Goal: Task Accomplishment & Management: Use online tool/utility

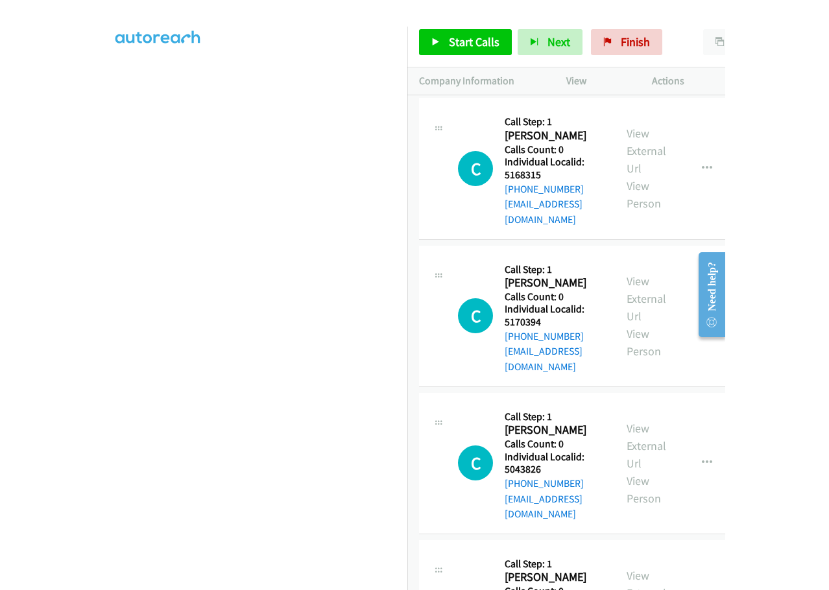
scroll to position [137, 0]
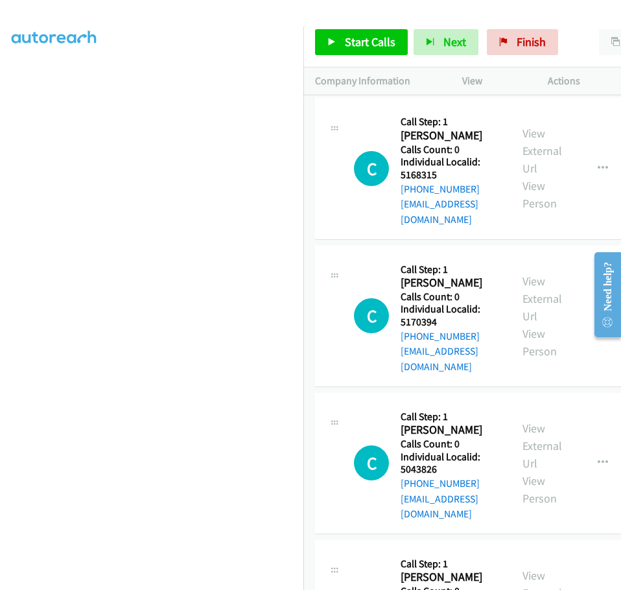
drag, startPoint x: 311, startPoint y: 416, endPoint x: 313, endPoint y: 440, distance: 24.1
click at [313, 440] on td "C Callback Scheduled Call Step: 1 [PERSON_NAME] America/New_York Calls Count: 0…" at bounding box center [487, 463] width 368 height 147
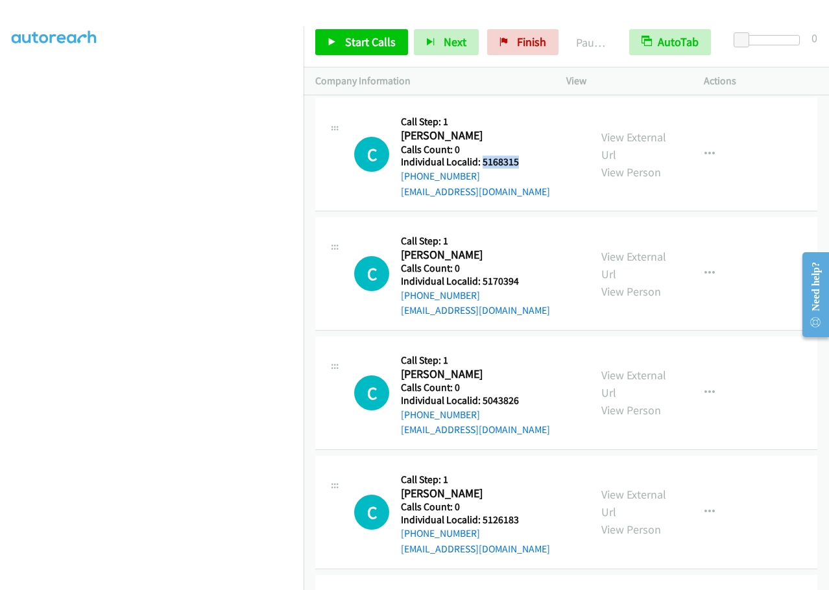
drag, startPoint x: 481, startPoint y: 160, endPoint x: 521, endPoint y: 161, distance: 40.2
click at [521, 161] on h5 "Individual Localid: 5168315" at bounding box center [475, 162] width 149 height 13
copy h5 "5168315"
drag, startPoint x: 484, startPoint y: 283, endPoint x: 510, endPoint y: 284, distance: 25.3
click at [518, 284] on h5 "Individual Localid: 5170394" at bounding box center [475, 281] width 149 height 13
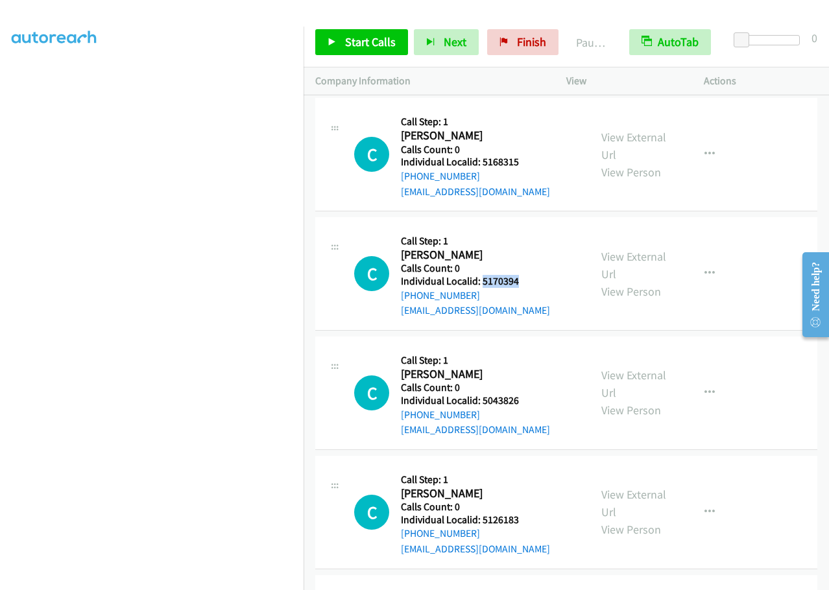
copy h5 "5170394"
drag, startPoint x: 492, startPoint y: 401, endPoint x: 527, endPoint y: 401, distance: 34.4
click at [527, 401] on h5 "Individual Localid: 5043826" at bounding box center [475, 400] width 149 height 13
copy h5 "5043826"
drag, startPoint x: 480, startPoint y: 521, endPoint x: 510, endPoint y: 519, distance: 29.9
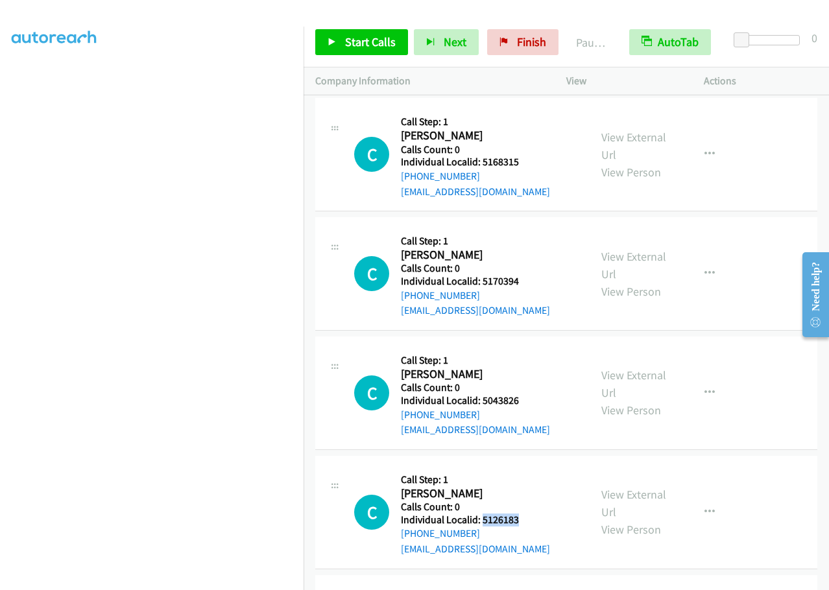
click at [517, 519] on h5 "Individual Localid: 5126183" at bounding box center [475, 520] width 149 height 13
copy h5 "5126183"
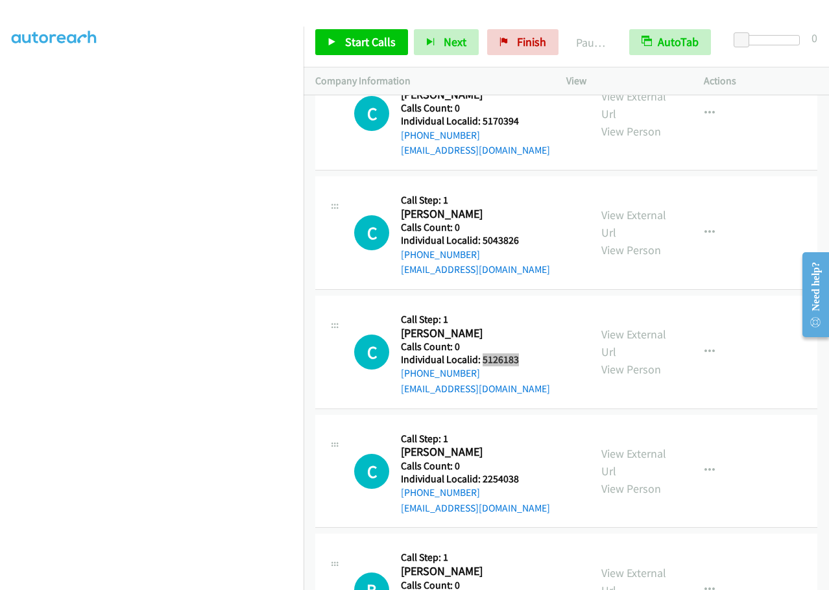
scroll to position [162, 0]
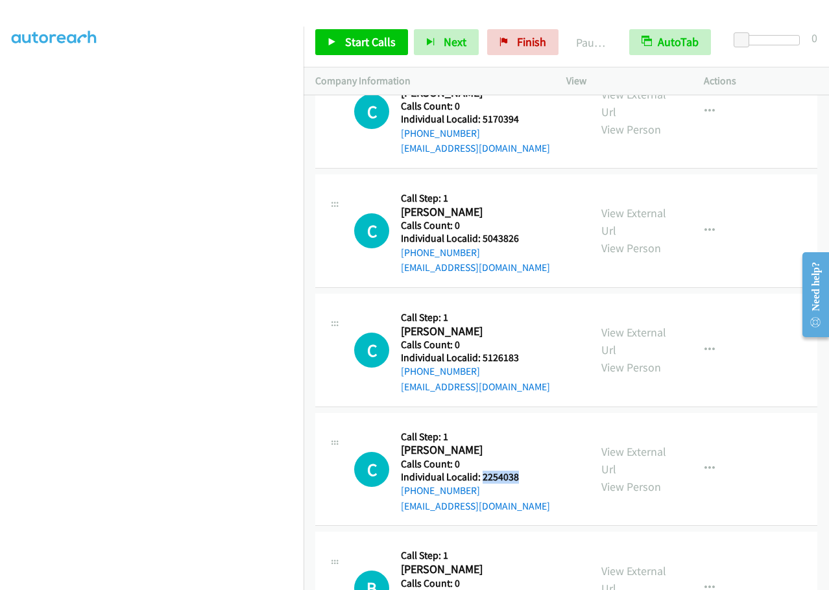
drag, startPoint x: 481, startPoint y: 479, endPoint x: 516, endPoint y: 477, distance: 35.0
click at [529, 479] on h5 "Individual Localid: 2254038" at bounding box center [475, 477] width 149 height 13
copy h5 "2254038"
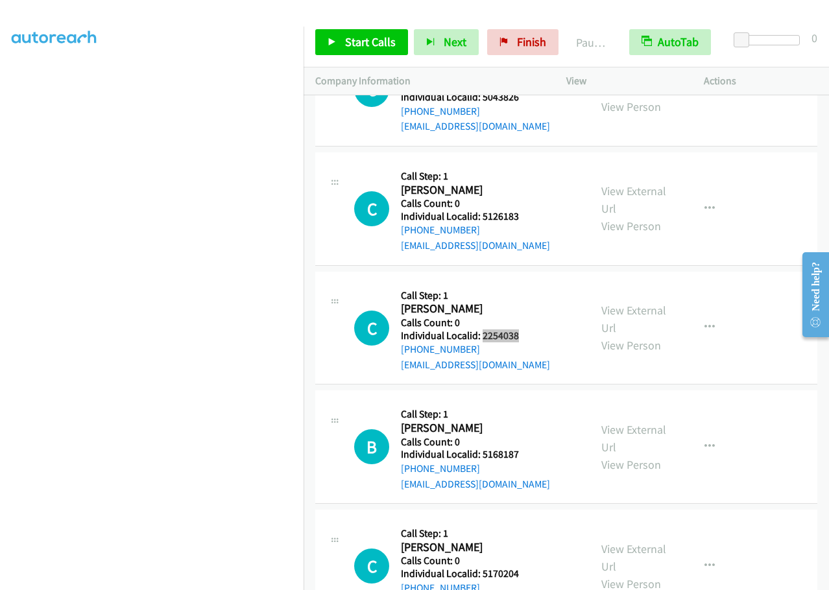
scroll to position [308, 0]
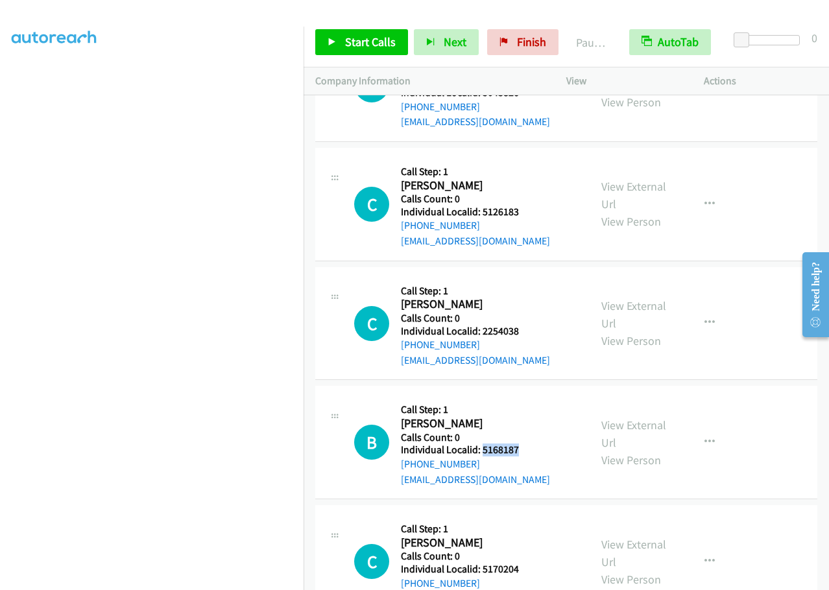
drag, startPoint x: 480, startPoint y: 449, endPoint x: 518, endPoint y: 451, distance: 38.3
click at [518, 451] on h5 "Individual Localid: 5168187" at bounding box center [475, 450] width 149 height 13
copy h5 "5168187"
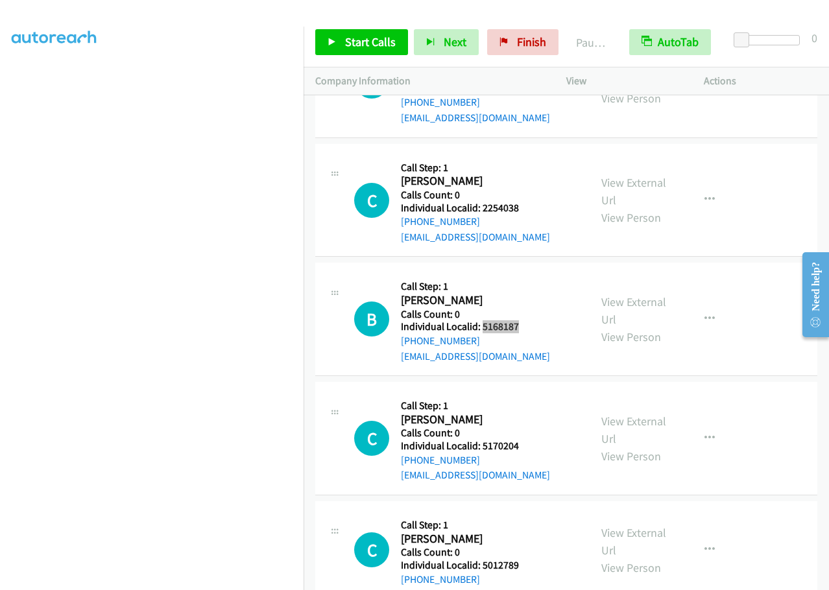
scroll to position [438, 0]
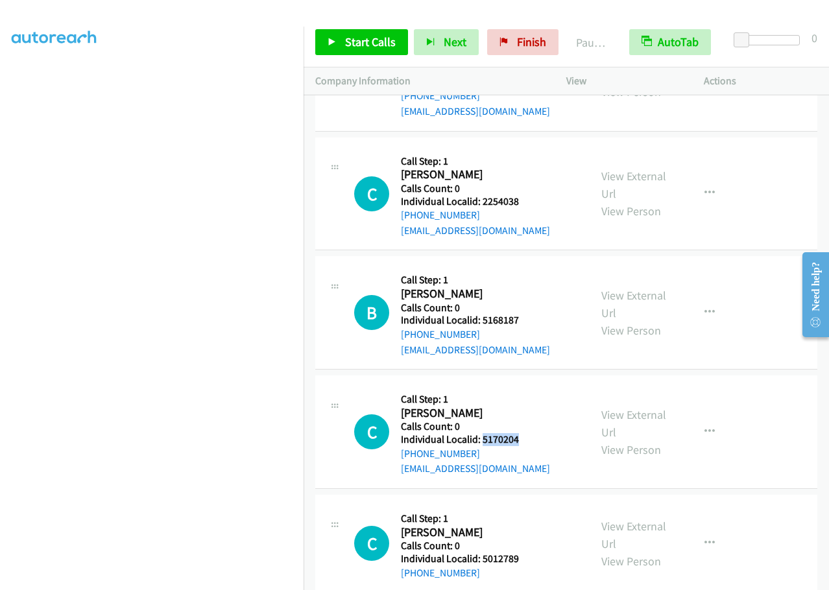
drag, startPoint x: 481, startPoint y: 438, endPoint x: 522, endPoint y: 438, distance: 41.5
click at [522, 438] on h5 "Individual Localid: 5170204" at bounding box center [475, 439] width 149 height 13
copy h5 "5170204"
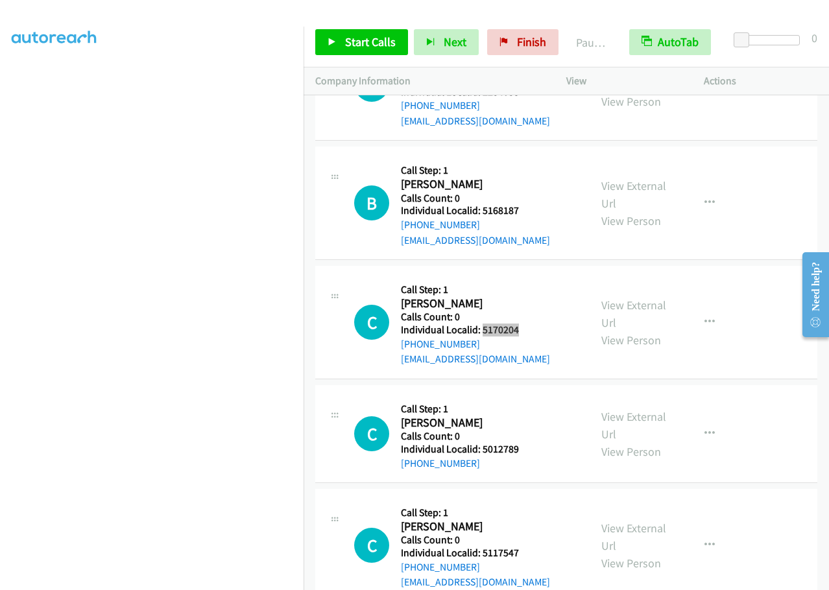
scroll to position [551, 0]
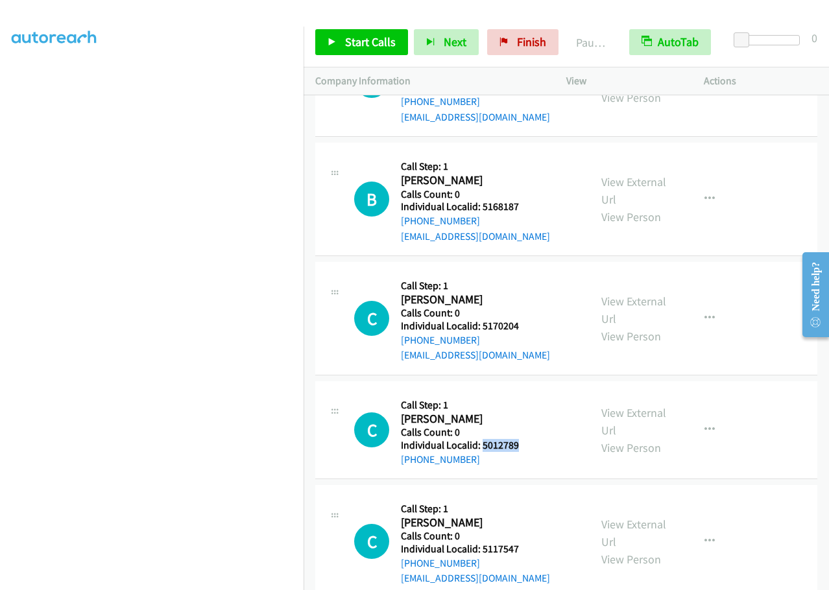
drag, startPoint x: 503, startPoint y: 445, endPoint x: 520, endPoint y: 444, distance: 16.9
click at [520, 444] on h5 "Individual Localid: 5012789" at bounding box center [470, 445] width 138 height 13
copy h5 "5012789"
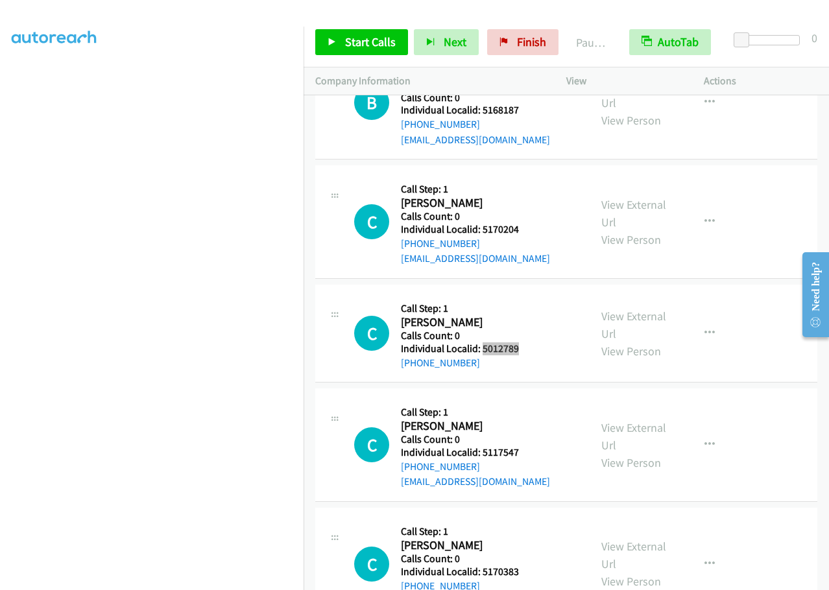
scroll to position [681, 0]
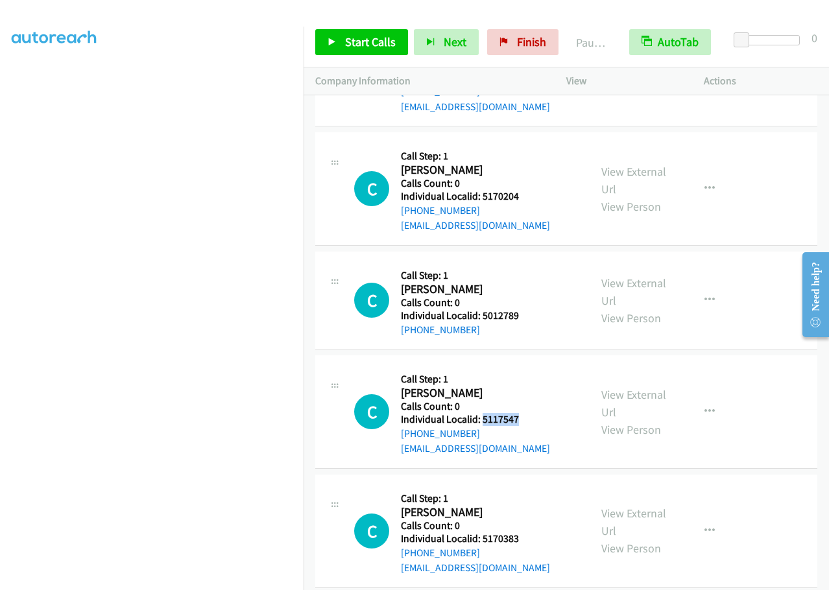
drag, startPoint x: 482, startPoint y: 416, endPoint x: 524, endPoint y: 416, distance: 41.5
click at [524, 416] on h5 "Individual Localid: 5117547" at bounding box center [475, 419] width 149 height 13
copy h5 "5117547"
drag, startPoint x: 482, startPoint y: 540, endPoint x: 523, endPoint y: 539, distance: 40.2
click at [523, 539] on h5 "Individual Localid: 5170383" at bounding box center [475, 538] width 149 height 13
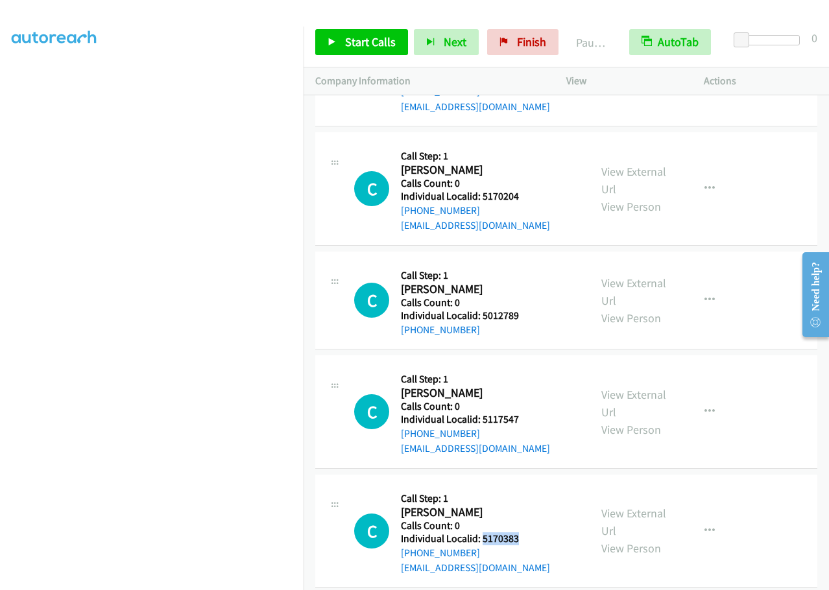
copy h5 "5170383"
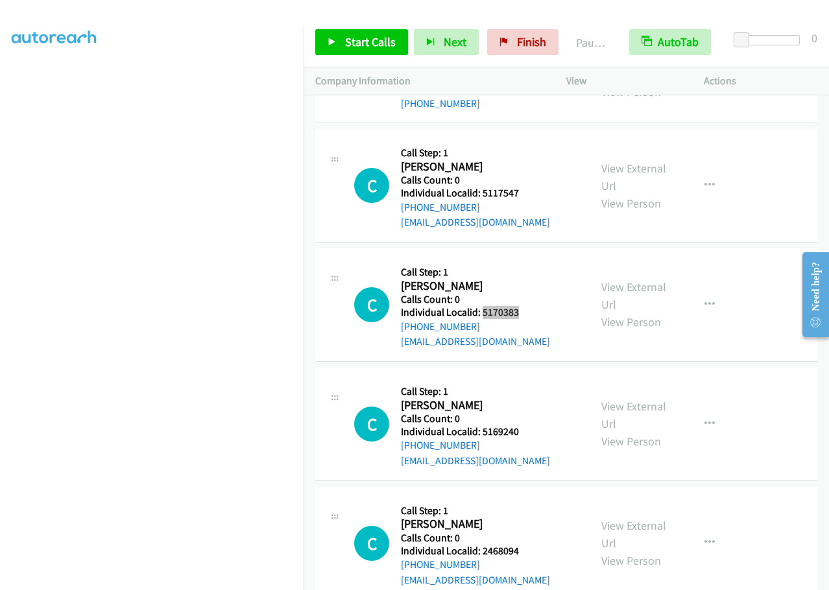
scroll to position [908, 0]
drag, startPoint x: 481, startPoint y: 427, endPoint x: 527, endPoint y: 431, distance: 46.3
click at [527, 431] on h5 "Individual Localid: 5169240" at bounding box center [475, 431] width 149 height 13
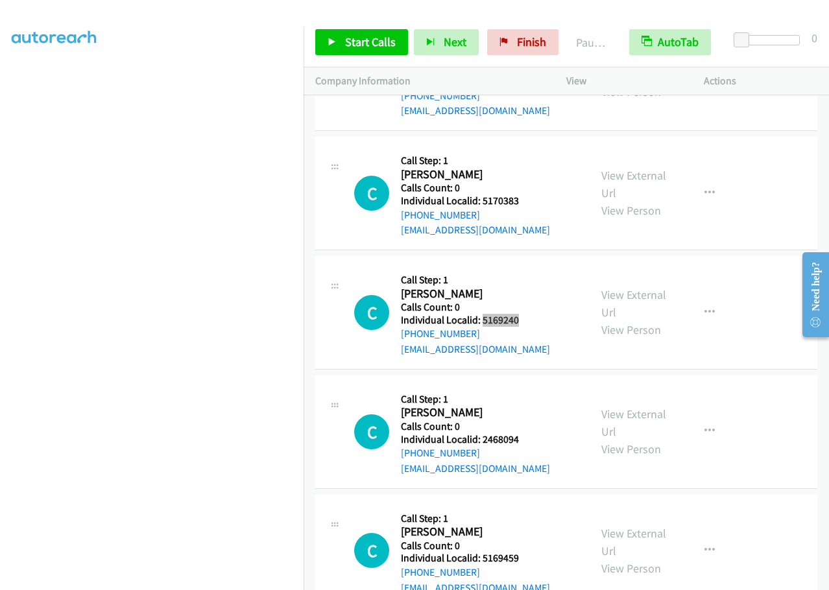
scroll to position [1021, 0]
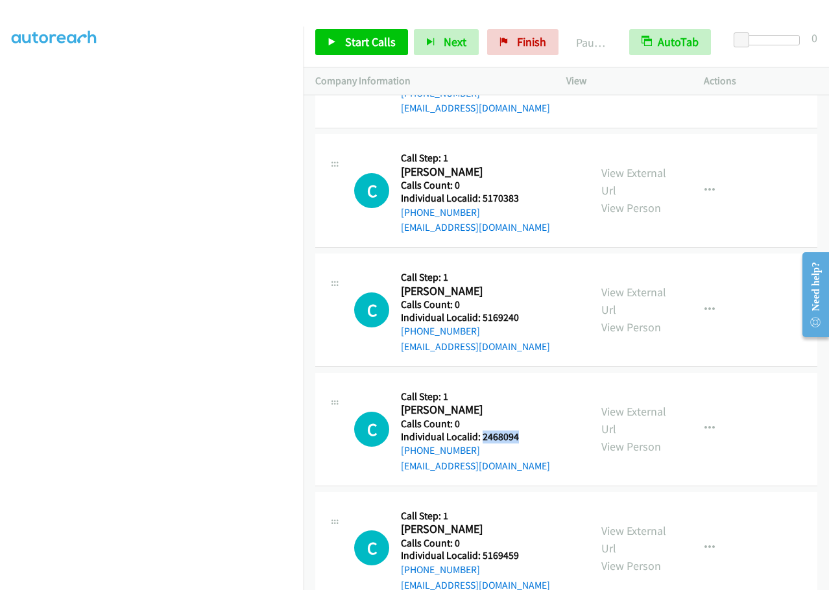
drag, startPoint x: 481, startPoint y: 435, endPoint x: 523, endPoint y: 440, distance: 41.8
click at [523, 440] on h5 "Individual Localid: 2468094" at bounding box center [475, 437] width 149 height 13
click at [704, 306] on icon "button" at bounding box center [709, 310] width 10 height 10
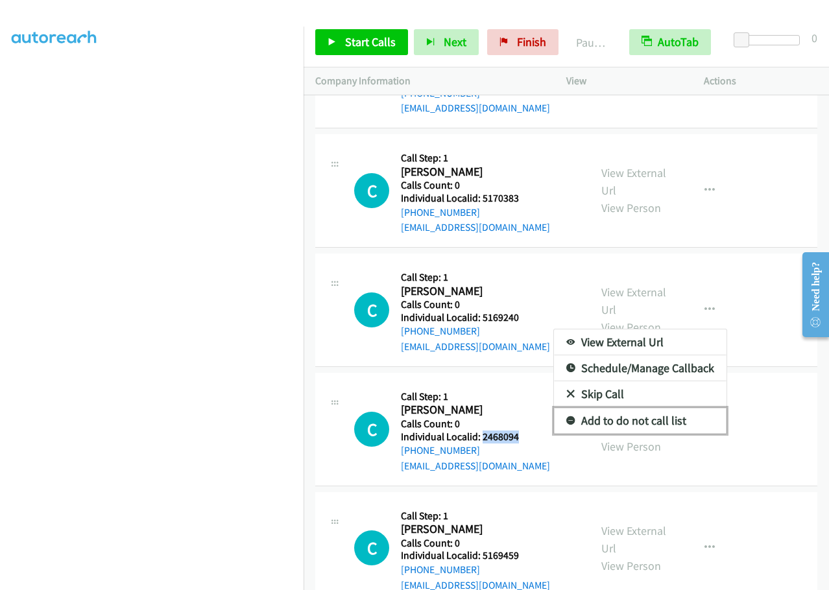
click at [560, 415] on link "Add to do not call list" at bounding box center [640, 421] width 173 height 26
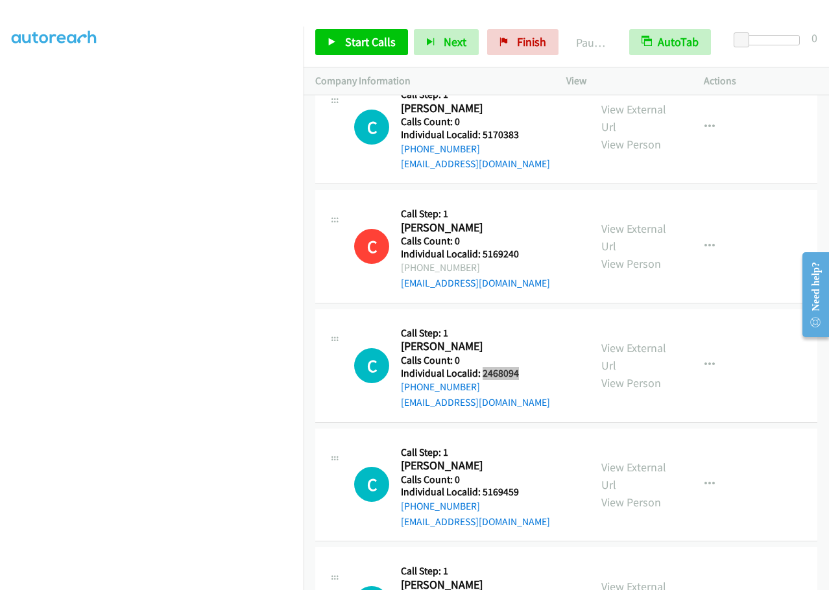
scroll to position [1102, 0]
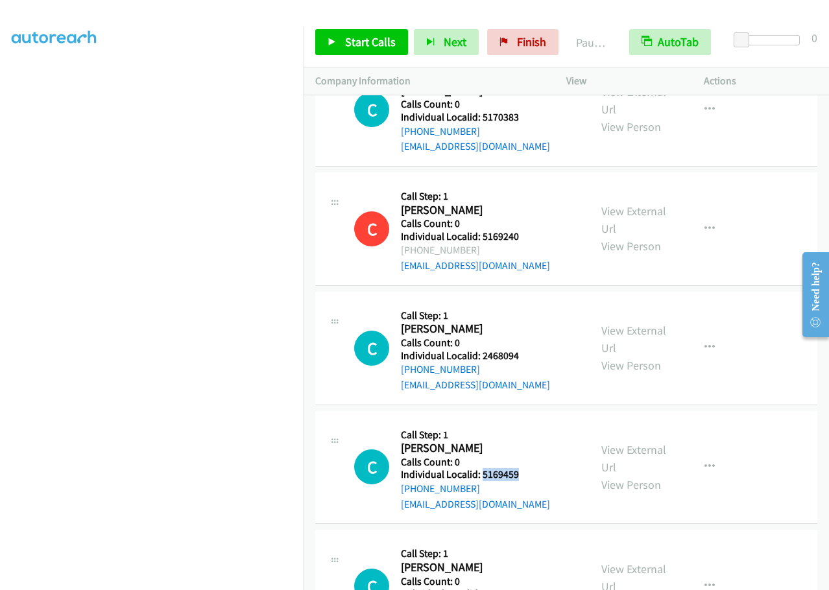
drag, startPoint x: 480, startPoint y: 478, endPoint x: 521, endPoint y: 476, distance: 41.5
click at [521, 476] on h5 "Individual Localid: 5169459" at bounding box center [475, 474] width 149 height 13
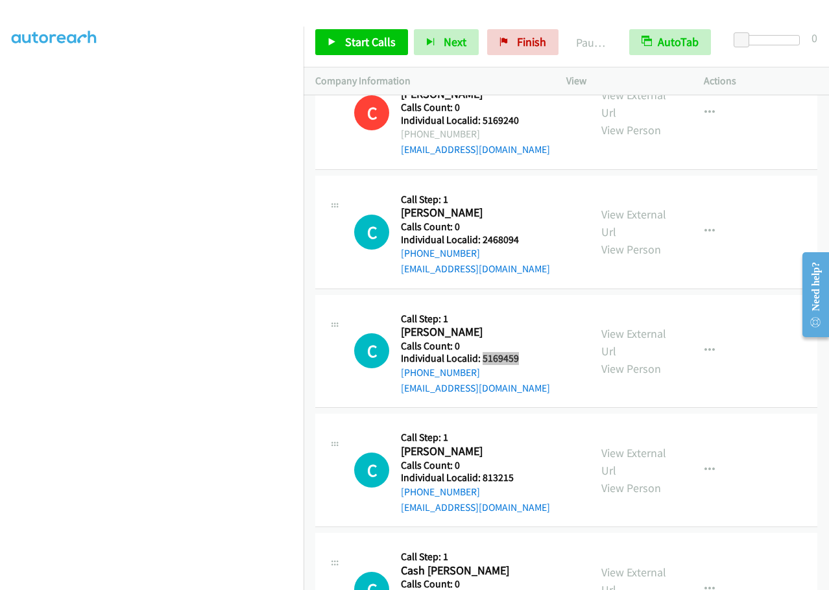
scroll to position [1248, 0]
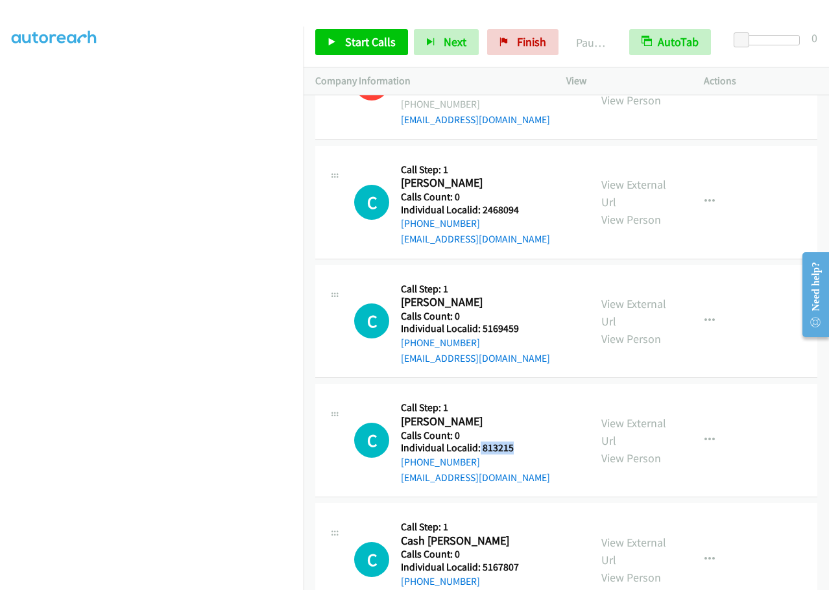
drag, startPoint x: 480, startPoint y: 446, endPoint x: 523, endPoint y: 447, distance: 43.5
click at [523, 447] on h5 "Individual Localid: 813215" at bounding box center [475, 448] width 149 height 13
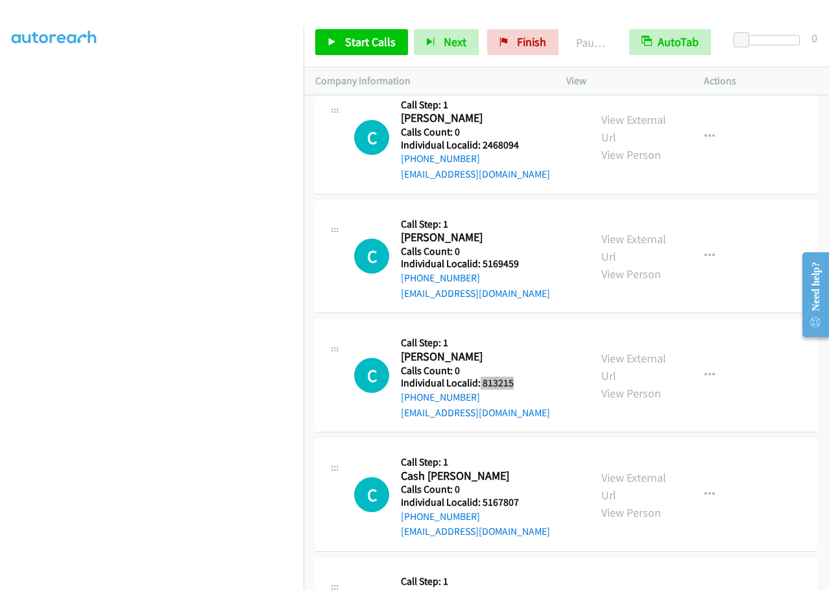
scroll to position [1329, 0]
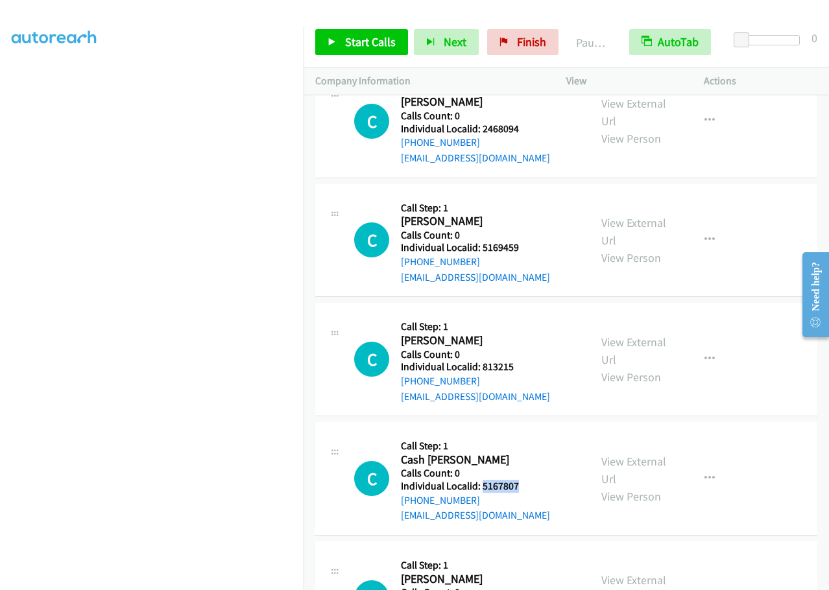
drag, startPoint x: 482, startPoint y: 486, endPoint x: 521, endPoint y: 485, distance: 39.6
click at [521, 485] on h5 "Individual Localid: 5167807" at bounding box center [475, 486] width 149 height 13
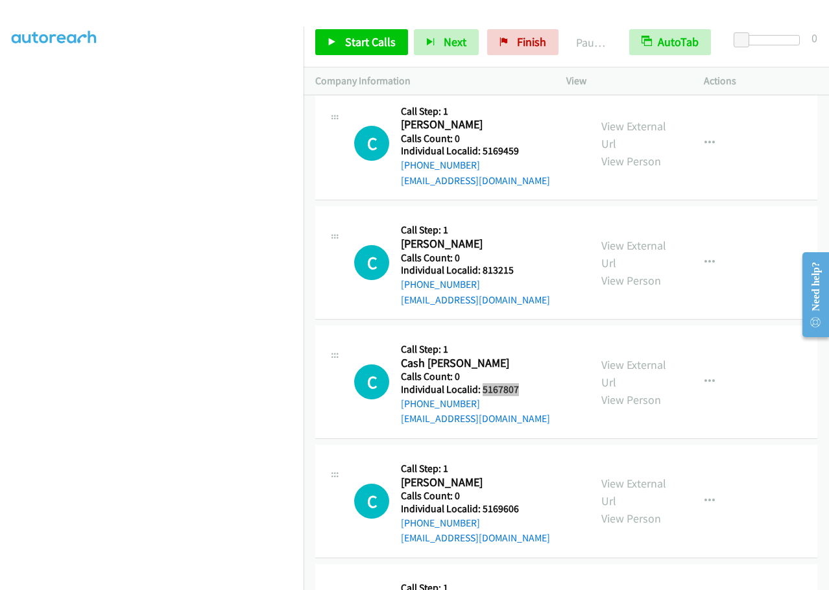
scroll to position [1443, 0]
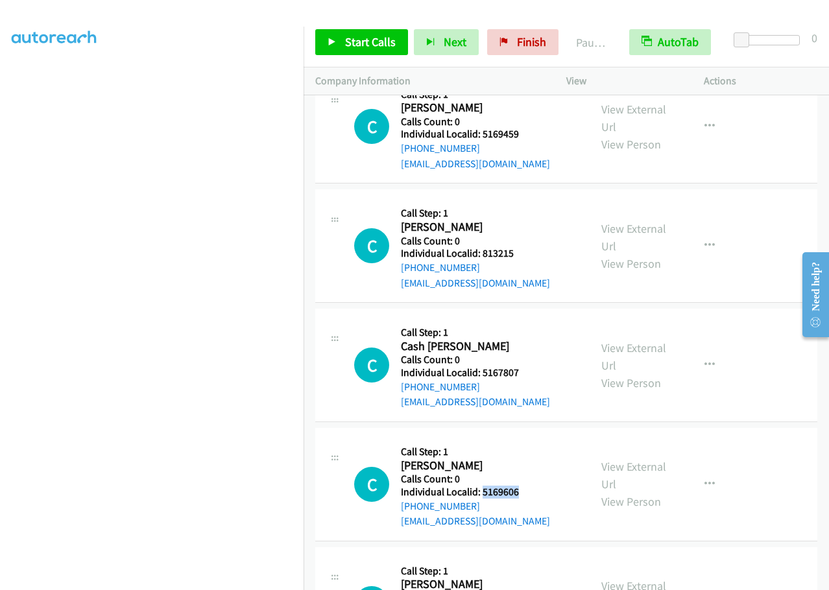
drag, startPoint x: 482, startPoint y: 490, endPoint x: 520, endPoint y: 490, distance: 37.6
click at [520, 490] on h5 "Individual Localid: 5169606" at bounding box center [475, 492] width 149 height 13
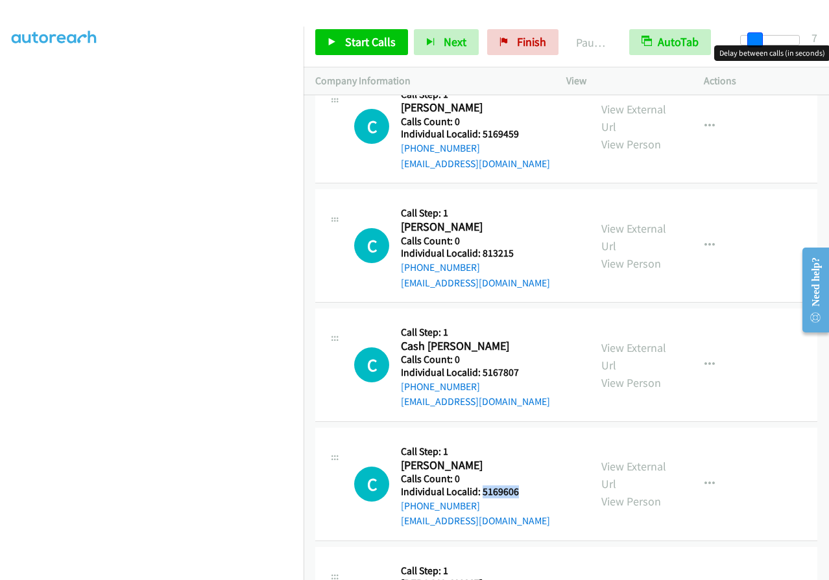
drag, startPoint x: 741, startPoint y: 40, endPoint x: 755, endPoint y: 40, distance: 13.6
click at [755, 40] on span at bounding box center [755, 40] width 16 height 16
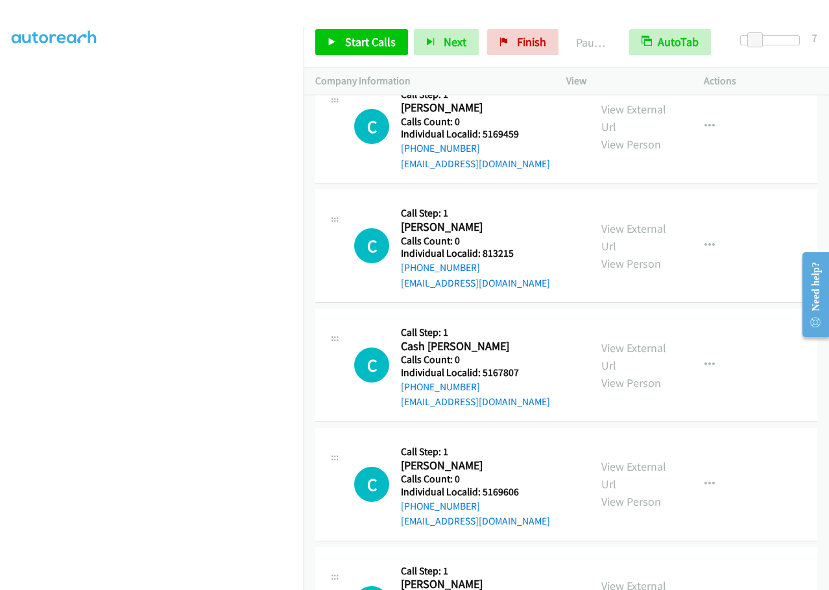
click at [724, 11] on div at bounding box center [408, 25] width 817 height 50
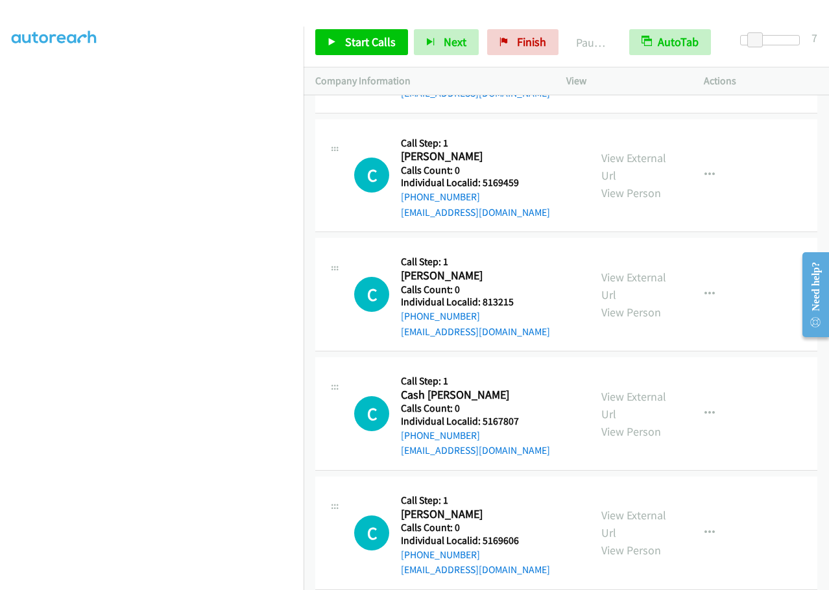
scroll to position [1410, 0]
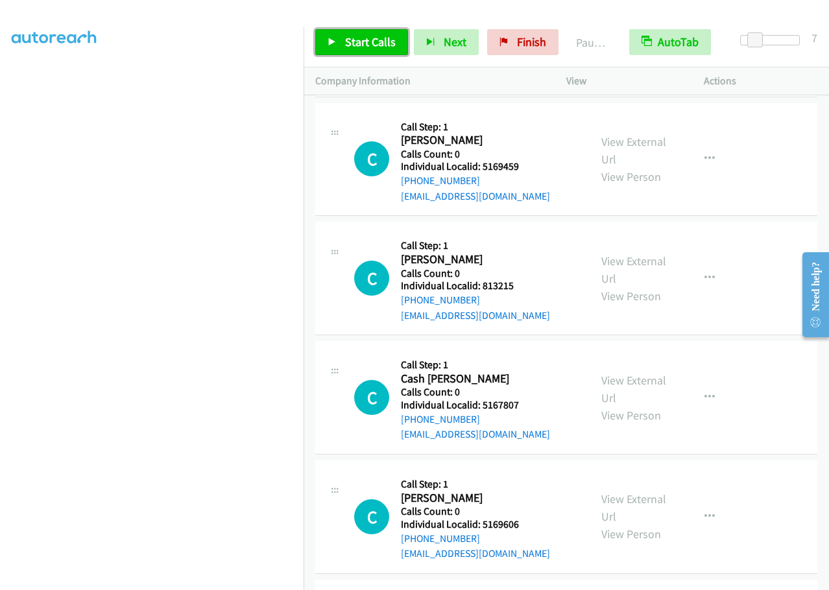
click at [363, 42] on span "Start Calls" at bounding box center [370, 41] width 51 height 15
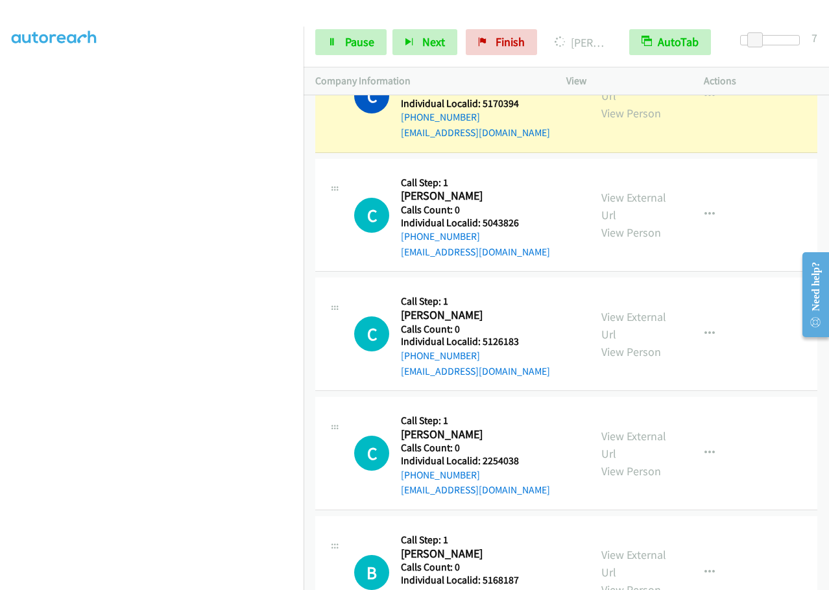
scroll to position [0, 0]
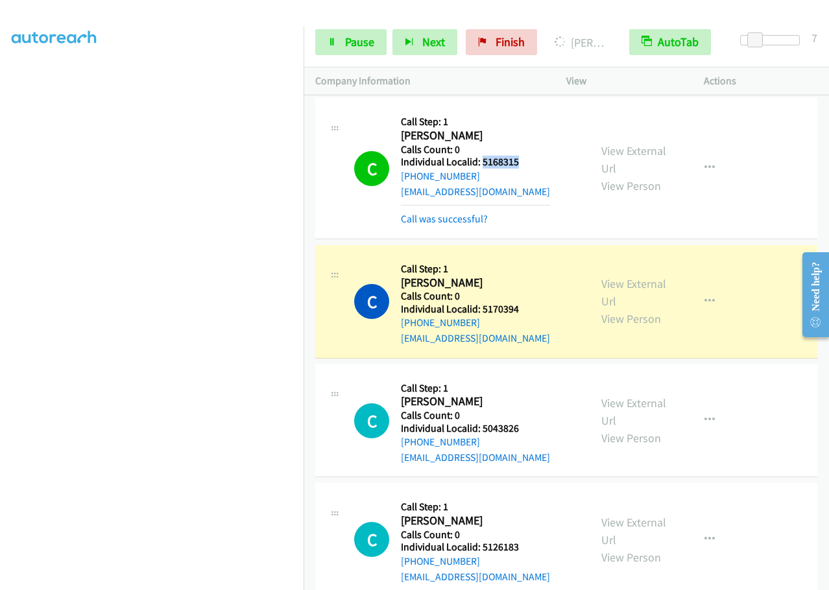
drag, startPoint x: 482, startPoint y: 162, endPoint x: 523, endPoint y: 161, distance: 40.2
click at [524, 161] on h5 "Individual Localid: 5168315" at bounding box center [475, 162] width 149 height 13
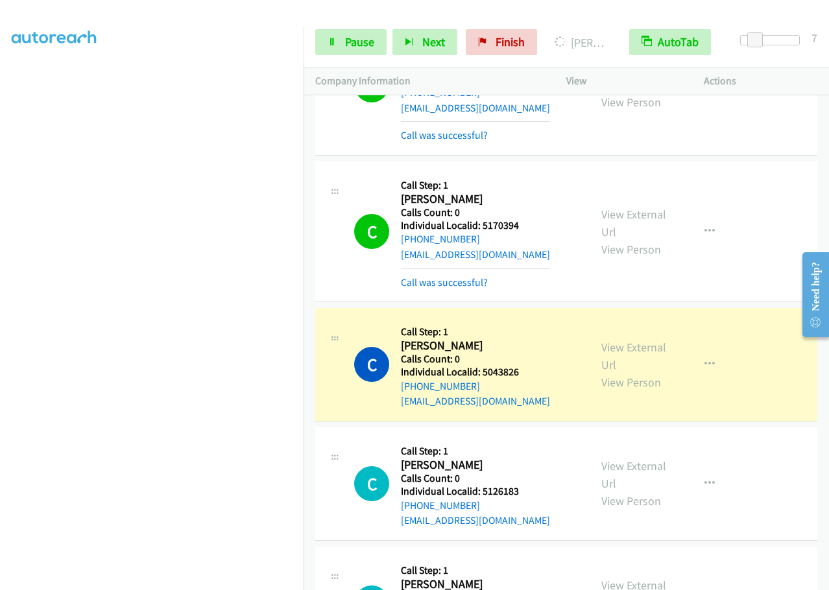
scroll to position [146, 0]
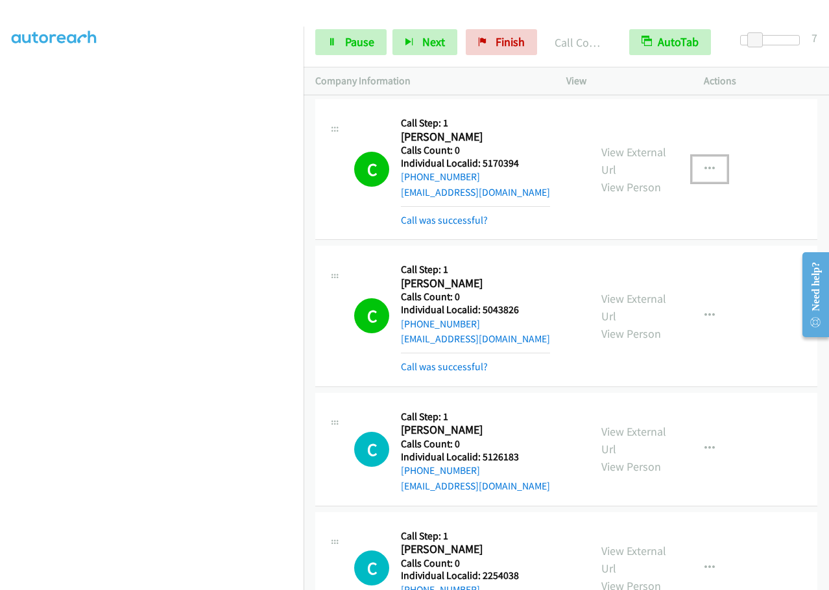
click at [708, 167] on button "button" at bounding box center [709, 169] width 35 height 26
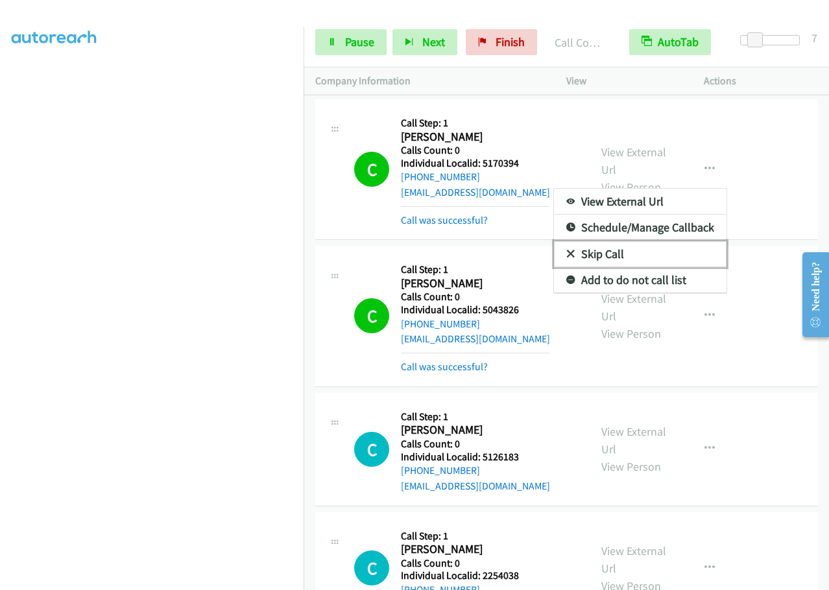
click at [569, 252] on link "Skip Call" at bounding box center [640, 254] width 173 height 26
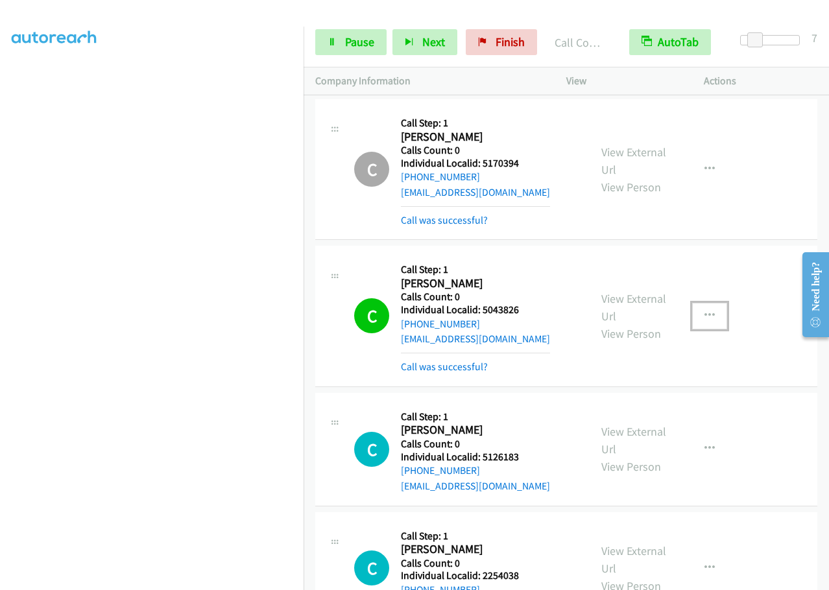
click at [705, 316] on icon "button" at bounding box center [709, 316] width 10 height 10
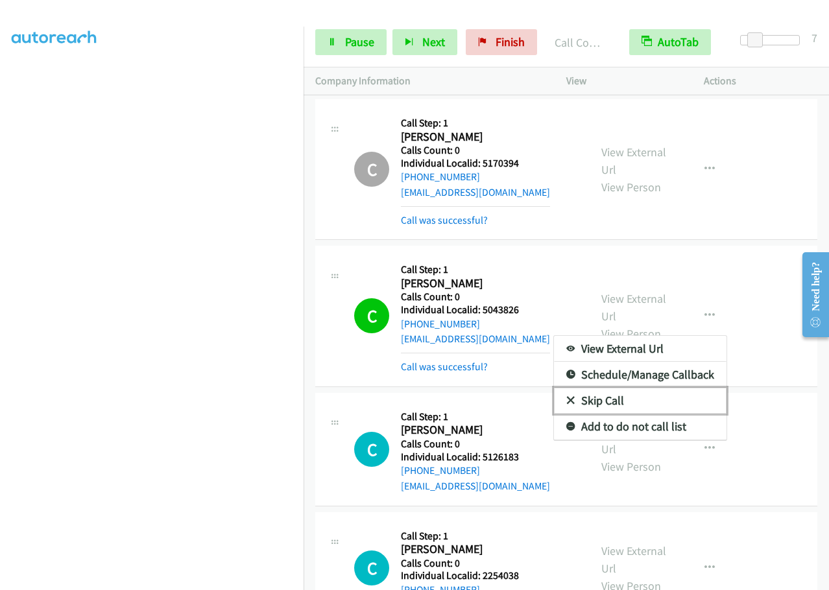
click at [566, 398] on icon at bounding box center [570, 401] width 9 height 9
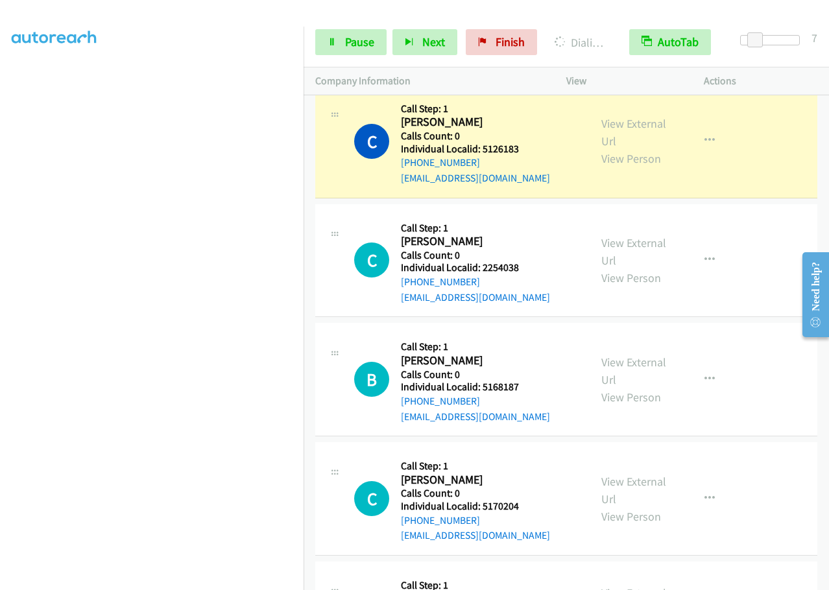
scroll to position [438, 0]
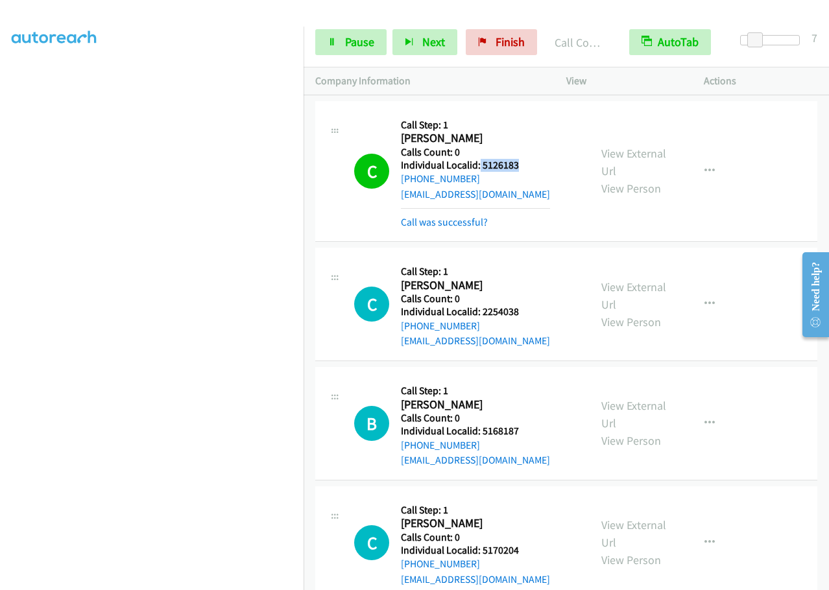
drag, startPoint x: 479, startPoint y: 167, endPoint x: 520, endPoint y: 167, distance: 40.9
click at [520, 167] on h5 "Individual Localid: 5126183" at bounding box center [475, 165] width 149 height 13
click at [563, 196] on div "C Callback Scheduled Call Step: 1 Carmelina Hollingsworth America/New_York Call…" at bounding box center [466, 171] width 224 height 117
click at [355, 44] on span "Pause" at bounding box center [359, 41] width 29 height 15
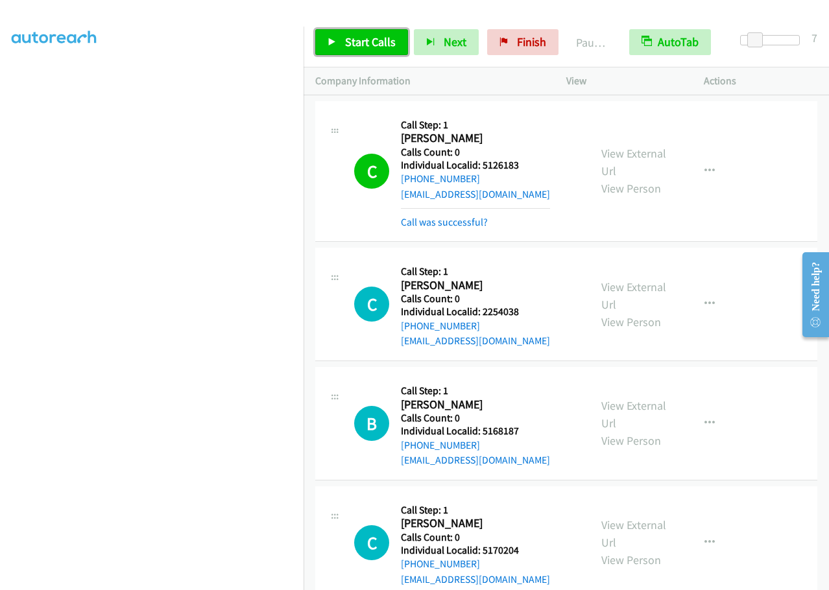
click at [355, 44] on span "Start Calls" at bounding box center [370, 41] width 51 height 15
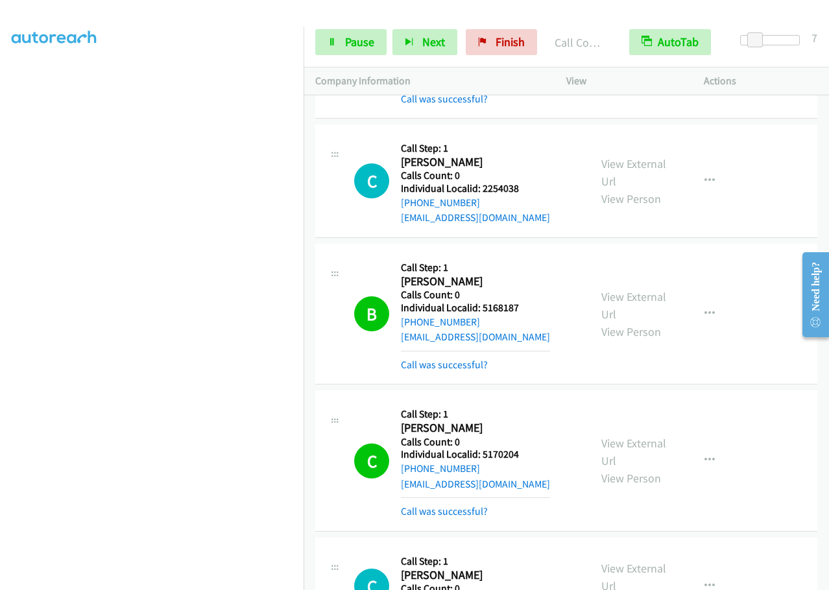
scroll to position [551, 0]
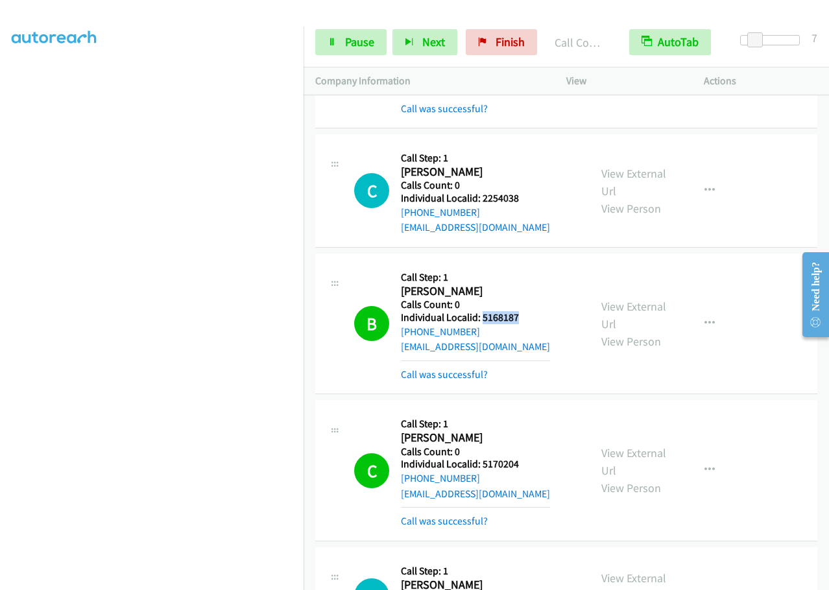
drag, startPoint x: 482, startPoint y: 316, endPoint x: 526, endPoint y: 315, distance: 44.1
click at [526, 315] on h5 "Individual Localid: 5168187" at bounding box center [475, 317] width 149 height 13
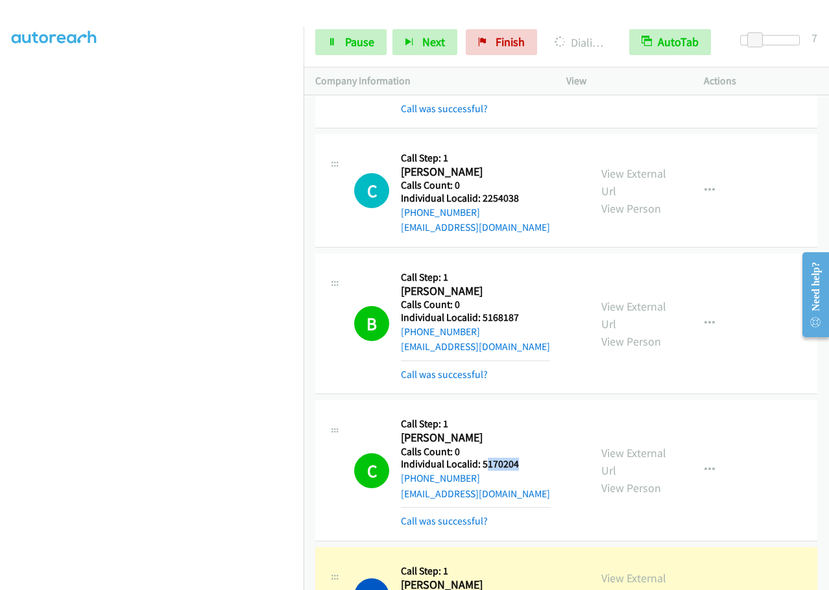
drag, startPoint x: 484, startPoint y: 462, endPoint x: 519, endPoint y: 463, distance: 35.7
click at [519, 463] on h5 "Individual Localid: 5170204" at bounding box center [475, 464] width 149 height 13
click at [500, 442] on h2 "Camillo Florindi" at bounding box center [470, 438] width 138 height 15
drag, startPoint x: 483, startPoint y: 462, endPoint x: 522, endPoint y: 460, distance: 39.0
click at [522, 460] on h5 "Individual Localid: 5170204" at bounding box center [475, 464] width 149 height 13
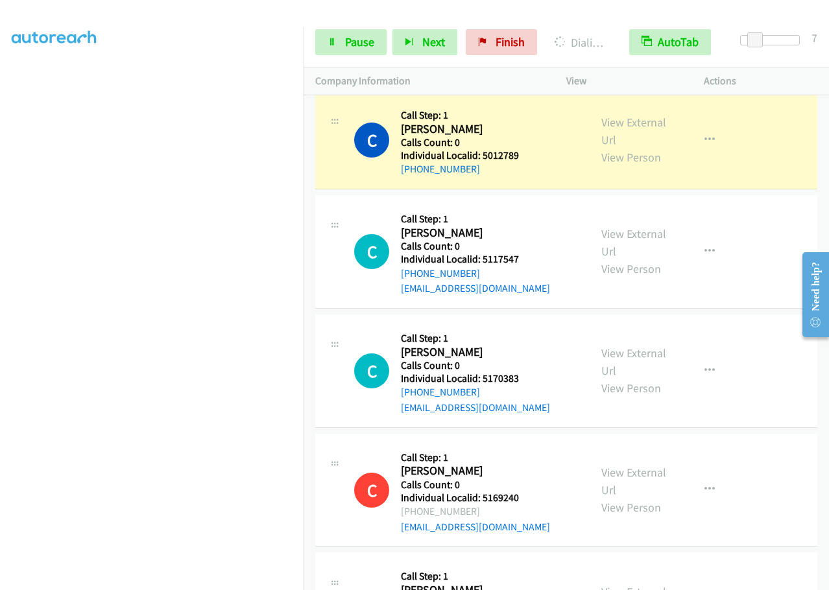
scroll to position [1021, 0]
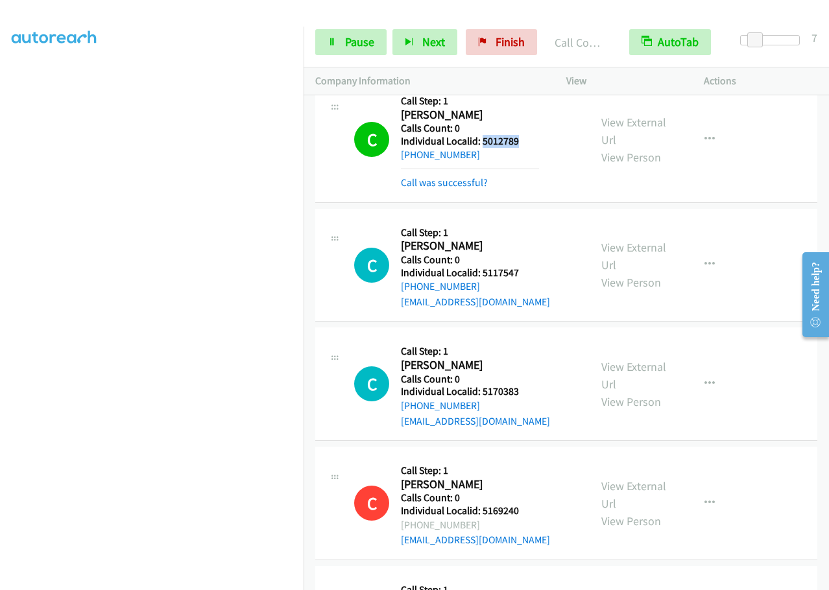
drag, startPoint x: 494, startPoint y: 143, endPoint x: 521, endPoint y: 143, distance: 27.9
click at [521, 143] on h5 "Individual Localid: 5012789" at bounding box center [470, 141] width 138 height 13
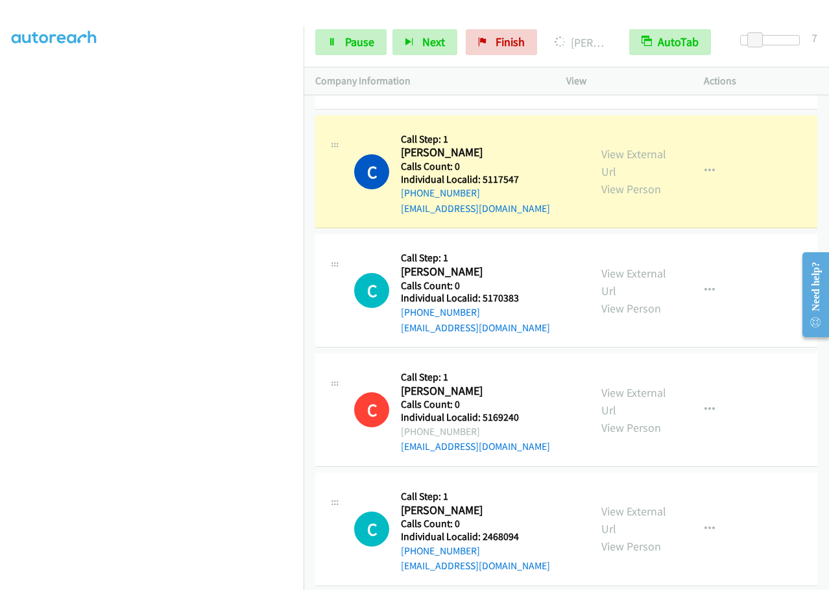
scroll to position [1119, 0]
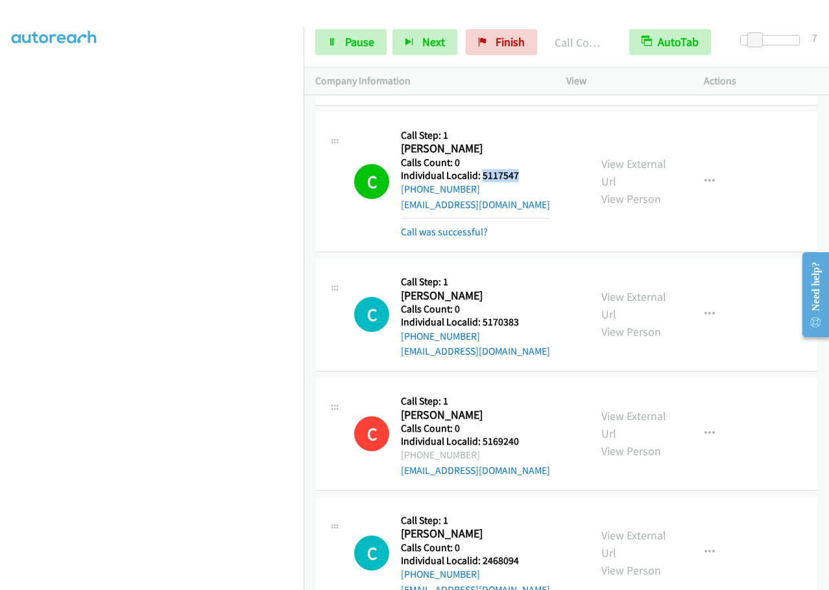
drag, startPoint x: 482, startPoint y: 176, endPoint x: 523, endPoint y: 174, distance: 40.9
click at [523, 174] on h5 "Individual Localid: 5117547" at bounding box center [475, 175] width 149 height 13
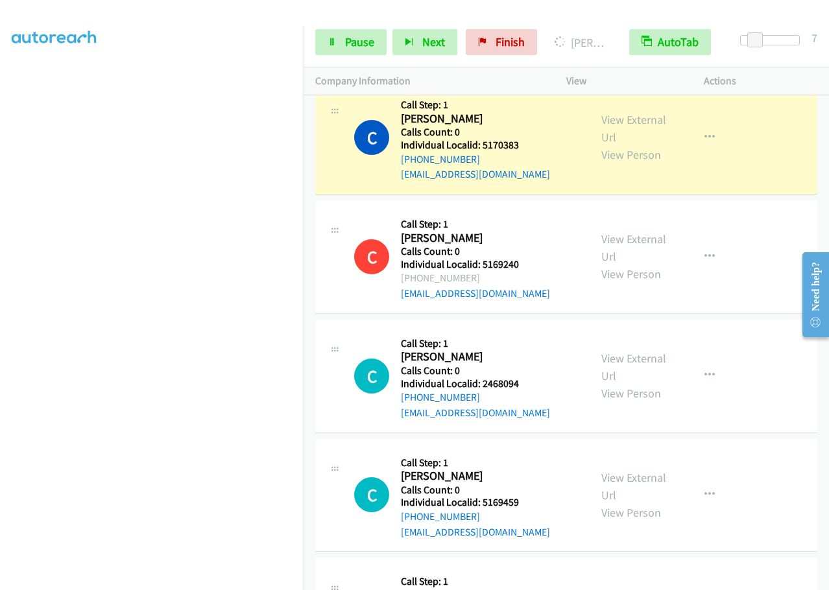
scroll to position [1297, 0]
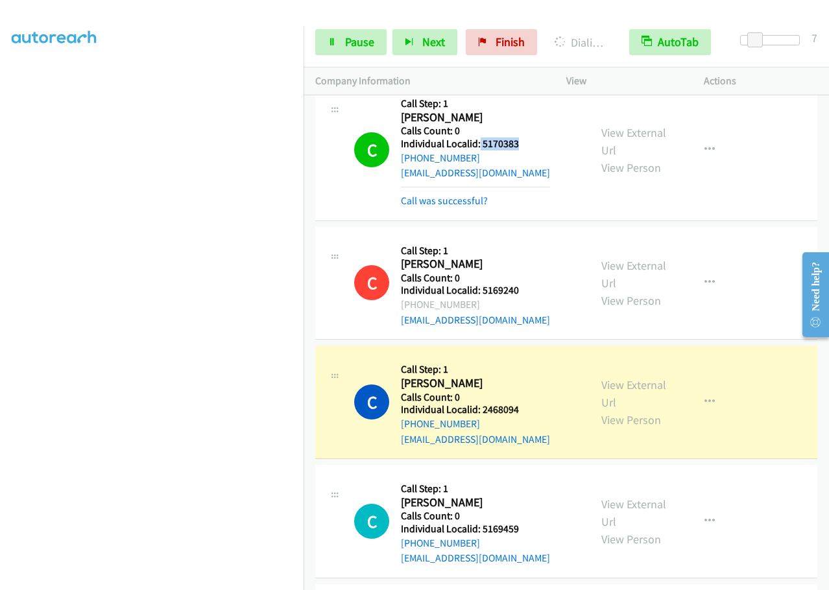
drag, startPoint x: 489, startPoint y: 141, endPoint x: 525, endPoint y: 141, distance: 36.3
click at [525, 141] on h5 "Individual Localid: 5170383" at bounding box center [475, 143] width 149 height 13
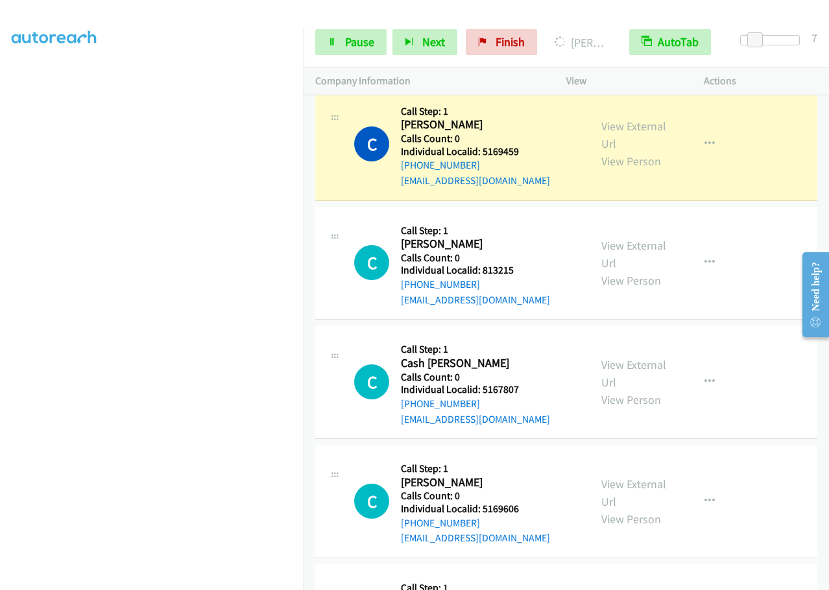
scroll to position [1686, 0]
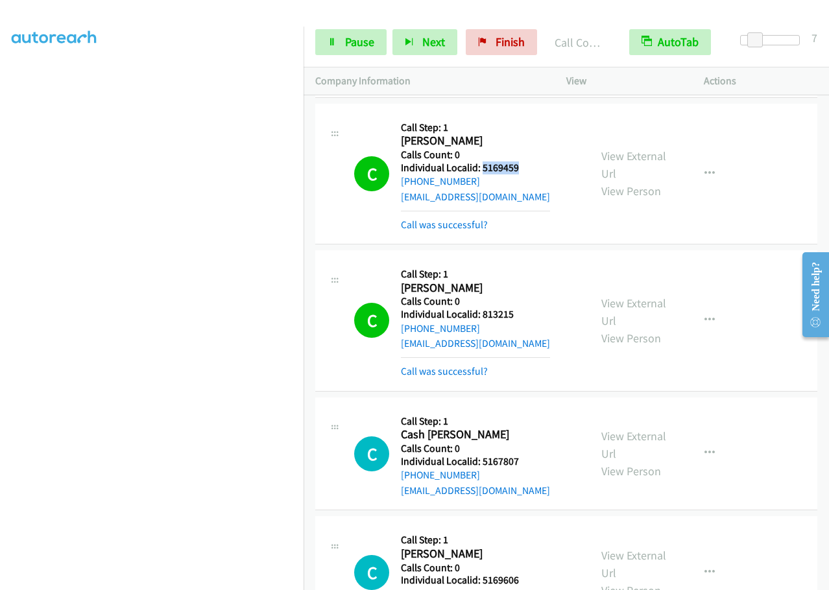
drag, startPoint x: 482, startPoint y: 169, endPoint x: 527, endPoint y: 170, distance: 45.4
click at [527, 170] on h5 "Individual Localid: 5169459" at bounding box center [475, 167] width 149 height 13
drag, startPoint x: 484, startPoint y: 312, endPoint x: 482, endPoint y: 283, distance: 28.6
click at [518, 313] on h5 "Individual Localid: 813215" at bounding box center [475, 314] width 149 height 13
click at [482, 281] on h2 "Casey Hirdes" at bounding box center [470, 288] width 138 height 15
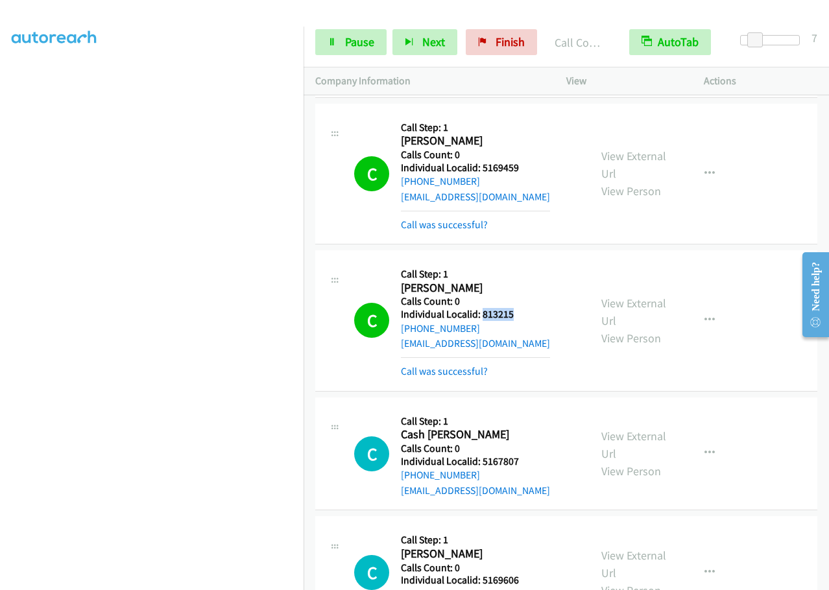
drag, startPoint x: 483, startPoint y: 310, endPoint x: 525, endPoint y: 315, distance: 42.5
click at [525, 315] on h5 "Individual Localid: 813215" at bounding box center [475, 314] width 149 height 13
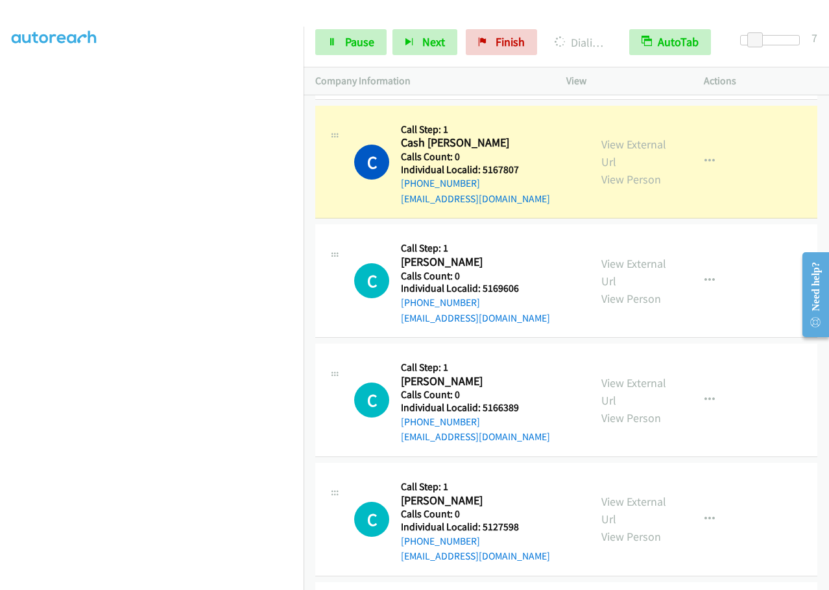
scroll to position [1994, 0]
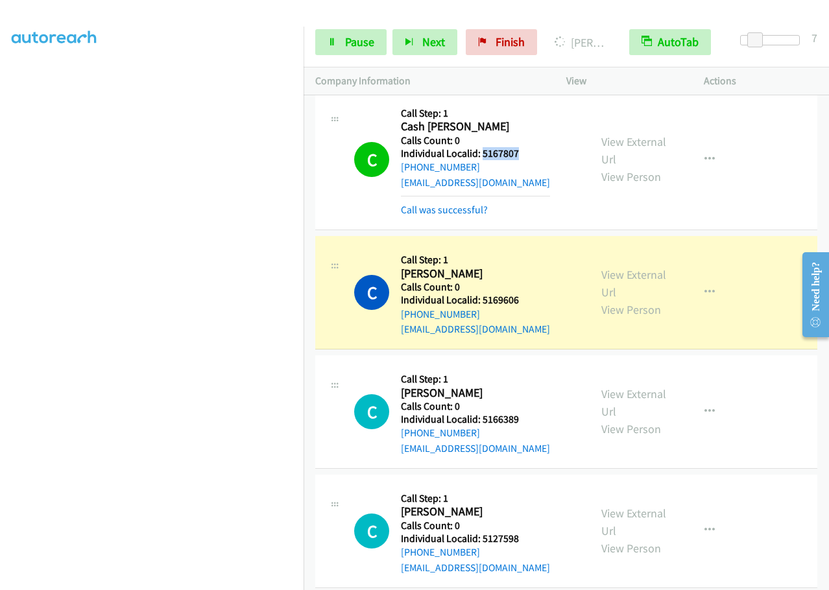
drag, startPoint x: 481, startPoint y: 153, endPoint x: 528, endPoint y: 153, distance: 46.7
click at [528, 153] on h5 "Individual Localid: 5167807" at bounding box center [475, 153] width 149 height 13
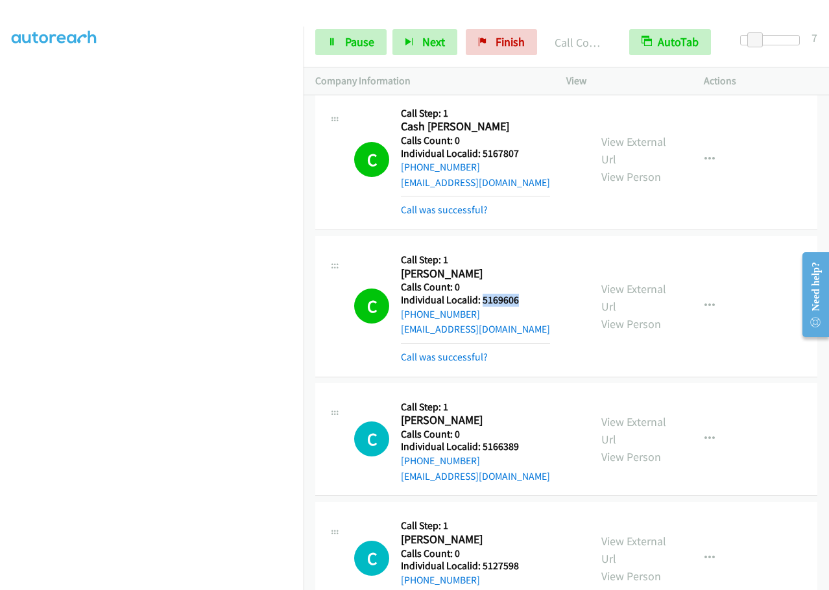
drag, startPoint x: 480, startPoint y: 298, endPoint x: 525, endPoint y: 298, distance: 45.4
click at [525, 298] on h5 "Individual Localid: 5169606" at bounding box center [475, 300] width 149 height 13
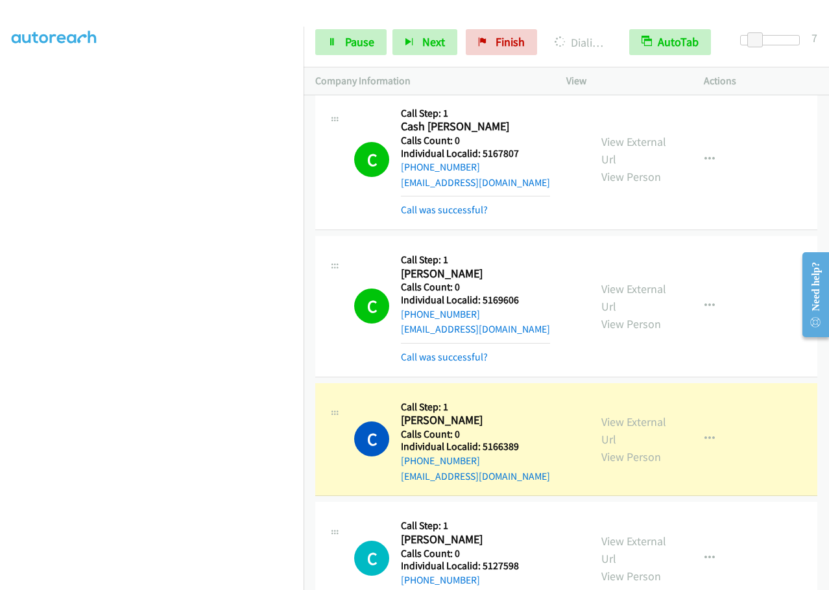
click at [581, 309] on div "C Callback Scheduled Call Step: 1 Cash Nolan America/New_York Calls Count: 0 In…" at bounding box center [452, 306] width 274 height 117
drag, startPoint x: 479, startPoint y: 300, endPoint x: 525, endPoint y: 299, distance: 45.4
click at [525, 299] on h5 "Individual Localid: 5169606" at bounding box center [475, 300] width 149 height 13
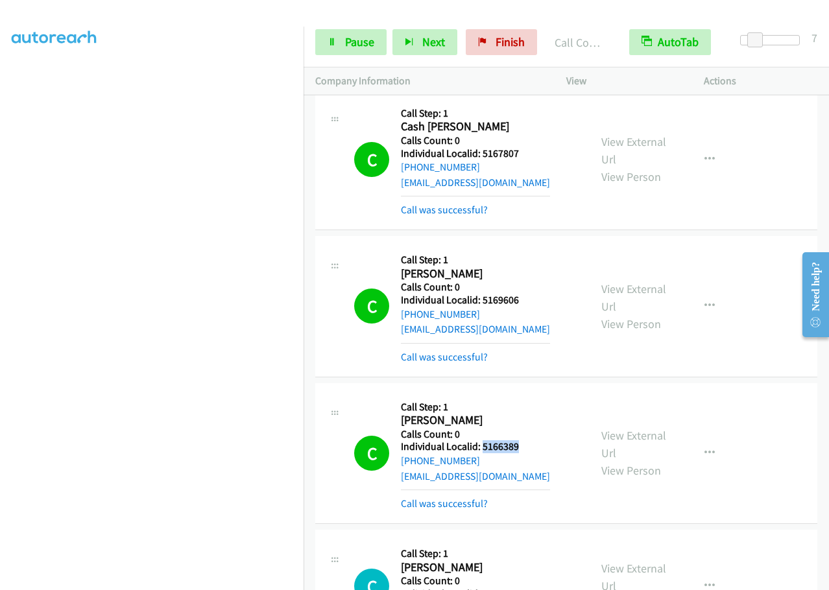
drag, startPoint x: 481, startPoint y: 446, endPoint x: 523, endPoint y: 446, distance: 42.2
click at [523, 446] on h5 "Individual Localid: 5166389" at bounding box center [475, 446] width 149 height 13
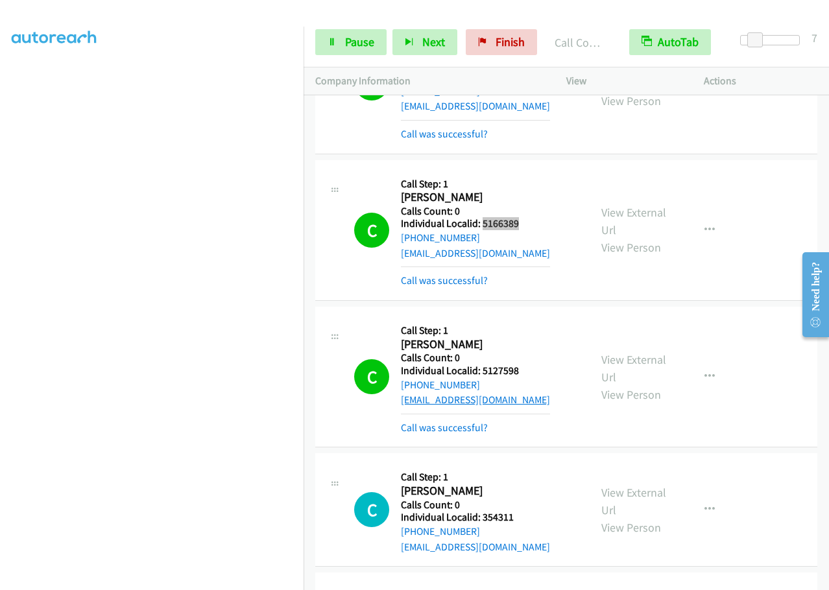
scroll to position [2254, 0]
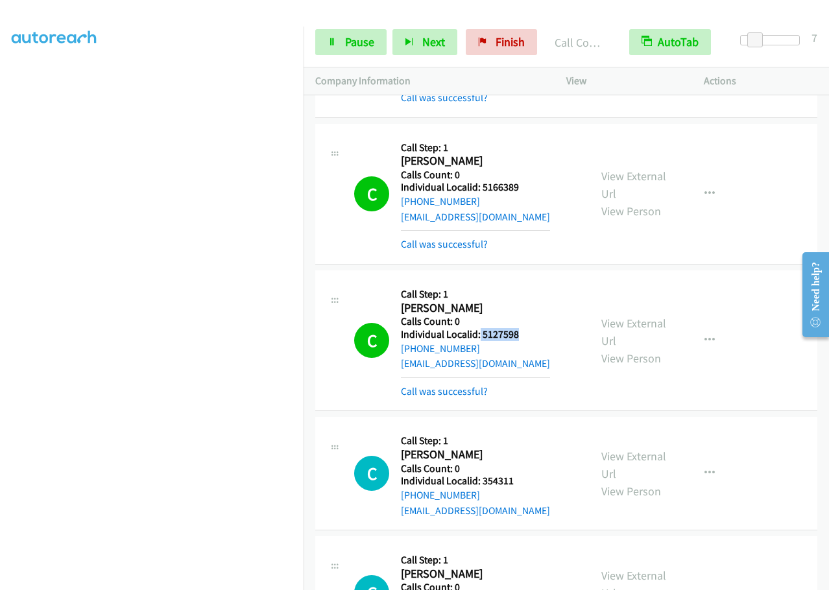
drag, startPoint x: 484, startPoint y: 333, endPoint x: 520, endPoint y: 335, distance: 35.8
click at [523, 335] on h5 "Individual Localid: 5127598" at bounding box center [475, 334] width 149 height 13
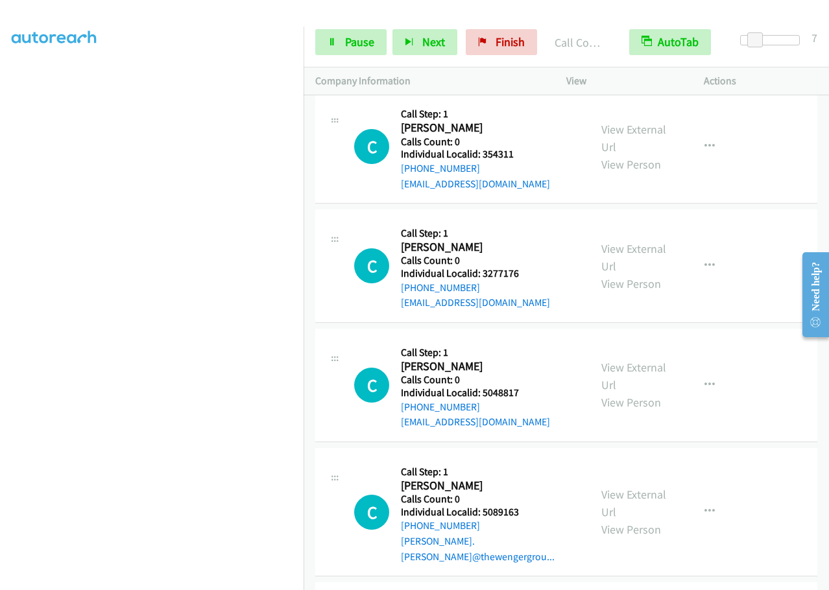
scroll to position [2578, 0]
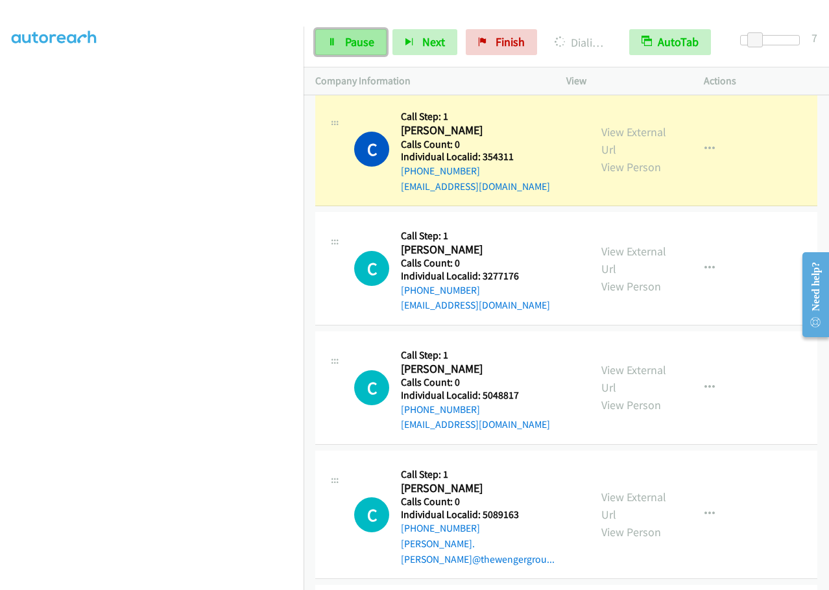
click at [366, 43] on span "Pause" at bounding box center [359, 41] width 29 height 15
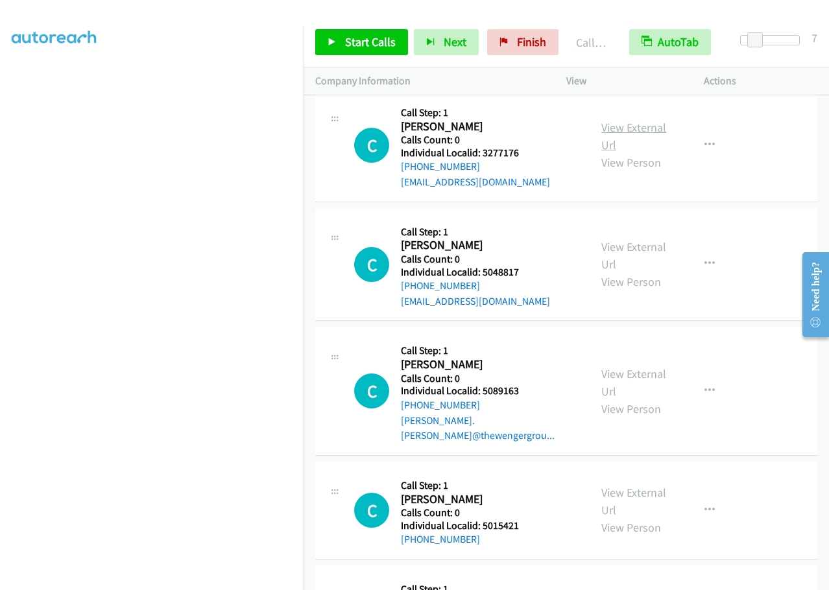
scroll to position [2724, 0]
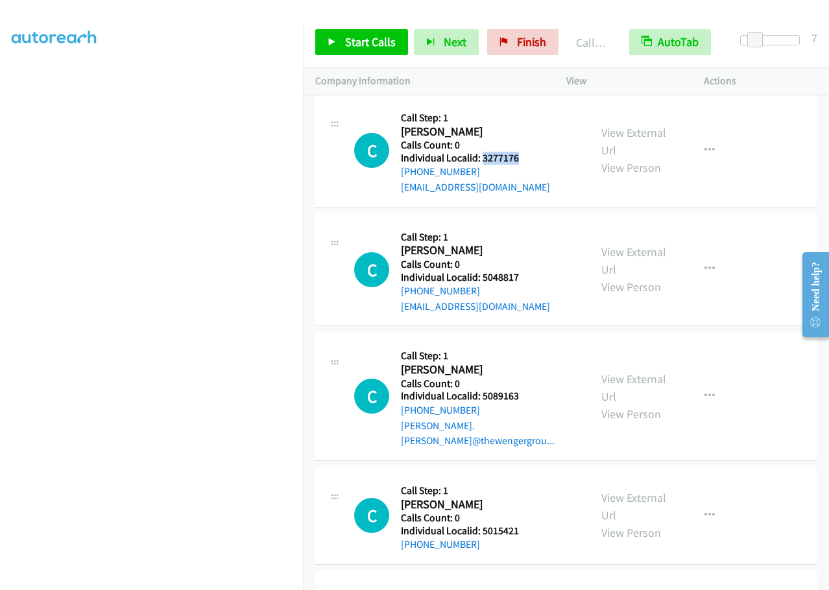
drag, startPoint x: 488, startPoint y: 156, endPoint x: 523, endPoint y: 159, distance: 34.5
click at [523, 159] on h5 "Individual Localid: 3277176" at bounding box center [475, 158] width 149 height 13
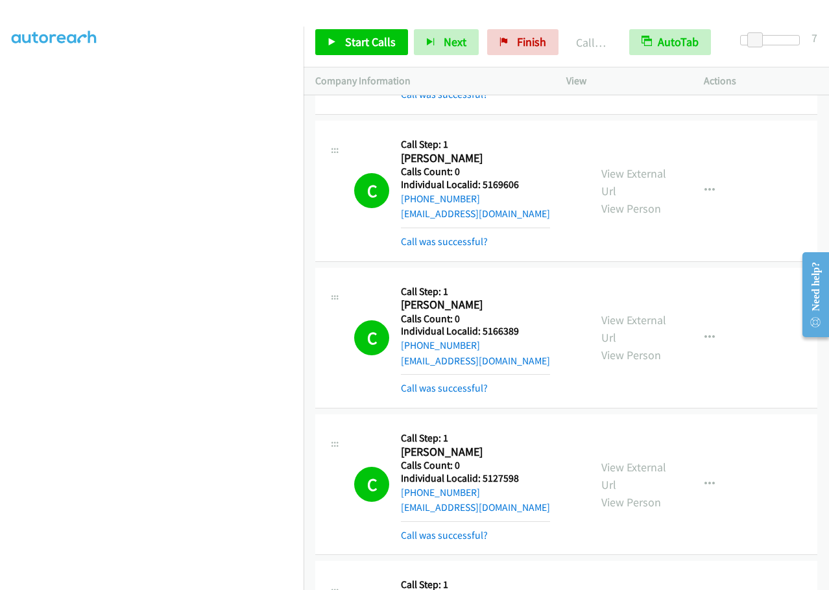
scroll to position [2108, 0]
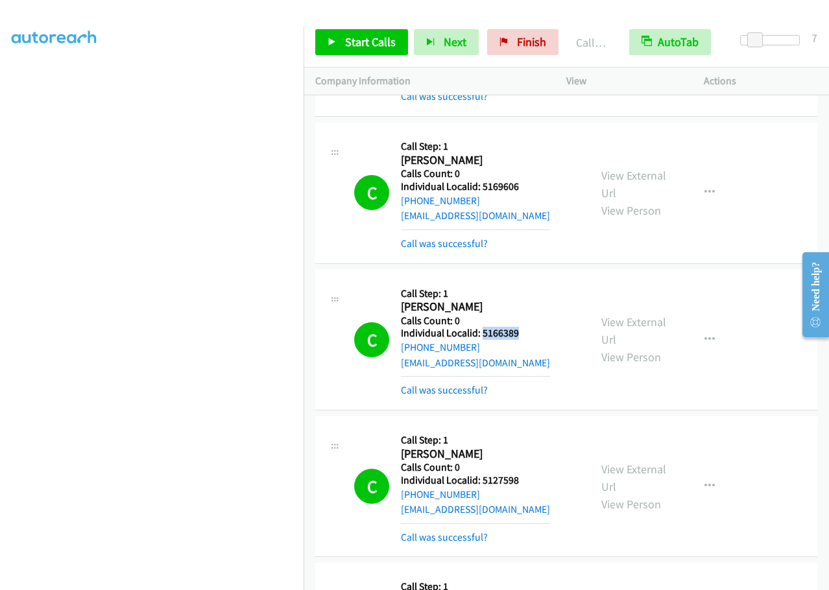
drag, startPoint x: 482, startPoint y: 332, endPoint x: 519, endPoint y: 335, distance: 37.1
click at [519, 335] on h5 "Individual Localid: 5166389" at bounding box center [475, 333] width 149 height 13
drag, startPoint x: 479, startPoint y: 479, endPoint x: 505, endPoint y: 479, distance: 26.6
click at [520, 480] on h5 "Individual Localid: 5127598" at bounding box center [475, 480] width 149 height 13
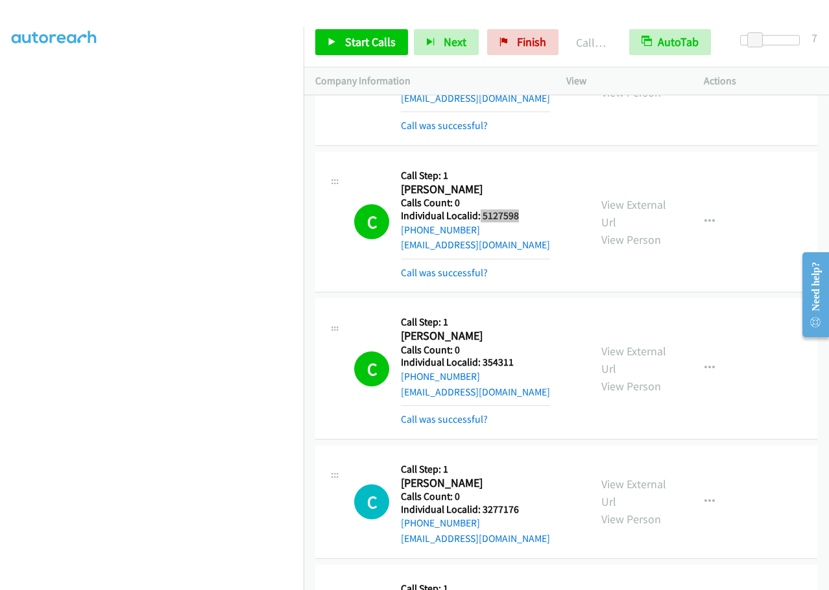
scroll to position [2383, 0]
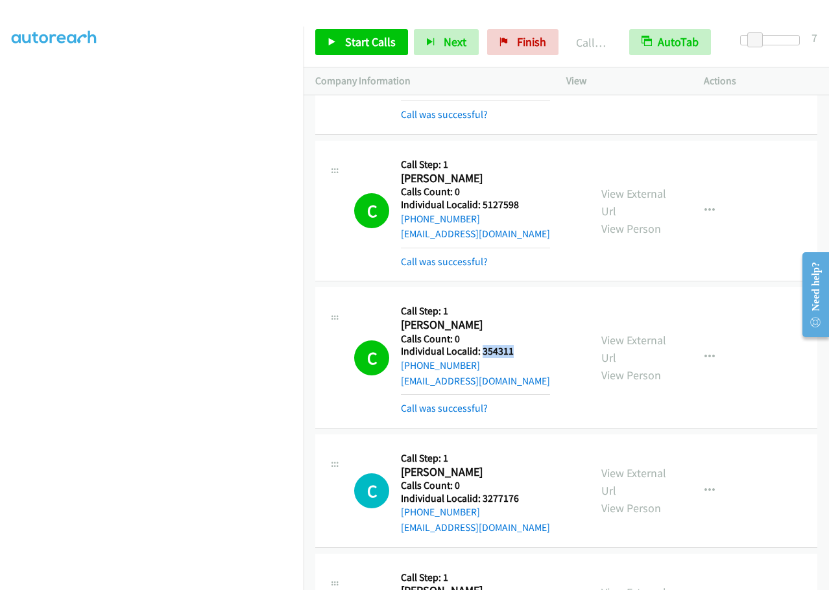
drag, startPoint x: 482, startPoint y: 350, endPoint x: 519, endPoint y: 350, distance: 37.0
click at [519, 350] on h5 "Individual Localid: 354311" at bounding box center [475, 351] width 149 height 13
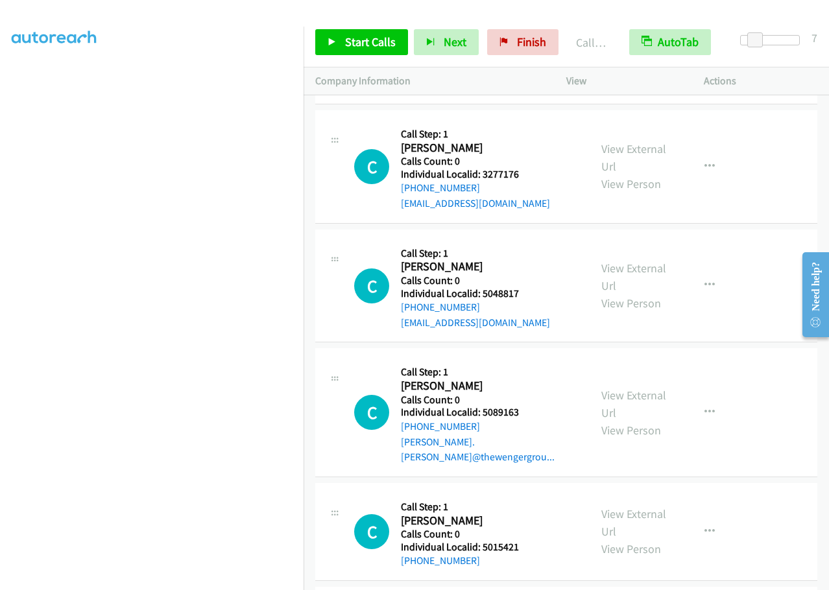
scroll to position [2724, 0]
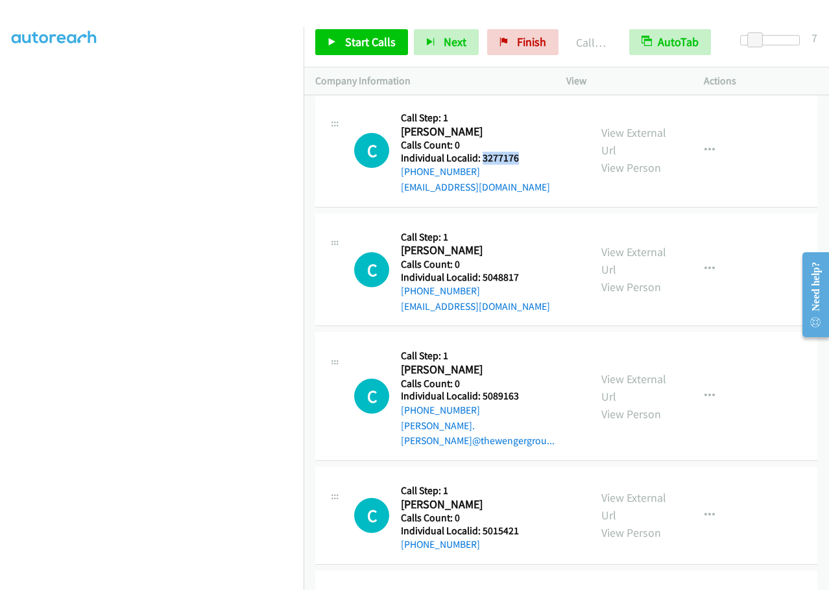
drag, startPoint x: 482, startPoint y: 158, endPoint x: 525, endPoint y: 161, distance: 42.3
click at [525, 161] on h5 "Individual Localid: 3277176" at bounding box center [475, 158] width 149 height 13
drag, startPoint x: 482, startPoint y: 279, endPoint x: 519, endPoint y: 278, distance: 37.0
click at [519, 278] on h5 "Individual Localid: 5048817" at bounding box center [475, 277] width 149 height 13
drag, startPoint x: 480, startPoint y: 395, endPoint x: 525, endPoint y: 397, distance: 44.8
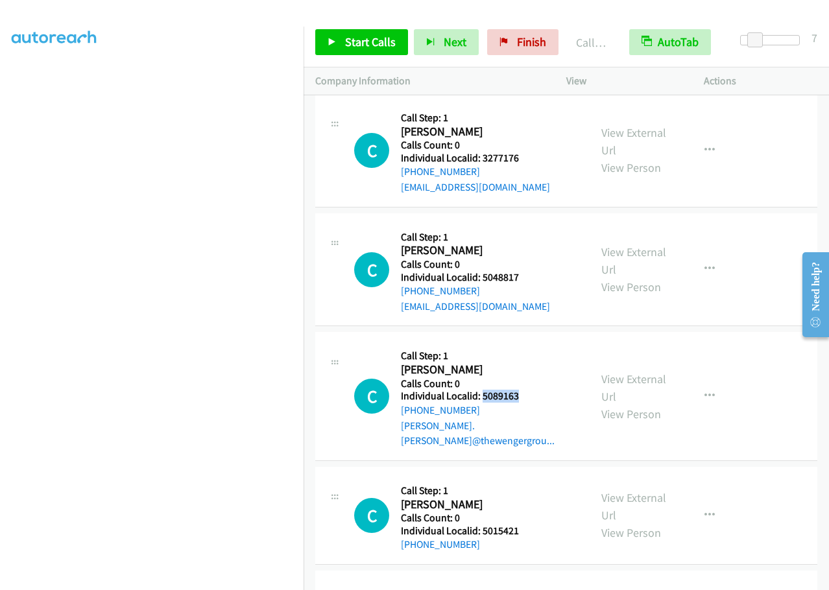
click at [524, 396] on h5 "Individual Localid: 5089163" at bounding box center [489, 396] width 177 height 13
drag, startPoint x: 484, startPoint y: 512, endPoint x: 523, endPoint y: 516, distance: 39.7
click at [523, 525] on h5 "Individual Localid: 5015421" at bounding box center [470, 531] width 138 height 13
click at [496, 497] on h2 "Chad Larson" at bounding box center [470, 504] width 138 height 15
drag, startPoint x: 482, startPoint y: 514, endPoint x: 524, endPoint y: 516, distance: 42.2
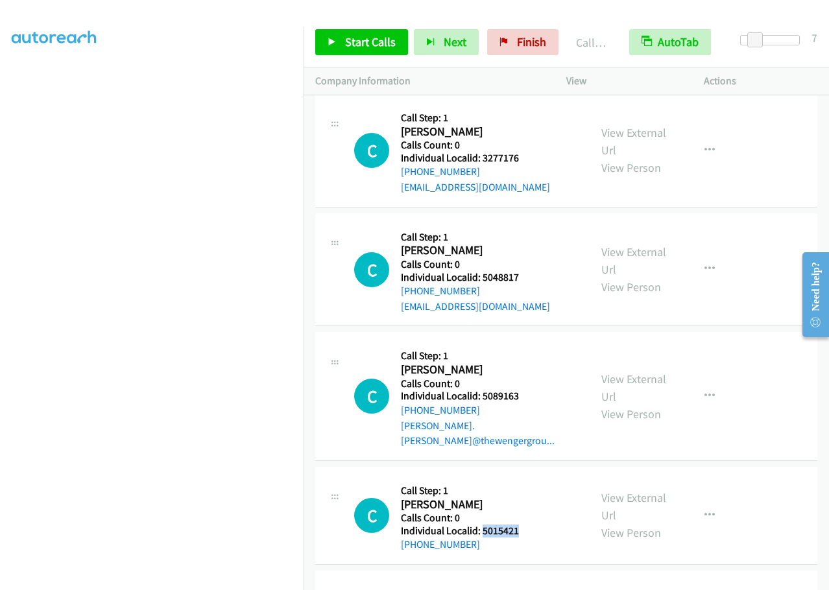
click at [524, 525] on h5 "Individual Localid: 5015421" at bounding box center [470, 531] width 138 height 13
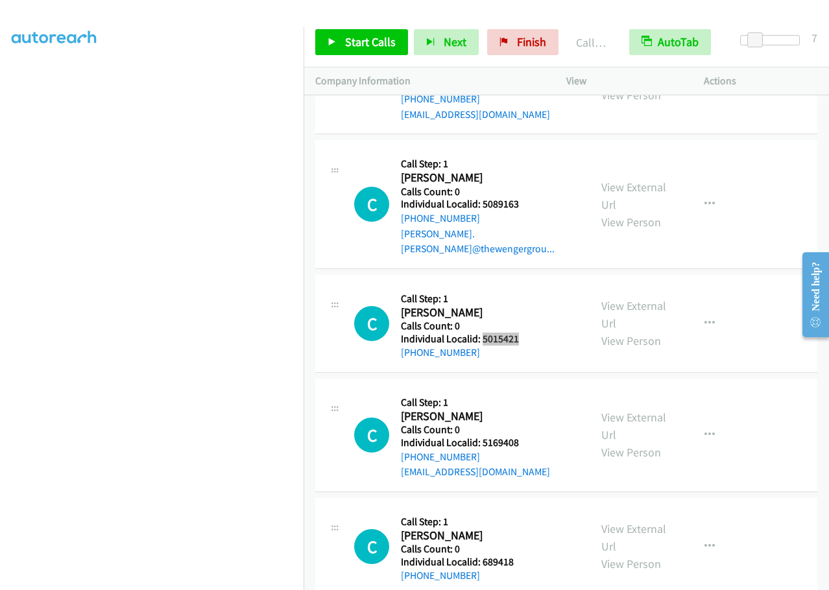
scroll to position [2918, 0]
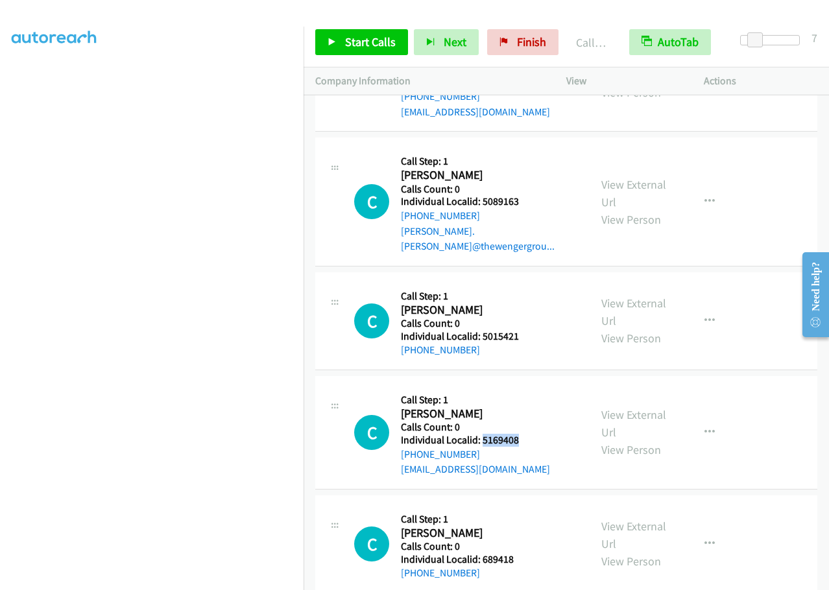
drag, startPoint x: 494, startPoint y: 426, endPoint x: 532, endPoint y: 427, distance: 38.3
click at [532, 434] on h5 "Individual Localid: 5169408" at bounding box center [475, 440] width 149 height 13
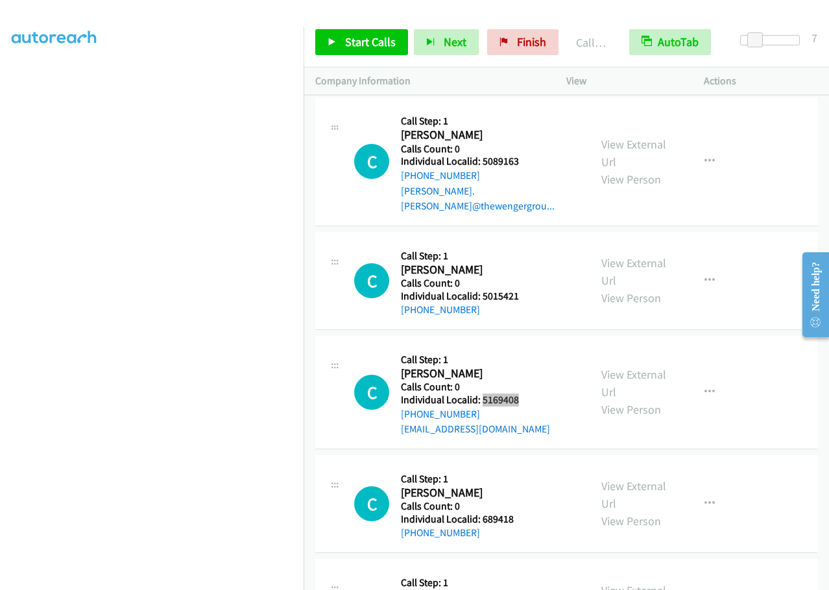
scroll to position [3032, 0]
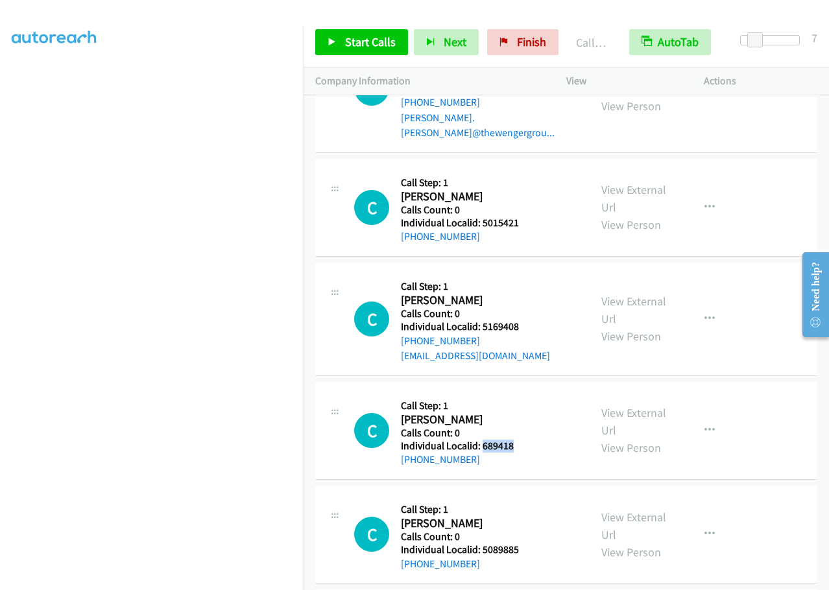
drag, startPoint x: 481, startPoint y: 431, endPoint x: 522, endPoint y: 431, distance: 41.5
click at [522, 440] on h5 "Individual Localid: 689418" at bounding box center [470, 446] width 138 height 13
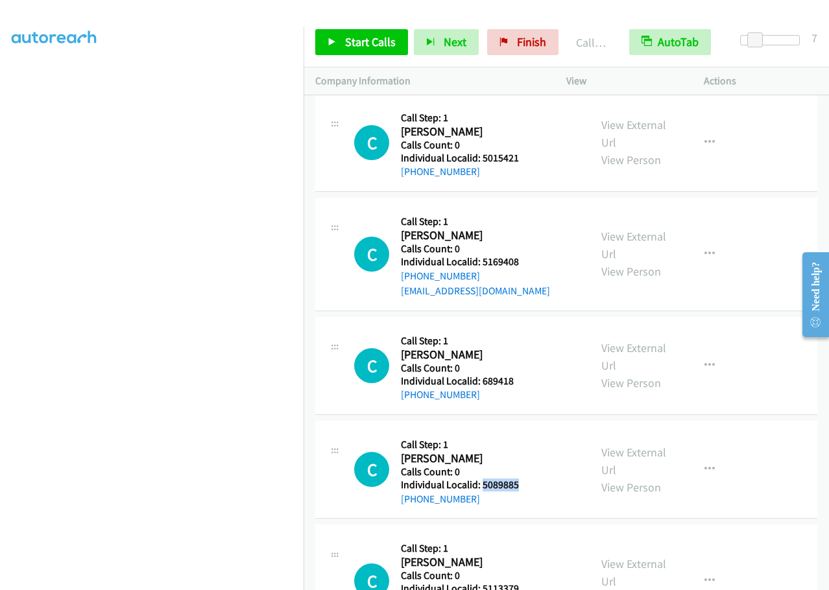
drag, startPoint x: 483, startPoint y: 468, endPoint x: 527, endPoint y: 469, distance: 43.5
click at [527, 479] on h5 "Individual Localid: 5089885" at bounding box center [470, 485] width 138 height 13
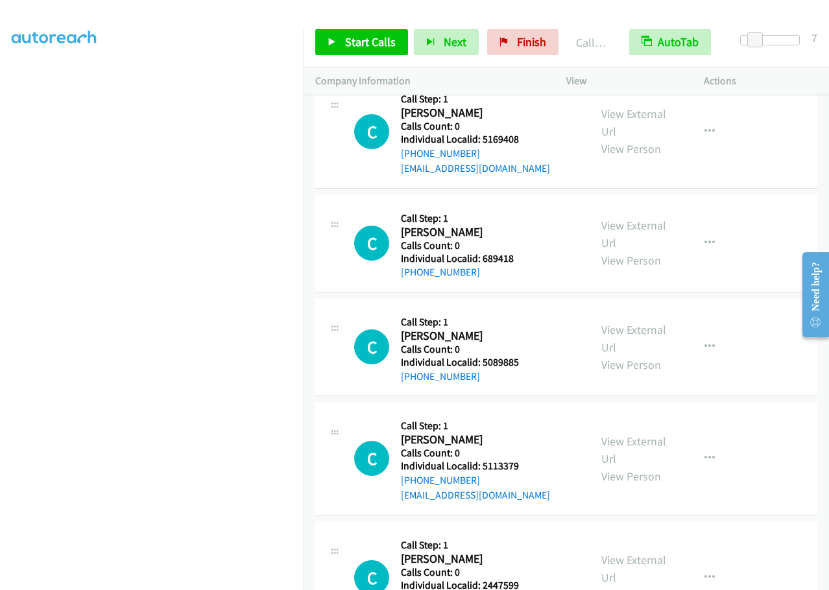
scroll to position [3226, 0]
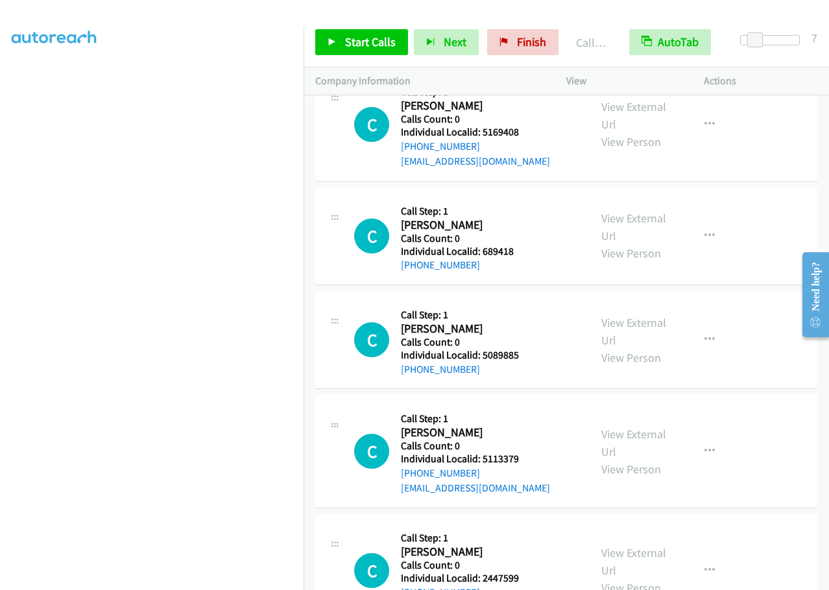
drag, startPoint x: 482, startPoint y: 461, endPoint x: 511, endPoint y: 446, distance: 33.1
click at [512, 453] on h5 "Individual Localid: 5113379" at bounding box center [475, 459] width 149 height 13
click at [485, 453] on h5 "Individual Localid: 5113379" at bounding box center [475, 459] width 149 height 13
drag, startPoint x: 482, startPoint y: 446, endPoint x: 520, endPoint y: 444, distance: 38.3
click at [533, 453] on h5 "Individual Localid: 5113379" at bounding box center [475, 459] width 149 height 13
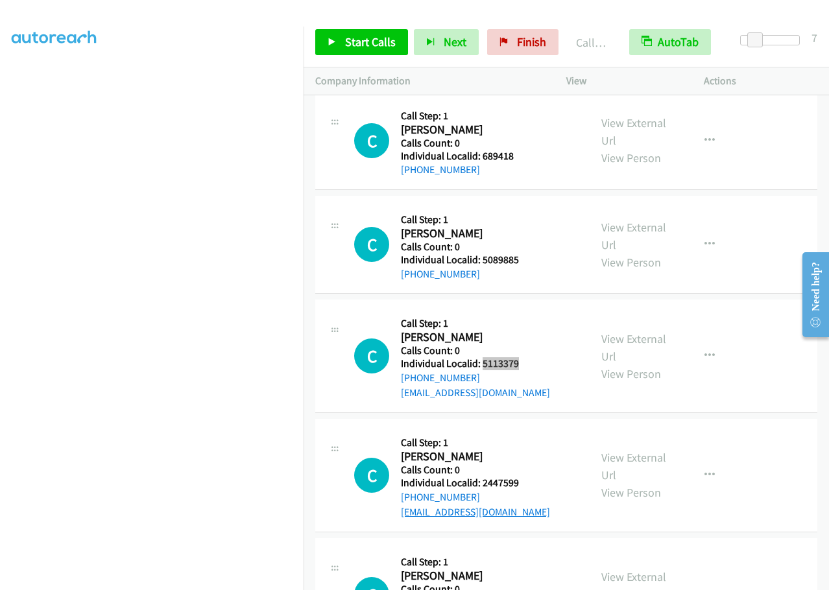
scroll to position [3340, 0]
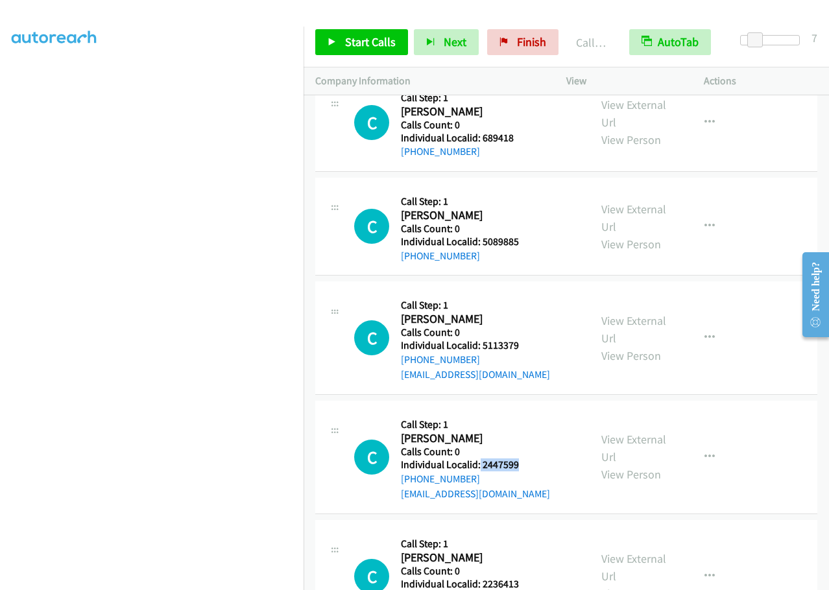
drag, startPoint x: 479, startPoint y: 446, endPoint x: 529, endPoint y: 451, distance: 50.1
click at [529, 458] on h5 "Individual Localid: 2447599" at bounding box center [475, 464] width 149 height 13
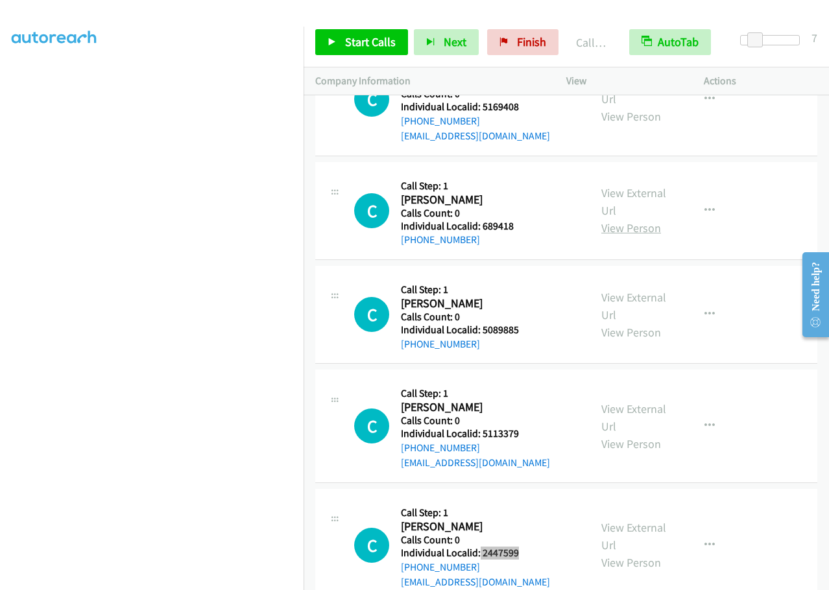
scroll to position [3243, 0]
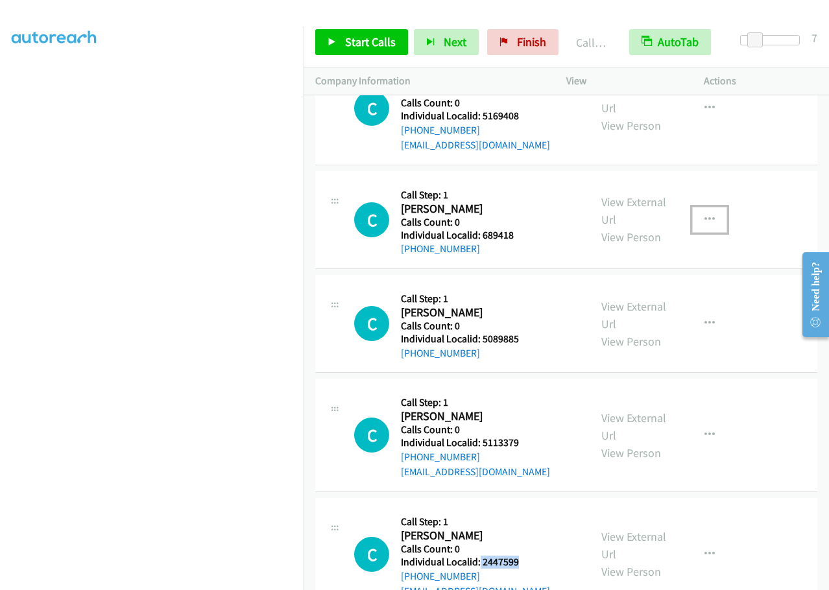
click at [704, 215] on icon "button" at bounding box center [709, 220] width 10 height 10
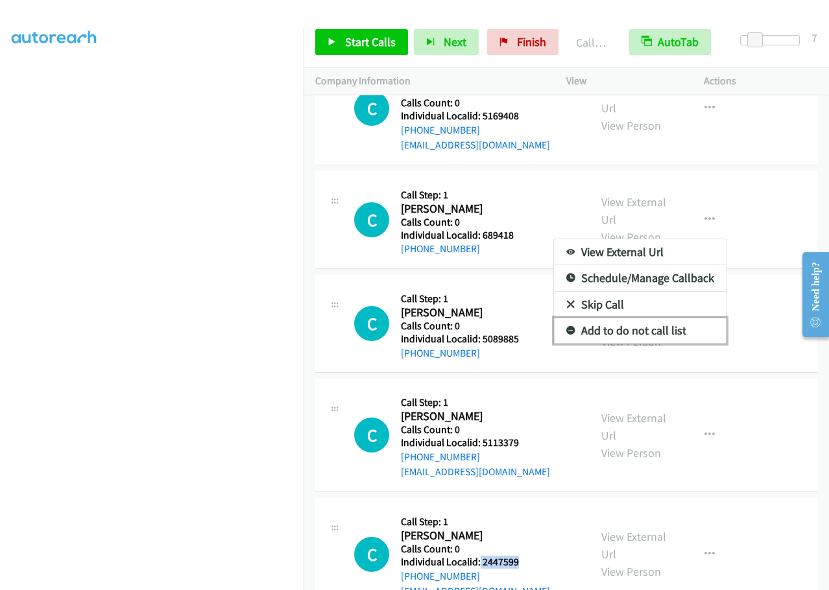
click at [554, 318] on link "Add to do not call list" at bounding box center [640, 331] width 173 height 26
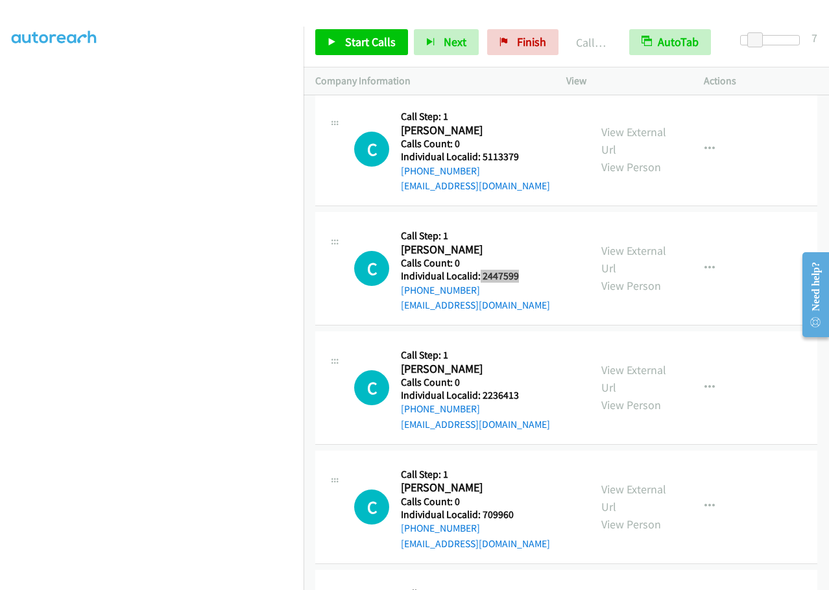
scroll to position [3534, 0]
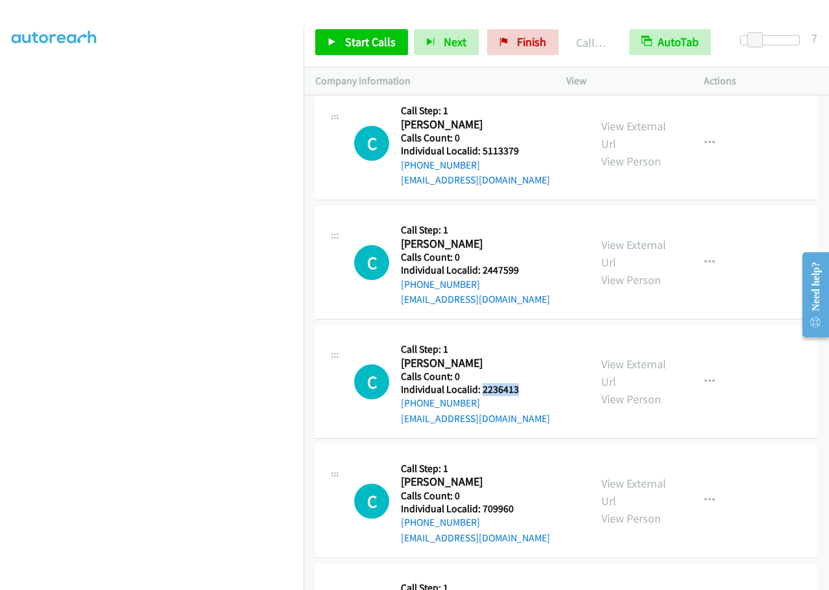
drag, startPoint x: 481, startPoint y: 377, endPoint x: 521, endPoint y: 377, distance: 40.2
click at [521, 383] on h5 "Individual Localid: 2236413" at bounding box center [475, 389] width 149 height 13
click at [368, 37] on span "Start Calls" at bounding box center [370, 41] width 51 height 15
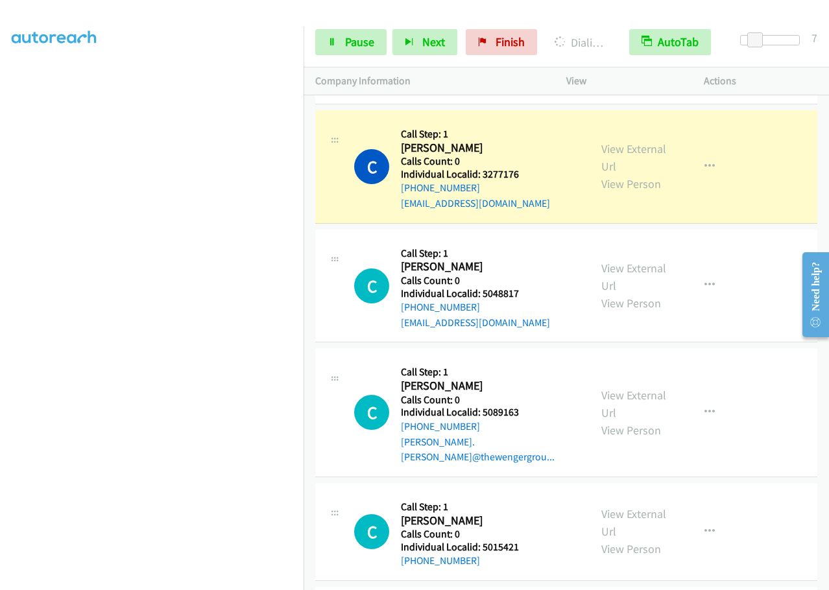
scroll to position [137, 0]
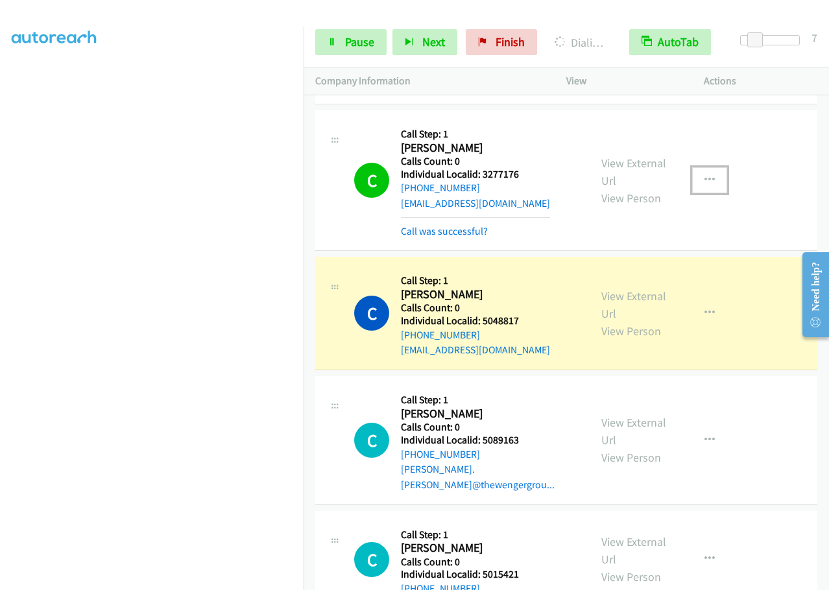
click at [704, 176] on icon "button" at bounding box center [709, 180] width 10 height 10
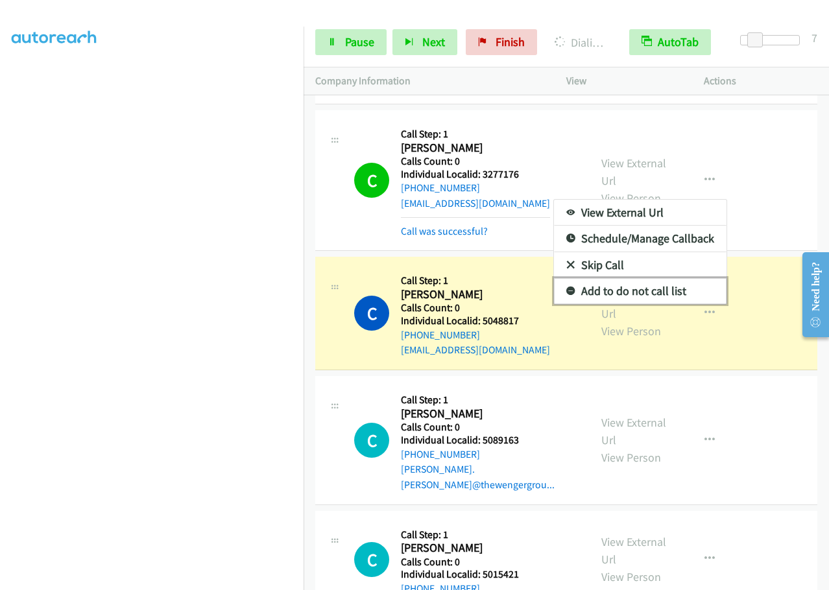
click at [566, 291] on icon at bounding box center [570, 291] width 9 height 9
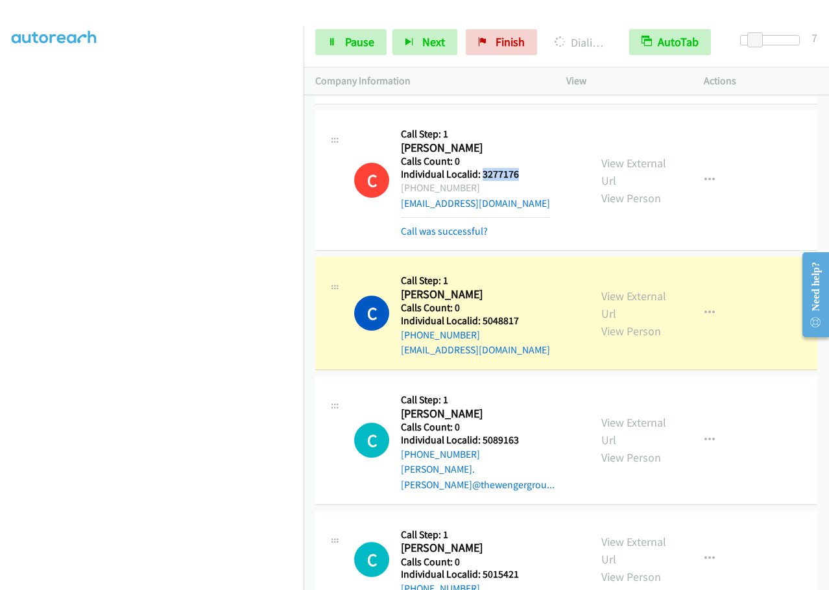
drag, startPoint x: 482, startPoint y: 173, endPoint x: 526, endPoint y: 172, distance: 44.1
click at [526, 172] on h5 "Individual Localid: 3277176" at bounding box center [475, 174] width 149 height 13
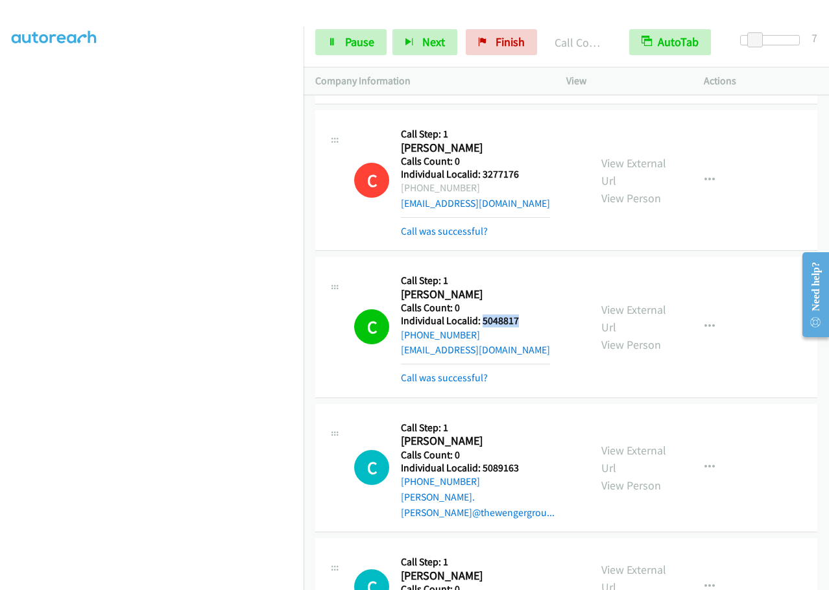
drag, startPoint x: 481, startPoint y: 318, endPoint x: 521, endPoint y: 318, distance: 40.2
click at [521, 318] on h5 "Individual Localid: 5048817" at bounding box center [475, 321] width 149 height 13
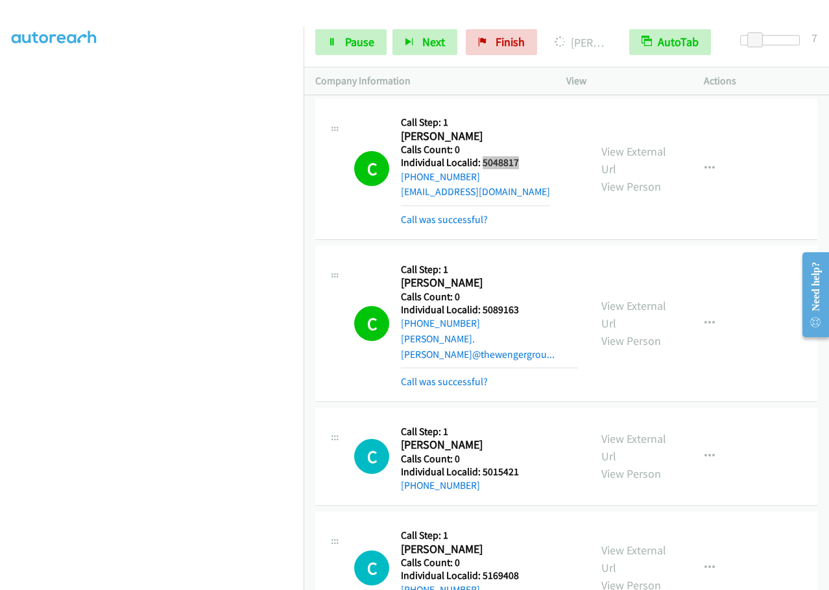
scroll to position [2870, 0]
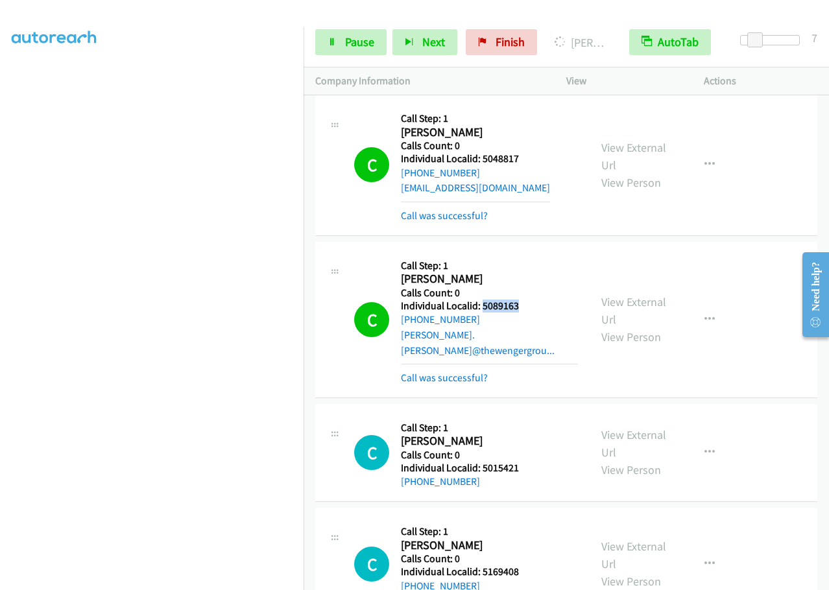
drag, startPoint x: 481, startPoint y: 303, endPoint x: 517, endPoint y: 302, distance: 35.7
click at [526, 302] on h5 "Individual Localid: 5089163" at bounding box center [489, 306] width 177 height 13
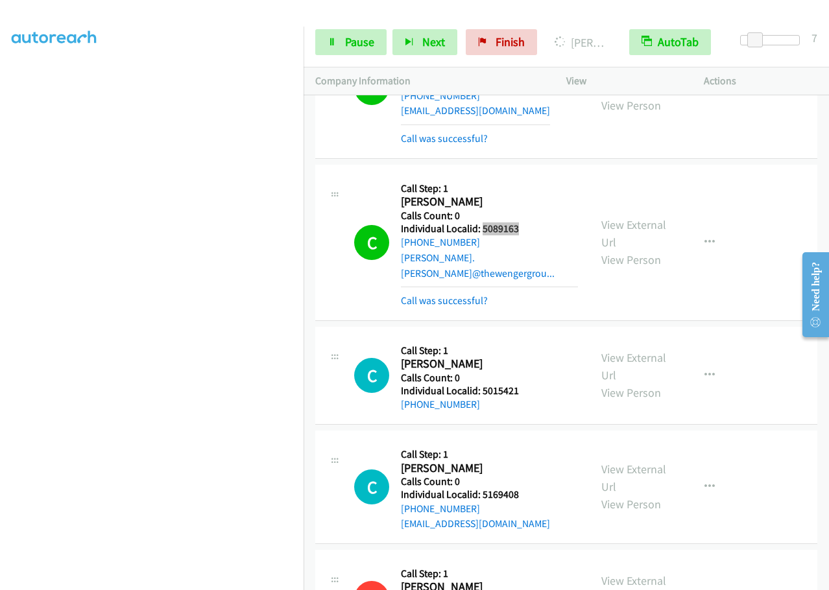
scroll to position [2983, 0]
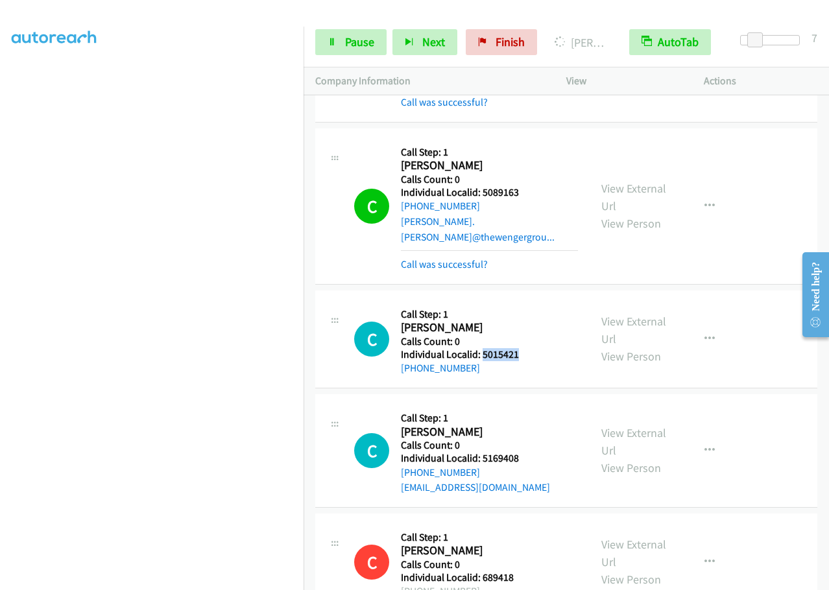
drag, startPoint x: 483, startPoint y: 336, endPoint x: 525, endPoint y: 339, distance: 42.2
click at [525, 348] on h5 "Individual Localid: 5015421" at bounding box center [470, 354] width 138 height 13
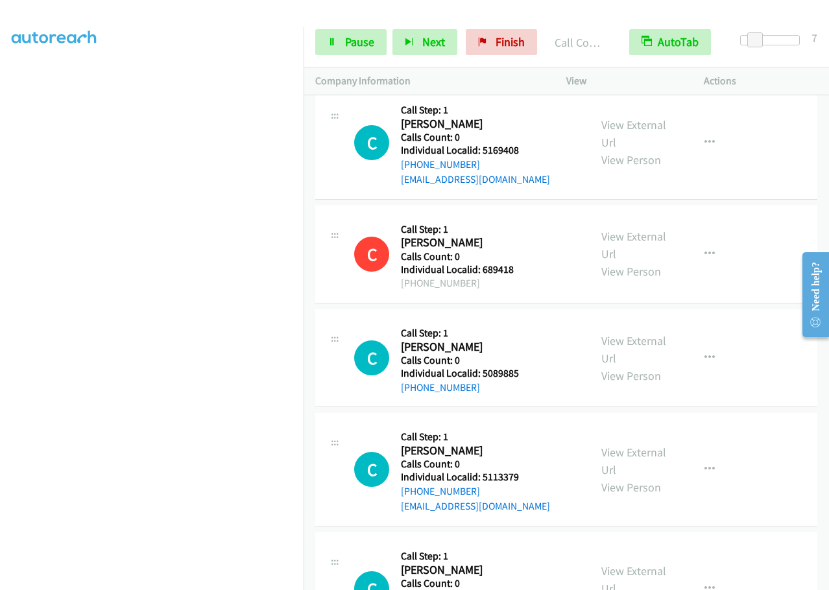
scroll to position [3275, 0]
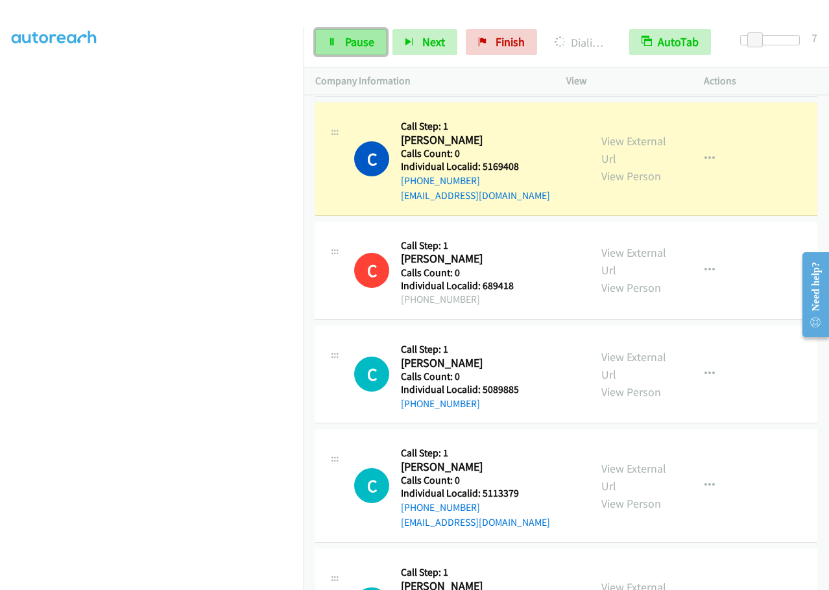
click at [359, 44] on span "Pause" at bounding box center [359, 41] width 29 height 15
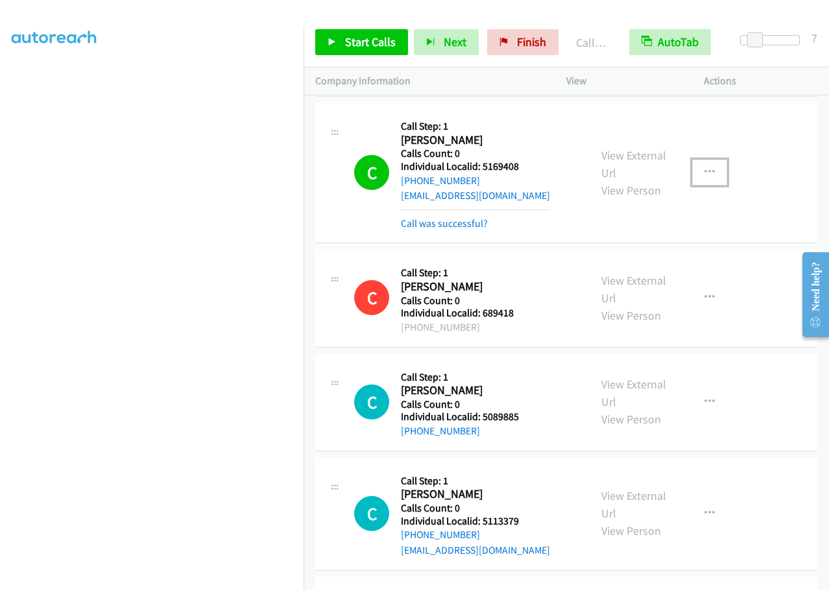
click at [704, 167] on icon "button" at bounding box center [709, 172] width 10 height 10
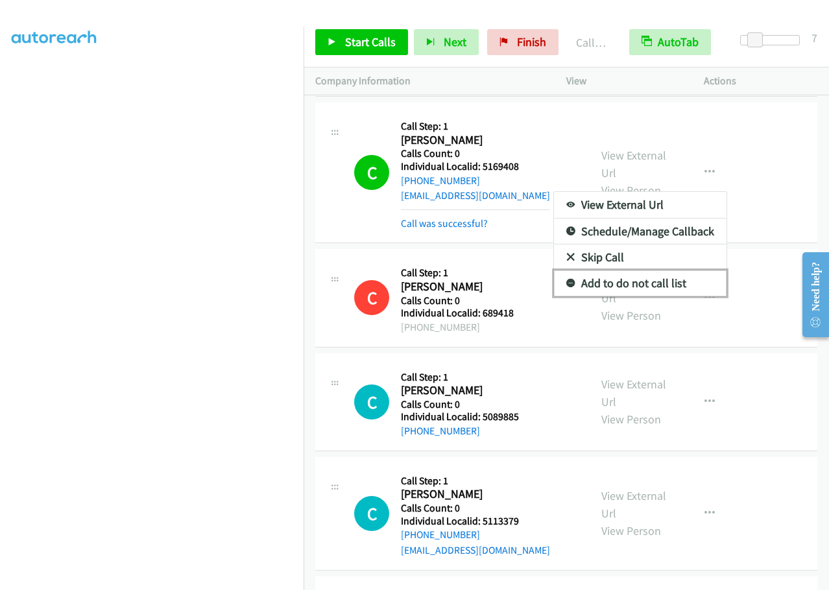
click at [566, 280] on icon at bounding box center [570, 284] width 9 height 9
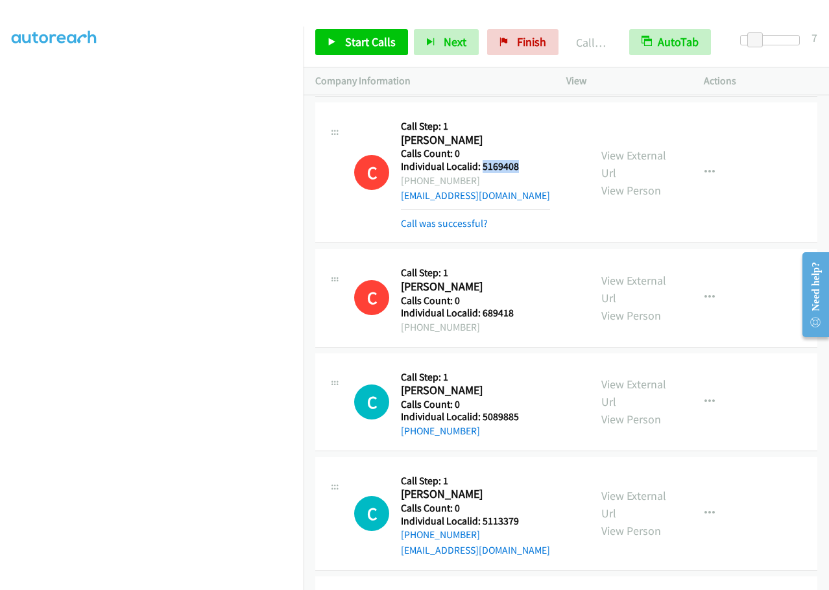
drag, startPoint x: 482, startPoint y: 149, endPoint x: 525, endPoint y: 149, distance: 43.5
click at [525, 160] on h5 "Individual Localid: 5169408" at bounding box center [475, 166] width 149 height 13
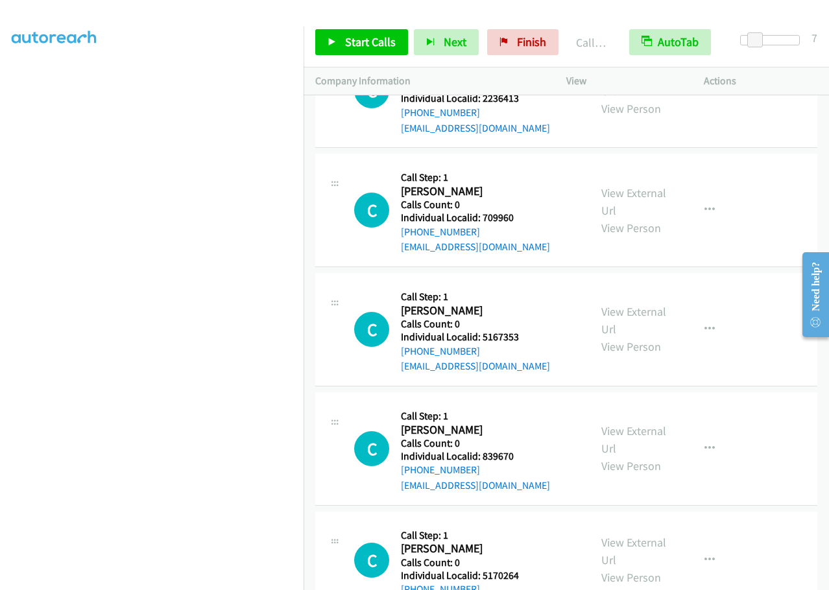
scroll to position [3956, 0]
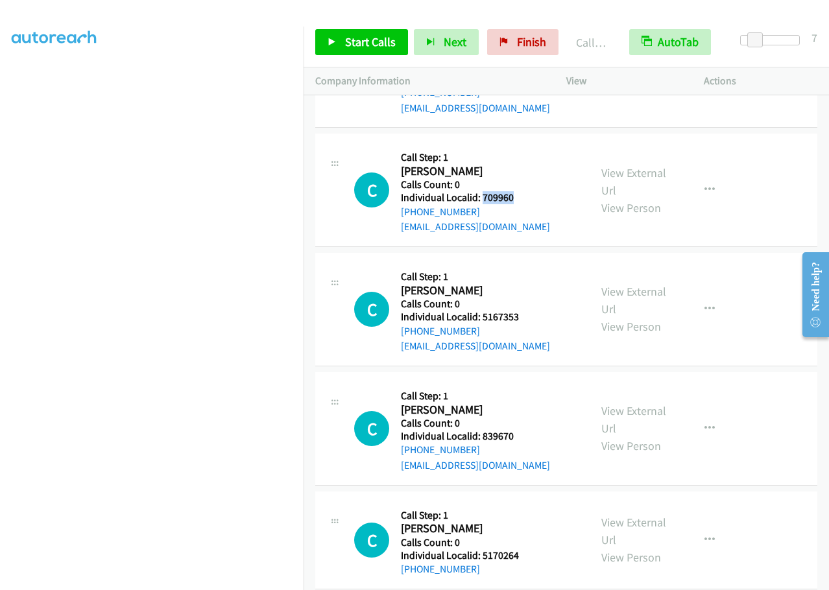
drag, startPoint x: 482, startPoint y: 183, endPoint x: 525, endPoint y: 181, distance: 42.8
click at [525, 191] on h5 "Individual Localid: 709960" at bounding box center [475, 197] width 149 height 13
drag, startPoint x: 502, startPoint y: 298, endPoint x: 534, endPoint y: 300, distance: 31.8
click at [534, 300] on div "C Callback Scheduled Call Step: 1 Charles Ryan America/New_York Calls Count: 0 …" at bounding box center [466, 309] width 224 height 89
drag, startPoint x: 480, startPoint y: 418, endPoint x: 533, endPoint y: 419, distance: 53.2
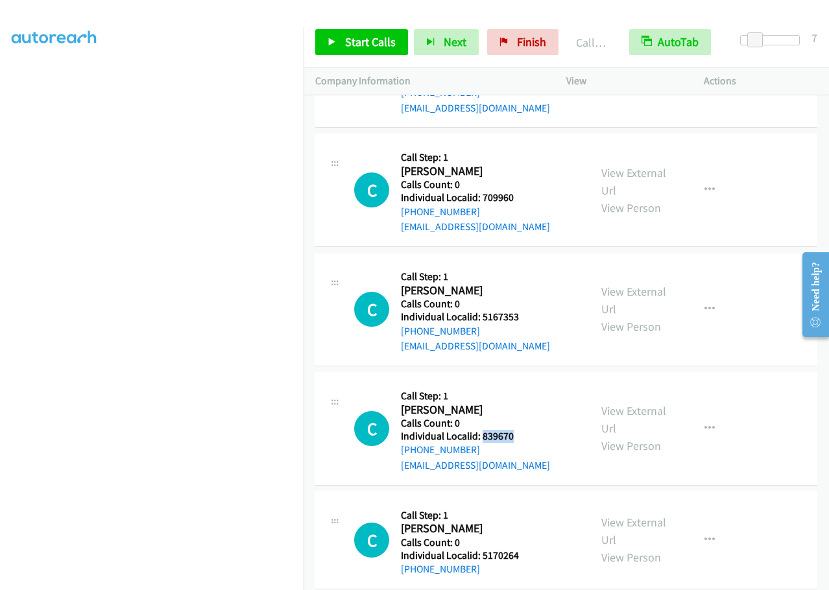
click at [533, 419] on div "C Callback Scheduled Call Step: 1 Chase Hackett America/New_York Calls Count: 0…" at bounding box center [466, 428] width 224 height 89
drag, startPoint x: 482, startPoint y: 538, endPoint x: 523, endPoint y: 540, distance: 40.2
click at [523, 540] on div "C Callback Scheduled Call Step: 1 Chase Allen America/New_York Calls Count: 0 I…" at bounding box center [466, 540] width 224 height 74
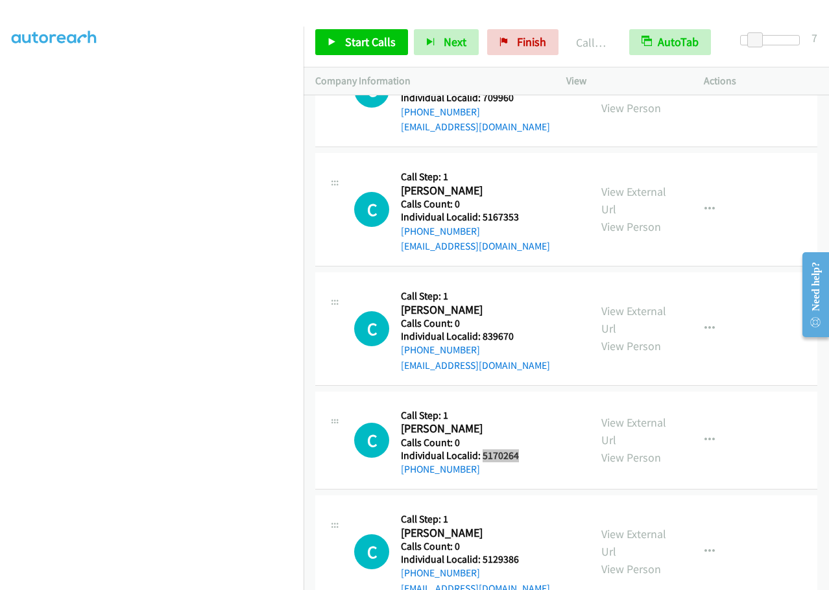
scroll to position [4102, 0]
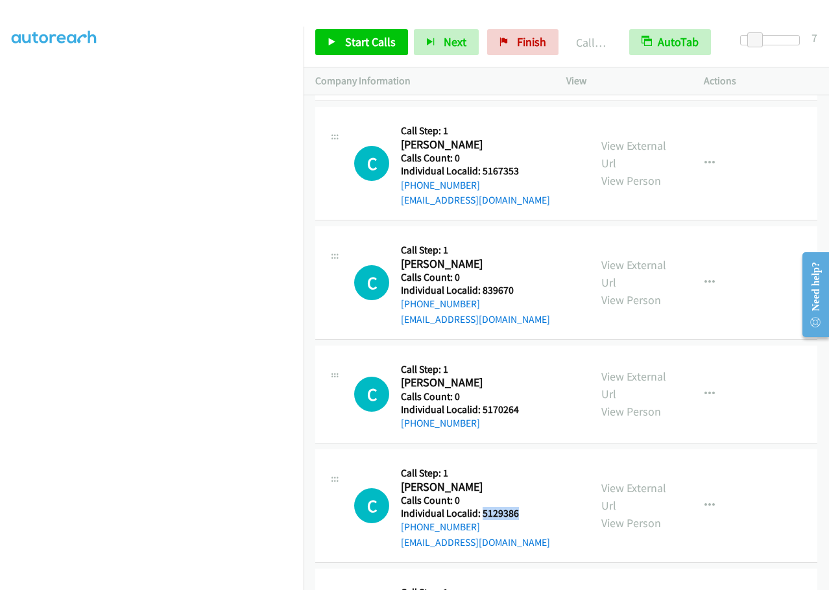
drag, startPoint x: 486, startPoint y: 496, endPoint x: 521, endPoint y: 496, distance: 34.4
click at [522, 496] on div "C Callback Scheduled Call Step: 1 Chase Barnes America/New_York Calls Count: 0 …" at bounding box center [466, 505] width 224 height 89
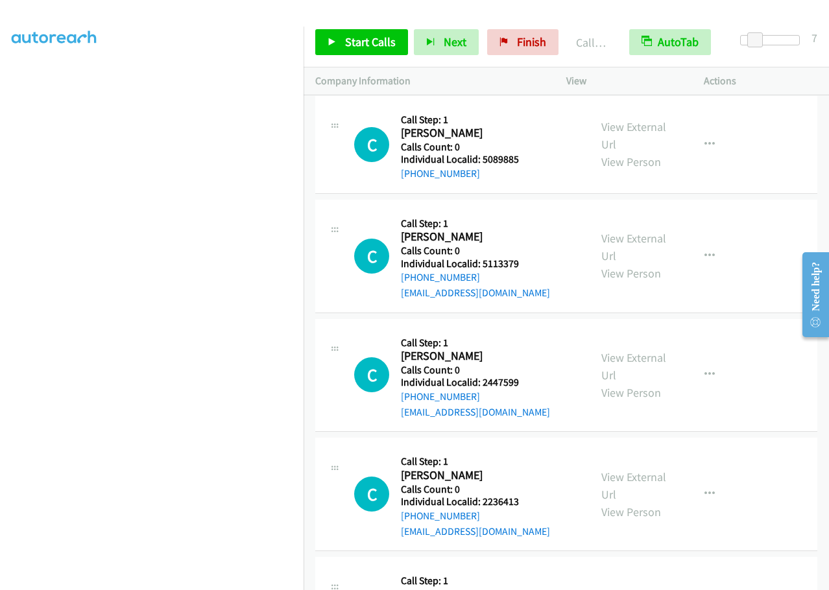
scroll to position [3534, 0]
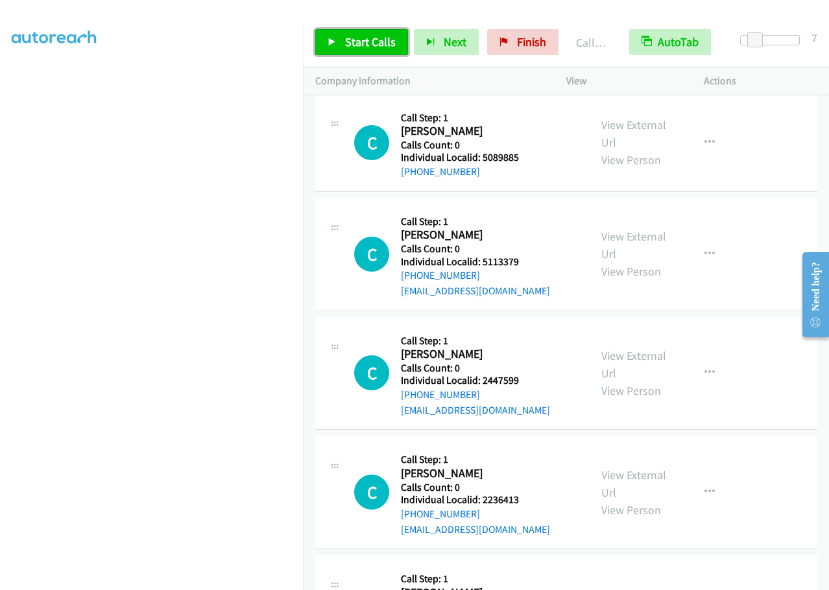
click at [351, 40] on span "Start Calls" at bounding box center [370, 41] width 51 height 15
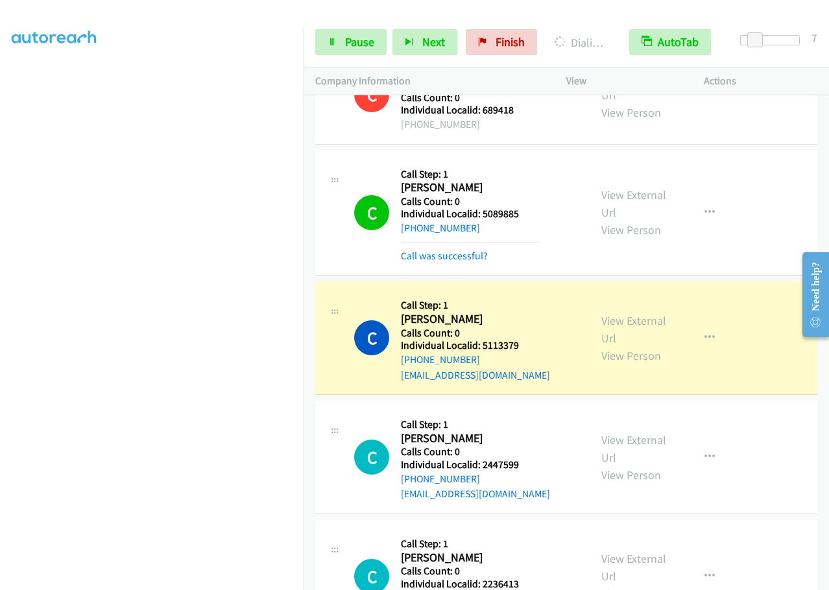
scroll to position [3437, 0]
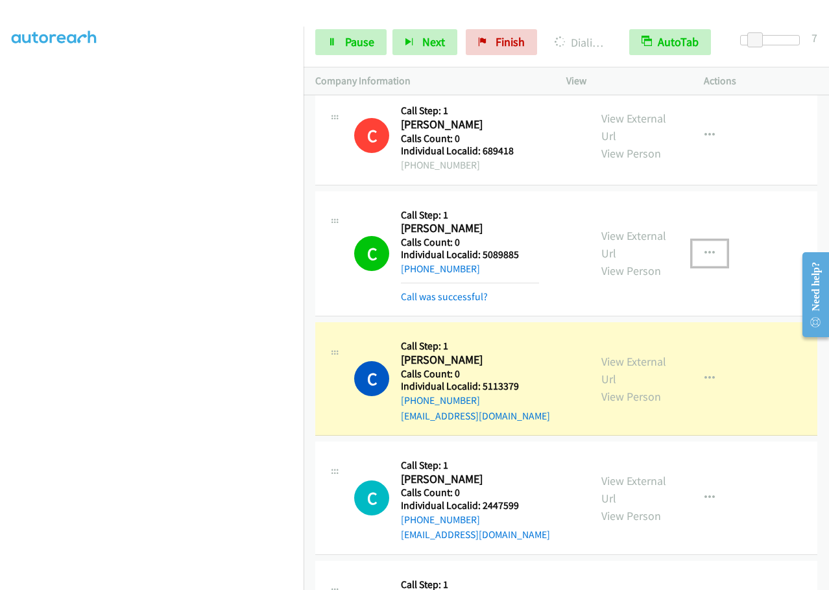
click at [704, 248] on icon "button" at bounding box center [709, 253] width 10 height 10
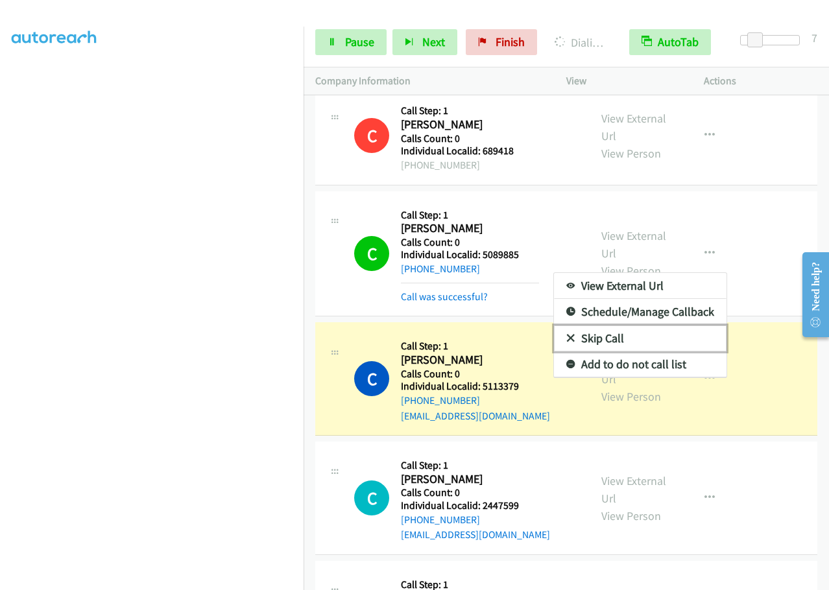
click at [566, 335] on icon at bounding box center [570, 339] width 9 height 9
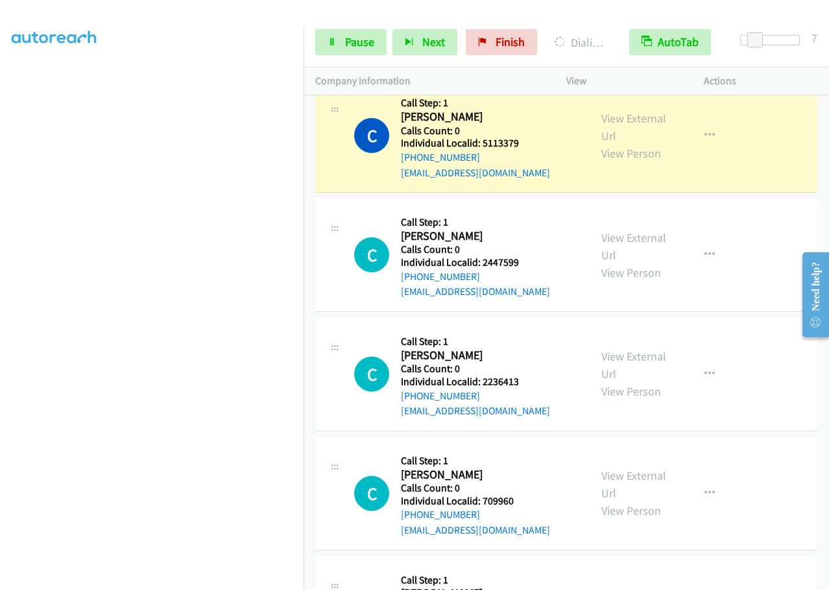
scroll to position [3648, 0]
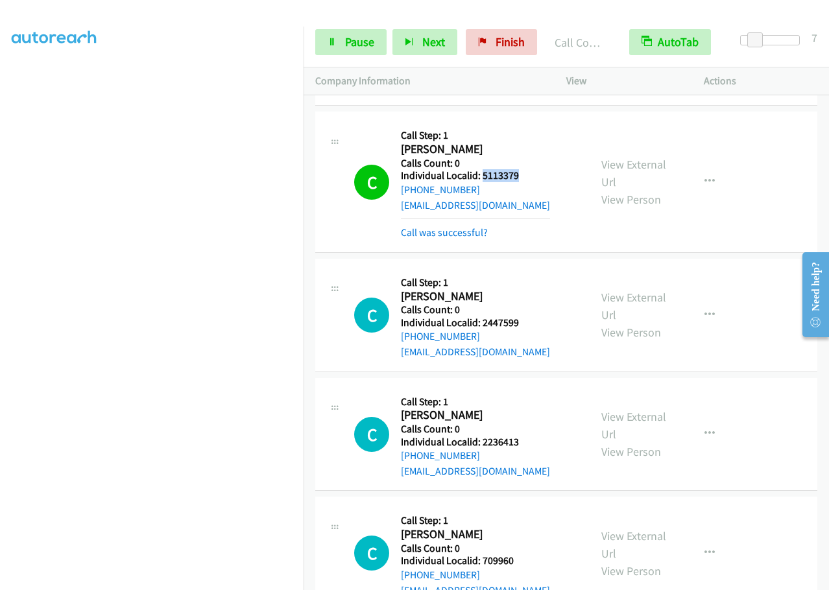
drag, startPoint x: 482, startPoint y: 160, endPoint x: 525, endPoint y: 160, distance: 42.8
click at [525, 169] on h5 "Individual Localid: 5113379" at bounding box center [475, 175] width 149 height 13
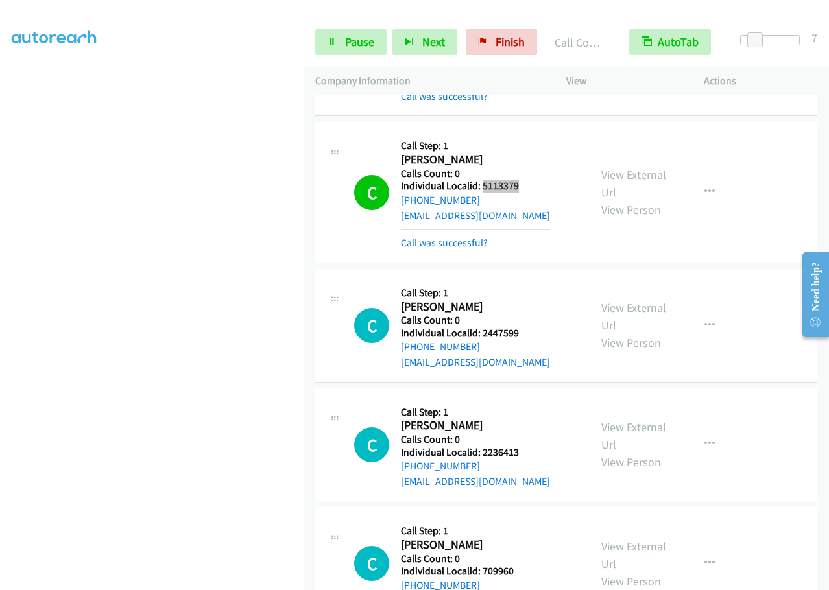
scroll to position [3632, 0]
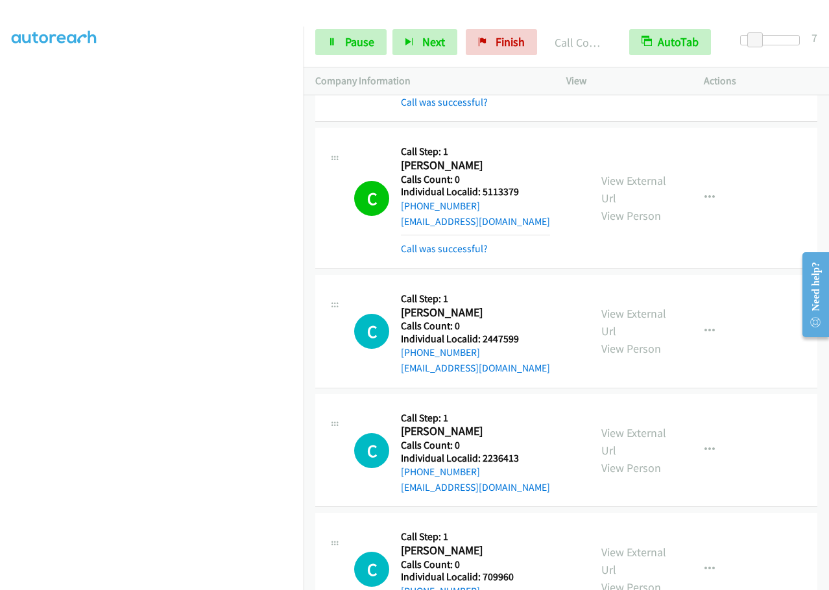
click at [348, 108] on td "C Callback Scheduled Call Step: 1 Chad Sheets America/New_York Calls Count: 0 I…" at bounding box center [565, 60] width 525 height 132
click at [343, 36] on link "Pause" at bounding box center [350, 42] width 71 height 26
click at [343, 36] on link "Start Calls" at bounding box center [361, 42] width 93 height 26
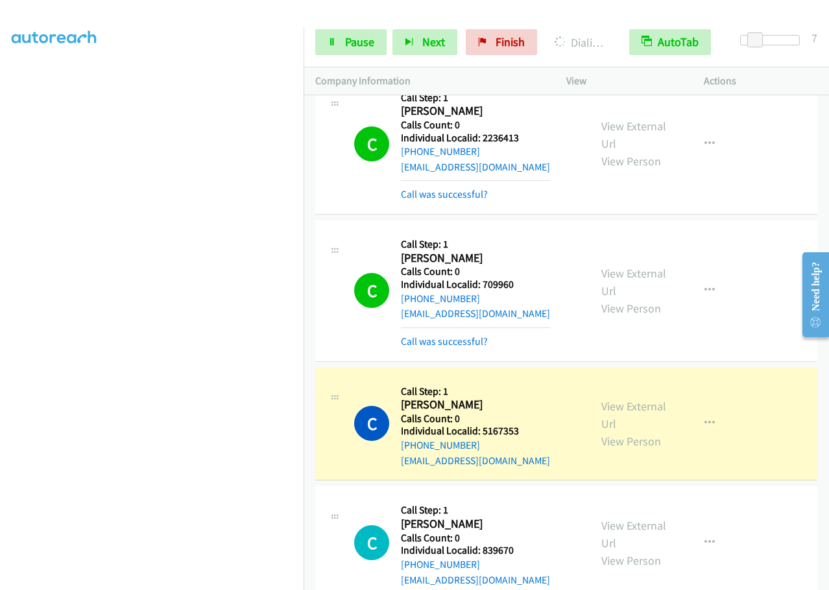
scroll to position [3956, 0]
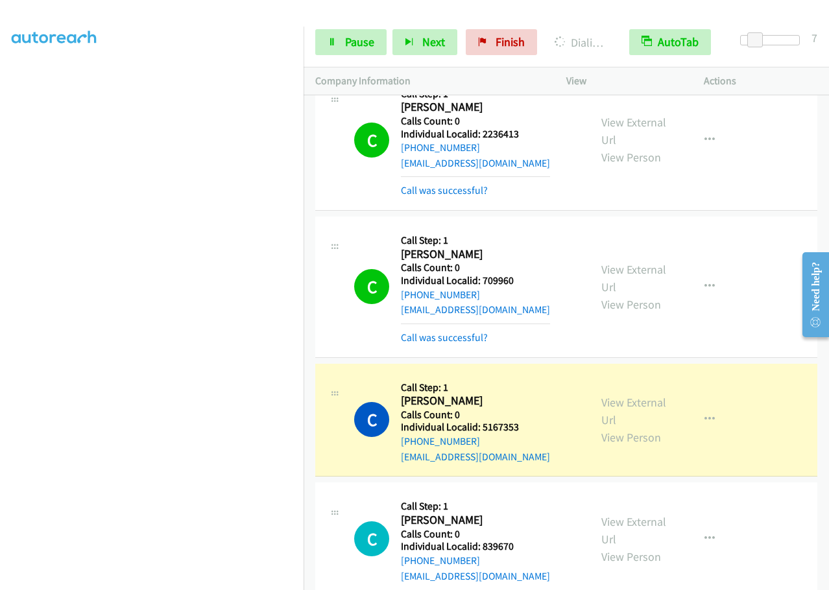
click at [722, 274] on div "View External Url View Person View External Url Email Schedule/Manage Callback …" at bounding box center [663, 286] width 149 height 117
click at [706, 281] on icon "button" at bounding box center [709, 286] width 10 height 10
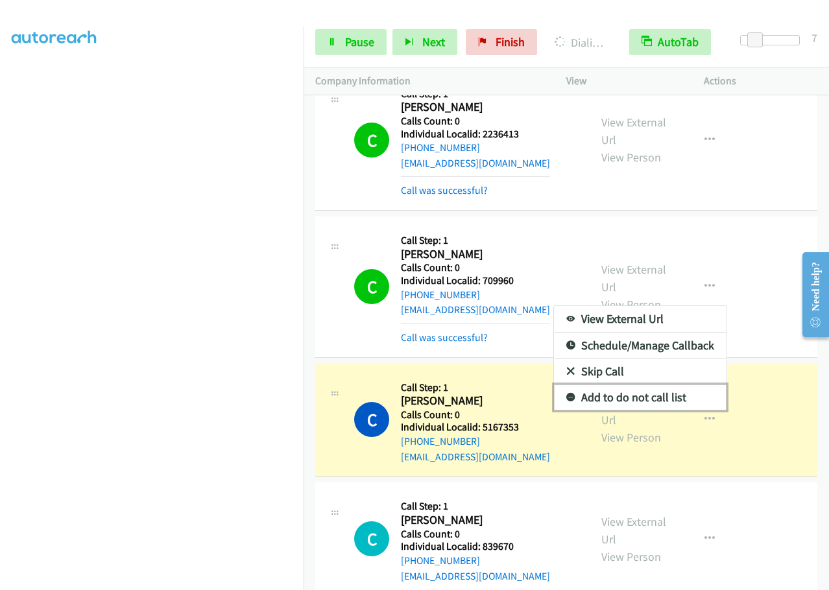
click at [566, 394] on icon at bounding box center [570, 398] width 9 height 9
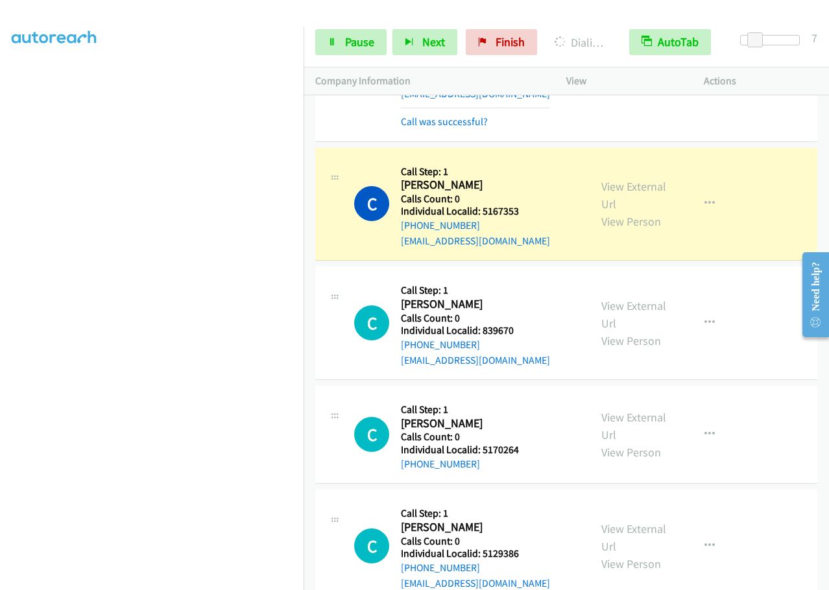
scroll to position [4215, 0]
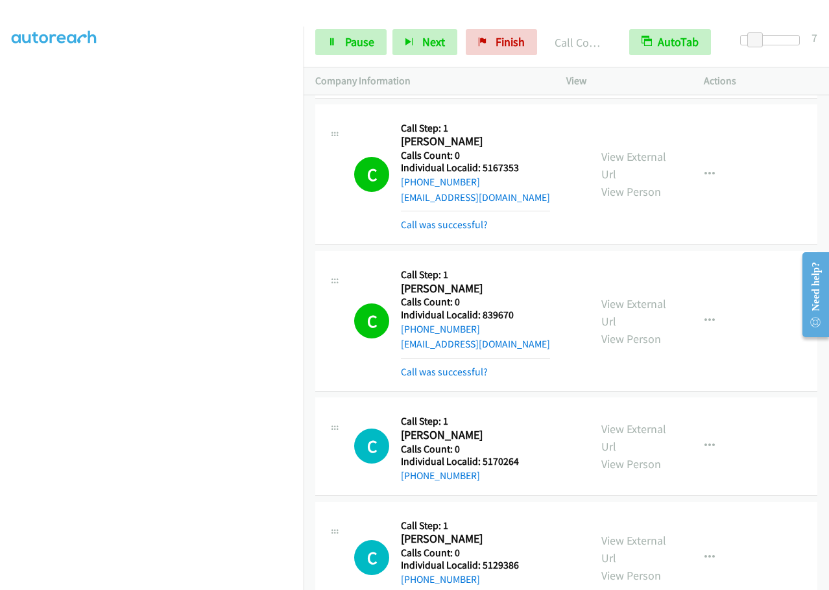
drag, startPoint x: 19, startPoint y: 290, endPoint x: 12, endPoint y: 337, distance: 47.9
click at [11, 337] on aside "Dialing Mode: Power | Switch to Preview My Lists" at bounding box center [151, 258] width 303 height 718
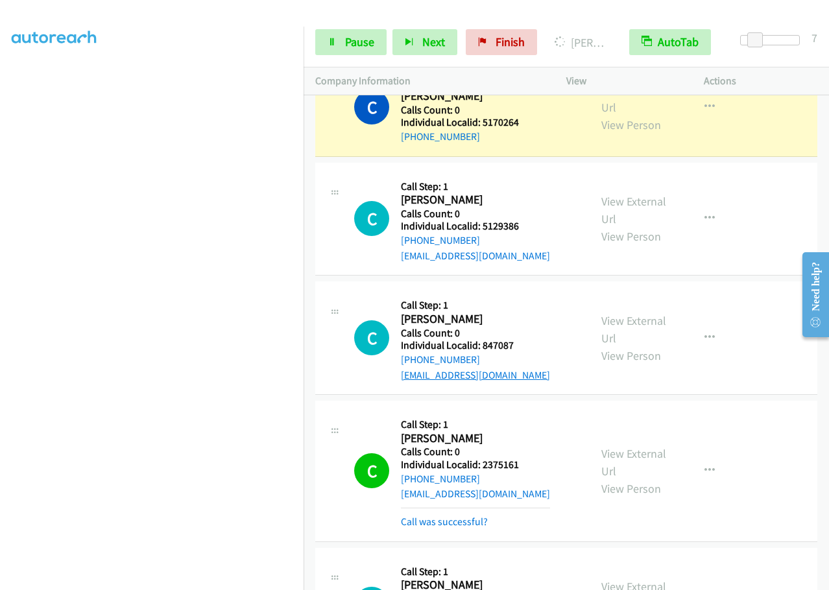
scroll to position [4621, 0]
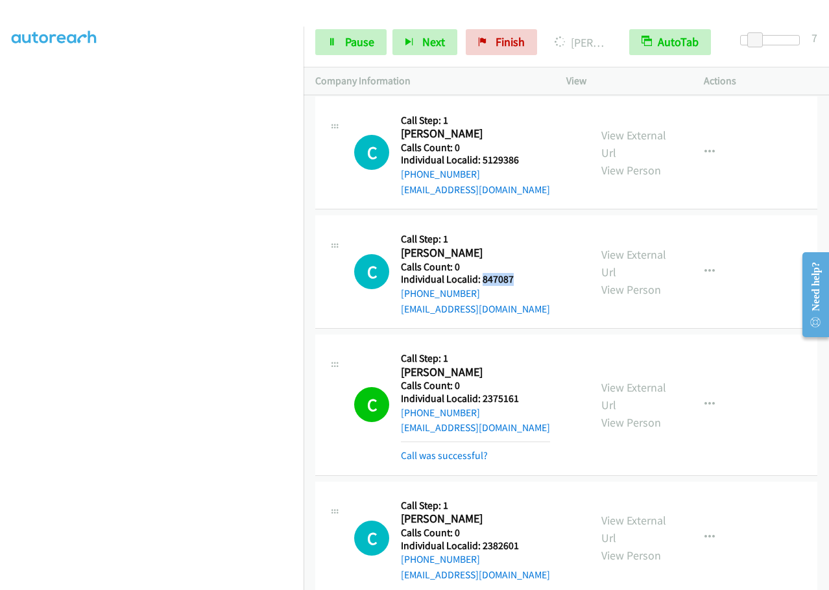
drag, startPoint x: 488, startPoint y: 266, endPoint x: 522, endPoint y: 268, distance: 33.8
click at [522, 268] on div "C Callback Scheduled Call Step: 1 Chase Hagy America/New_York Calls Count: 0 In…" at bounding box center [466, 271] width 224 height 89
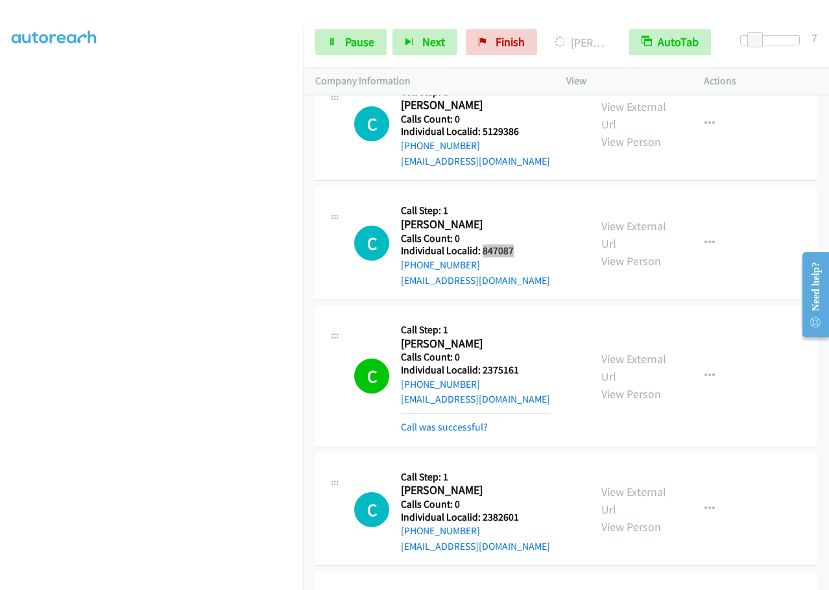
scroll to position [4750, 0]
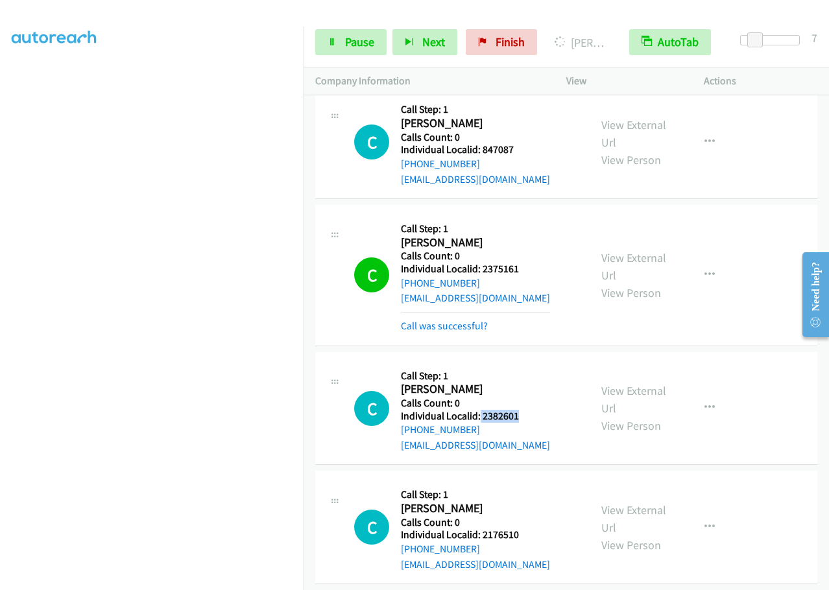
drag, startPoint x: 479, startPoint y: 398, endPoint x: 521, endPoint y: 398, distance: 42.2
click at [521, 398] on div "C Callback Scheduled Call Step: 1 Chase Heiges America/New_York Calls Count: 0 …" at bounding box center [466, 408] width 224 height 89
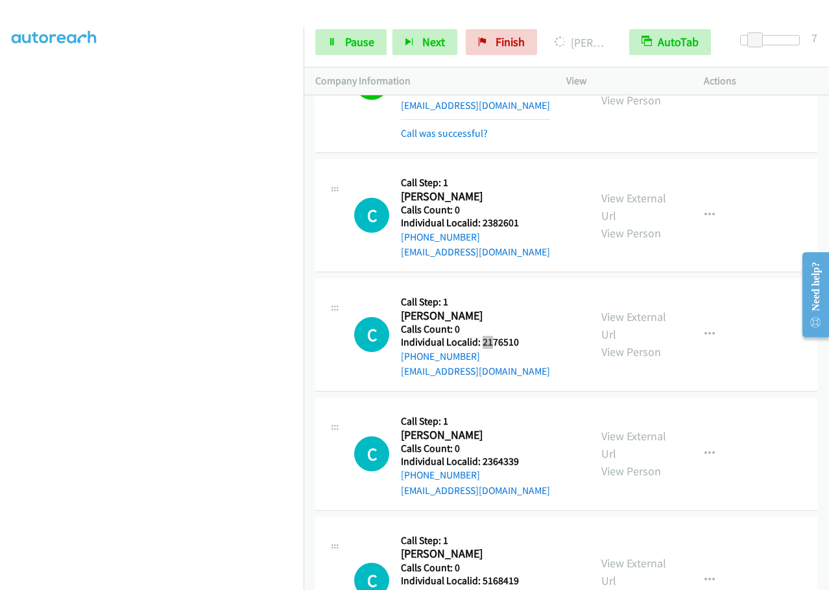
scroll to position [4973, 0]
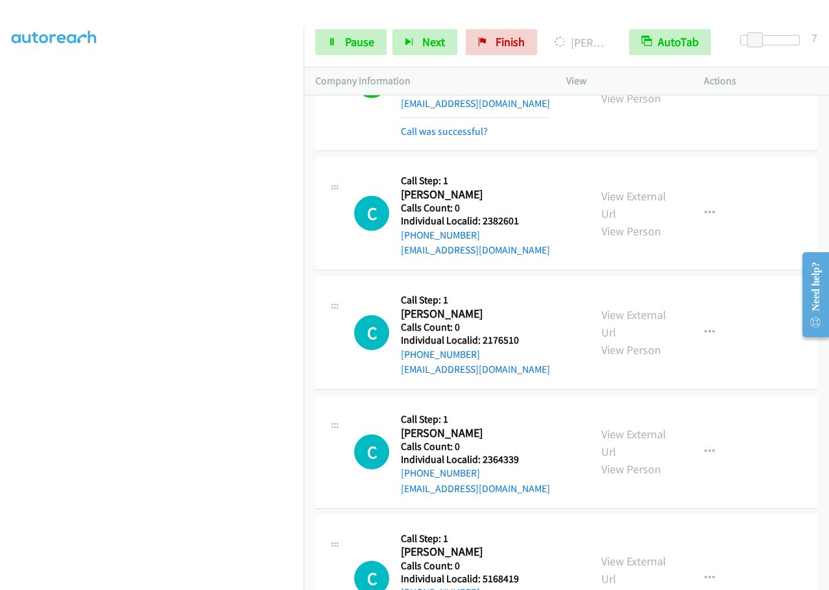
click at [523, 309] on div "C Callback Scheduled Call Step: 1 Chase Witmer America/New_York Calls Count: 0 …" at bounding box center [466, 332] width 224 height 89
drag, startPoint x: 480, startPoint y: 324, endPoint x: 525, endPoint y: 325, distance: 45.4
click at [525, 325] on div "C Callback Scheduled Call Step: 1 Chase Witmer America/New_York Calls Count: 0 …" at bounding box center [466, 332] width 224 height 89
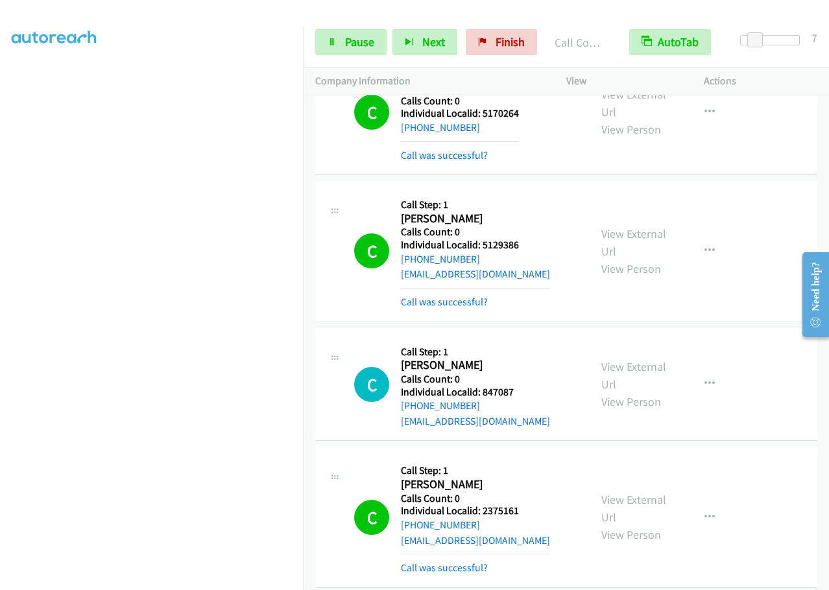
scroll to position [4567, 0]
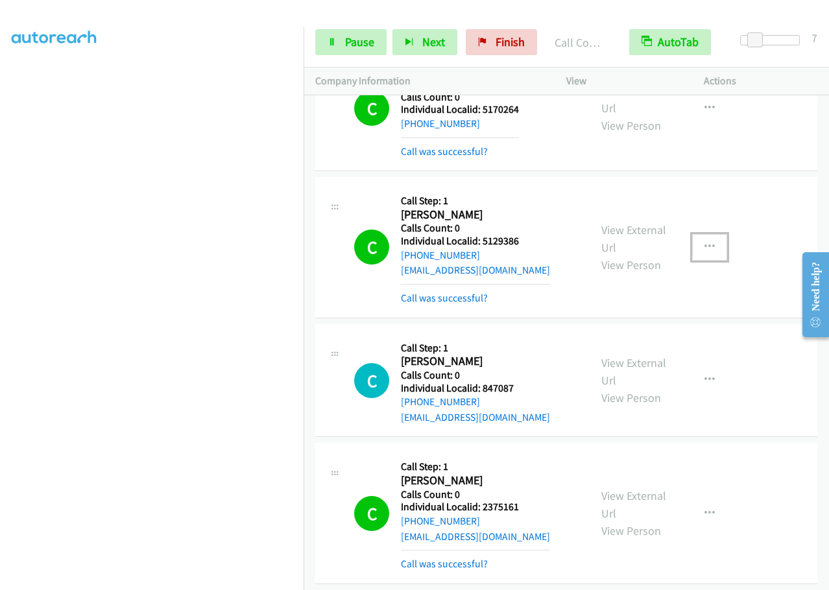
click at [705, 242] on icon "button" at bounding box center [709, 247] width 10 height 10
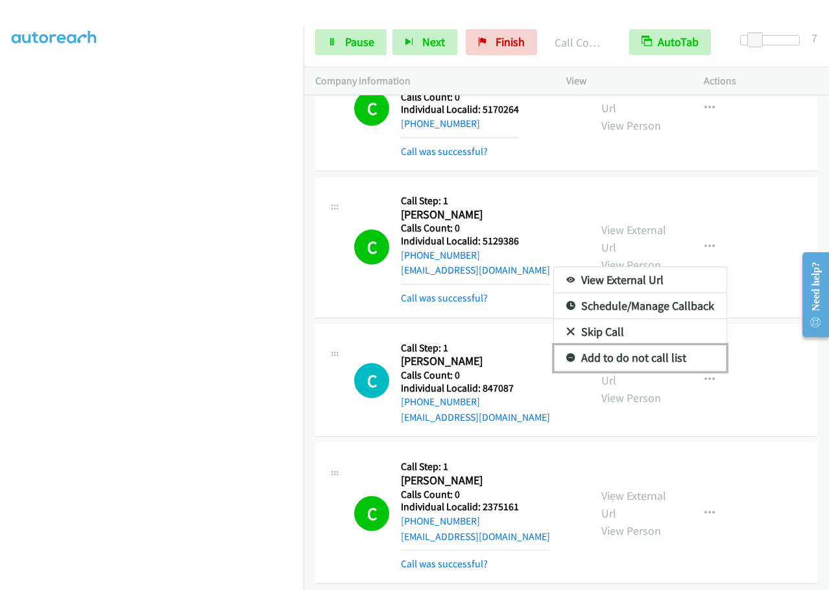
click at [566, 354] on icon at bounding box center [570, 358] width 9 height 9
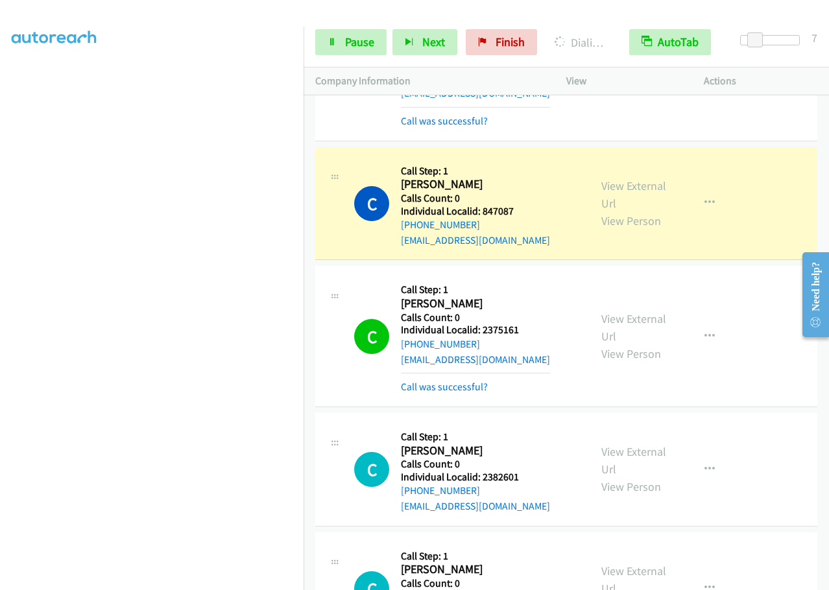
scroll to position [4746, 0]
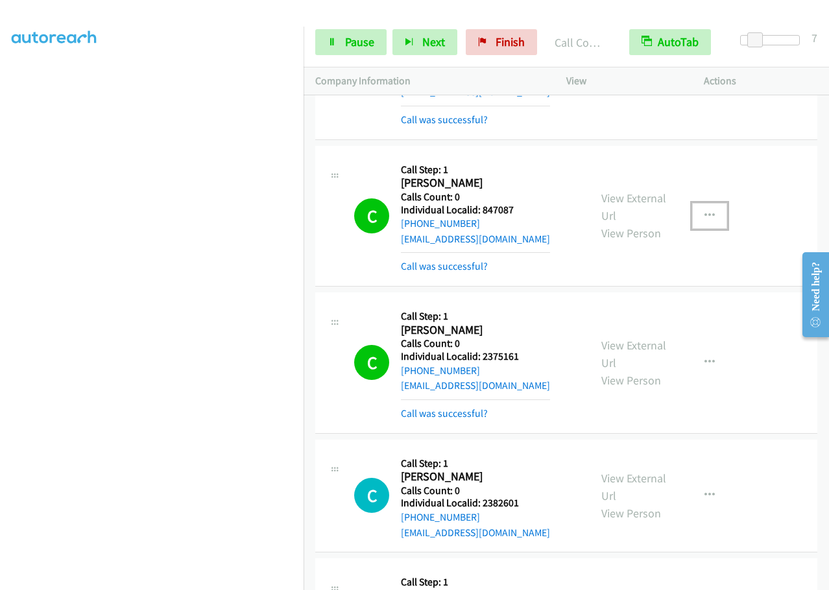
click at [704, 211] on icon "button" at bounding box center [709, 216] width 10 height 10
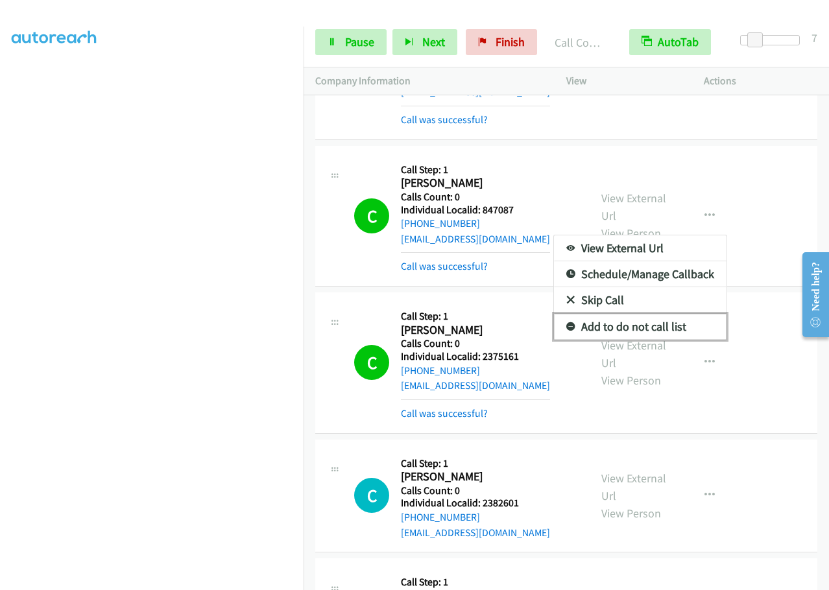
click at [566, 323] on icon at bounding box center [570, 327] width 9 height 9
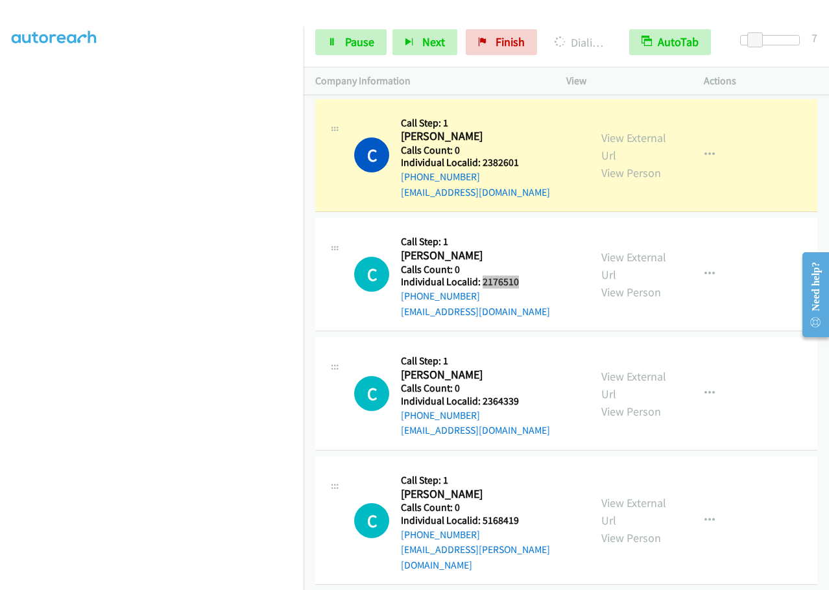
scroll to position [5119, 0]
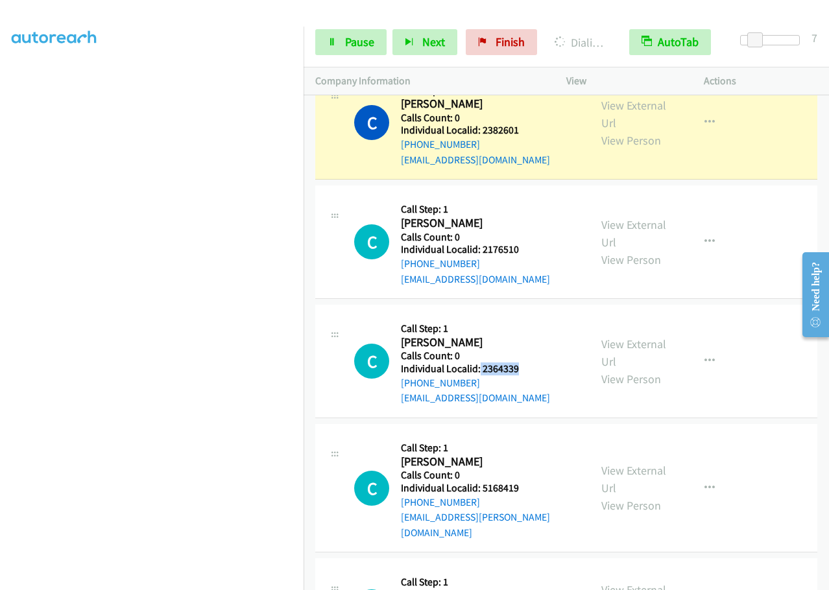
drag, startPoint x: 480, startPoint y: 351, endPoint x: 521, endPoint y: 355, distance: 41.6
click at [521, 355] on div "C Callback Scheduled Call Step: 1 Chase Thomas America/New_York Calls Count: 0 …" at bounding box center [466, 360] width 224 height 89
drag, startPoint x: 480, startPoint y: 471, endPoint x: 504, endPoint y: 471, distance: 24.0
click at [518, 472] on div "C Callback Scheduled Call Step: 1 Chase Urey America/New_York Calls Count: 0 In…" at bounding box center [466, 488] width 224 height 104
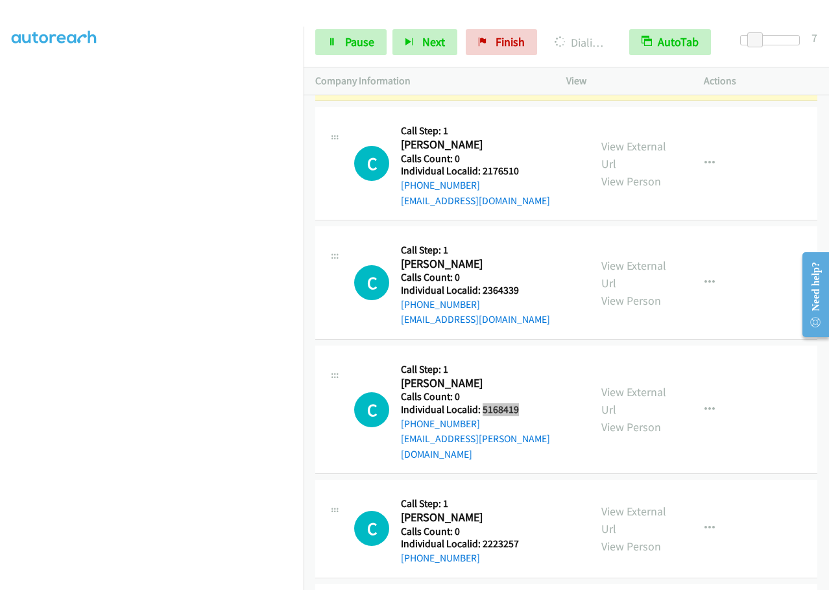
scroll to position [5200, 0]
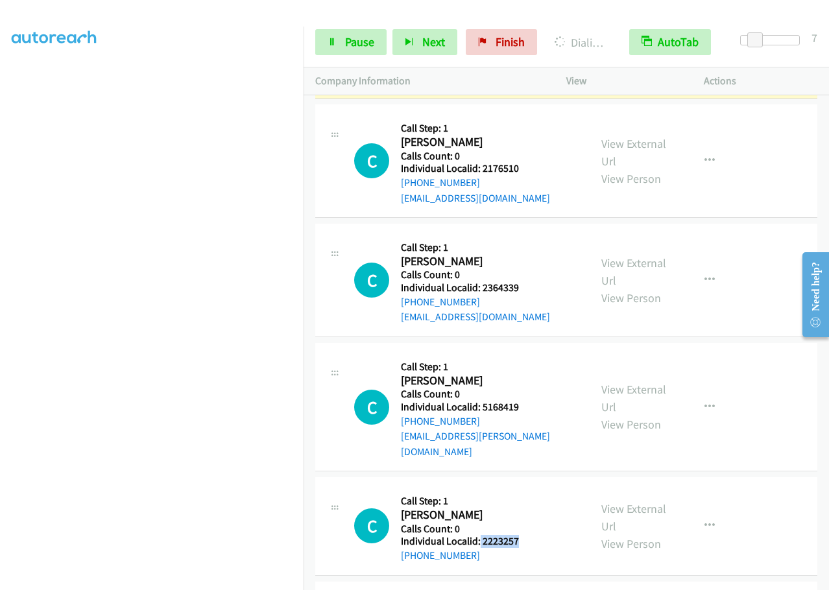
drag, startPoint x: 480, startPoint y: 510, endPoint x: 523, endPoint y: 515, distance: 43.8
click at [532, 515] on div "C Callback Scheduled Call Step: 1 Chase Wilkerson America/New_York Calls Count:…" at bounding box center [466, 526] width 224 height 74
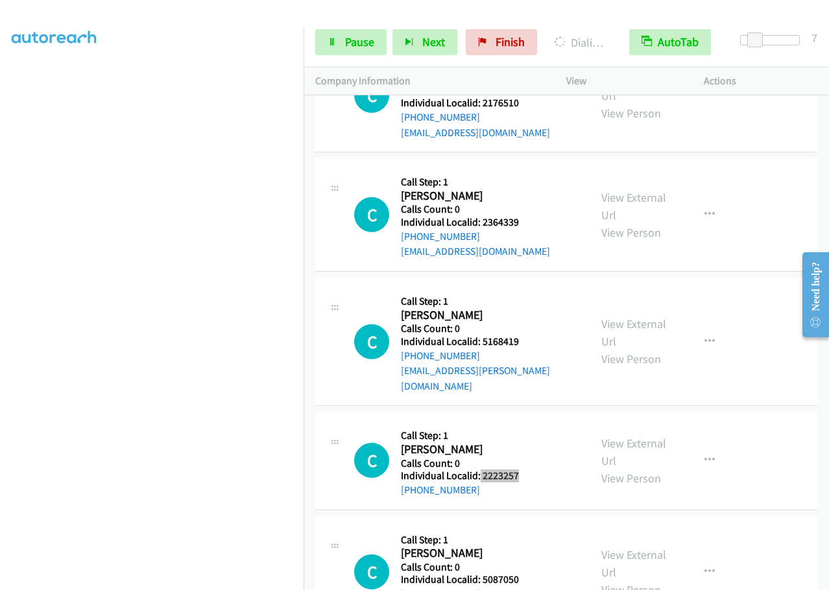
scroll to position [5297, 0]
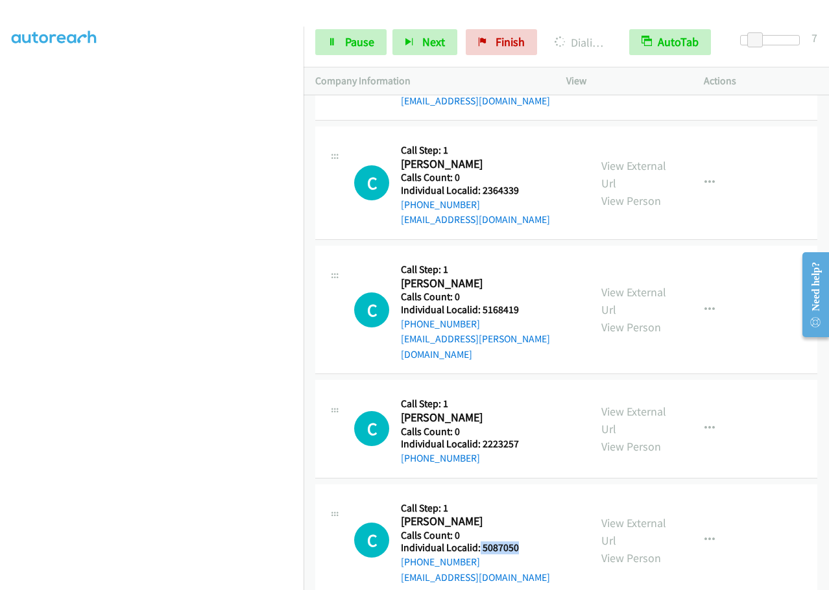
drag, startPoint x: 479, startPoint y: 518, endPoint x: 522, endPoint y: 518, distance: 42.8
click at [522, 541] on h5 "Individual Localid: 5087050" at bounding box center [475, 547] width 149 height 13
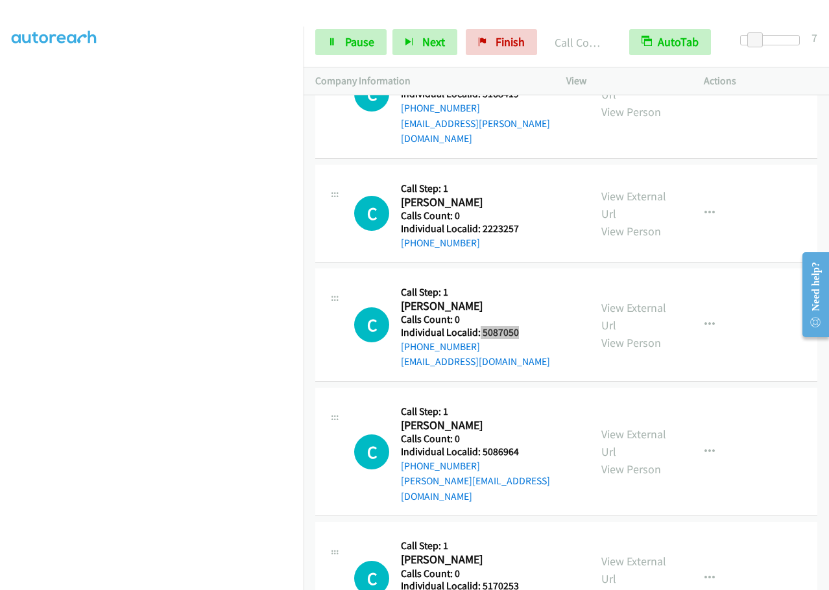
scroll to position [5568, 0]
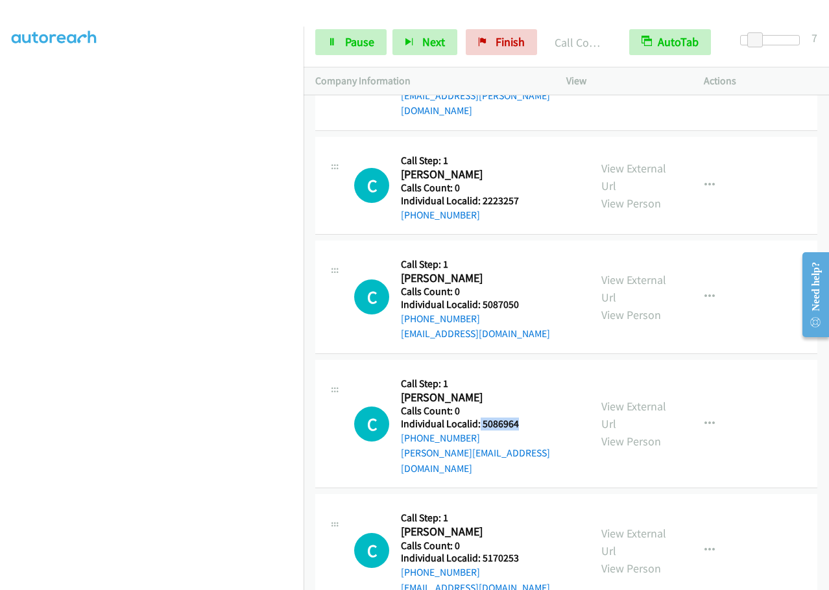
drag, startPoint x: 479, startPoint y: 394, endPoint x: 532, endPoint y: 392, distance: 53.2
click at [532, 392] on div "C Callback Scheduled Call Step: 1 Chevy Willis America/New_York Calls Count: 0 …" at bounding box center [466, 424] width 224 height 104
drag, startPoint x: 479, startPoint y: 510, endPoint x: 529, endPoint y: 513, distance: 50.0
click at [529, 513] on div "C Callback Scheduled Call Step: 1 Chris Brown America/New_York Calls Count: 0 I…" at bounding box center [466, 550] width 224 height 89
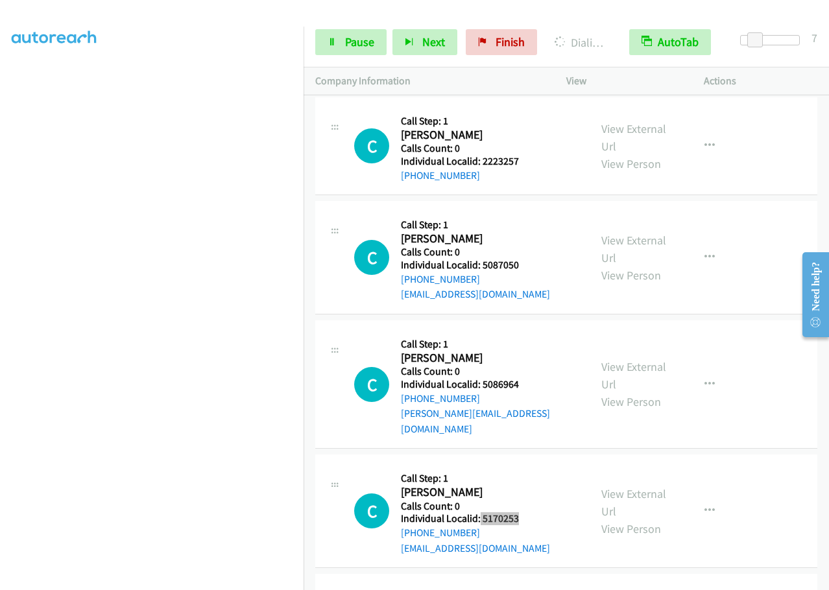
scroll to position [5730, 0]
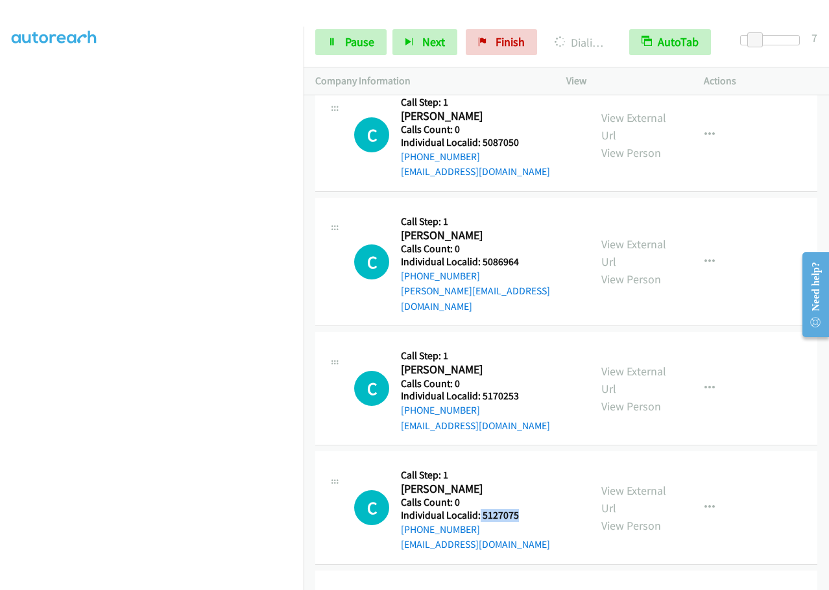
drag, startPoint x: 479, startPoint y: 469, endPoint x: 526, endPoint y: 468, distance: 47.4
click at [526, 468] on div "C Callback Scheduled Call Step: 1 Charles Miller America/New_York Calls Count: …" at bounding box center [466, 507] width 224 height 89
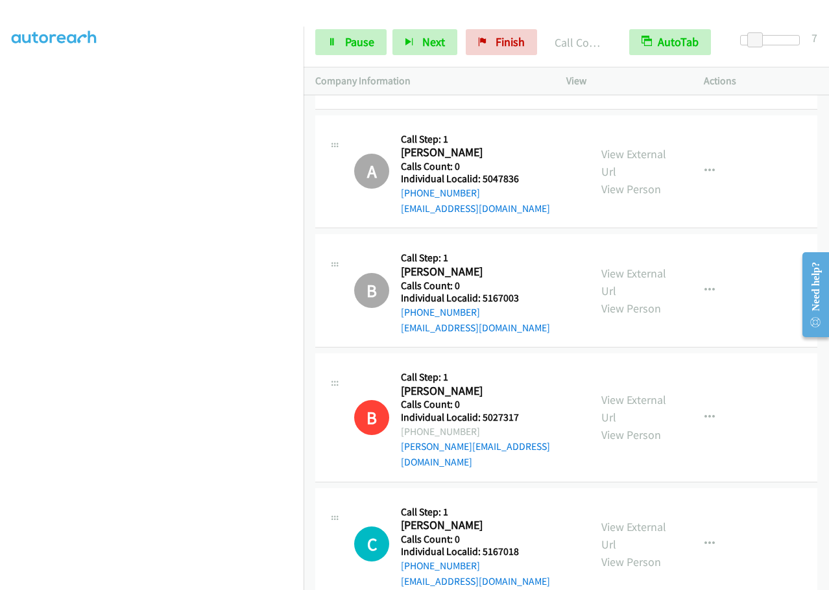
scroll to position [6374, 0]
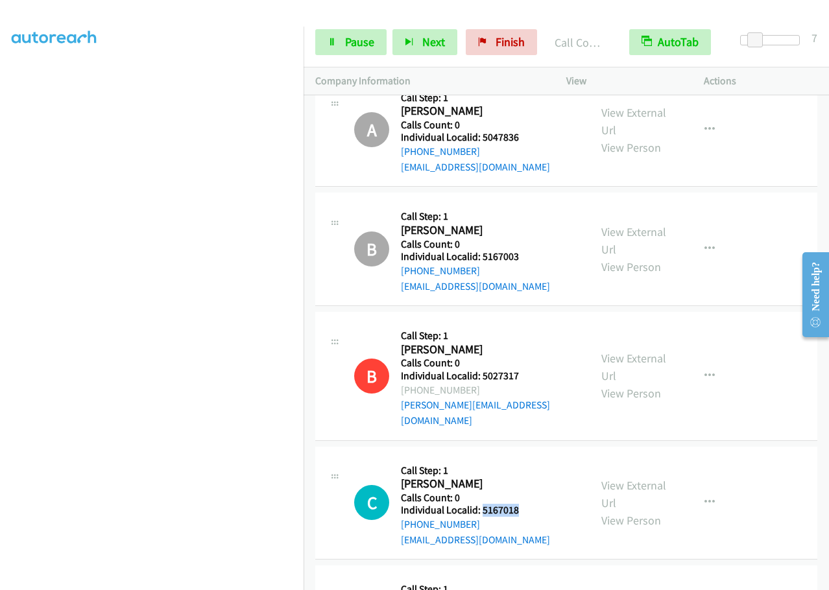
drag, startPoint x: 481, startPoint y: 449, endPoint x: 529, endPoint y: 449, distance: 48.0
click at [529, 458] on div "C Callback Scheduled Call Step: 1 Campbell Gray America/Chicago Calls Count: 0 …" at bounding box center [466, 502] width 224 height 89
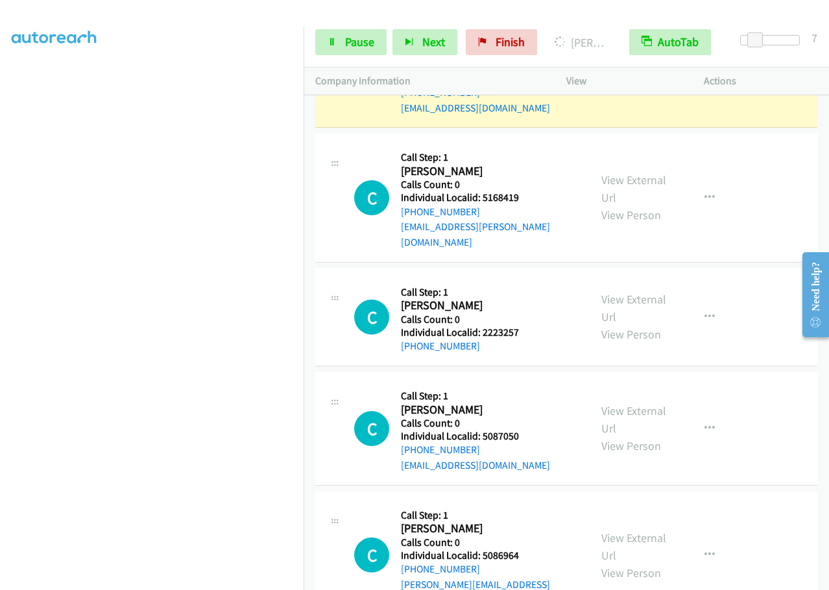
scroll to position [5466, 0]
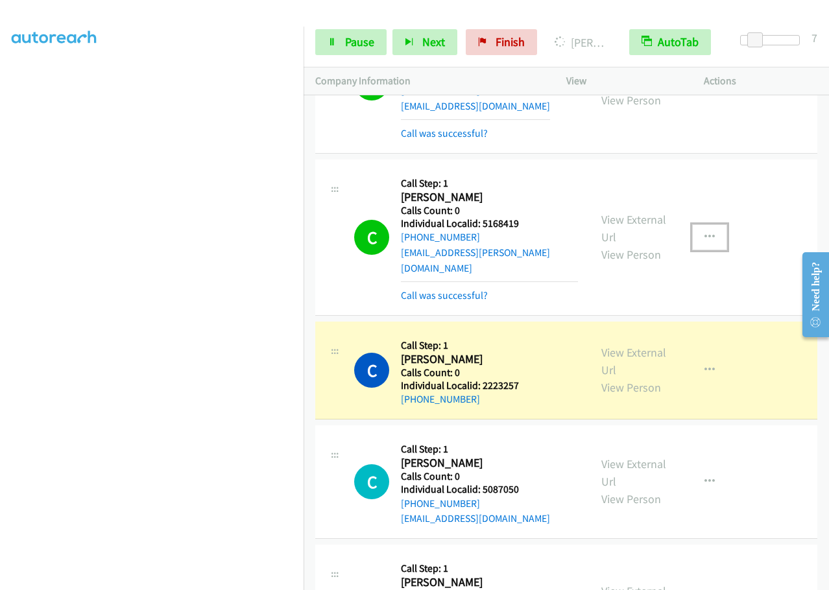
click at [704, 232] on icon "button" at bounding box center [709, 237] width 10 height 10
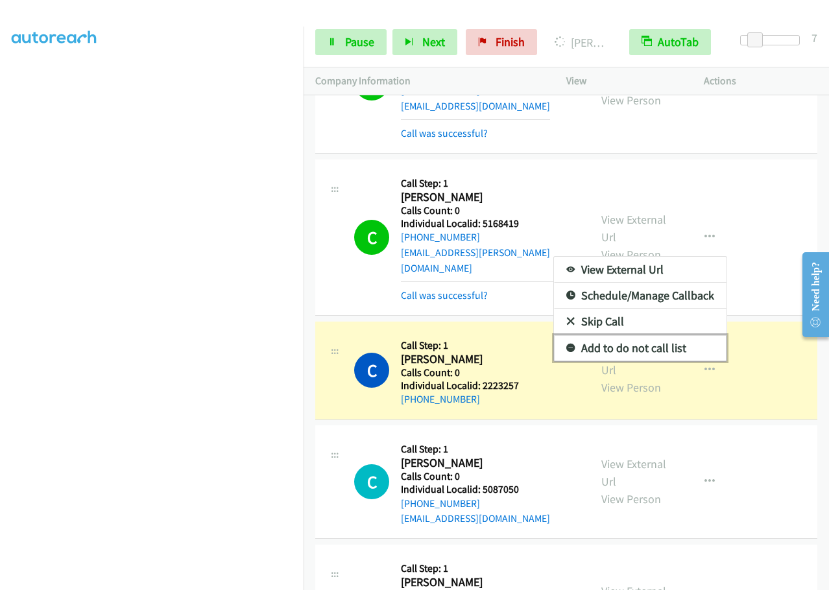
click at [566, 344] on icon at bounding box center [570, 348] width 9 height 9
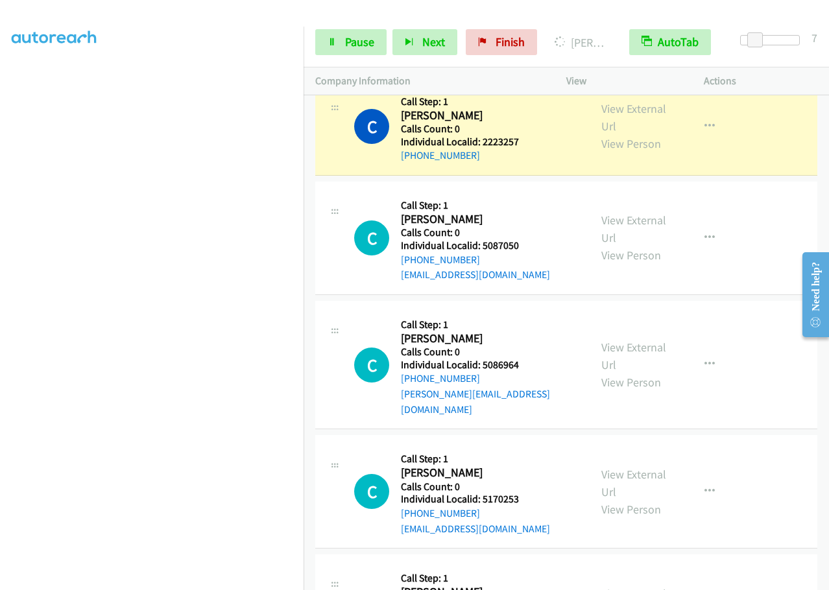
scroll to position [5645, 0]
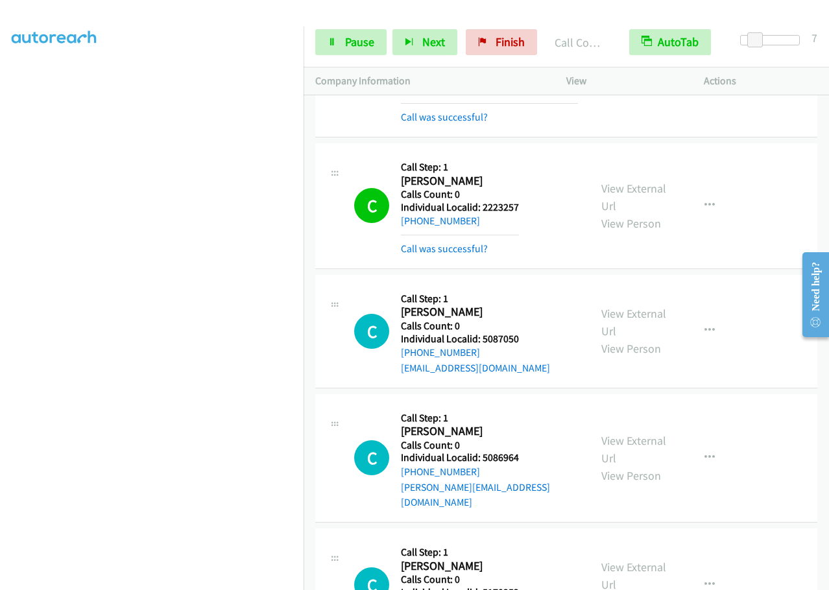
click at [545, 143] on div "C Callback Scheduled Call Step: 1 Chase Wilkerson America/New_York Calls Count:…" at bounding box center [566, 206] width 502 height 126
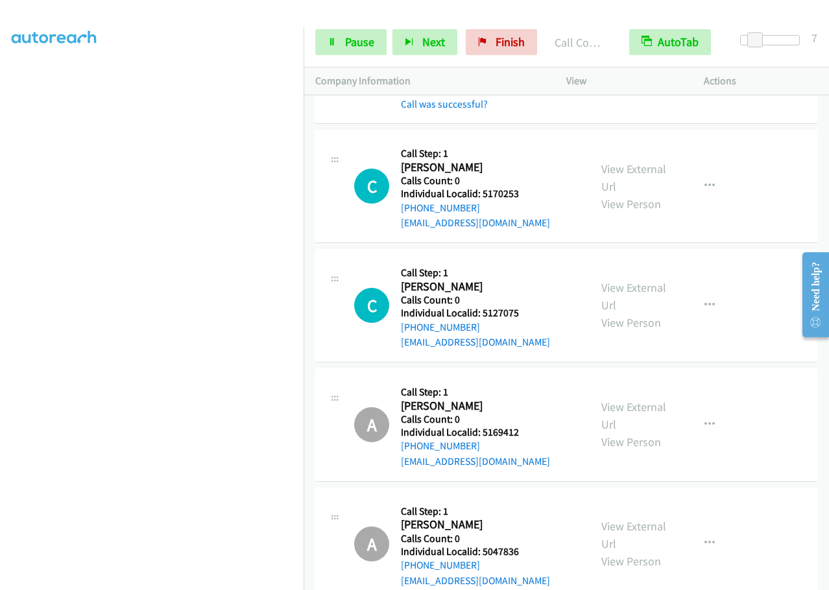
scroll to position [6082, 0]
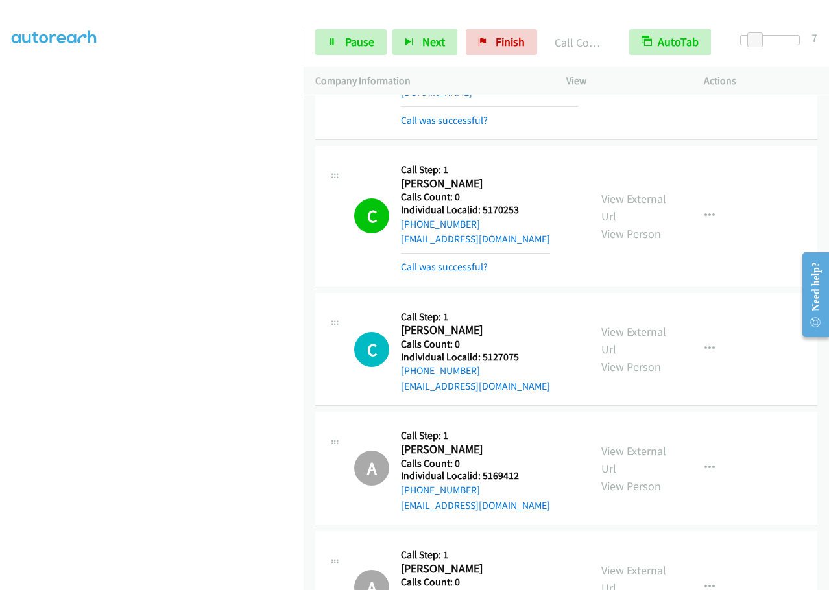
drag, startPoint x: 34, startPoint y: 370, endPoint x: 8, endPoint y: 304, distance: 70.2
click at [8, 304] on aside "Dialing Mode: Power | Switch to Preview My Lists" at bounding box center [151, 258] width 303 height 718
click at [710, 203] on button "button" at bounding box center [709, 216] width 35 height 26
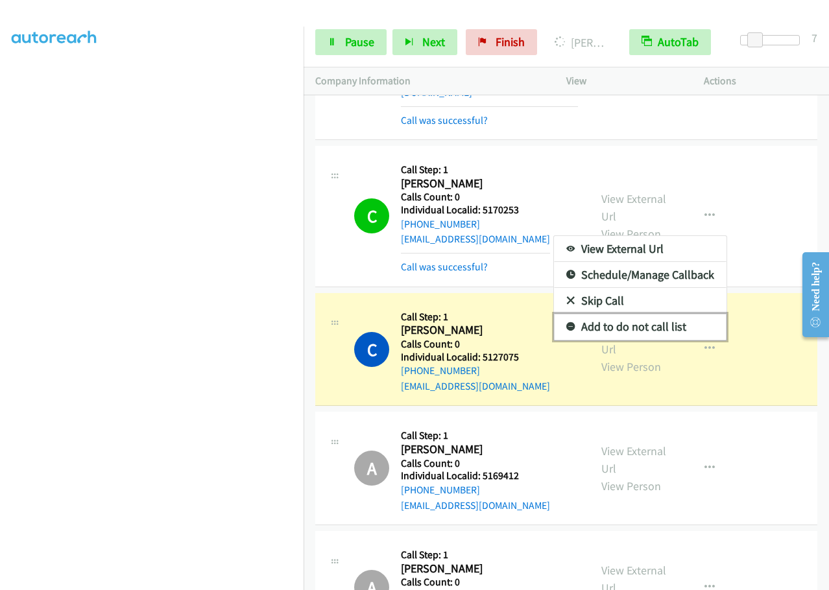
click at [566, 323] on icon at bounding box center [570, 327] width 9 height 9
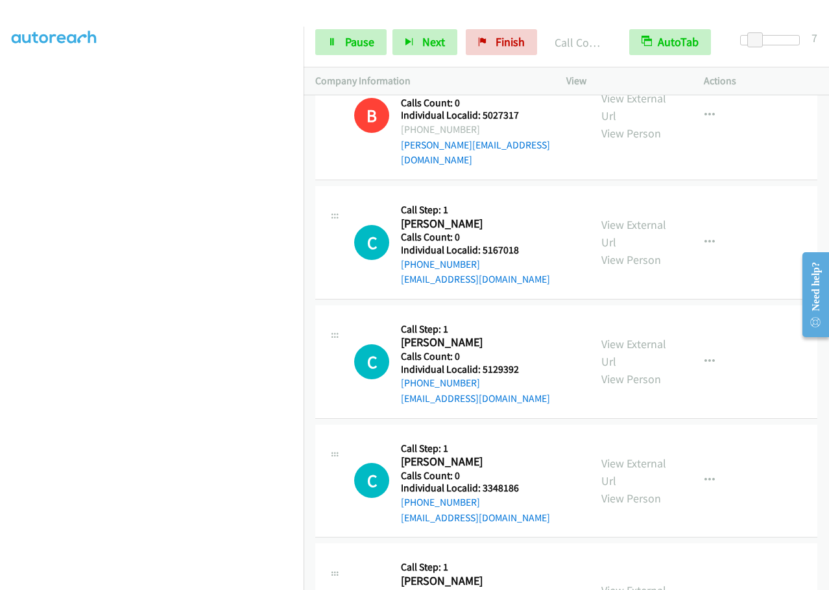
scroll to position [6860, 0]
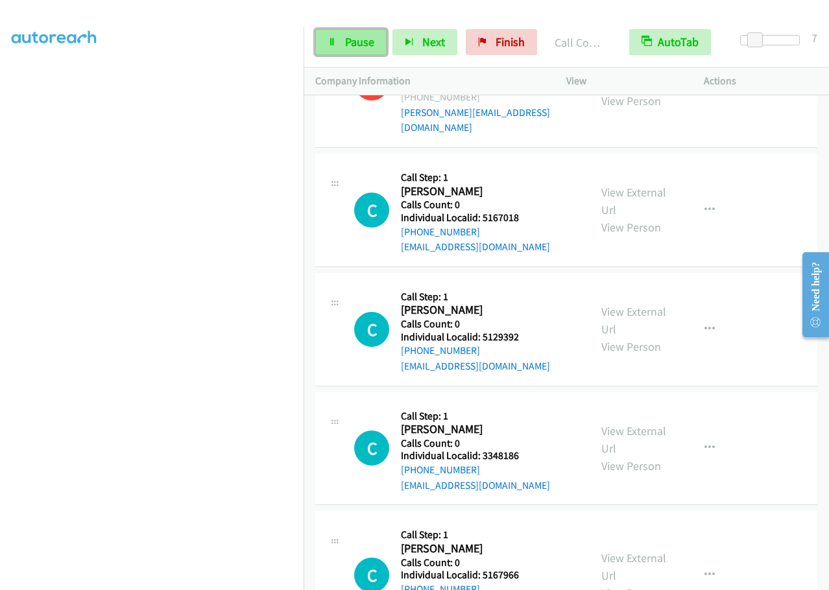
click at [368, 45] on span "Pause" at bounding box center [359, 41] width 29 height 15
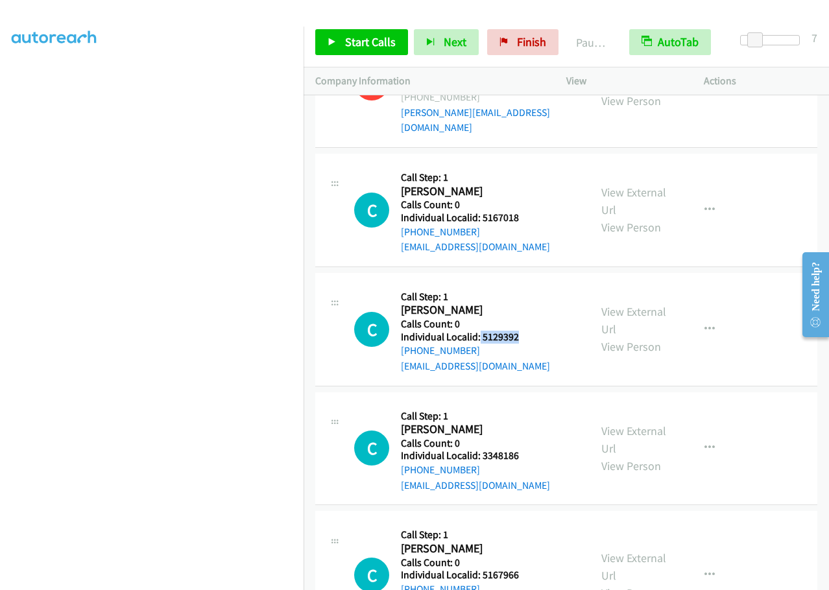
drag, startPoint x: 479, startPoint y: 276, endPoint x: 523, endPoint y: 278, distance: 44.2
click at [523, 285] on div "C Callback Scheduled Call Step: 1 Camren Neegaard America/Chicago Calls Count: …" at bounding box center [466, 329] width 224 height 89
drag, startPoint x: 481, startPoint y: 398, endPoint x: 510, endPoint y: 393, distance: 29.6
click at [521, 404] on div "C Callback Scheduled Call Step: 1 Carter Edwards America/Chicago Calls Count: 0…" at bounding box center [466, 448] width 224 height 89
drag, startPoint x: 482, startPoint y: 510, endPoint x: 528, endPoint y: 515, distance: 45.6
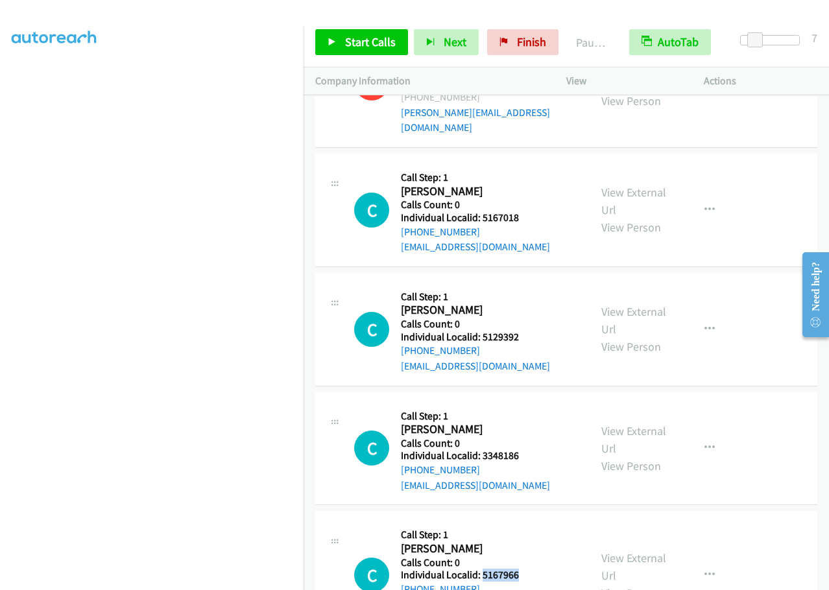
click at [529, 523] on div "C Callback Scheduled Call Step: 1 Carter Fagan America/Chicago Calls Count: 0 I…" at bounding box center [466, 575] width 224 height 104
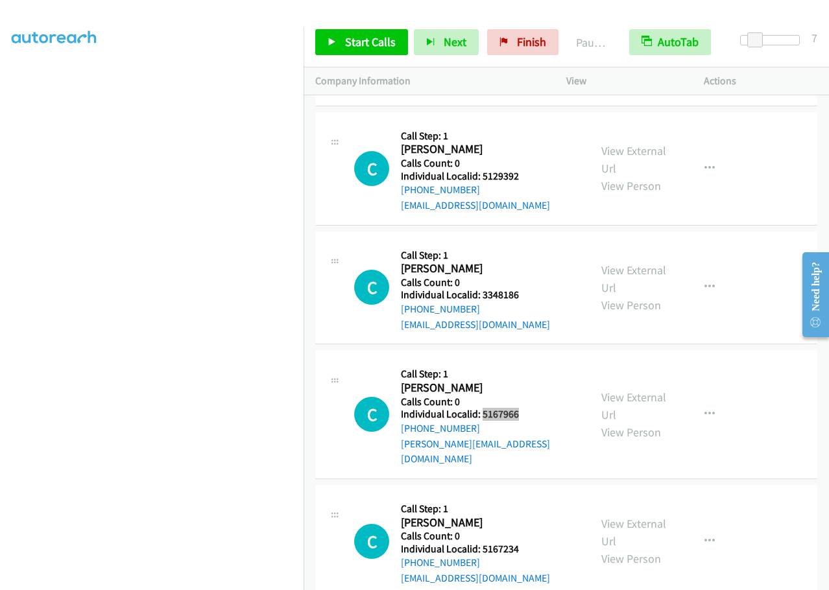
scroll to position [7023, 0]
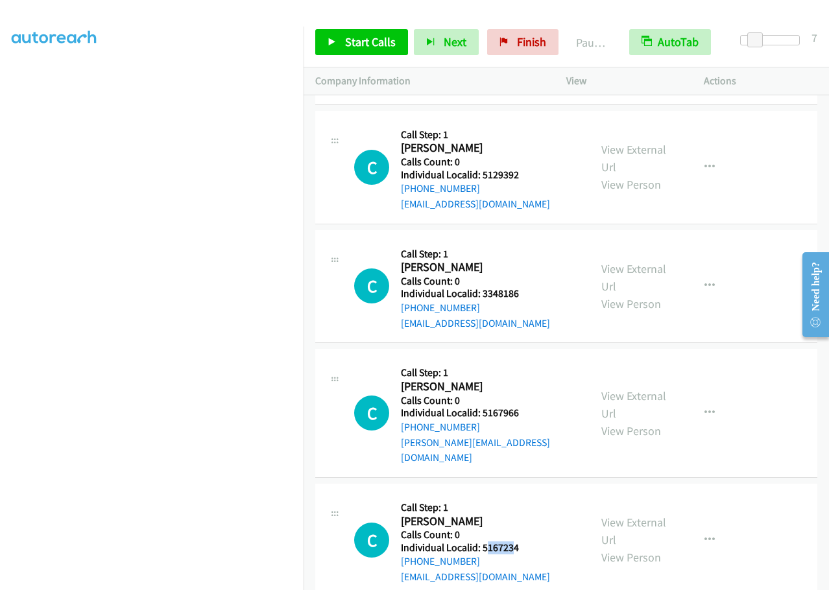
drag, startPoint x: 484, startPoint y: 471, endPoint x: 516, endPoint y: 472, distance: 31.8
click at [516, 541] on h5 "Individual Localid: 5167234" at bounding box center [475, 547] width 149 height 13
click at [501, 514] on h2 "Carter Hasbrook" at bounding box center [475, 521] width 149 height 15
drag, startPoint x: 481, startPoint y: 471, endPoint x: 529, endPoint y: 474, distance: 47.5
click at [529, 541] on h5 "Individual Localid: 5167234" at bounding box center [475, 547] width 149 height 13
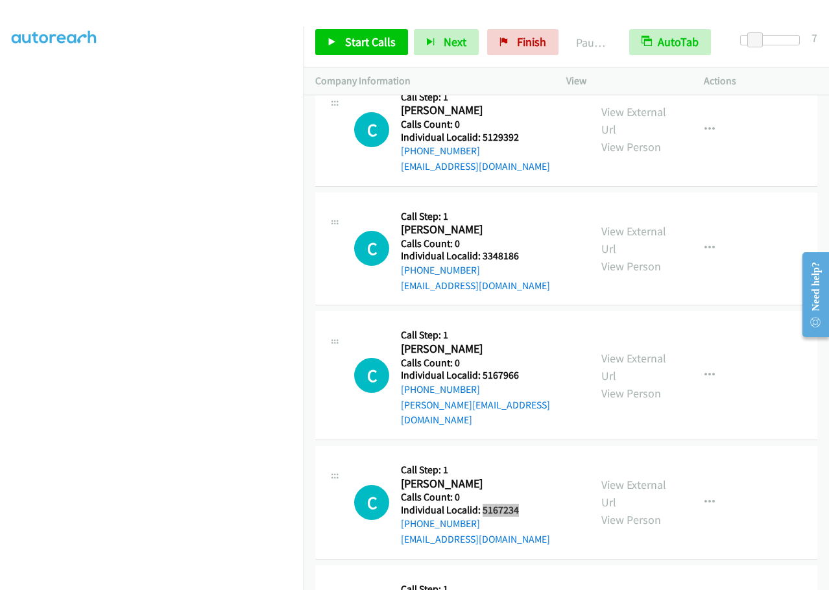
scroll to position [7169, 0]
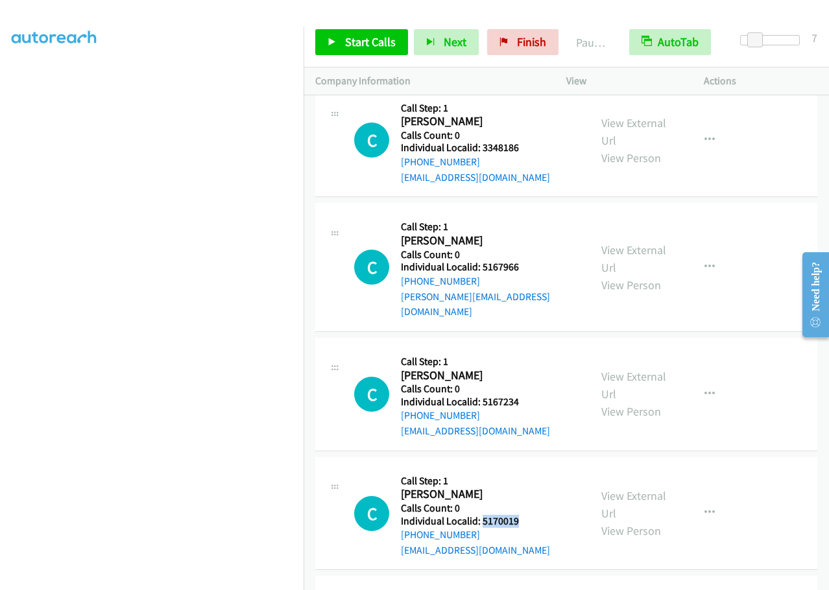
drag, startPoint x: 481, startPoint y: 443, endPoint x: 514, endPoint y: 442, distance: 32.4
click at [525, 469] on div "C Callback Scheduled Call Step: 1 Carter Jensen America/Chicago Calls Count: 0 …" at bounding box center [466, 513] width 224 height 89
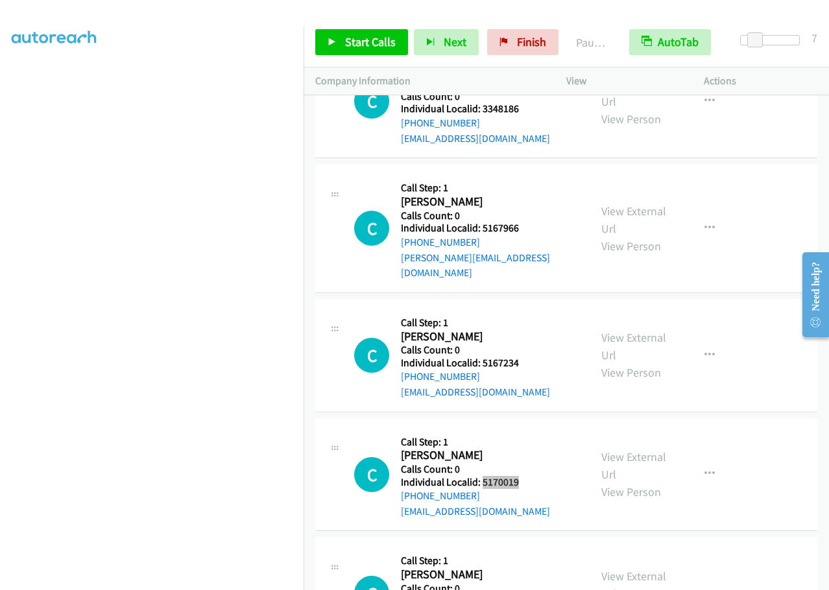
scroll to position [7331, 0]
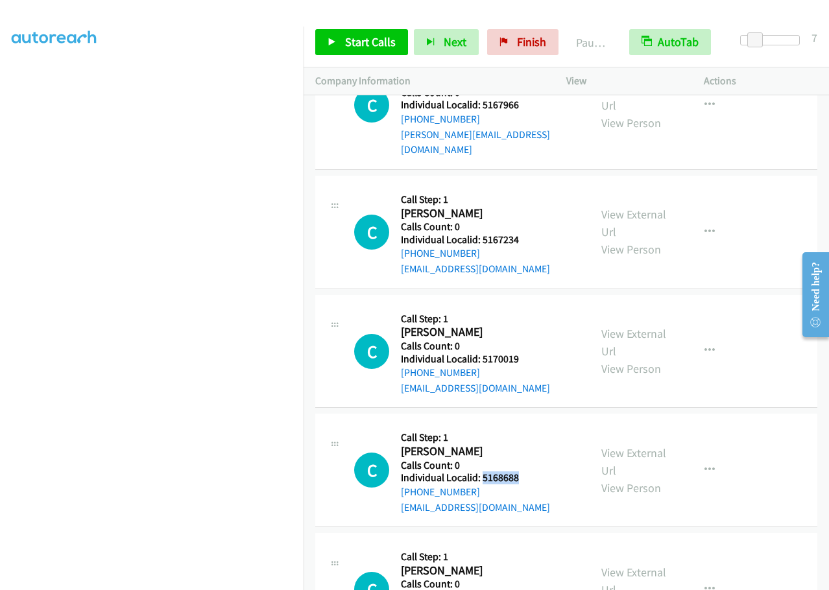
drag, startPoint x: 482, startPoint y: 401, endPoint x: 527, endPoint y: 401, distance: 45.4
click at [527, 425] on div "C Callback Scheduled Call Step: 1 Carter Vanderbeck America/Chicago Calls Count…" at bounding box center [466, 469] width 224 height 89
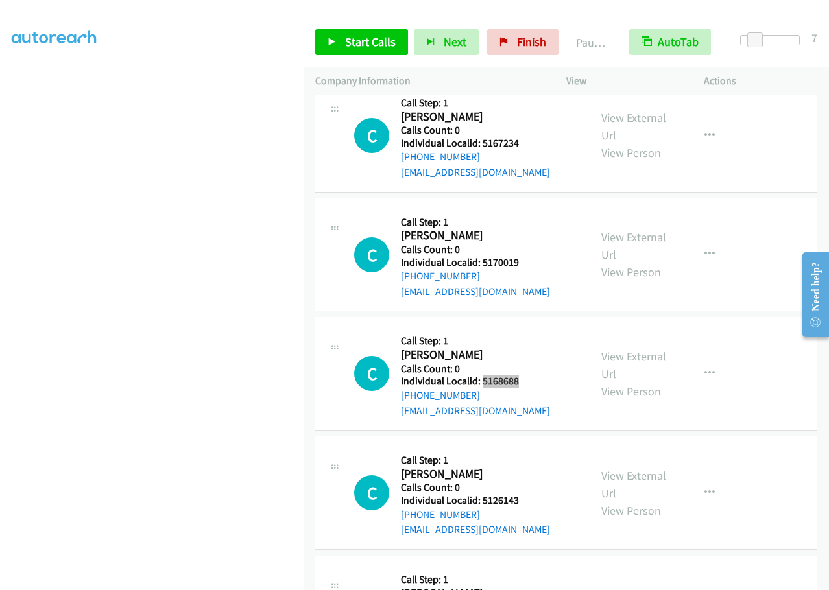
scroll to position [7428, 0]
drag, startPoint x: 482, startPoint y: 423, endPoint x: 522, endPoint y: 425, distance: 39.6
click at [524, 447] on div "C Callback Scheduled Call Step: 1 Casey Benard America/Chicago Calls Count: 0 I…" at bounding box center [466, 491] width 224 height 89
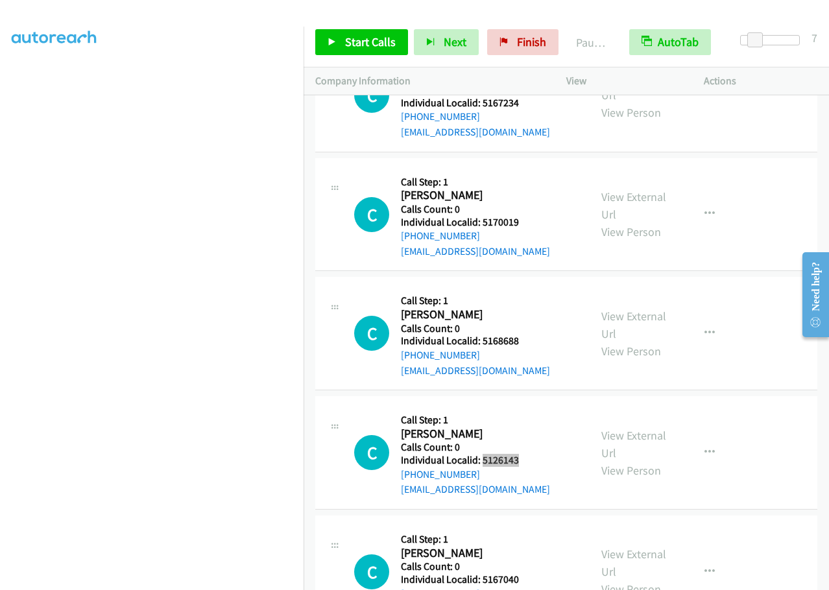
scroll to position [7541, 0]
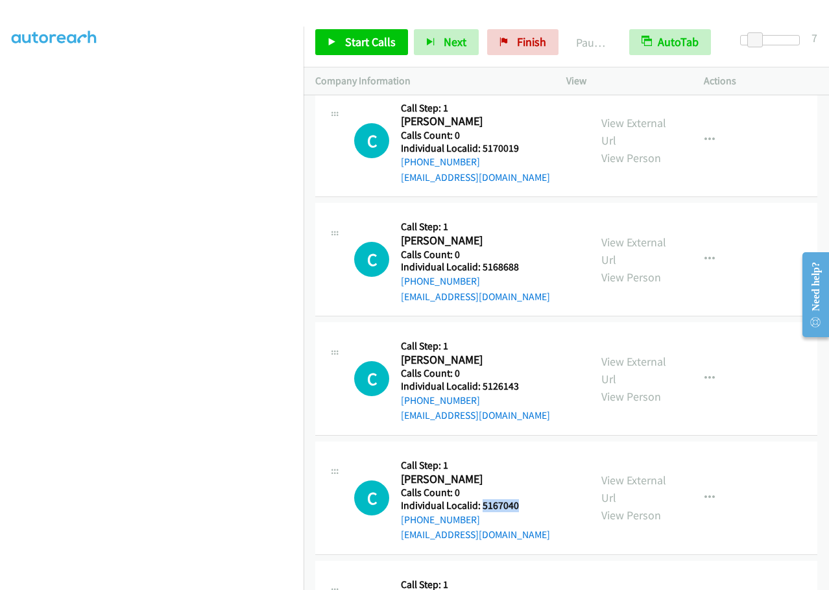
drag, startPoint x: 482, startPoint y: 429, endPoint x: 521, endPoint y: 430, distance: 38.9
click at [521, 453] on div "C Callback Scheduled Call Step: 1 Casey Cole America/Chicago Calls Count: 0 Ind…" at bounding box center [466, 497] width 224 height 89
click at [364, 44] on span "Start Calls" at bounding box center [370, 41] width 51 height 15
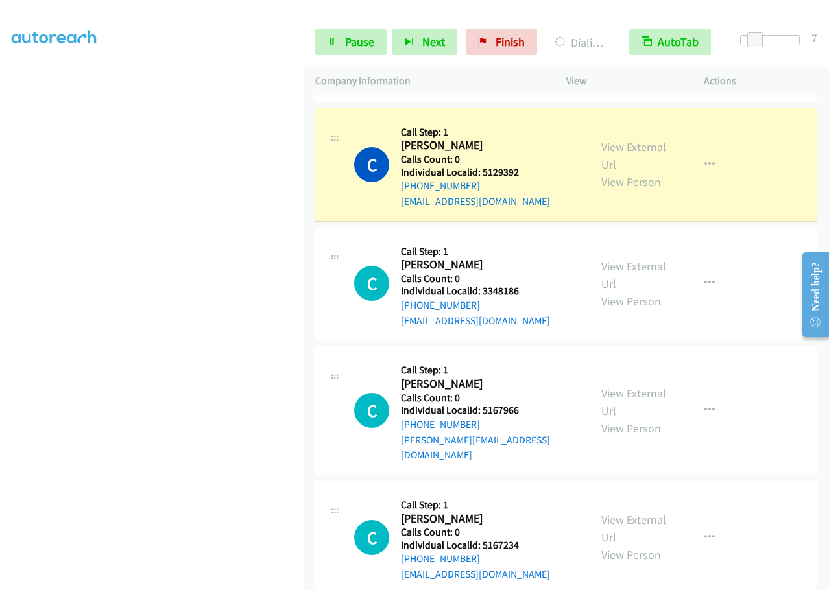
scroll to position [7023, 0]
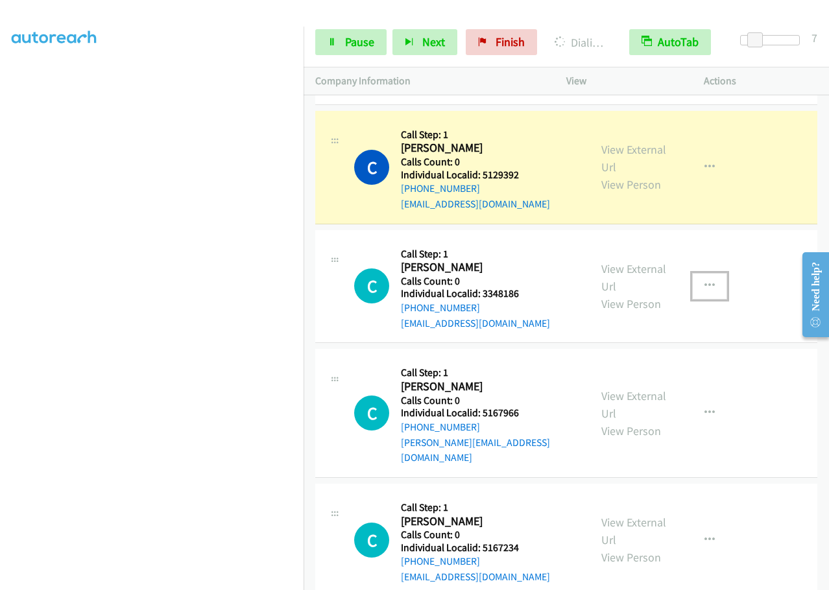
click at [704, 281] on icon "button" at bounding box center [709, 286] width 10 height 10
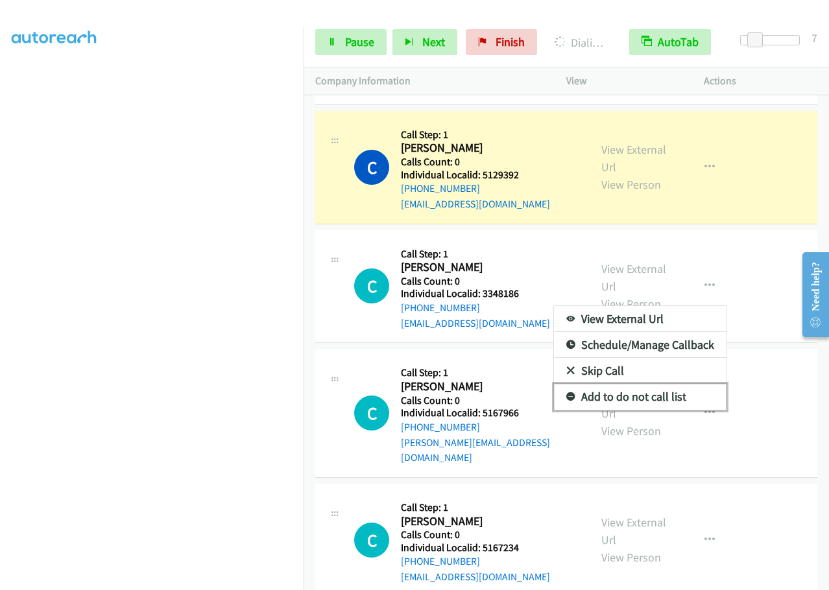
click at [566, 393] on icon at bounding box center [570, 397] width 9 height 9
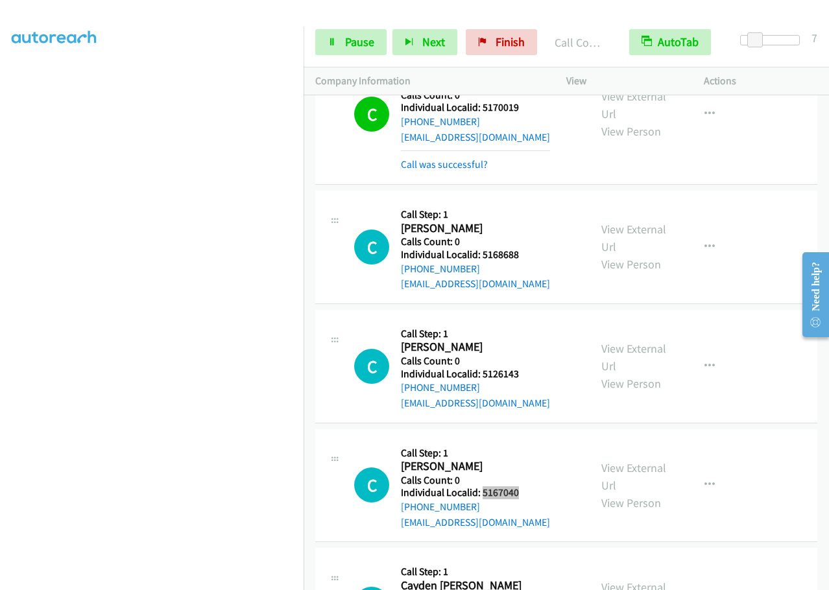
scroll to position [7671, 0]
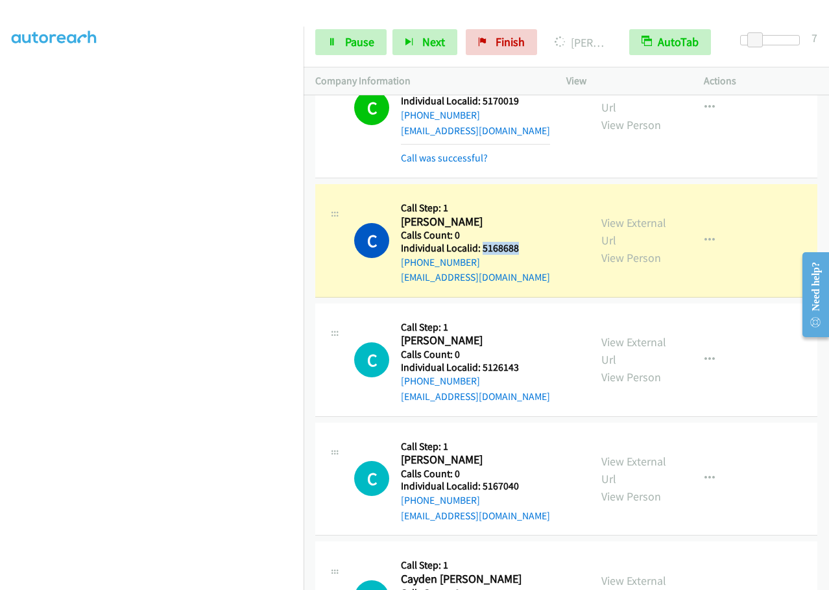
drag, startPoint x: 481, startPoint y: 167, endPoint x: 525, endPoint y: 168, distance: 44.8
click at [525, 196] on div "C Callback Scheduled Call Step: 1 Carter Vanderbeck America/Chicago Calls Count…" at bounding box center [466, 240] width 224 height 89
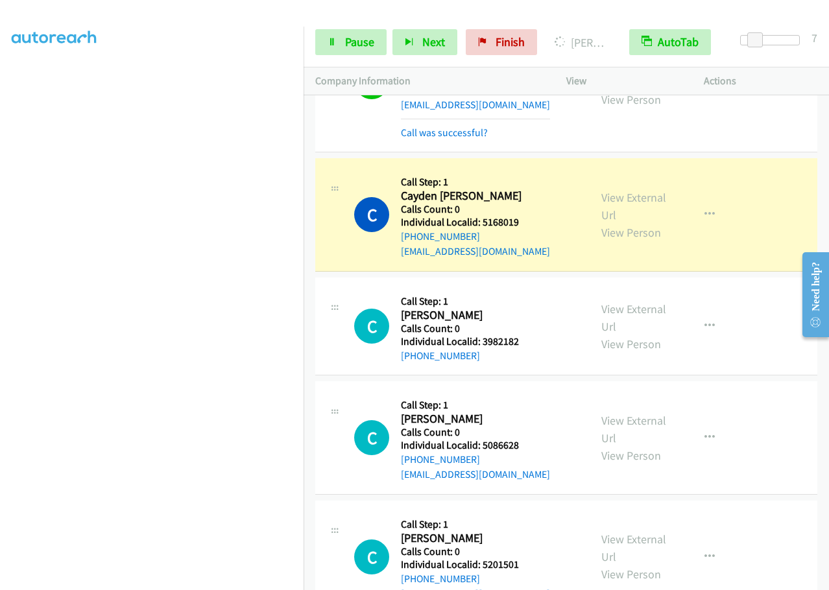
scroll to position [8141, 0]
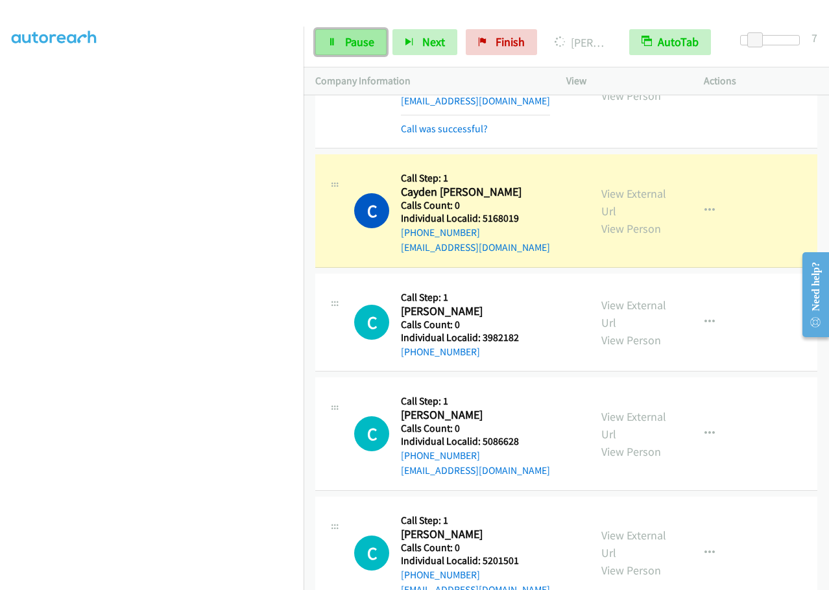
click at [357, 37] on span "Pause" at bounding box center [359, 41] width 29 height 15
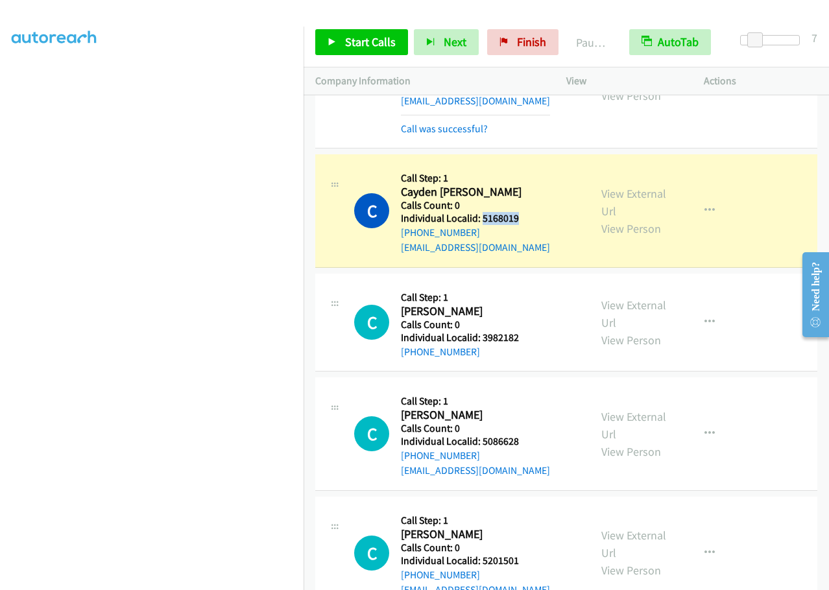
drag, startPoint x: 481, startPoint y: 139, endPoint x: 530, endPoint y: 140, distance: 49.3
click at [530, 166] on div "C Callback Scheduled Call Step: 1 Cayden Knaak America/Chicago Calls Count: 0 I…" at bounding box center [466, 210] width 224 height 89
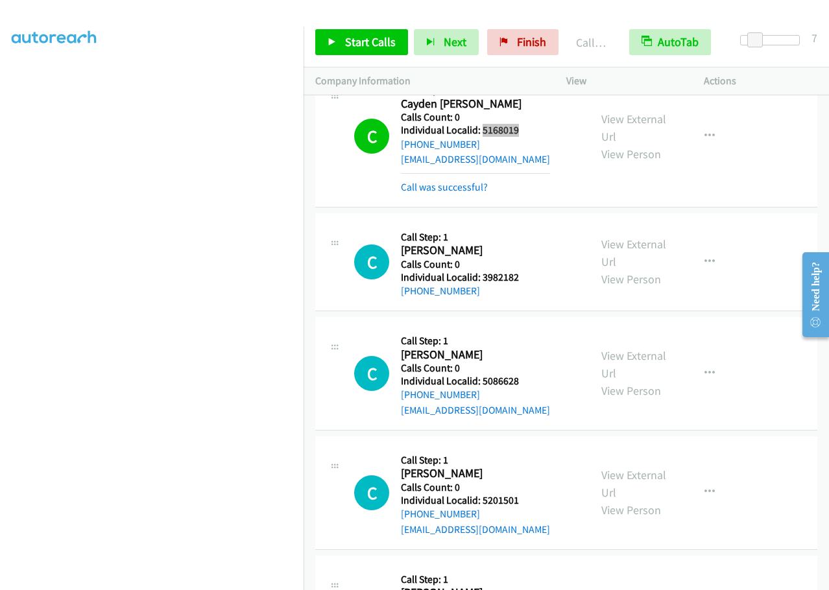
scroll to position [8271, 0]
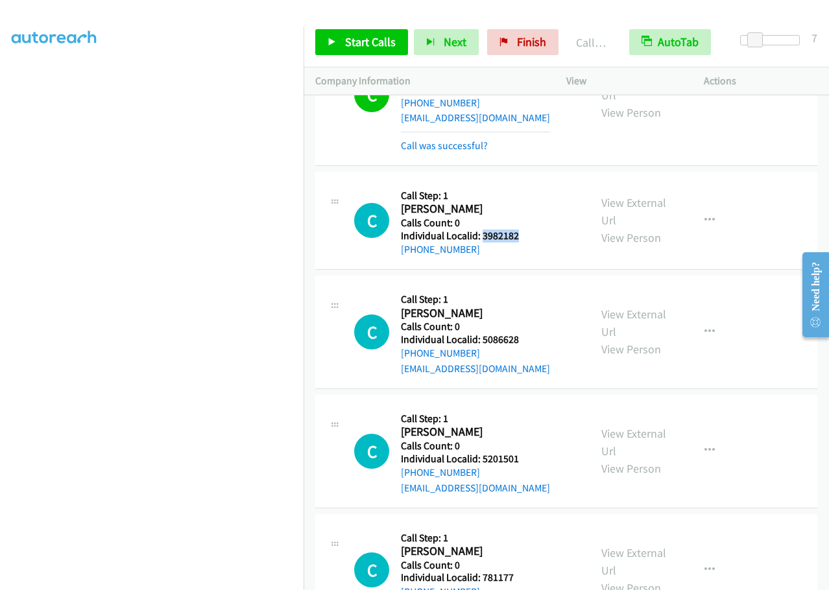
drag, startPoint x: 482, startPoint y: 157, endPoint x: 532, endPoint y: 162, distance: 50.2
click at [532, 184] on div "C Callback Scheduled Call Step: 1 Cd Martin America/Chicago Calls Count: 0 Indi…" at bounding box center [466, 221] width 224 height 74
drag, startPoint x: 503, startPoint y: 259, endPoint x: 534, endPoint y: 261, distance: 31.2
click at [534, 287] on div "C Callback Scheduled Call Step: 1 Chad Riveland America/Chicago Calls Count: 0 …" at bounding box center [466, 331] width 224 height 89
drag, startPoint x: 482, startPoint y: 381, endPoint x: 529, endPoint y: 380, distance: 46.7
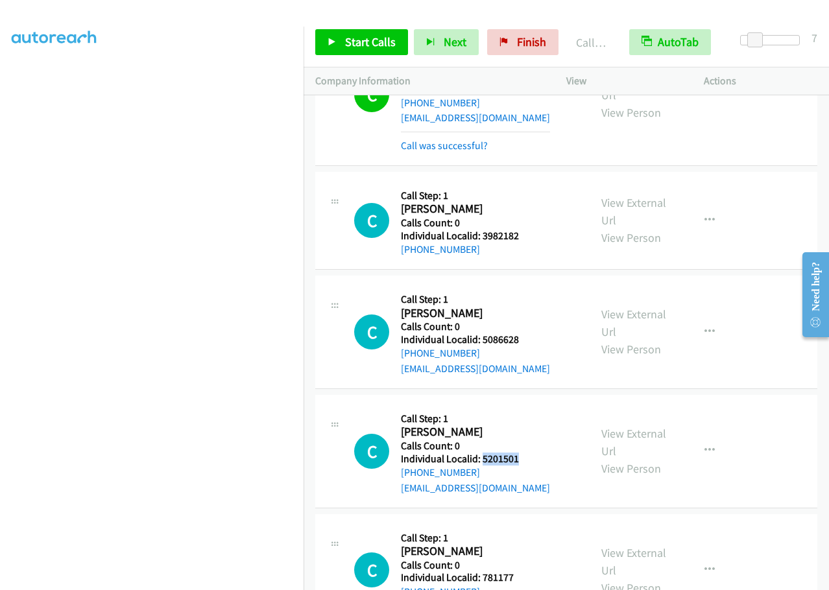
click at [529, 407] on div "C Callback Scheduled Call Step: 1 Chris Cenimo America/New_York Calls Count: 0 …" at bounding box center [466, 451] width 224 height 89
drag, startPoint x: 482, startPoint y: 500, endPoint x: 524, endPoint y: 501, distance: 42.2
click at [524, 526] on div "C Callback Scheduled Call Step: 1 Cheryl Mayer America/Chicago Calls Count: 0 I…" at bounding box center [466, 570] width 224 height 89
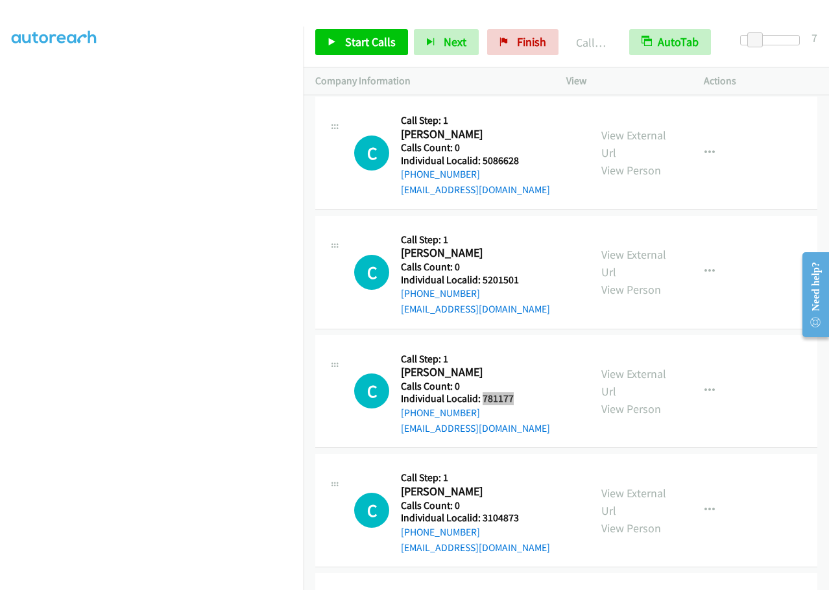
scroll to position [8482, 0]
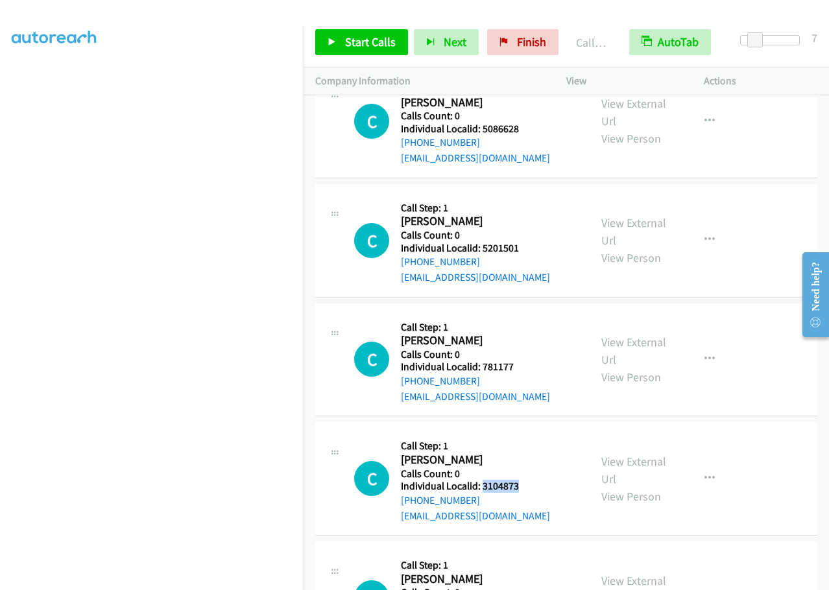
drag, startPoint x: 481, startPoint y: 408, endPoint x: 525, endPoint y: 409, distance: 44.1
click at [525, 434] on div "C Callback Scheduled Call Step: 1 Chris Cassidy America/New_York Calls Count: 0…" at bounding box center [466, 478] width 224 height 89
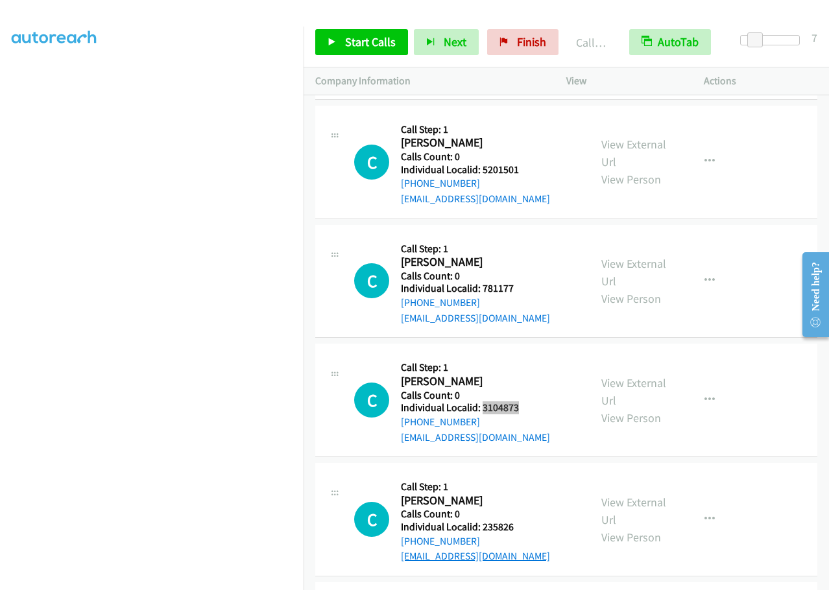
scroll to position [8563, 0]
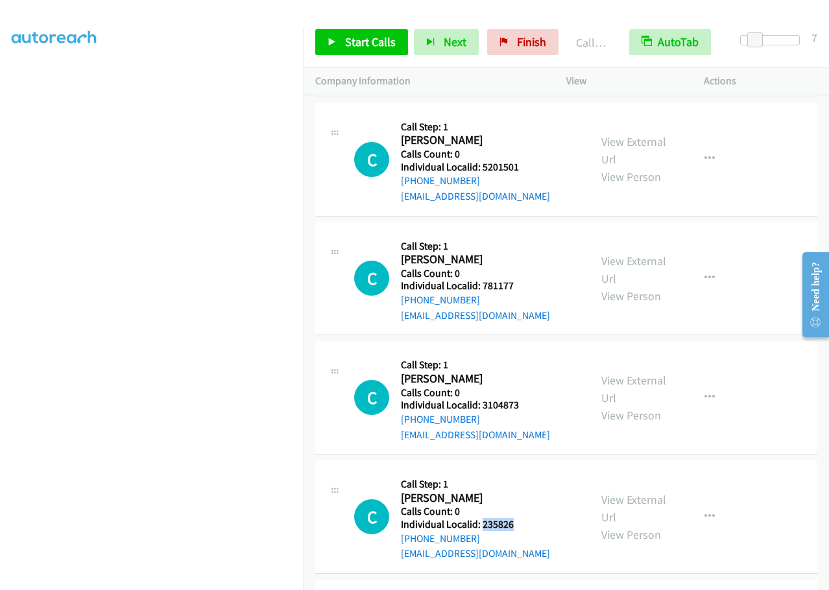
drag, startPoint x: 482, startPoint y: 447, endPoint x: 519, endPoint y: 449, distance: 37.0
click at [519, 472] on div "C Callback Scheduled Call Step: 1 Charles Buffum America/Chicago Calls Count: 0…" at bounding box center [466, 516] width 224 height 89
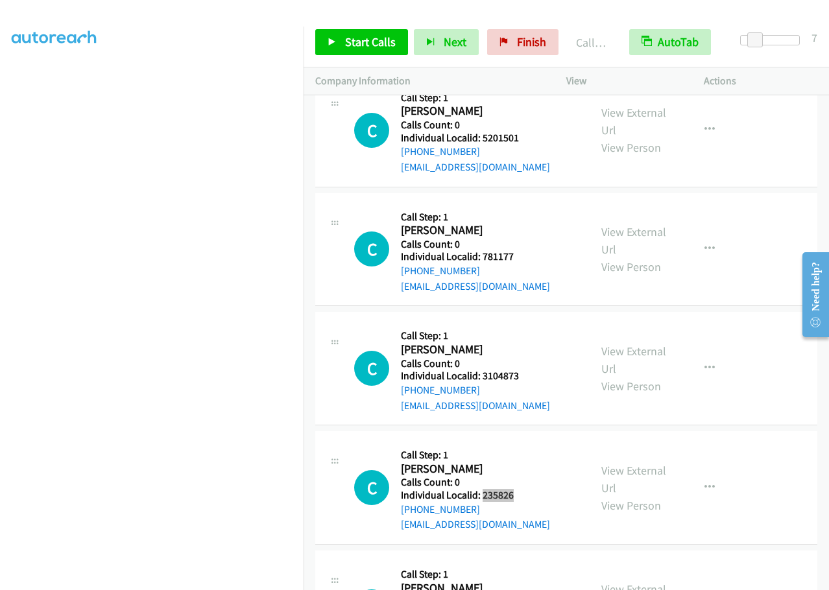
scroll to position [8676, 0]
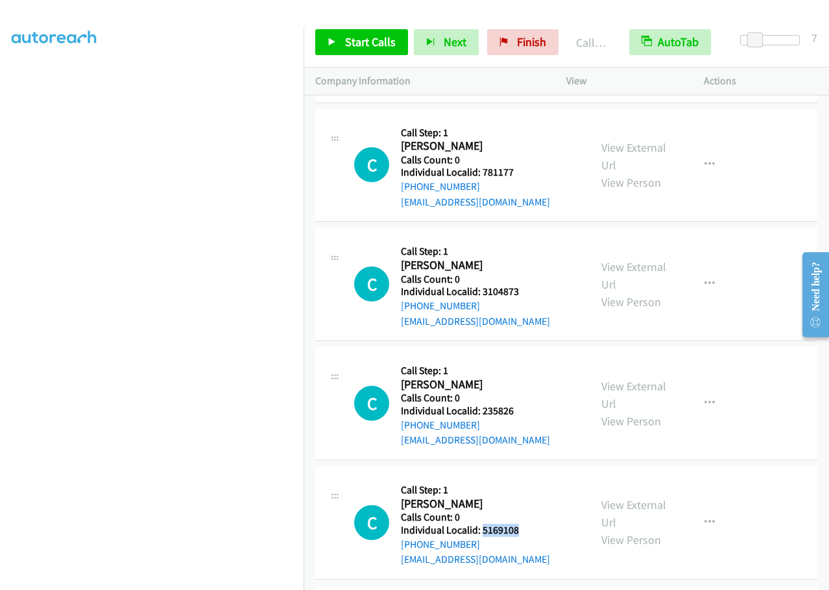
drag, startPoint x: 486, startPoint y: 453, endPoint x: 510, endPoint y: 454, distance: 24.7
click at [530, 478] on div "C Callback Scheduled Call Step: 1 Chris Claeson America/Chicago Calls Count: 0 …" at bounding box center [466, 522] width 224 height 89
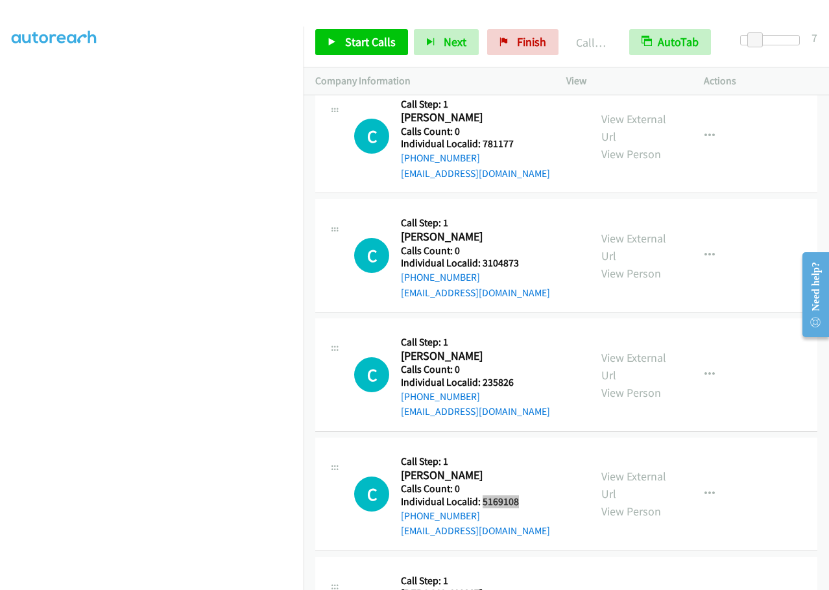
scroll to position [8806, 0]
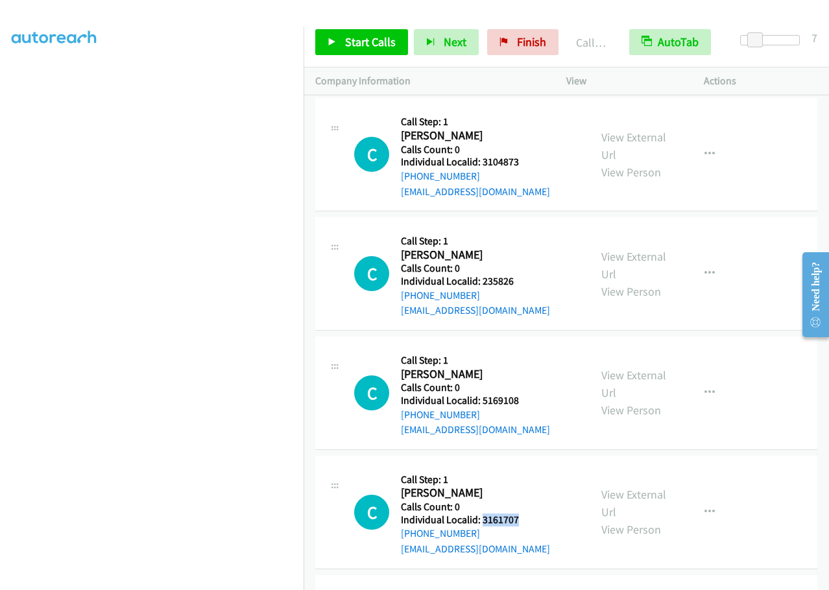
drag, startPoint x: 482, startPoint y: 440, endPoint x: 530, endPoint y: 444, distance: 48.8
click at [532, 468] on div "C Callback Scheduled Call Step: 1 Charles Schaidle America/Chicago Calls Count:…" at bounding box center [466, 512] width 224 height 89
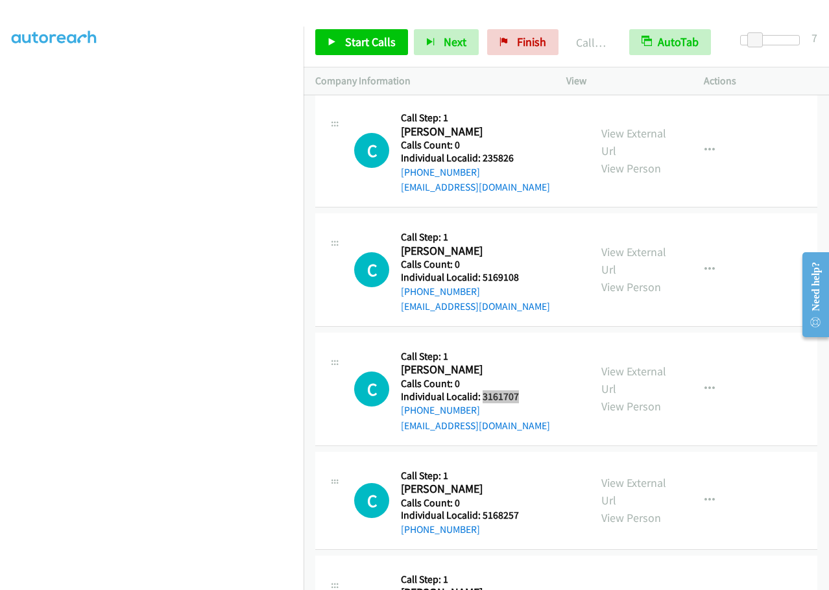
scroll to position [8936, 0]
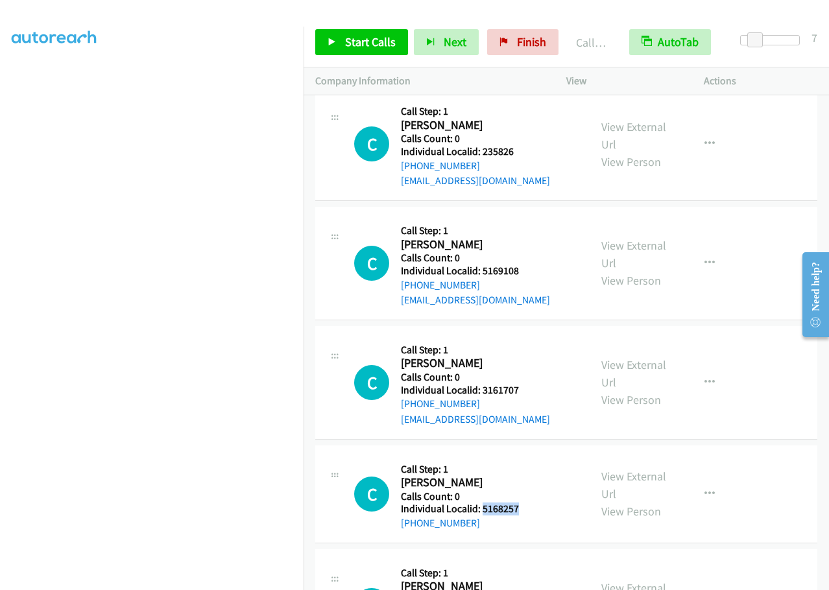
drag, startPoint x: 483, startPoint y: 432, endPoint x: 522, endPoint y: 431, distance: 38.9
click at [526, 457] on div "C Callback Scheduled Call Step: 1 Chloe Bell America/Chicago Calls Count: 0 Ind…" at bounding box center [466, 494] width 224 height 74
click at [353, 42] on span "Start Calls" at bounding box center [370, 41] width 51 height 15
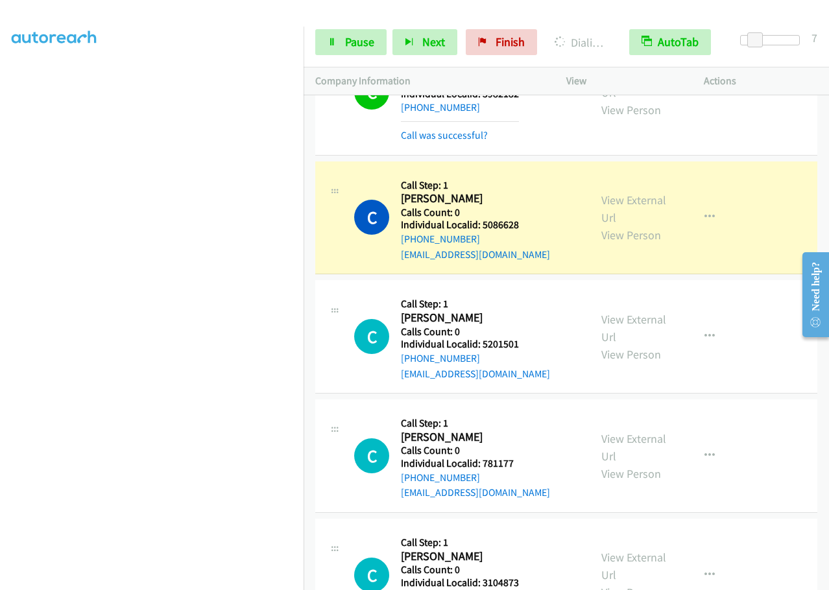
scroll to position [8417, 0]
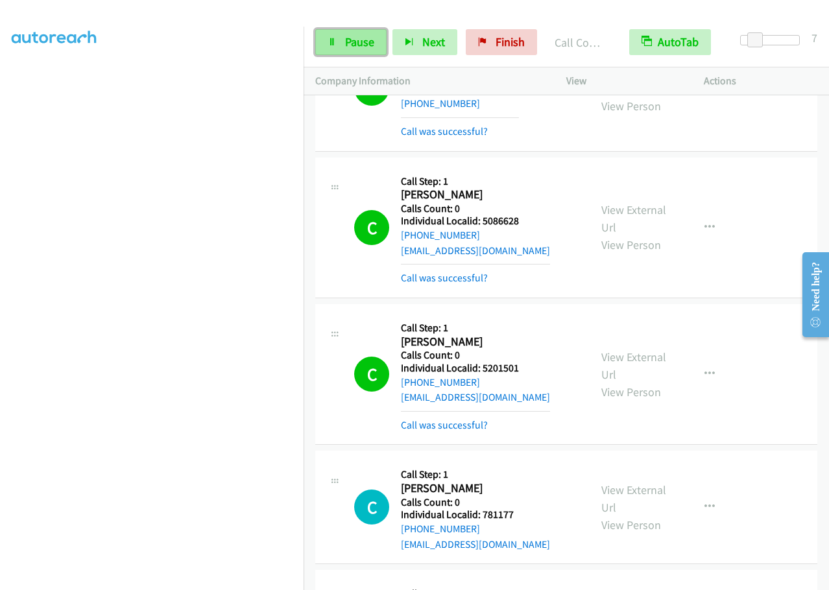
click at [374, 41] on link "Pause" at bounding box center [350, 42] width 71 height 26
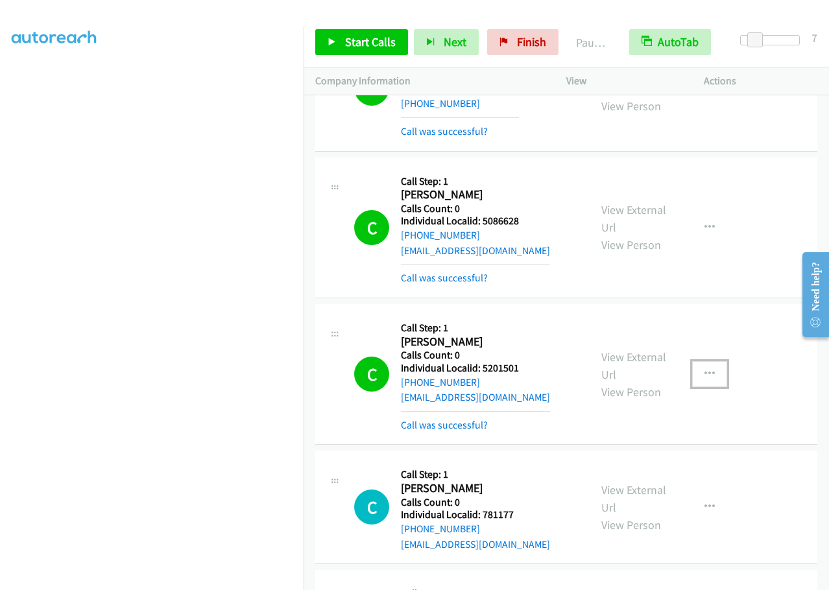
click at [704, 369] on icon "button" at bounding box center [709, 374] width 10 height 10
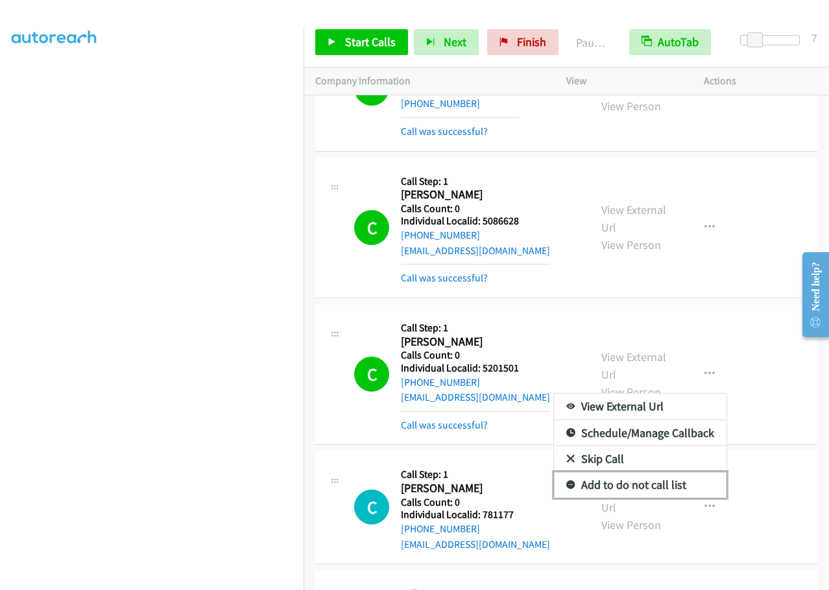
click at [567, 472] on link "Add to do not call list" at bounding box center [640, 485] width 173 height 26
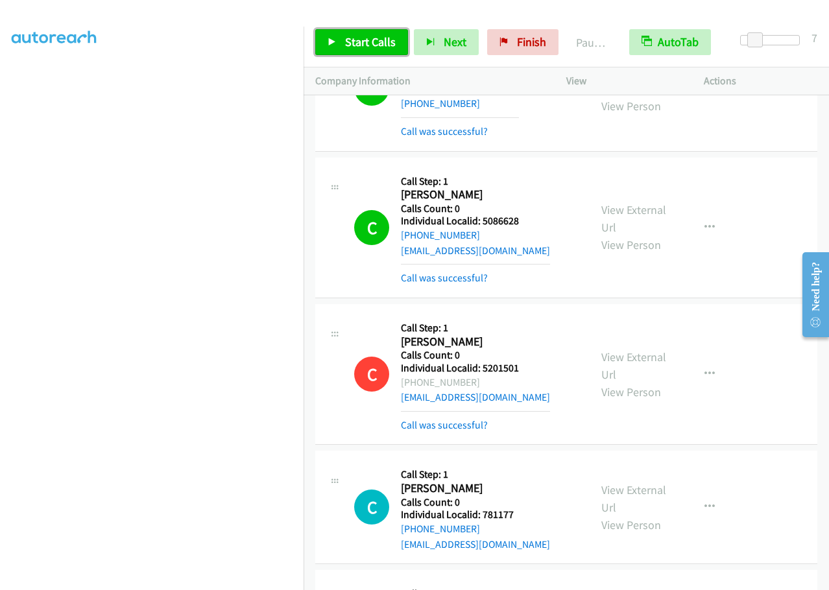
click at [370, 37] on span "Start Calls" at bounding box center [370, 41] width 51 height 15
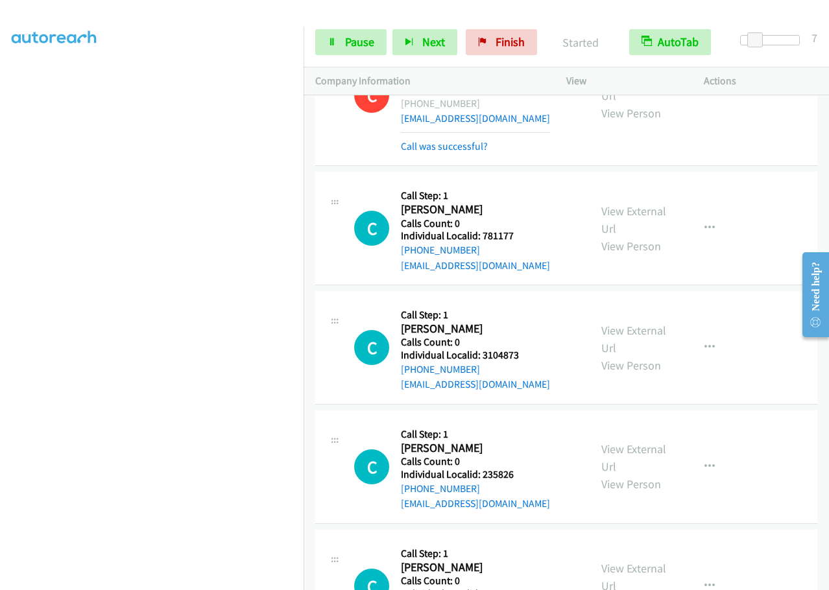
scroll to position [8693, 0]
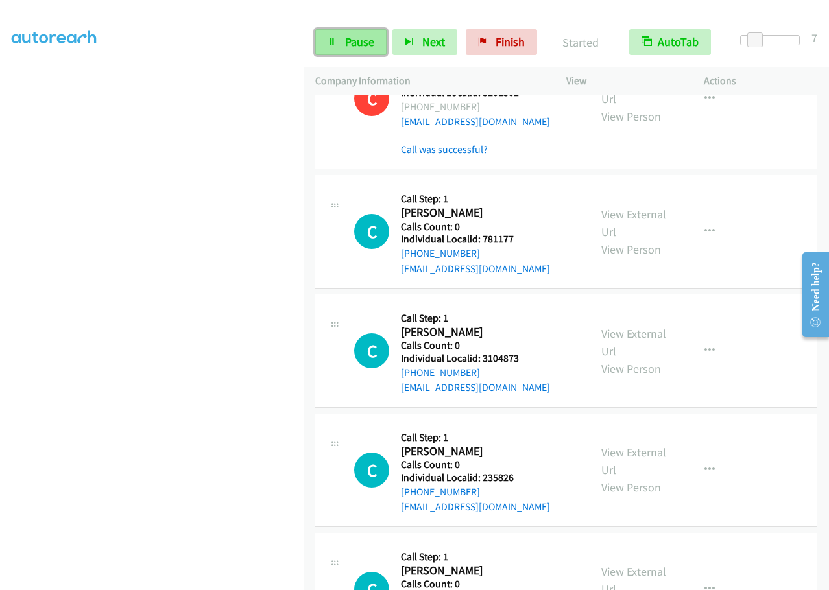
click at [352, 42] on span "Pause" at bounding box center [359, 41] width 29 height 15
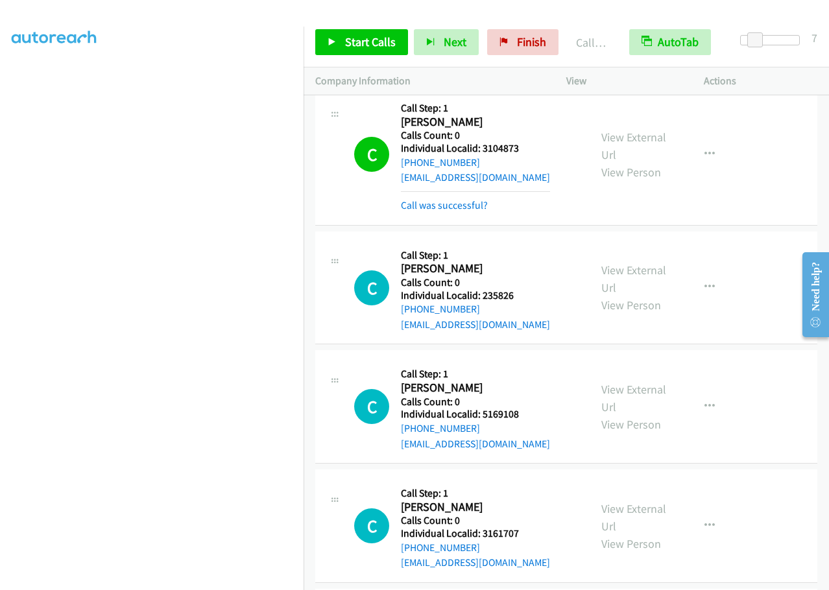
scroll to position [8968, 0]
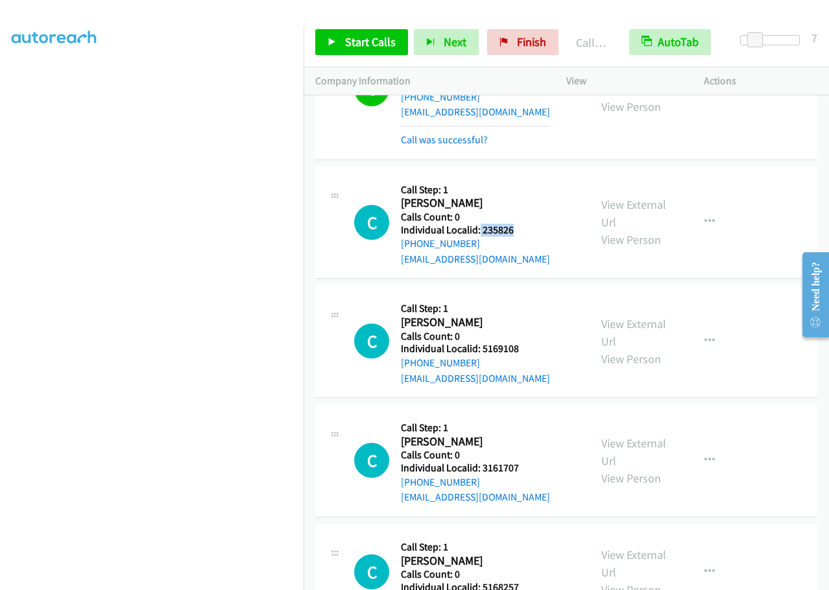
drag, startPoint x: 479, startPoint y: 152, endPoint x: 536, endPoint y: 156, distance: 56.5
click at [536, 178] on div "C Callback Scheduled Call Step: 1 Charles Buffum America/Chicago Calls Count: 0…" at bounding box center [466, 222] width 224 height 89
drag, startPoint x: 490, startPoint y: 272, endPoint x: 525, endPoint y: 272, distance: 35.0
click at [525, 296] on div "C Callback Scheduled Call Step: 1 Chris Claeson America/Chicago Calls Count: 0 …" at bounding box center [466, 340] width 224 height 89
drag, startPoint x: 482, startPoint y: 387, endPoint x: 527, endPoint y: 390, distance: 45.5
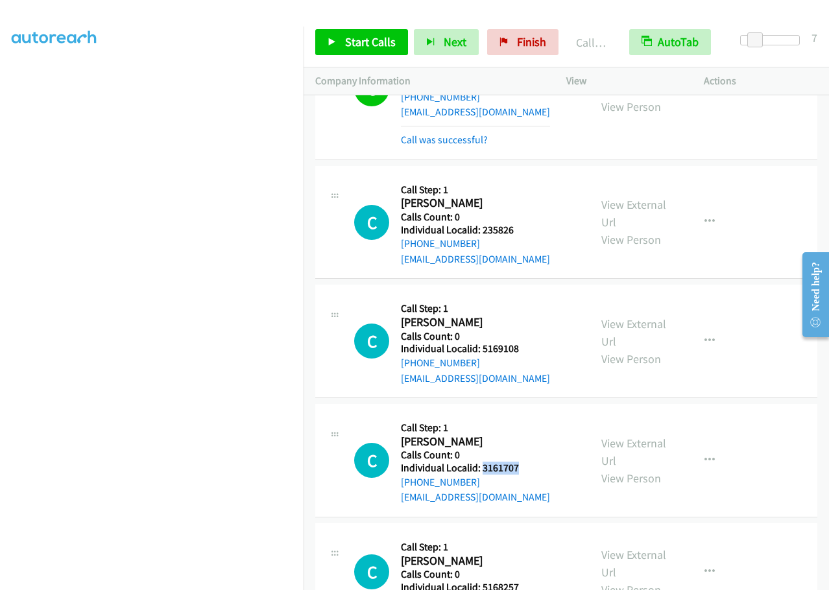
click at [527, 416] on div "C Callback Scheduled Call Step: 1 Charles Schaidle America/Chicago Calls Count:…" at bounding box center [466, 460] width 224 height 89
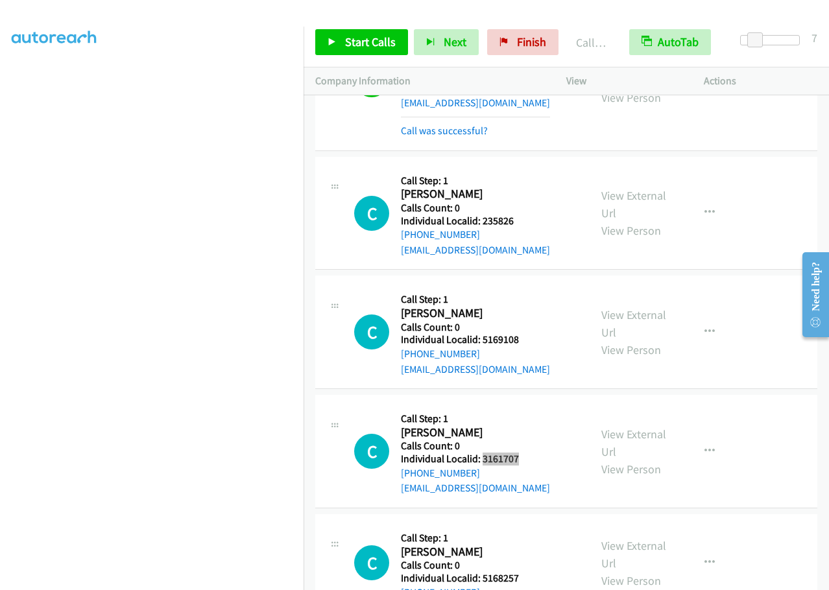
scroll to position [8984, 0]
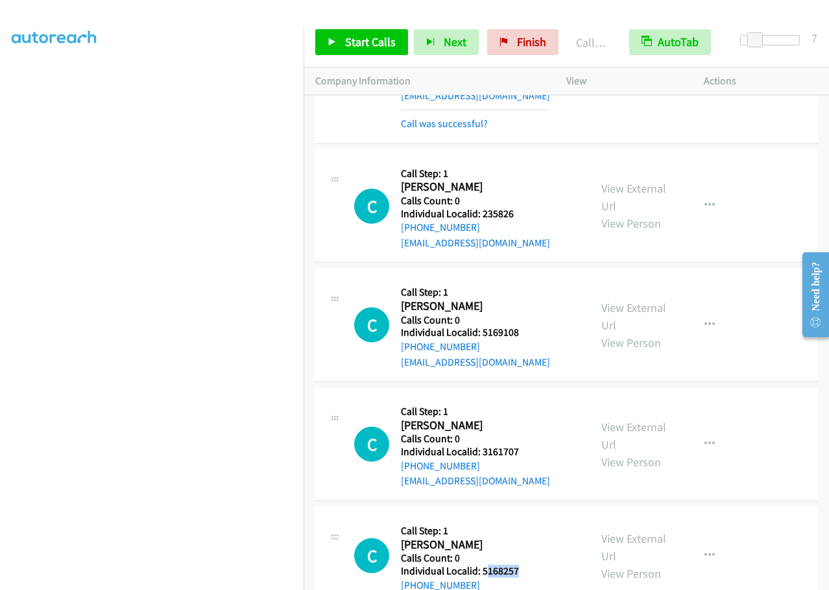
drag, startPoint x: 497, startPoint y: 493, endPoint x: 523, endPoint y: 494, distance: 25.3
click at [525, 519] on div "C Callback Scheduled Call Step: 1 Chloe Bell America/Chicago Calls Count: 0 Ind…" at bounding box center [466, 556] width 224 height 74
click at [481, 538] on h2 "Chloe Bell" at bounding box center [460, 545] width 118 height 15
drag, startPoint x: 481, startPoint y: 494, endPoint x: 529, endPoint y: 494, distance: 47.3
click at [529, 519] on div "C Callback Scheduled Call Step: 1 Chloe Bell America/Chicago Calls Count: 0 Ind…" at bounding box center [466, 556] width 224 height 74
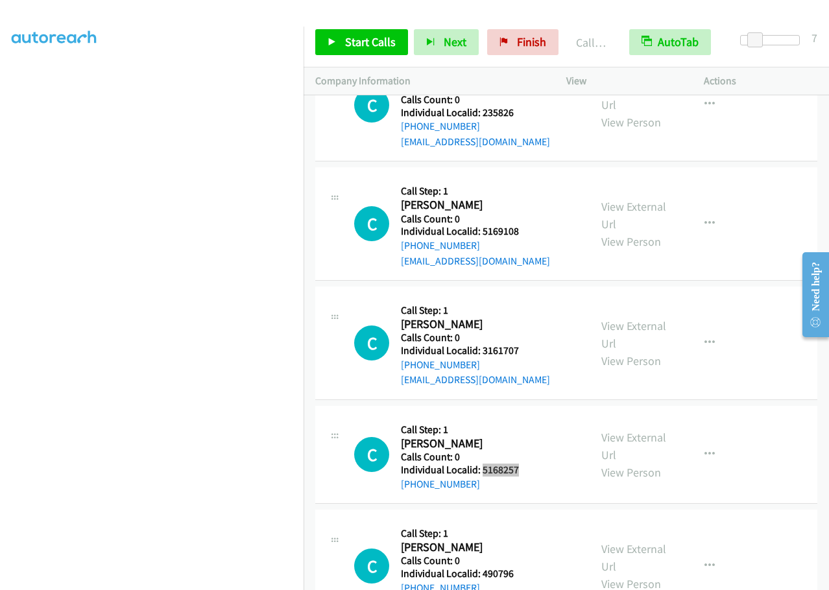
scroll to position [9098, 0]
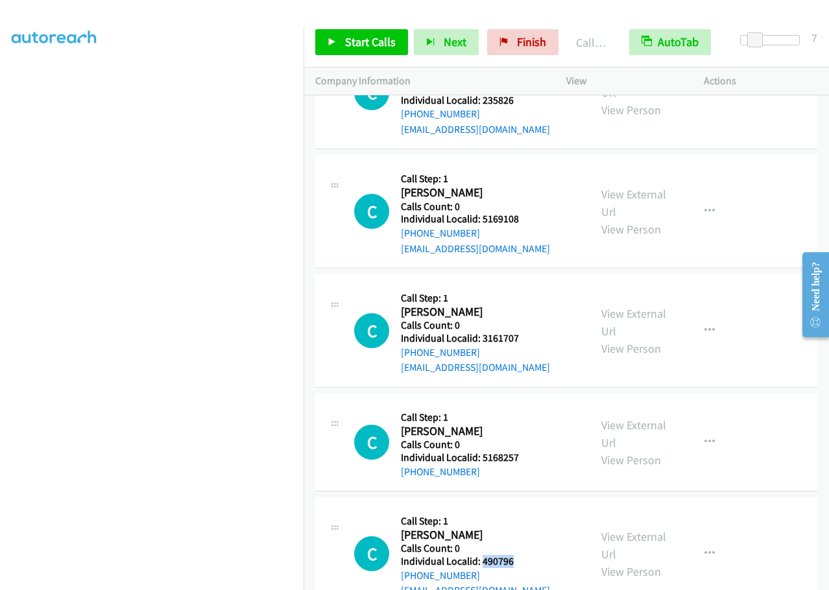
drag, startPoint x: 487, startPoint y: 482, endPoint x: 521, endPoint y: 482, distance: 34.4
click at [521, 509] on div "C Callback Scheduled Call Step: 1 Chris Bush America/Chicago Calls Count: 0 Ind…" at bounding box center [466, 553] width 224 height 89
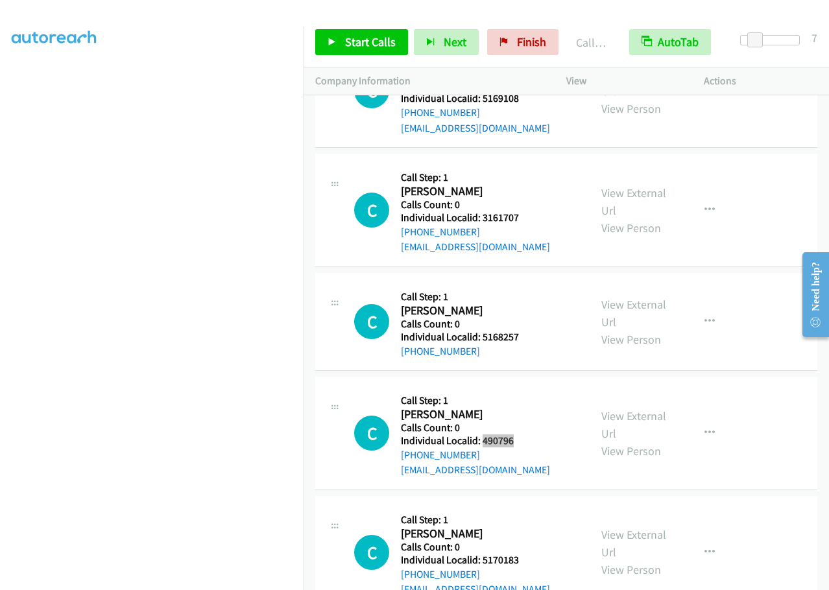
scroll to position [9244, 0]
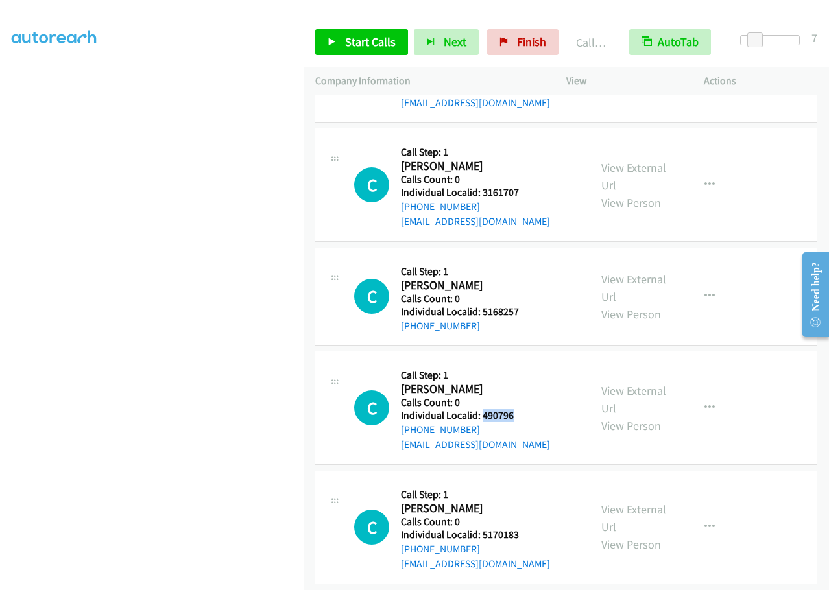
drag, startPoint x: 494, startPoint y: 458, endPoint x: 529, endPoint y: 465, distance: 35.7
click at [529, 482] on div "C Callback Scheduled Call Step: 1 Chris Dimmick America/New_York Calls Count: 0…" at bounding box center [466, 526] width 224 height 89
click at [508, 488] on h5 "Call Step: 1" at bounding box center [475, 494] width 149 height 13
drag, startPoint x: 481, startPoint y: 456, endPoint x: 527, endPoint y: 458, distance: 45.5
click at [527, 482] on div "C Callback Scheduled Call Step: 1 Chris Dimmick America/New_York Calls Count: 0…" at bounding box center [466, 526] width 224 height 89
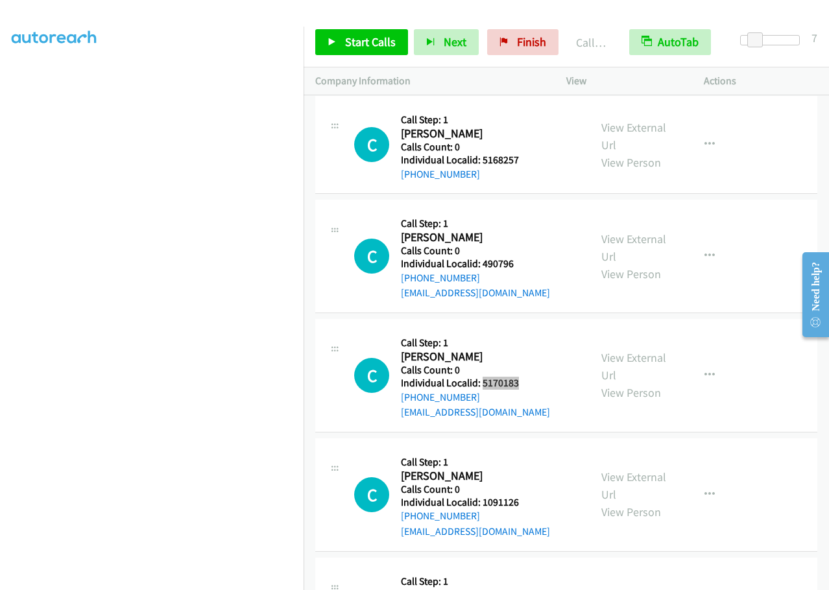
scroll to position [9406, 0]
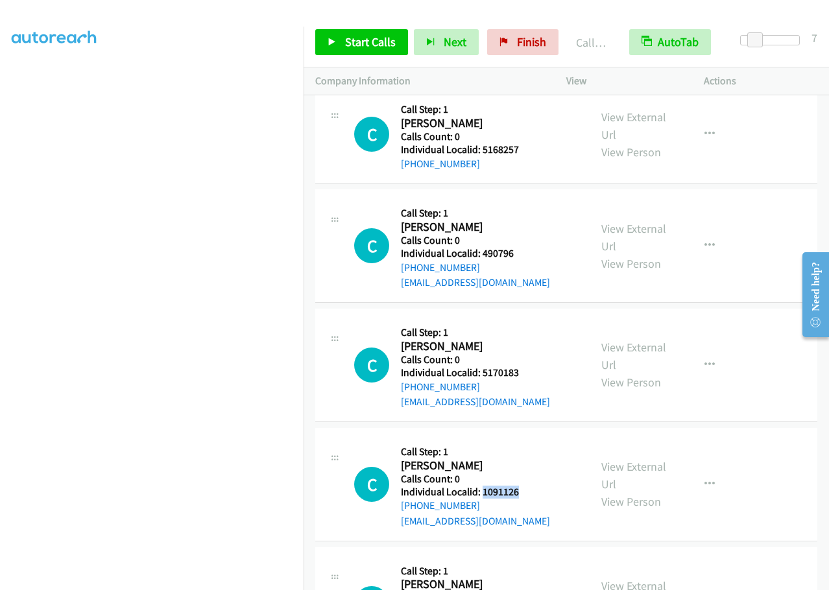
drag, startPoint x: 488, startPoint y: 414, endPoint x: 522, endPoint y: 413, distance: 33.7
click at [522, 440] on div "C Callback Scheduled Call Step: 1 Chris Kelecy America/New_York Calls Count: 0 …" at bounding box center [466, 484] width 224 height 89
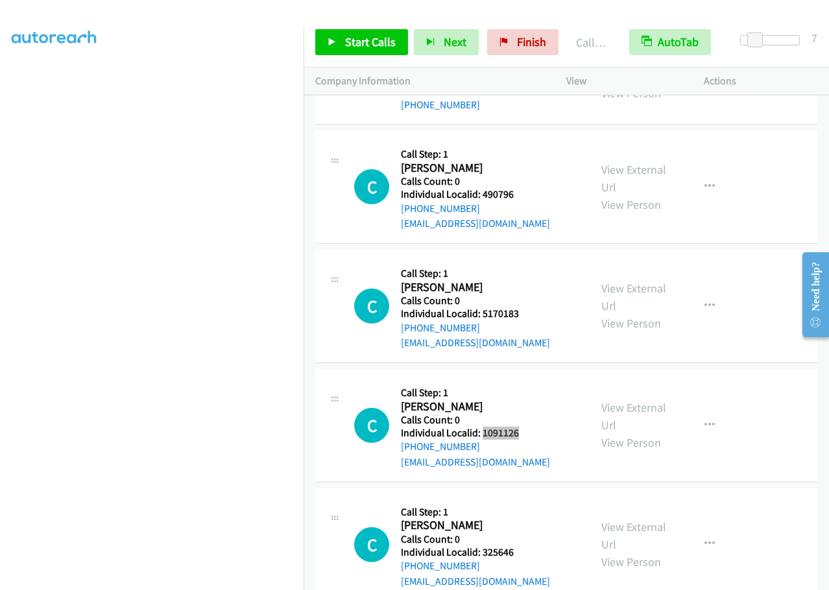
scroll to position [9487, 0]
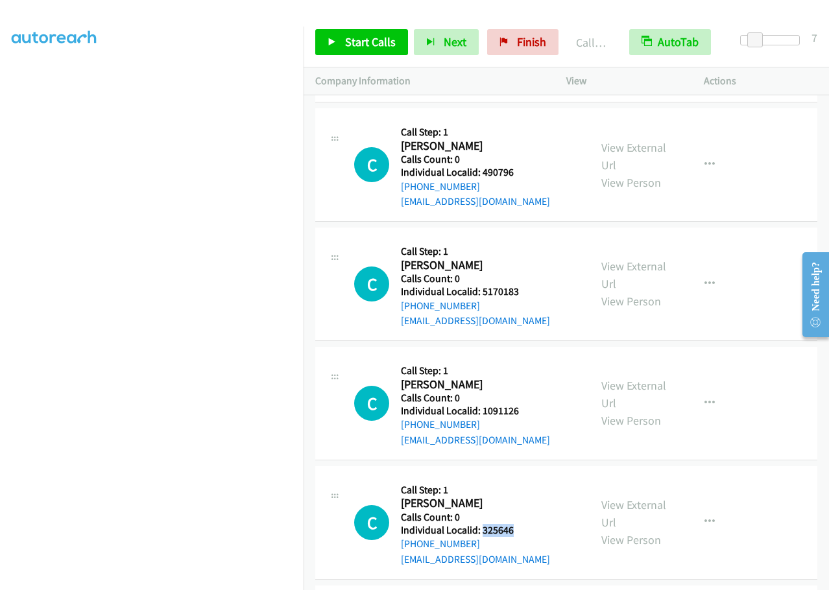
drag, startPoint x: 481, startPoint y: 454, endPoint x: 519, endPoint y: 454, distance: 38.3
click at [519, 478] on div "C Callback Scheduled Call Step: 1 Charlie Cain America/Chicago Calls Count: 0 I…" at bounding box center [466, 522] width 224 height 89
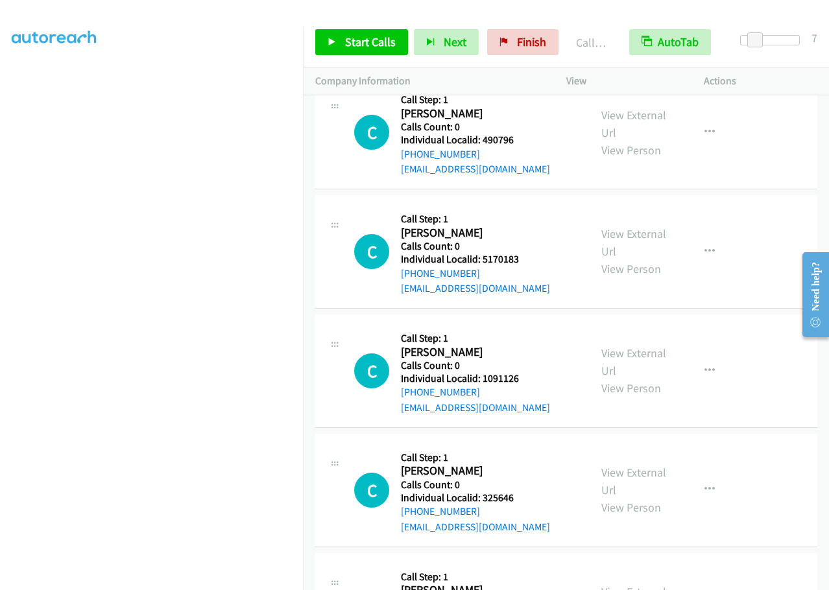
drag, startPoint x: 483, startPoint y: 538, endPoint x: 522, endPoint y: 539, distance: 38.9
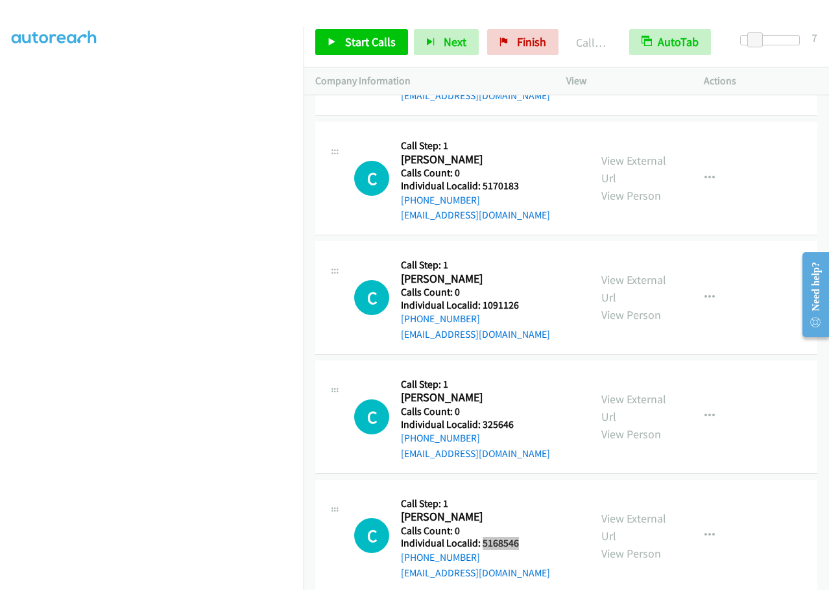
scroll to position [9665, 0]
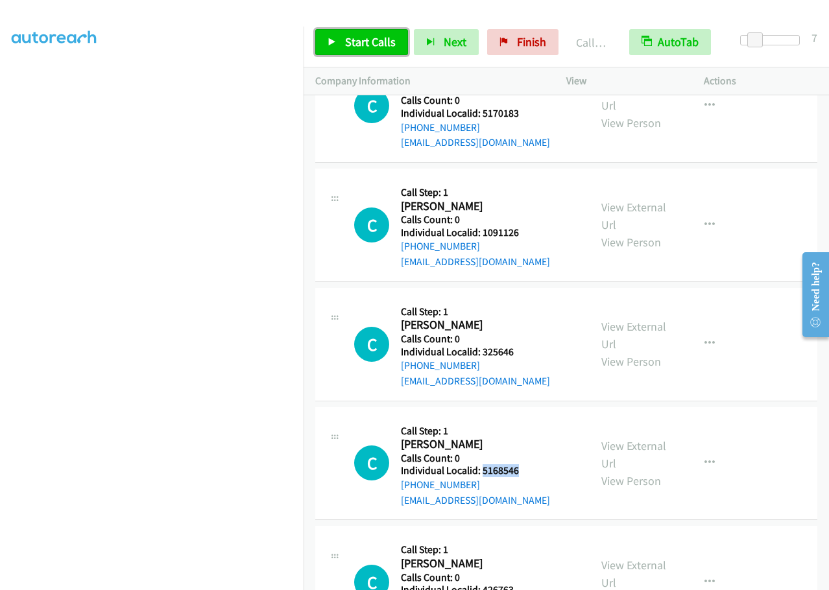
click at [364, 43] on span "Start Calls" at bounding box center [370, 41] width 51 height 15
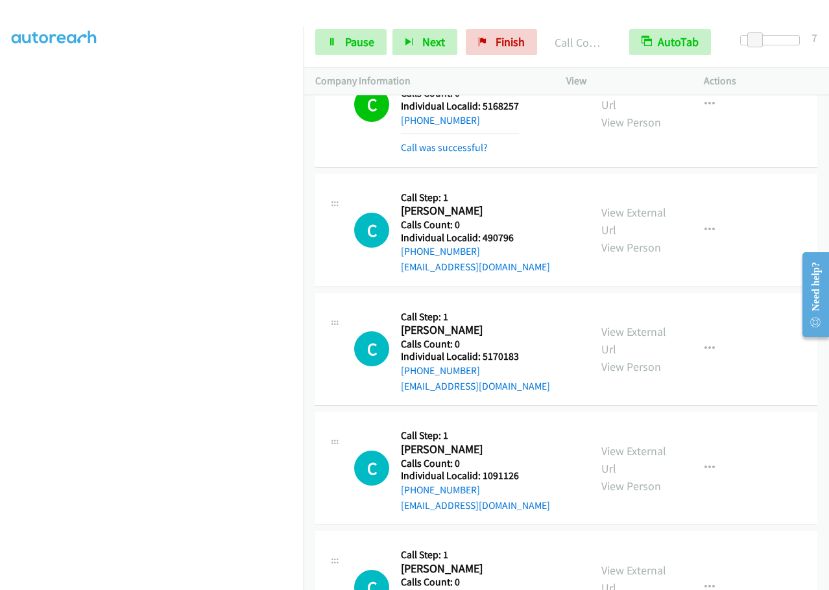
scroll to position [9536, 0]
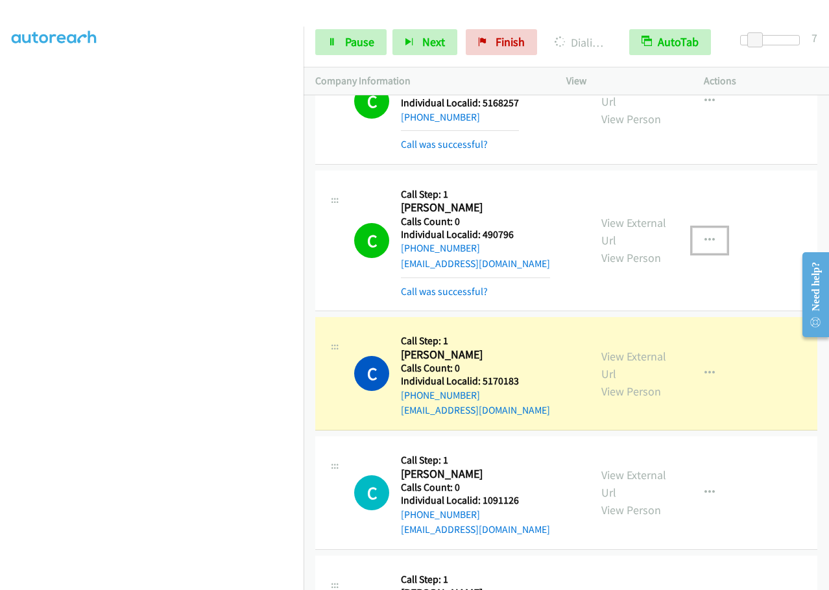
click at [704, 235] on icon "button" at bounding box center [709, 240] width 10 height 10
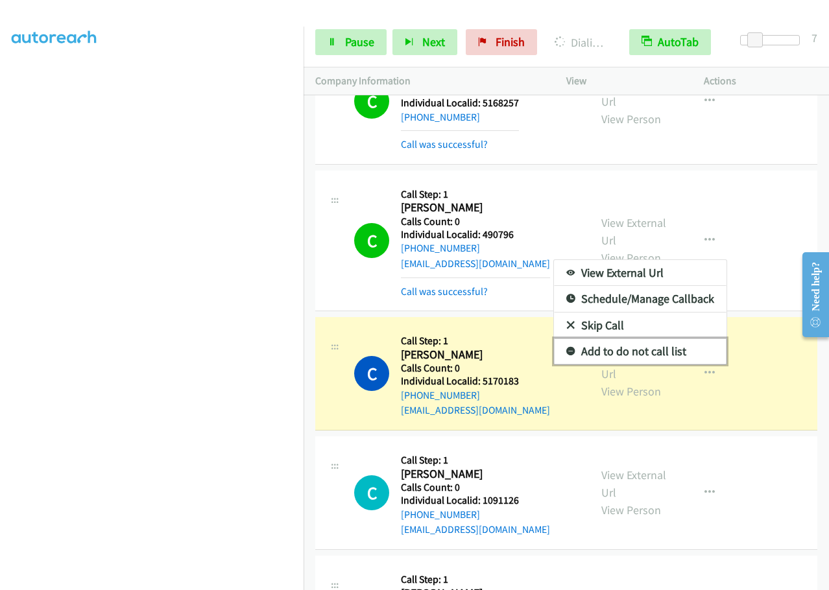
click at [566, 348] on icon at bounding box center [570, 352] width 9 height 9
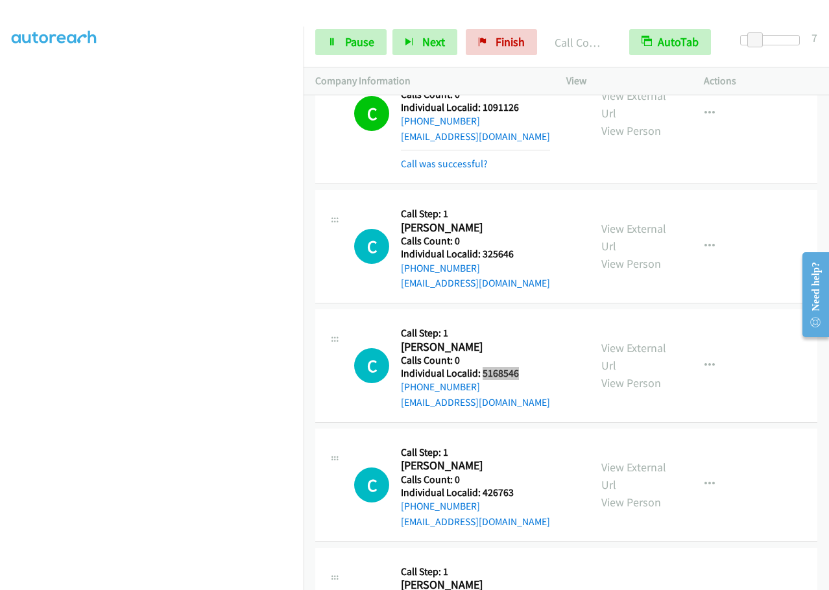
scroll to position [9973, 0]
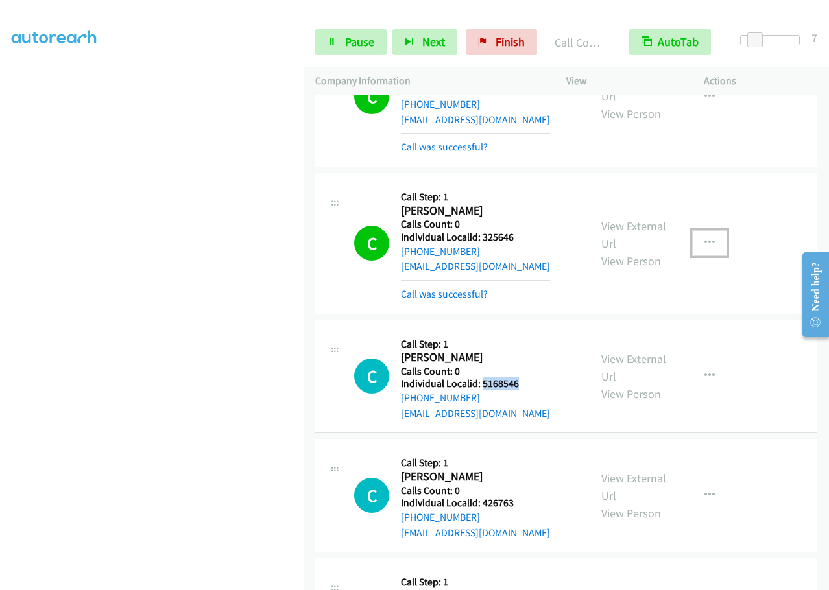
click at [700, 230] on button "button" at bounding box center [709, 243] width 35 height 26
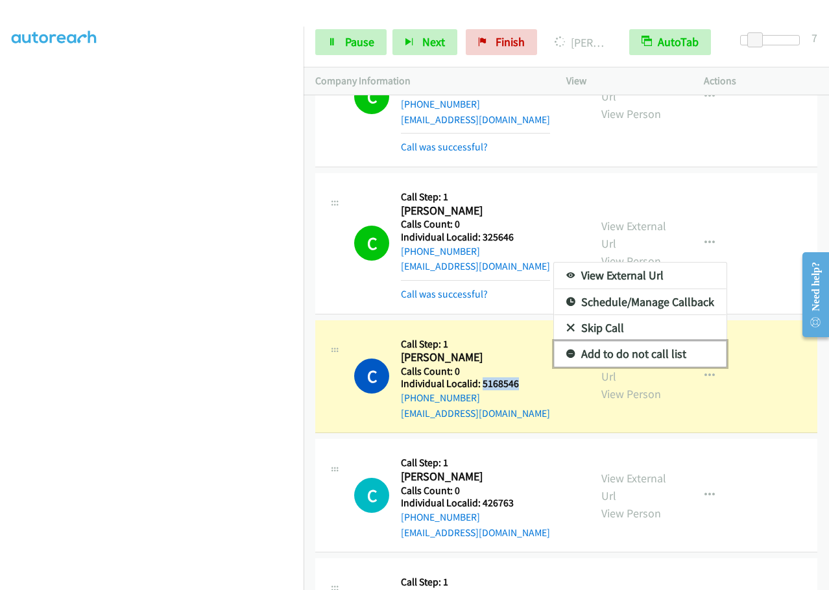
click at [566, 350] on icon at bounding box center [570, 354] width 9 height 9
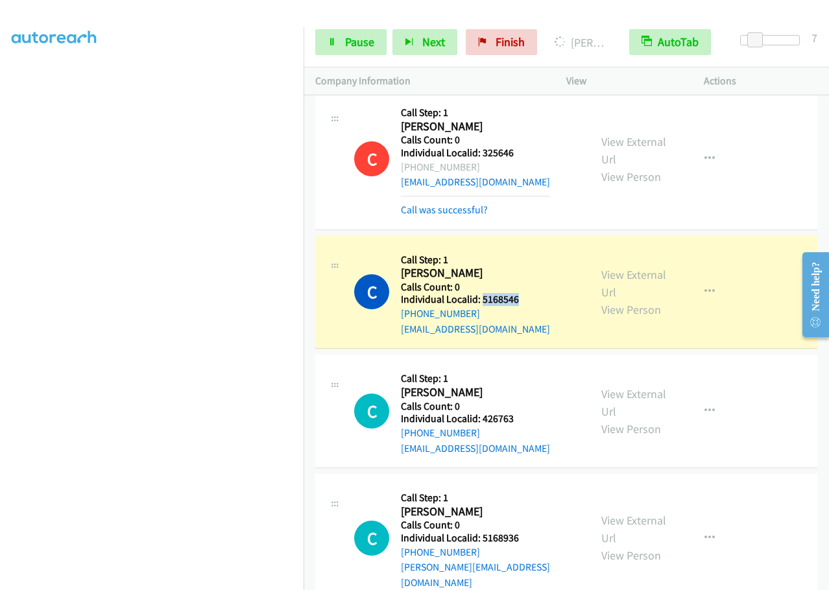
scroll to position [10087, 0]
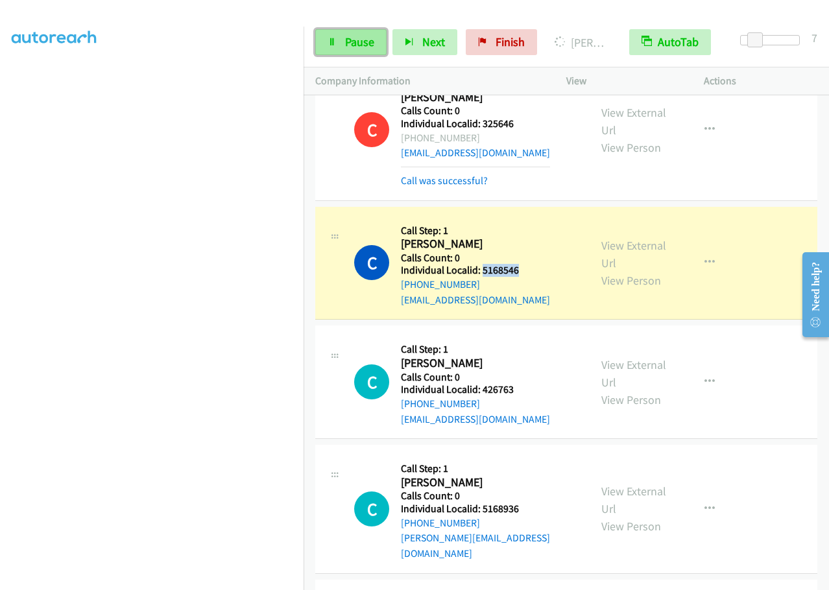
click at [375, 44] on link "Pause" at bounding box center [350, 42] width 71 height 26
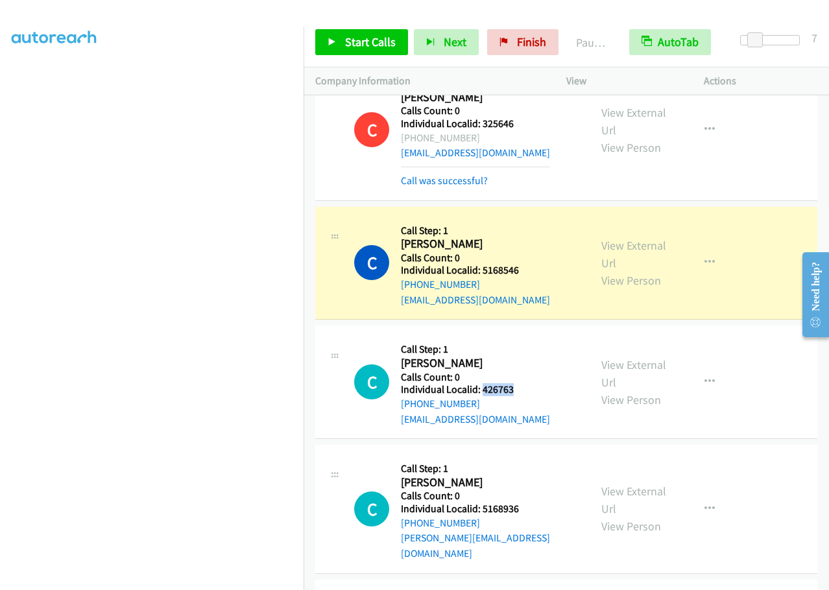
drag, startPoint x: 492, startPoint y: 311, endPoint x: 523, endPoint y: 311, distance: 31.1
click at [523, 337] on div "C Callback Scheduled Call Step: 1 Chris Macintosh America/Chicago Calls Count: …" at bounding box center [466, 381] width 224 height 89
drag, startPoint x: 482, startPoint y: 433, endPoint x: 530, endPoint y: 432, distance: 48.0
click at [530, 457] on div "C Callback Scheduled Call Step: 1 Chad Henderson America/Chicago Calls Count: 0…" at bounding box center [466, 509] width 224 height 104
drag, startPoint x: 481, startPoint y: 551, endPoint x: 495, endPoint y: 555, distance: 14.2
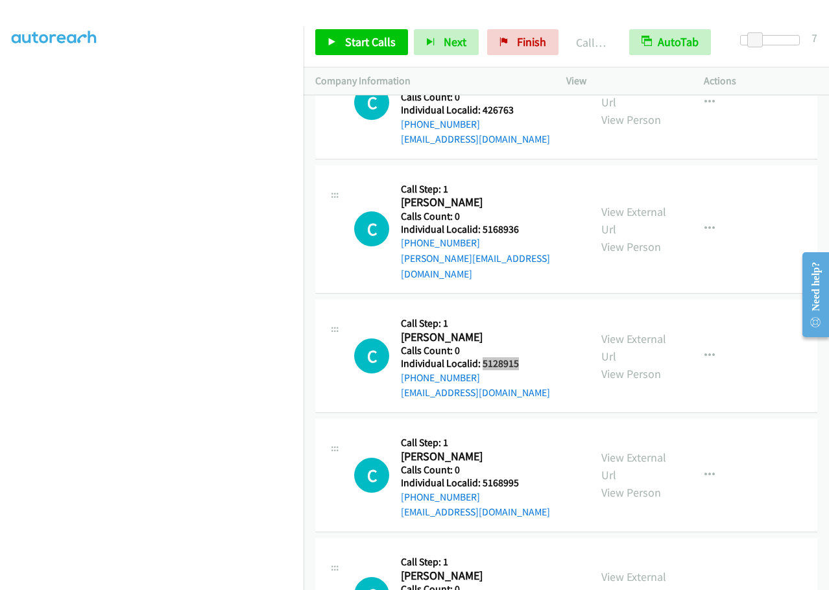
scroll to position [10395, 0]
drag, startPoint x: 486, startPoint y: 389, endPoint x: 523, endPoint y: 392, distance: 36.4
click at [523, 430] on div "C Callback Scheduled Call Step: 1 Carter Hatfield America/Denver Calls Count: 0…" at bounding box center [466, 474] width 224 height 89
drag, startPoint x: 482, startPoint y: 508, endPoint x: 529, endPoint y: 509, distance: 47.3
click at [529, 549] on div "C Callback Scheduled Call Step: 1 Chad Avery America/Denver Calls Count: 0 Indi…" at bounding box center [466, 593] width 224 height 89
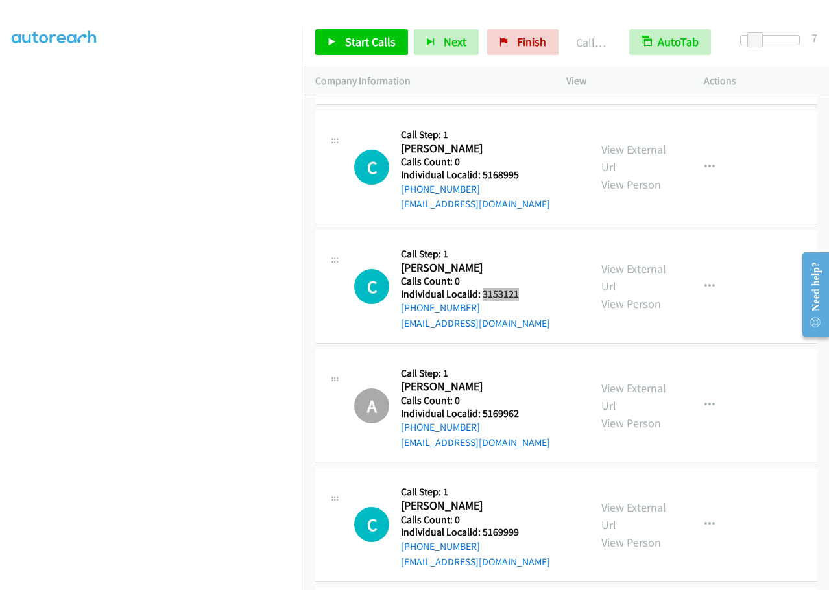
scroll to position [10719, 0]
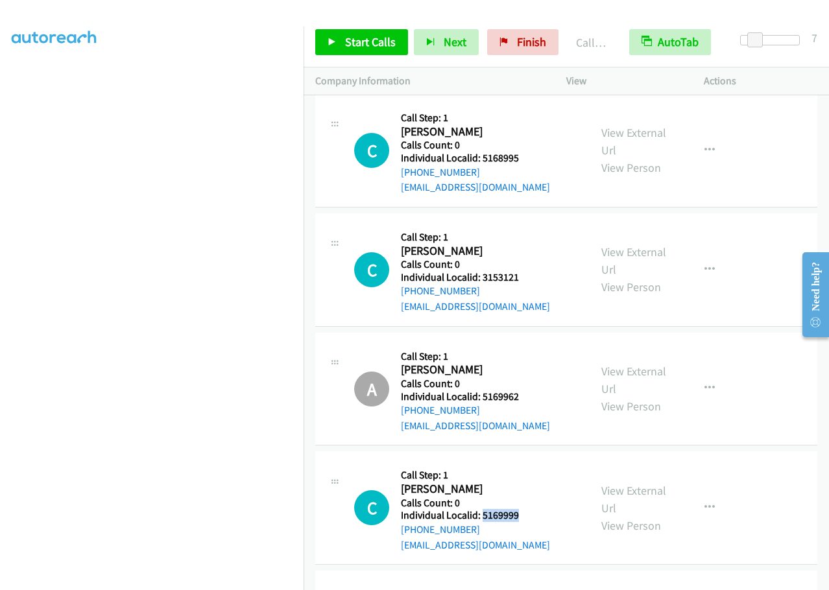
drag, startPoint x: 482, startPoint y: 423, endPoint x: 524, endPoint y: 423, distance: 41.5
click at [524, 463] on div "C Callback Scheduled Call Step: 1 Chaise Rolwes America/Chicago Calls Count: 0 …" at bounding box center [466, 507] width 224 height 89
drag, startPoint x: 495, startPoint y: 541, endPoint x: 534, endPoint y: 545, distance: 39.0
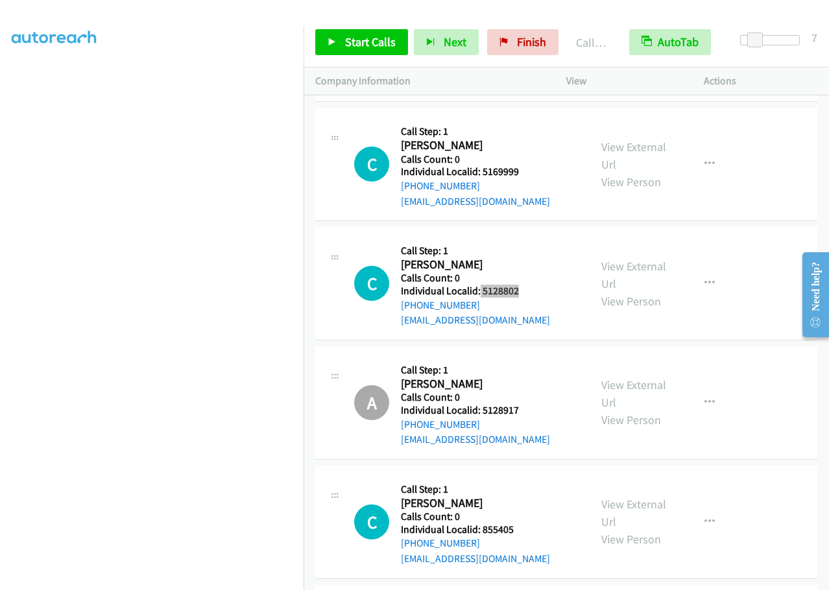
scroll to position [11092, 0]
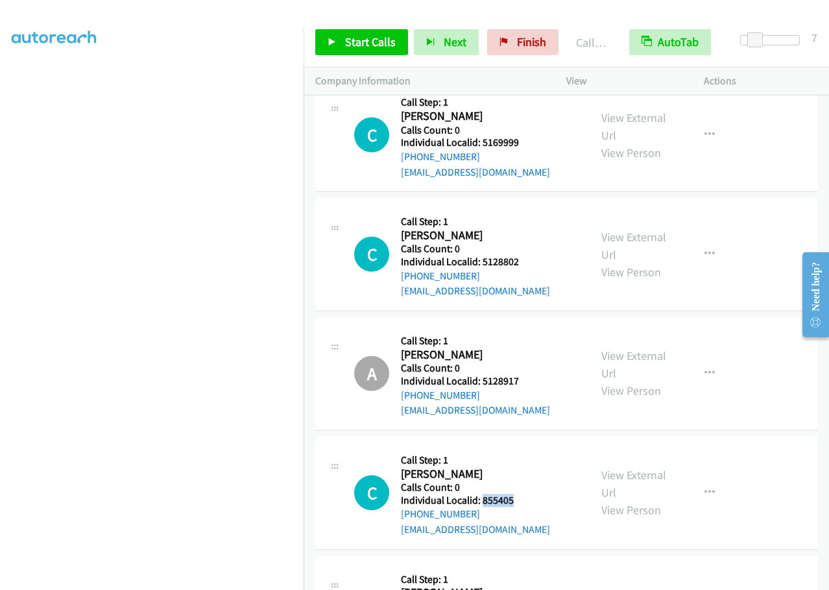
drag, startPoint x: 481, startPoint y: 410, endPoint x: 519, endPoint y: 409, distance: 38.3
click at [519, 448] on div "C Callback Scheduled Call Step: 1 Charles Wagner America/Chicago Calls Count: 0…" at bounding box center [466, 492] width 224 height 89
drag, startPoint x: 481, startPoint y: 529, endPoint x: 530, endPoint y: 522, distance: 49.8
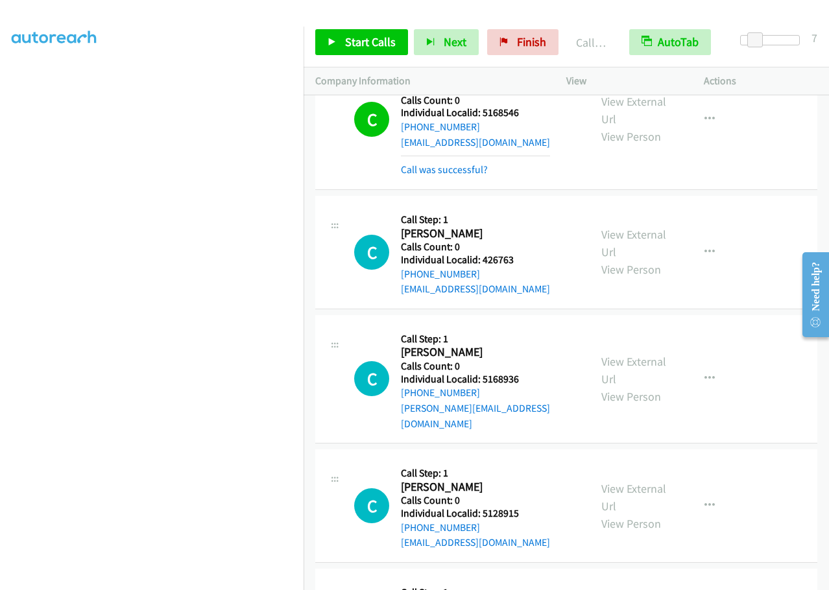
scroll to position [10249, 0]
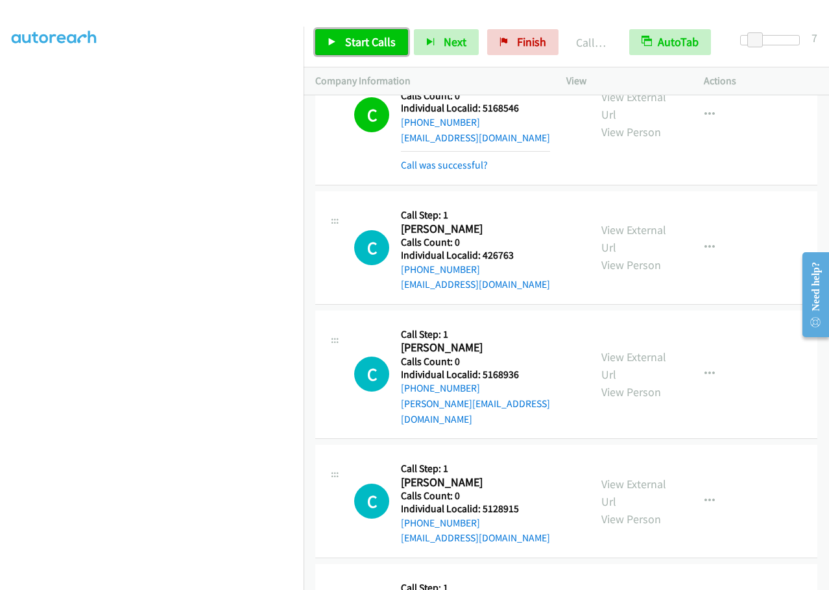
click at [366, 42] on span "Start Calls" at bounding box center [370, 41] width 51 height 15
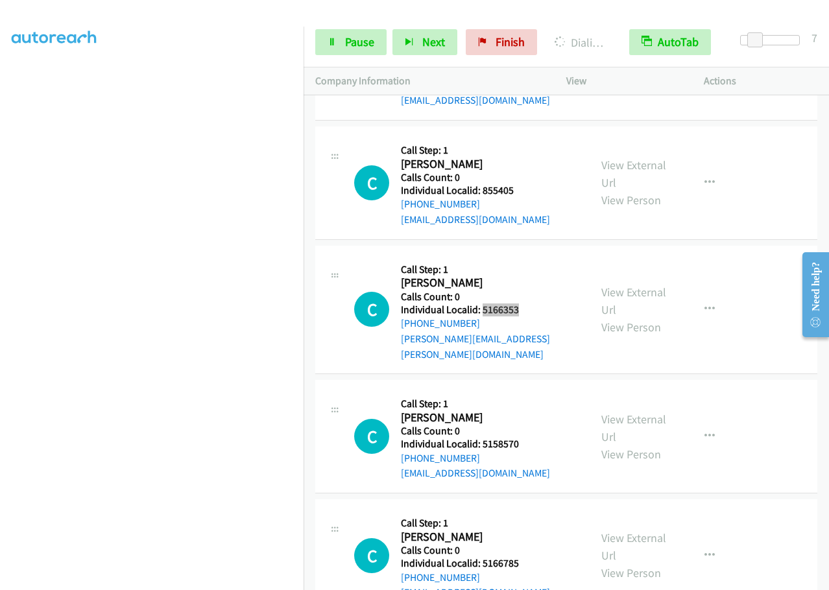
scroll to position [11432, 0]
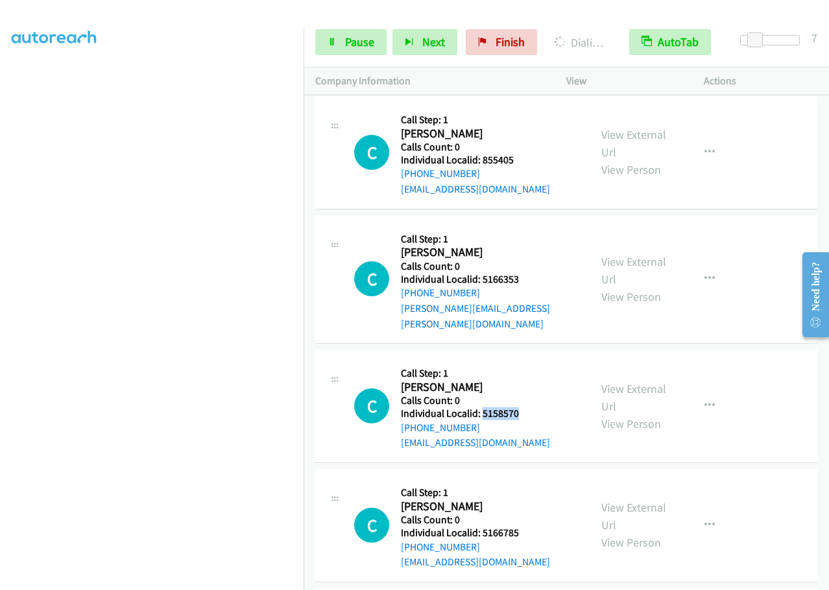
drag, startPoint x: 480, startPoint y: 305, endPoint x: 528, endPoint y: 305, distance: 48.0
click at [528, 361] on div "C Callback Scheduled Call Step: 1 Casey Nelson America/Denver Calls Count: 0 In…" at bounding box center [466, 405] width 224 height 89
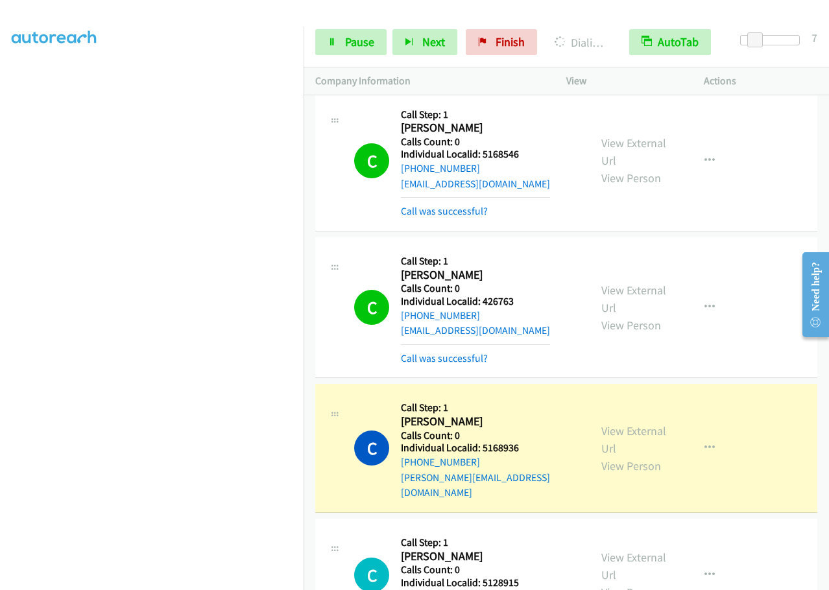
scroll to position [10196, 0]
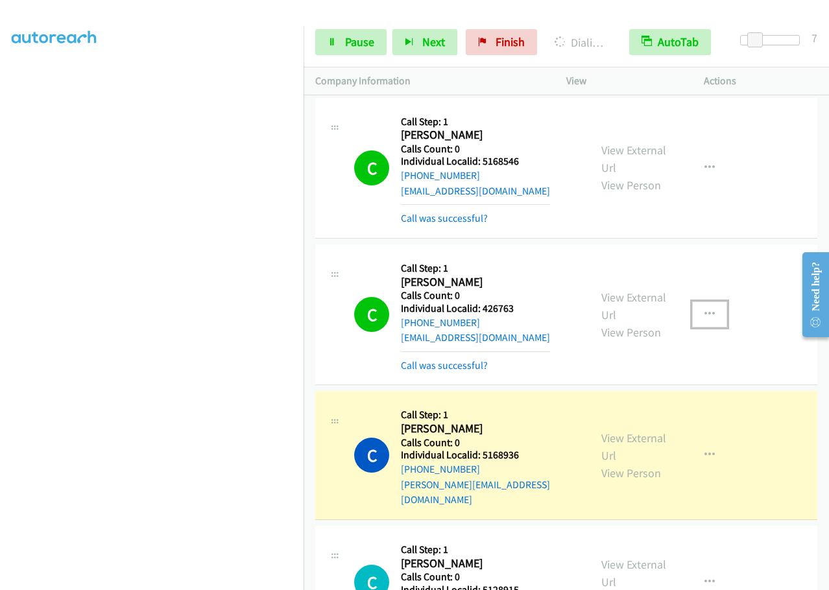
click at [704, 309] on icon "button" at bounding box center [709, 314] width 10 height 10
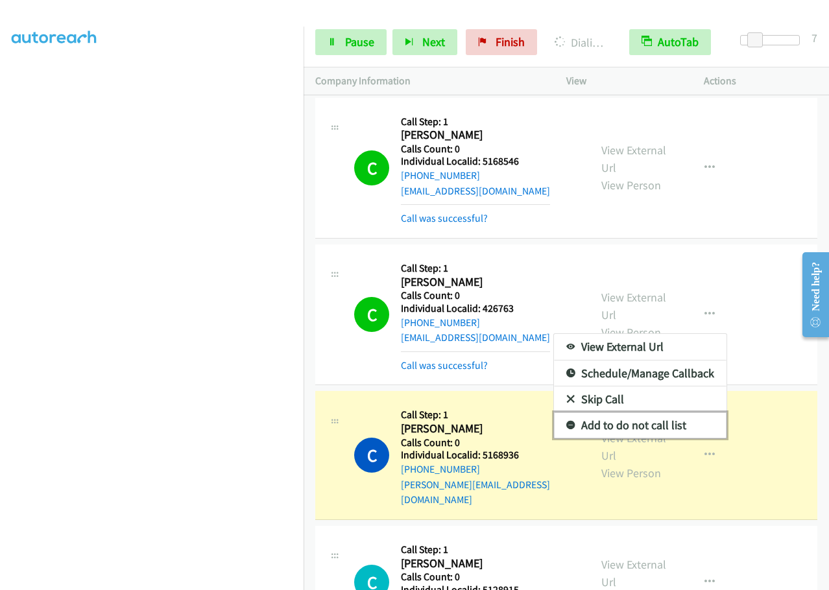
click at [566, 422] on icon at bounding box center [570, 426] width 9 height 9
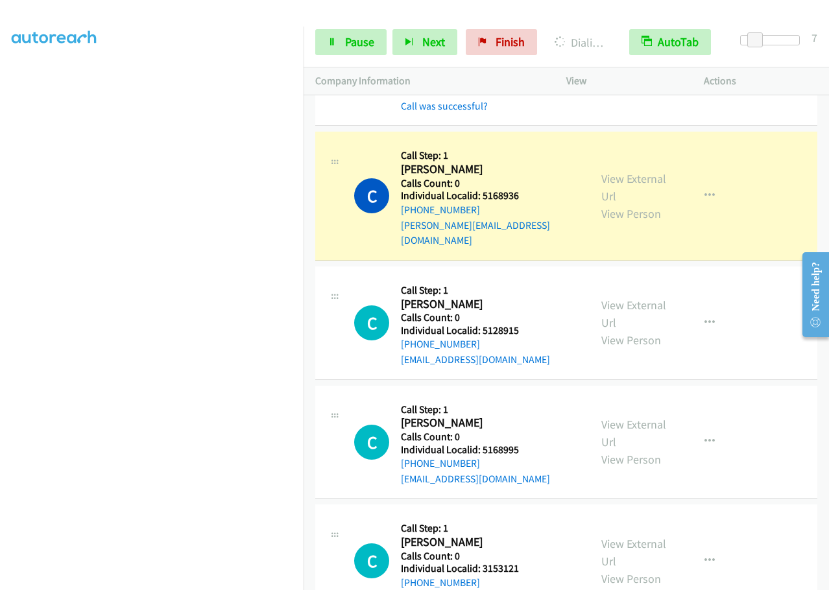
scroll to position [10423, 0]
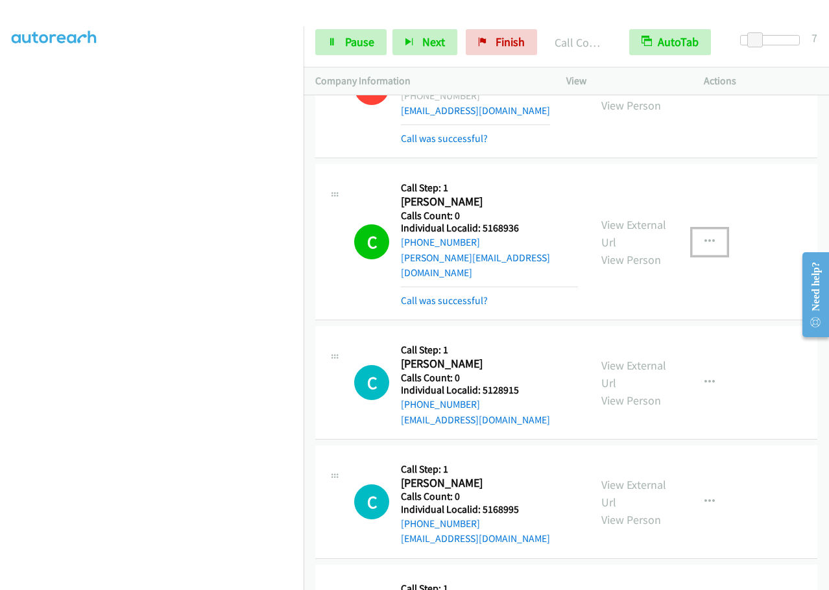
click at [705, 237] on icon "button" at bounding box center [709, 242] width 10 height 10
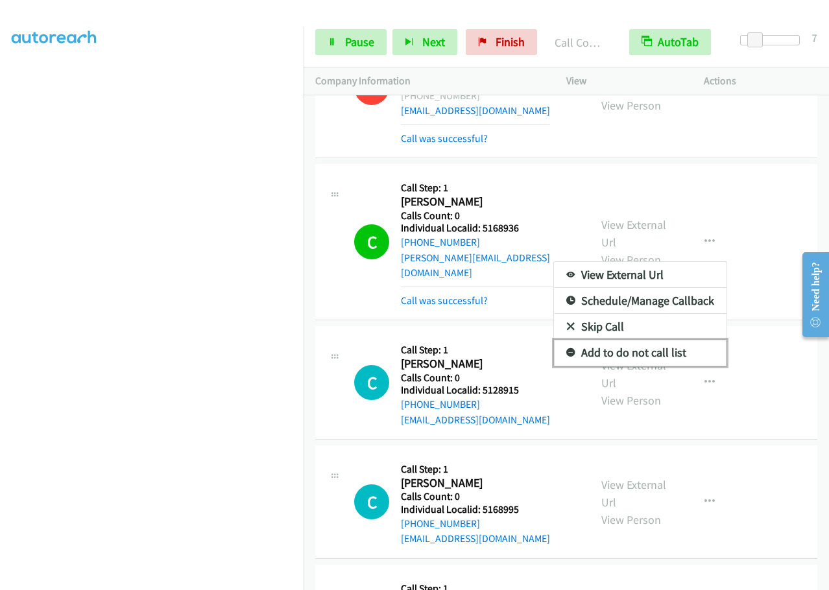
click at [566, 349] on icon at bounding box center [570, 353] width 9 height 9
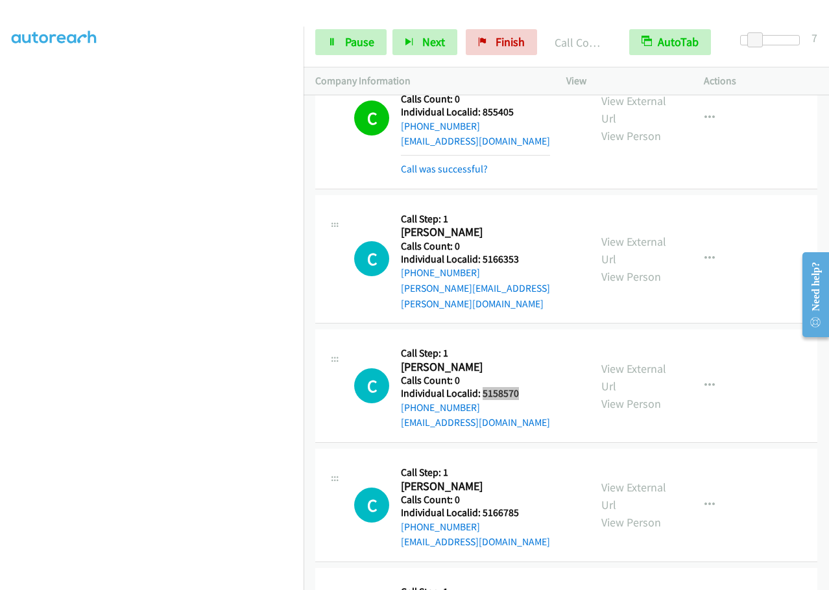
scroll to position [11680, 0]
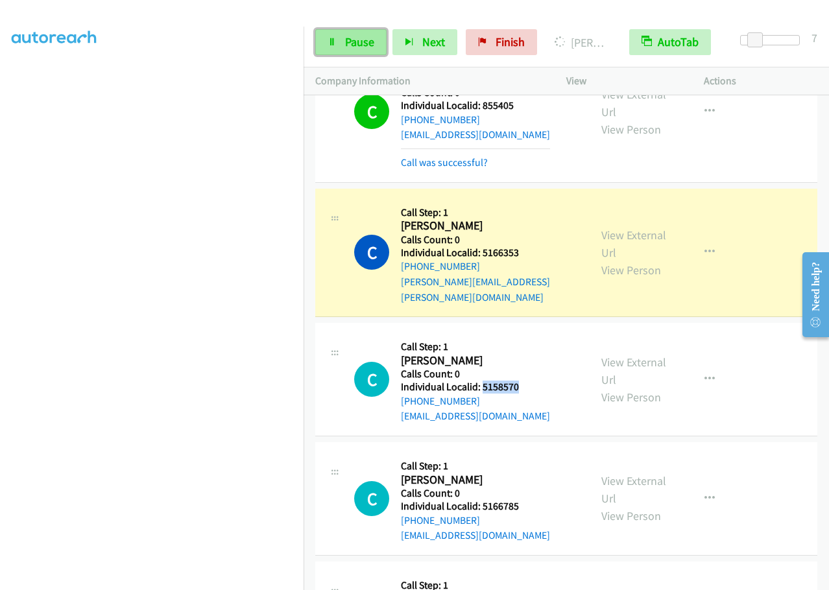
click at [366, 45] on span "Pause" at bounding box center [359, 41] width 29 height 15
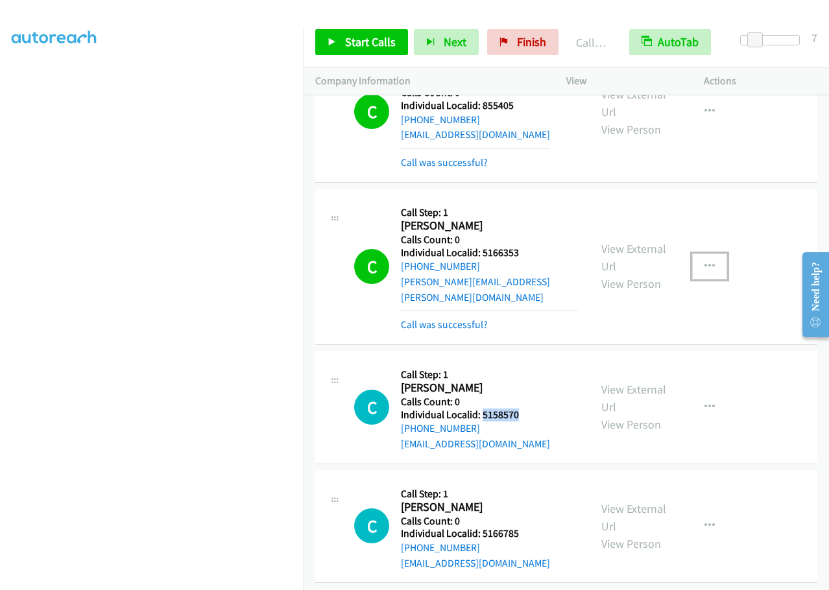
click at [712, 254] on button "button" at bounding box center [709, 267] width 35 height 26
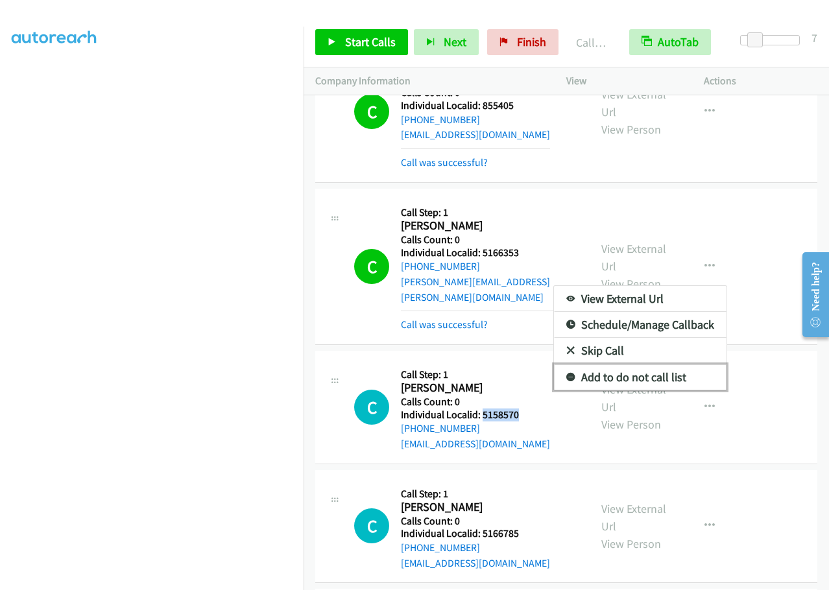
click at [568, 364] on link "Add to do not call list" at bounding box center [640, 377] width 173 height 26
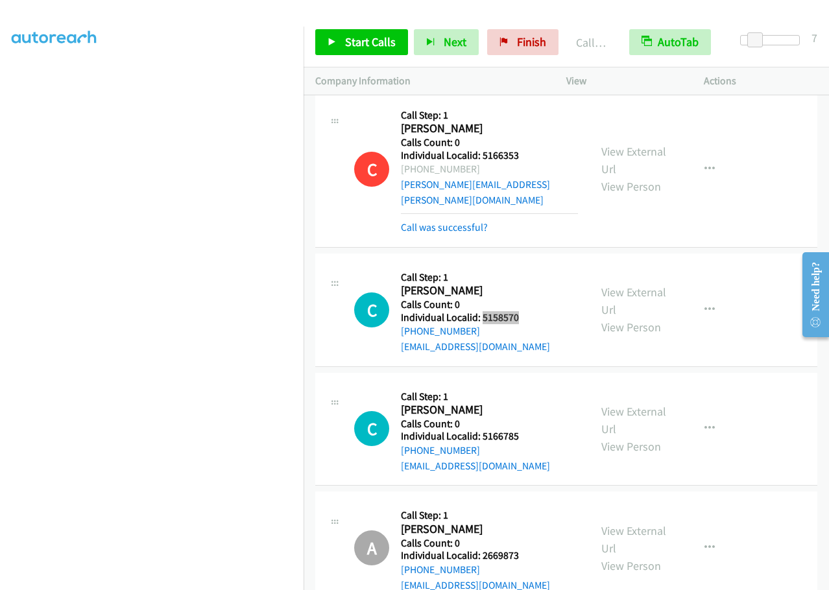
scroll to position [11794, 0]
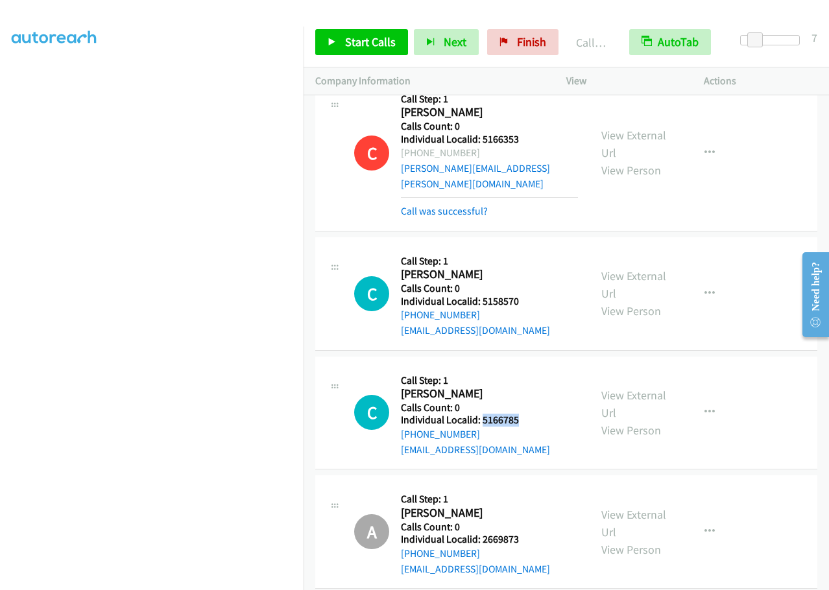
drag, startPoint x: 482, startPoint y: 313, endPoint x: 532, endPoint y: 309, distance: 50.0
click at [532, 368] on div "C Callback Scheduled Call Step: 1 Charles Parr America/Chicago Calls Count: 0 I…" at bounding box center [466, 412] width 224 height 89
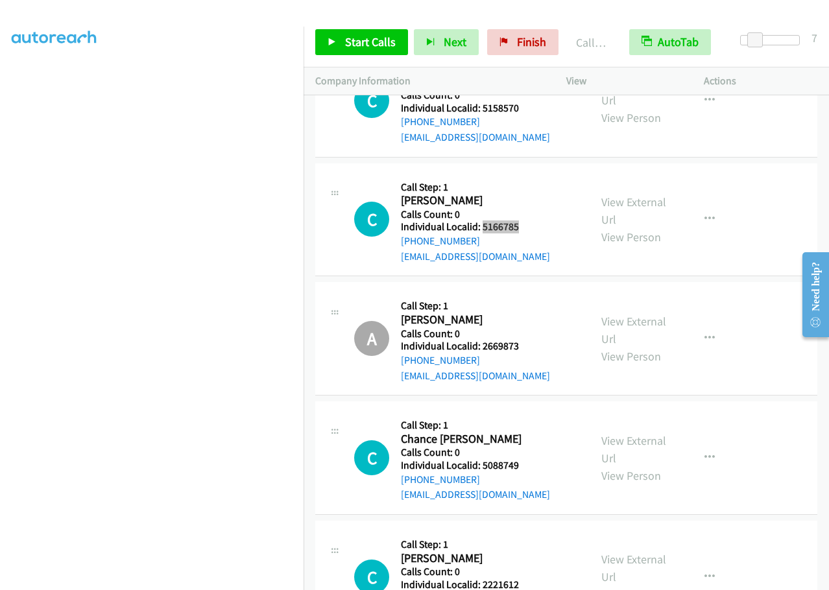
scroll to position [11988, 0]
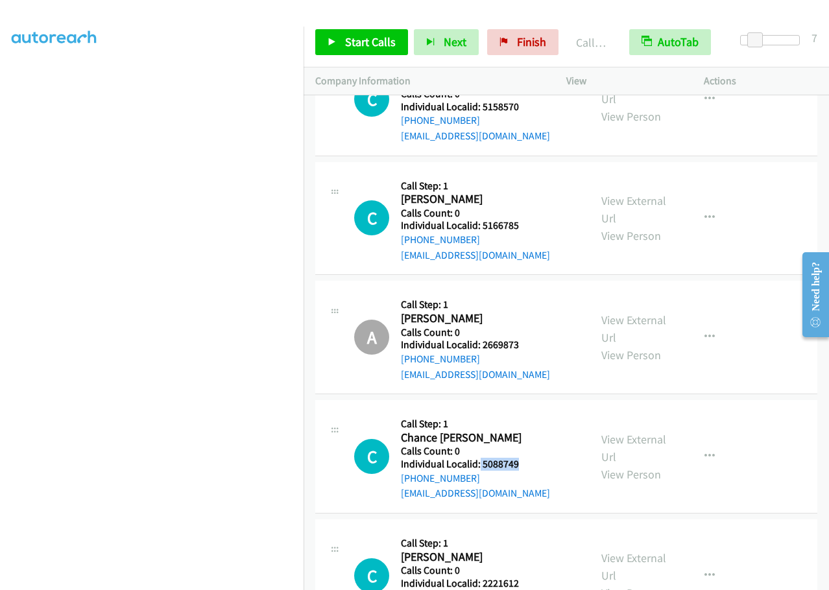
drag, startPoint x: 479, startPoint y: 354, endPoint x: 524, endPoint y: 354, distance: 44.7
click at [524, 412] on div "C Callback Scheduled Call Step: 1 Chance Jarvis America/Denver Calls Count: 0 I…" at bounding box center [466, 456] width 224 height 89
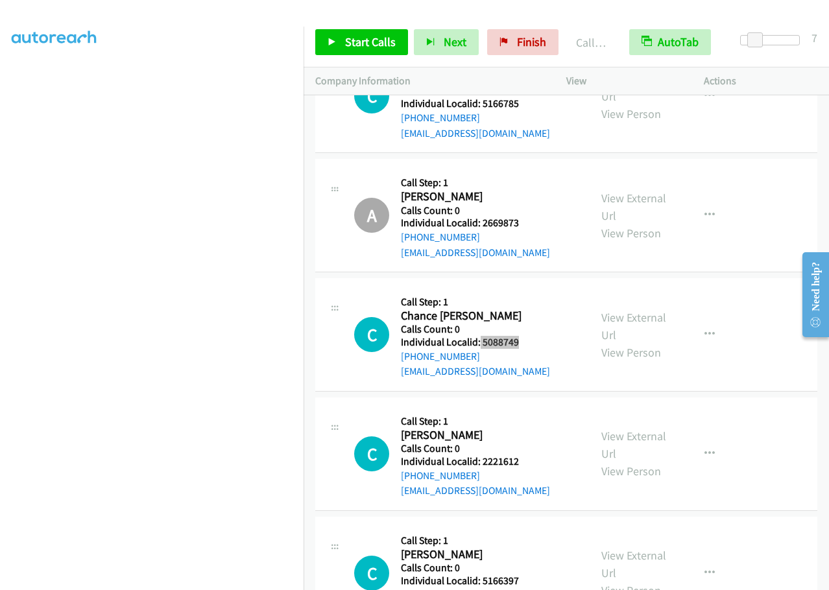
scroll to position [12167, 0]
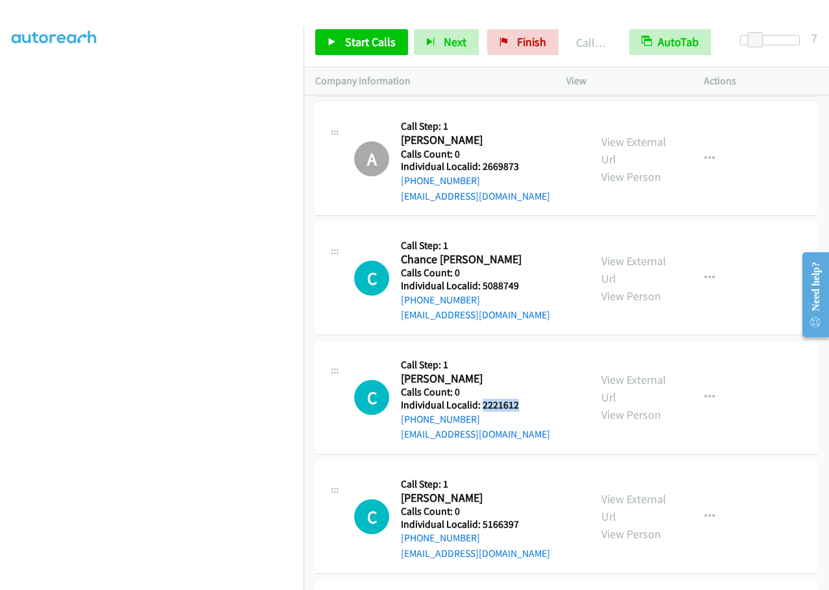
drag, startPoint x: 482, startPoint y: 301, endPoint x: 530, endPoint y: 298, distance: 48.1
click at [530, 353] on div "C Callback Scheduled Call Step: 1 Charles Rhodes America/Denver Calls Count: 0 …" at bounding box center [466, 397] width 224 height 89
drag, startPoint x: 480, startPoint y: 418, endPoint x: 525, endPoint y: 414, distance: 44.9
click at [525, 472] on div "C Callback Scheduled Call Step: 1 Chase Finlayson America/Denver Calls Count: 0…" at bounding box center [466, 516] width 224 height 89
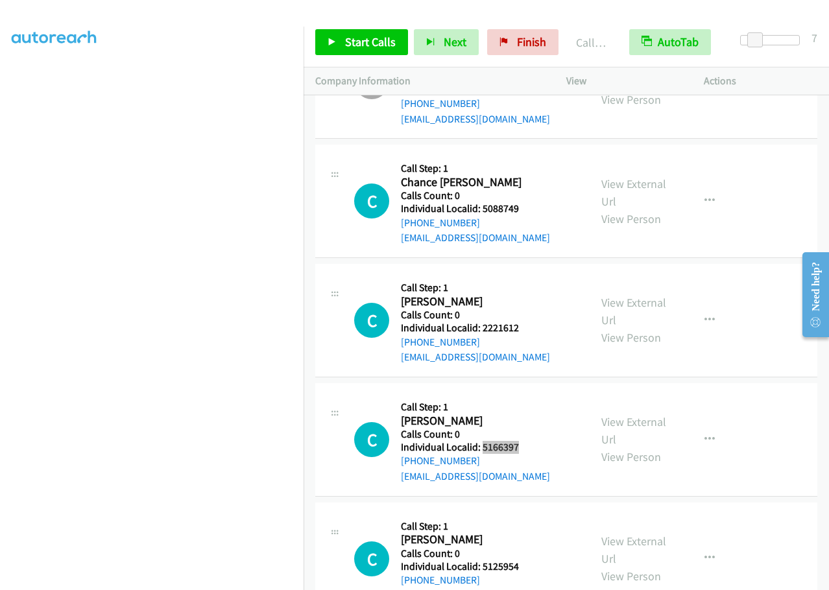
scroll to position [12280, 0]
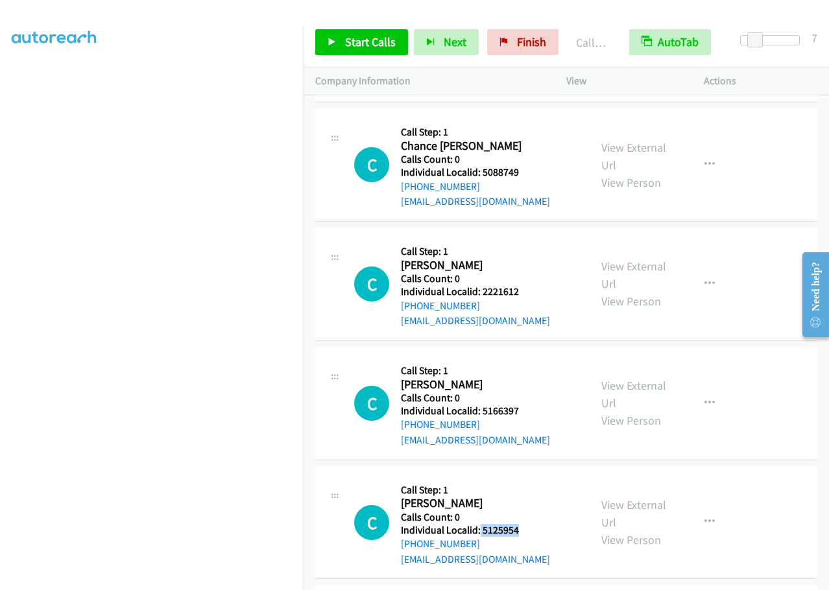
drag, startPoint x: 483, startPoint y: 421, endPoint x: 505, endPoint y: 425, distance: 21.8
click at [522, 478] on div "C Callback Scheduled Call Step: 1 Chris Kwiatkowski America/New_York Calls Coun…" at bounding box center [466, 522] width 224 height 89
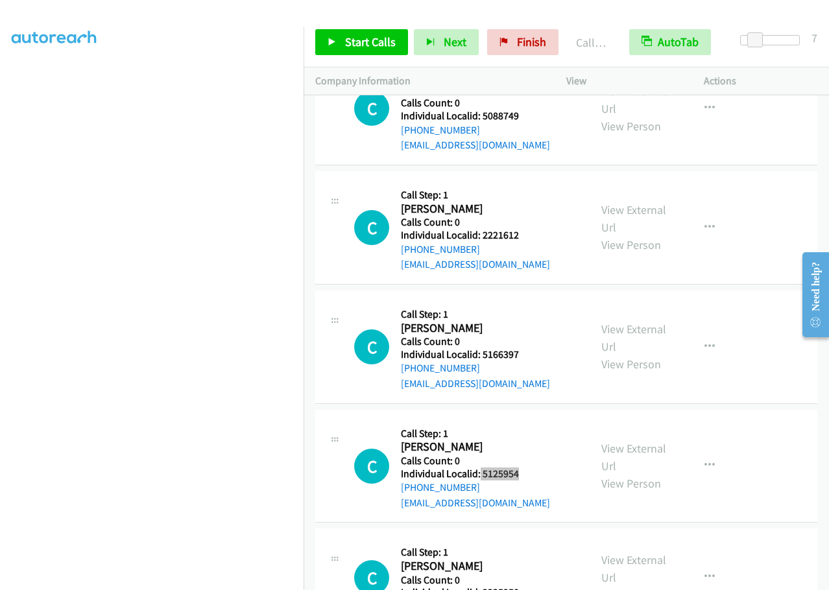
scroll to position [12361, 0]
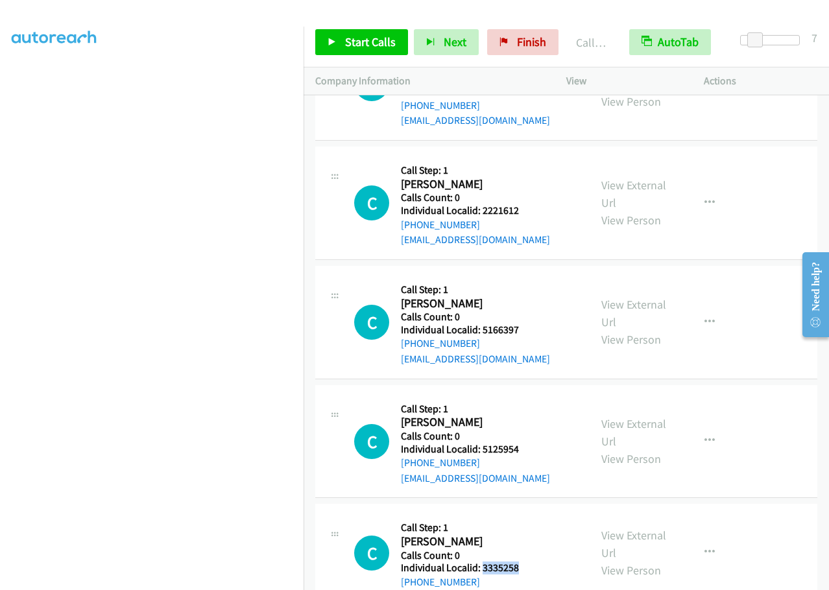
drag, startPoint x: 481, startPoint y: 462, endPoint x: 523, endPoint y: 459, distance: 41.6
click at [523, 516] on div "C Callback Scheduled Call Step: 1 Chris Schoedel America/Chicago Calls Count: 0…" at bounding box center [466, 553] width 224 height 74
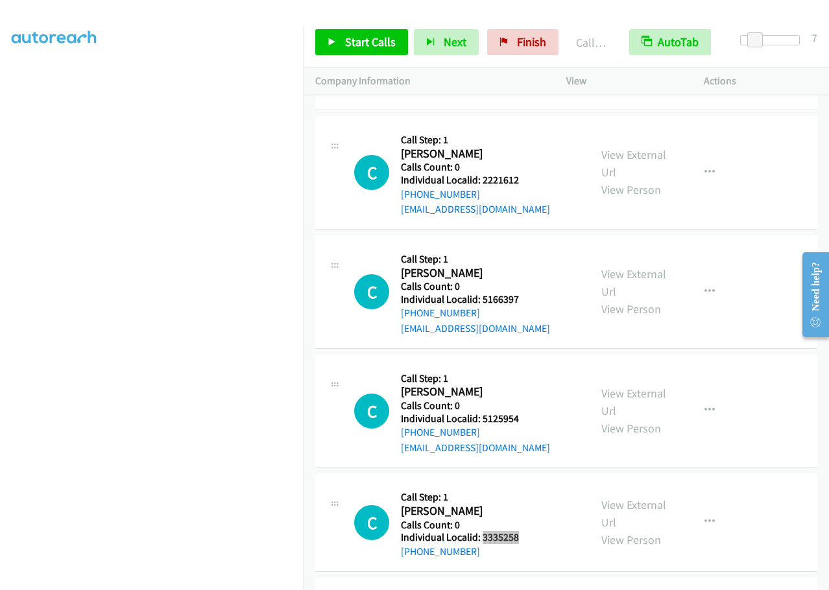
scroll to position [12491, 0]
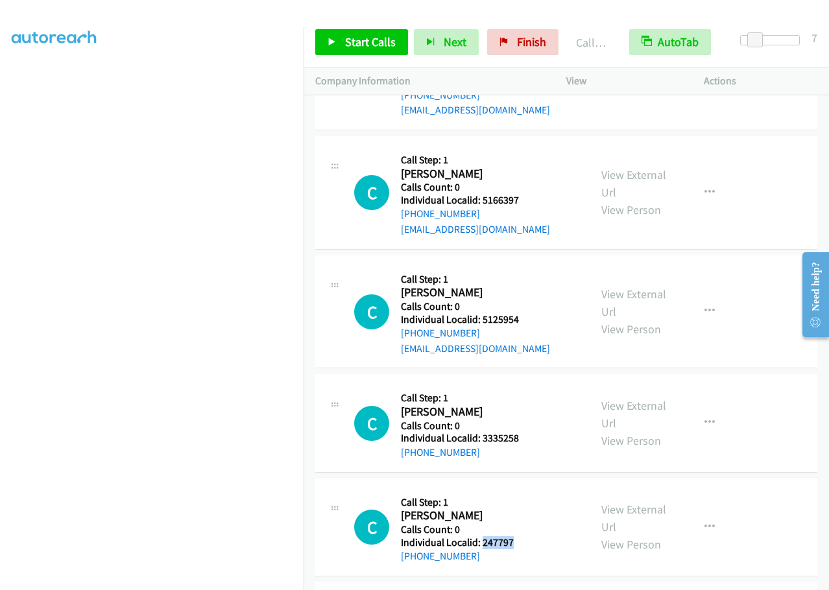
drag, startPoint x: 481, startPoint y: 436, endPoint x: 524, endPoint y: 436, distance: 42.8
click at [524, 490] on div "C Callback Scheduled Call Step: 1 Chris Niedzinski America/New_York Calls Count…" at bounding box center [466, 527] width 224 height 74
drag, startPoint x: 503, startPoint y: 425, endPoint x: 492, endPoint y: 407, distance: 21.8
click at [488, 496] on h5 "Call Step: 1" at bounding box center [457, 502] width 113 height 13
drag, startPoint x: 482, startPoint y: 437, endPoint x: 525, endPoint y: 436, distance: 42.2
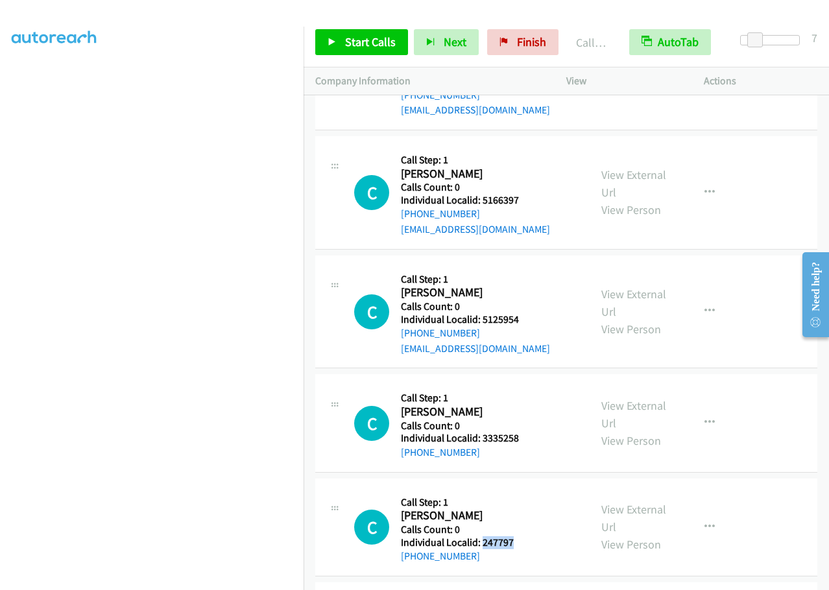
click at [525, 490] on div "C Callback Scheduled Call Step: 1 Chris Niedzinski America/New_York Calls Count…" at bounding box center [466, 527] width 224 height 74
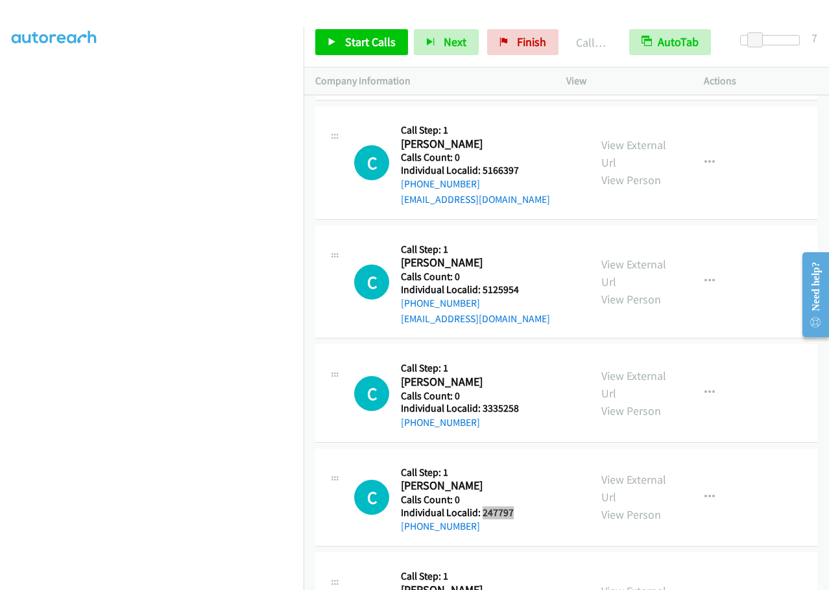
scroll to position [12604, 0]
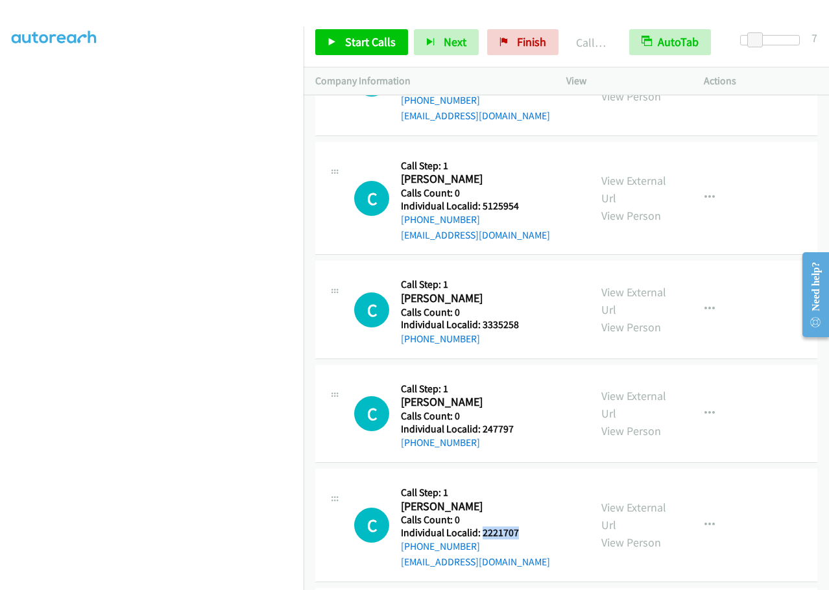
drag, startPoint x: 481, startPoint y: 427, endPoint x: 522, endPoint y: 420, distance: 41.5
click at [522, 481] on div "C Callback Scheduled Call Step: 1 Chris Meyer America/Chicago Calls Count: 0 In…" at bounding box center [466, 525] width 224 height 89
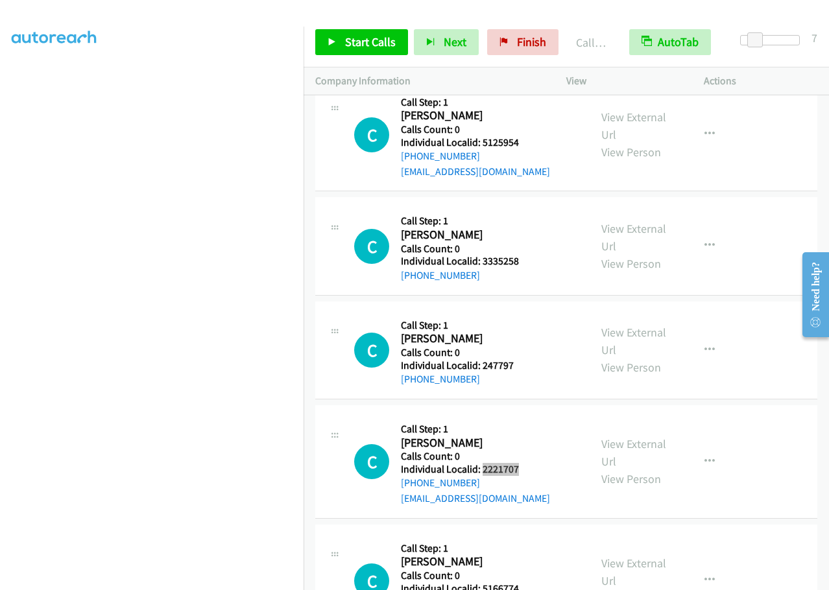
scroll to position [12669, 0]
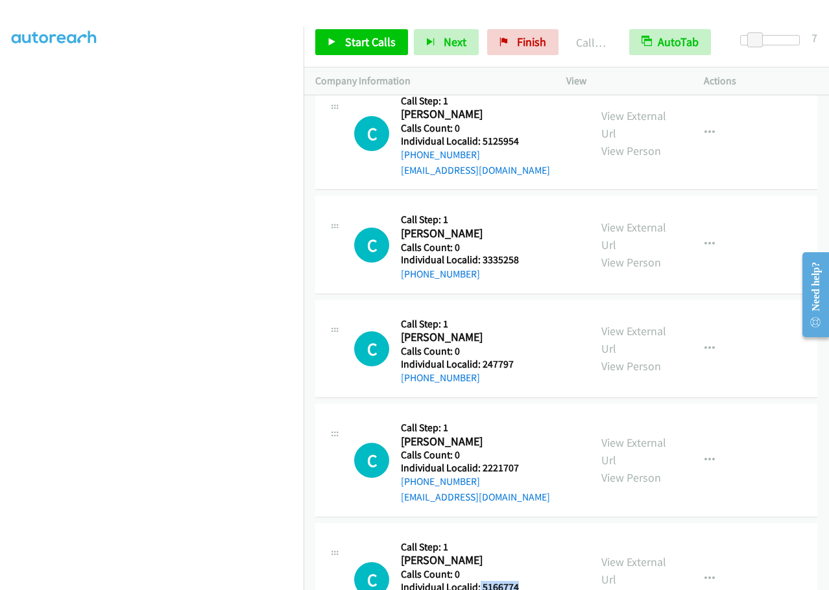
drag, startPoint x: 479, startPoint y: 479, endPoint x: 524, endPoint y: 479, distance: 45.4
click at [524, 535] on div "C Callback Scheduled Call Step: 1 Chris Milligan America/Chicago Calls Count: 0…" at bounding box center [466, 579] width 224 height 89
click at [373, 37] on span "Start Calls" at bounding box center [370, 41] width 51 height 15
click at [349, 33] on link "Pause" at bounding box center [350, 42] width 71 height 26
click at [382, 35] on span "Start Calls" at bounding box center [370, 41] width 51 height 15
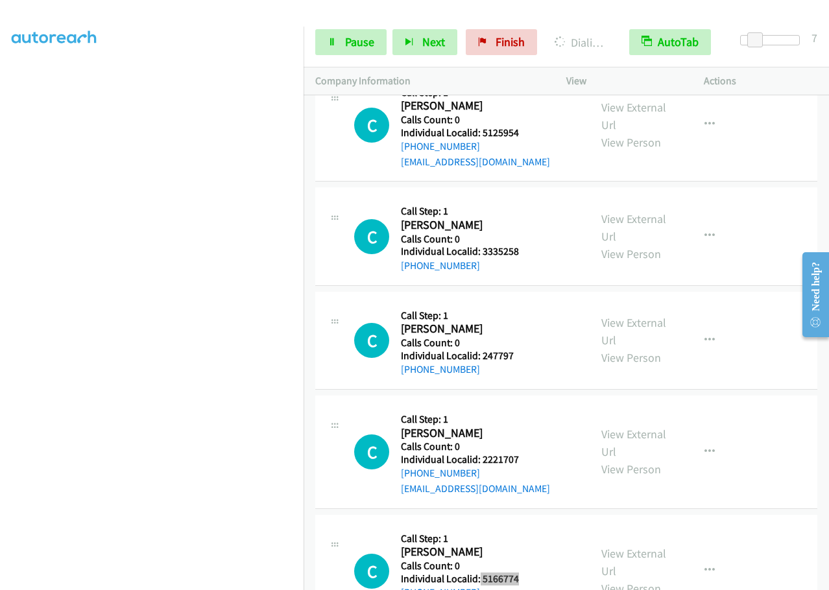
scroll to position [12718, 0]
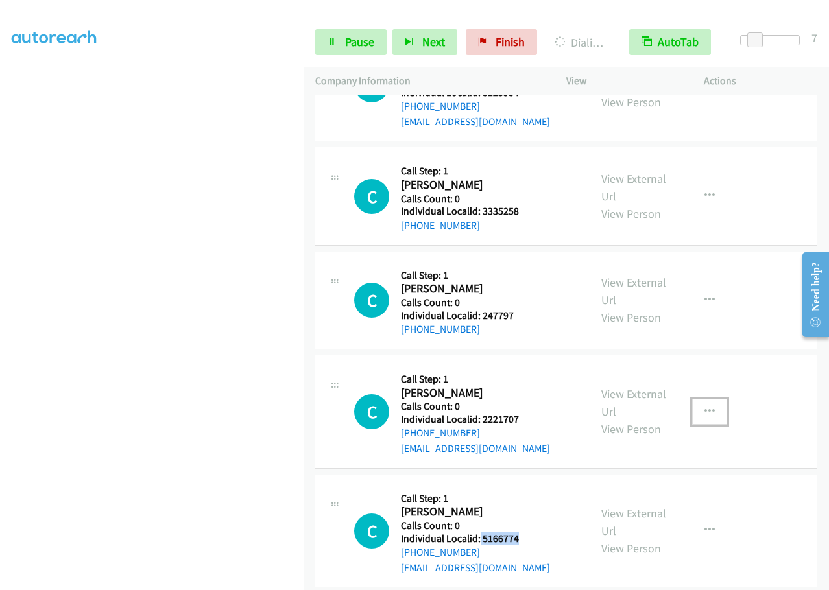
click at [705, 407] on icon "button" at bounding box center [709, 412] width 10 height 10
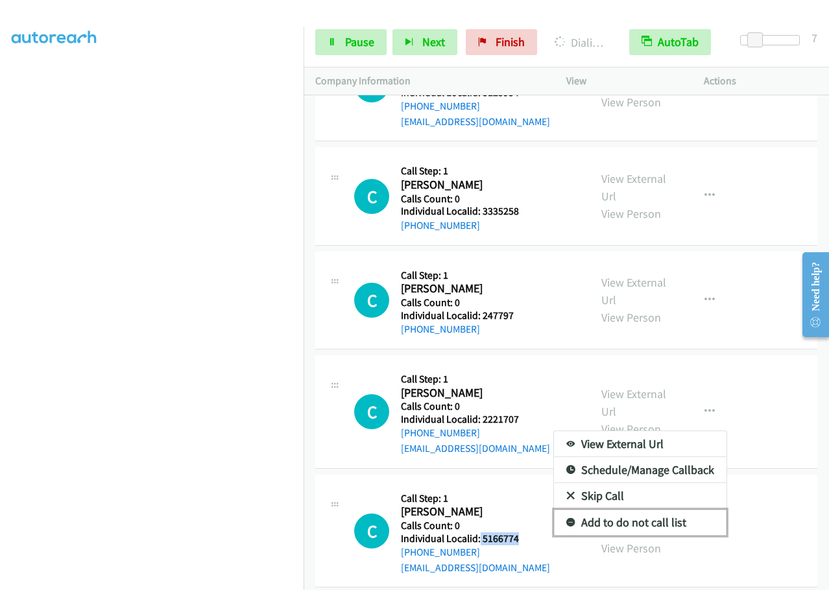
click at [566, 519] on icon at bounding box center [570, 523] width 9 height 9
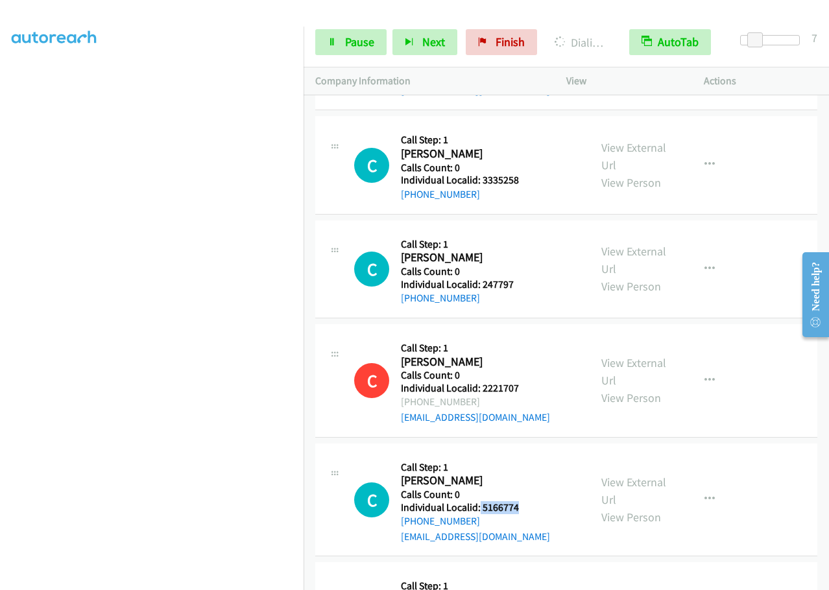
scroll to position [12783, 0]
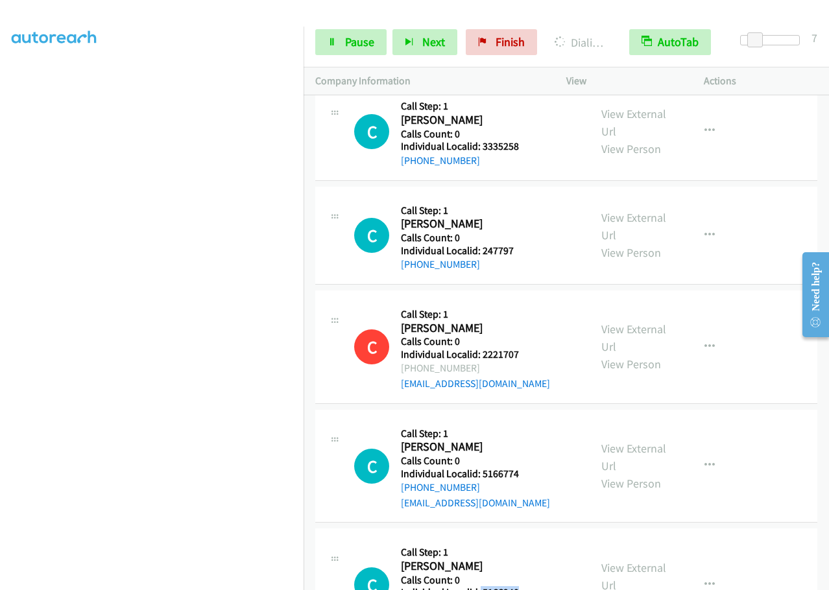
drag, startPoint x: 479, startPoint y: 484, endPoint x: 525, endPoint y: 482, distance: 46.1
click at [525, 540] on div "C Callback Scheduled Call Step: 1 Chris Morgan America/New_York Calls Count: 0 …" at bounding box center [466, 584] width 224 height 89
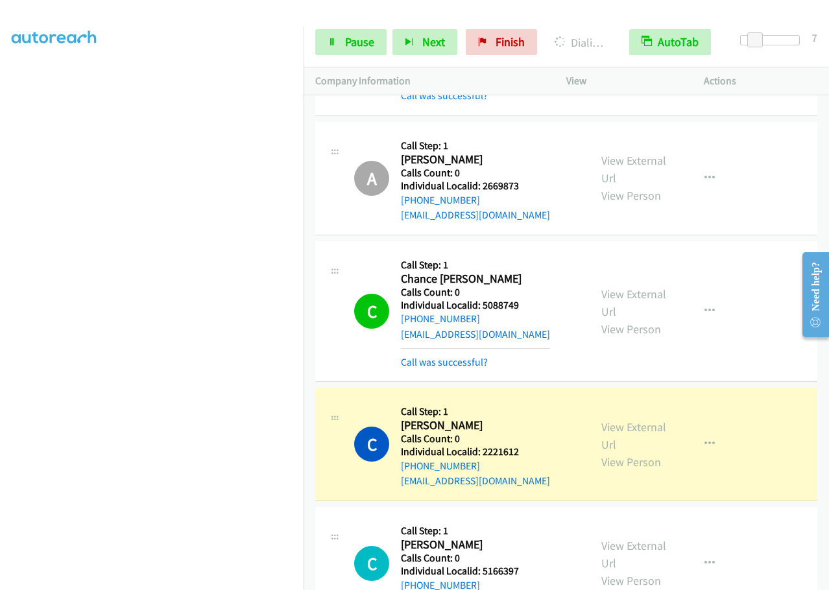
scroll to position [12157, 0]
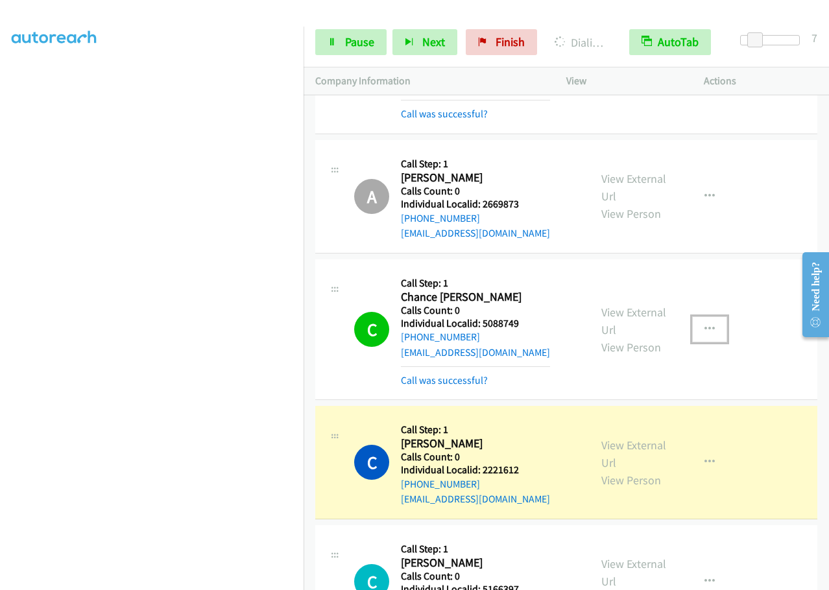
click at [706, 324] on icon "button" at bounding box center [709, 329] width 10 height 10
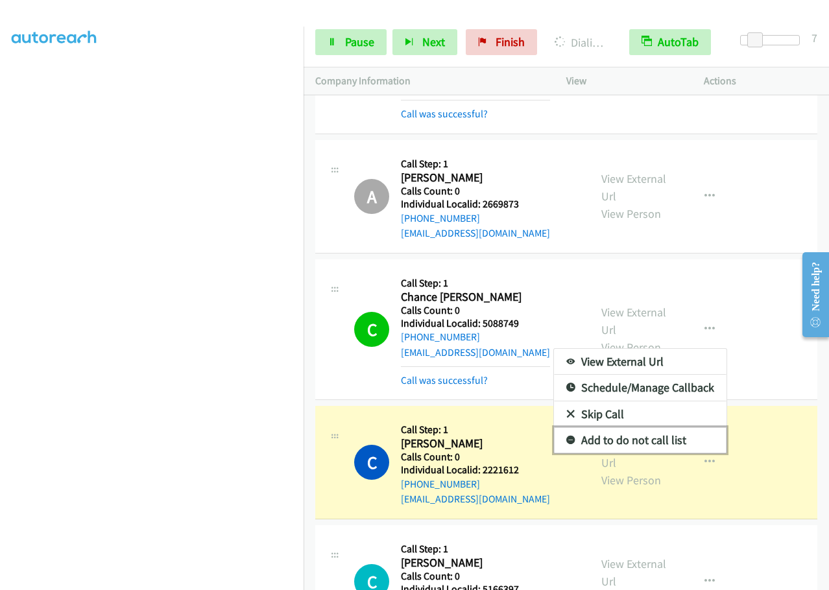
click at [566, 436] on icon at bounding box center [570, 440] width 9 height 9
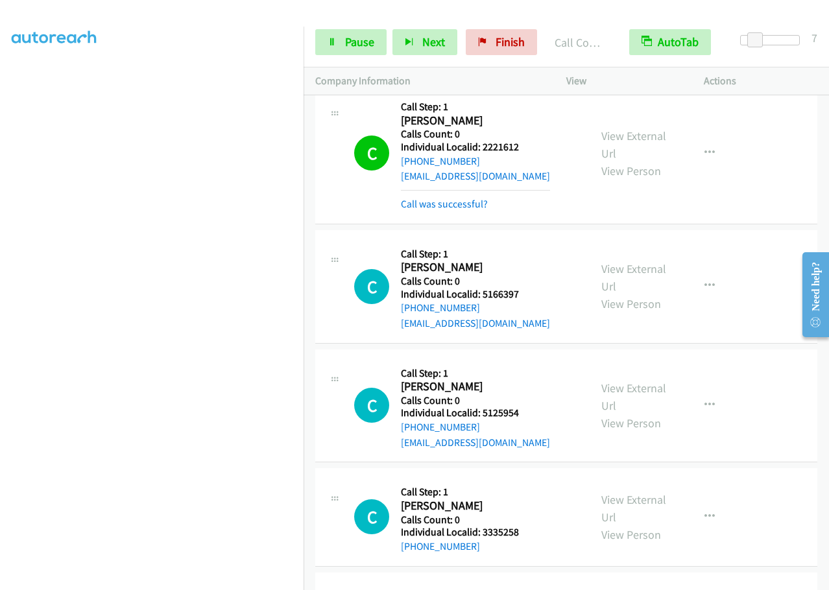
scroll to position [12497, 0]
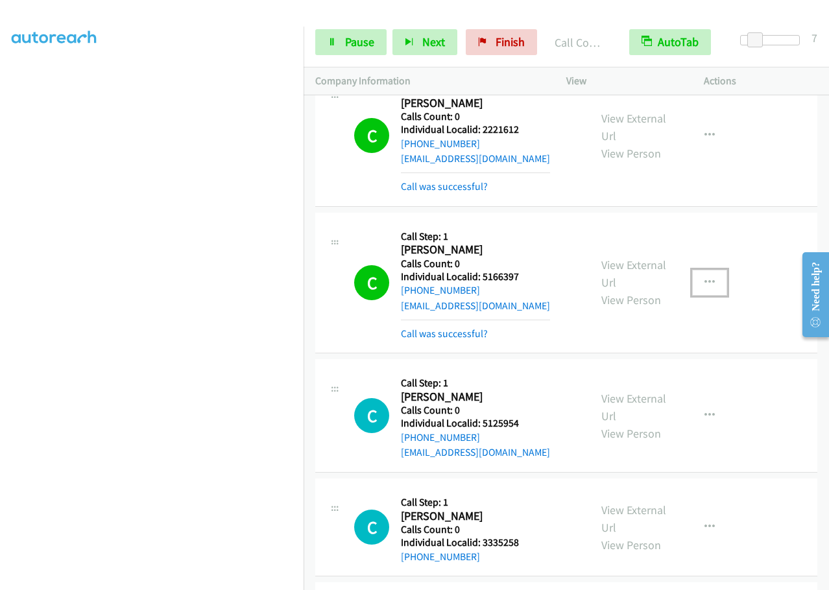
click at [704, 278] on icon "button" at bounding box center [709, 283] width 10 height 10
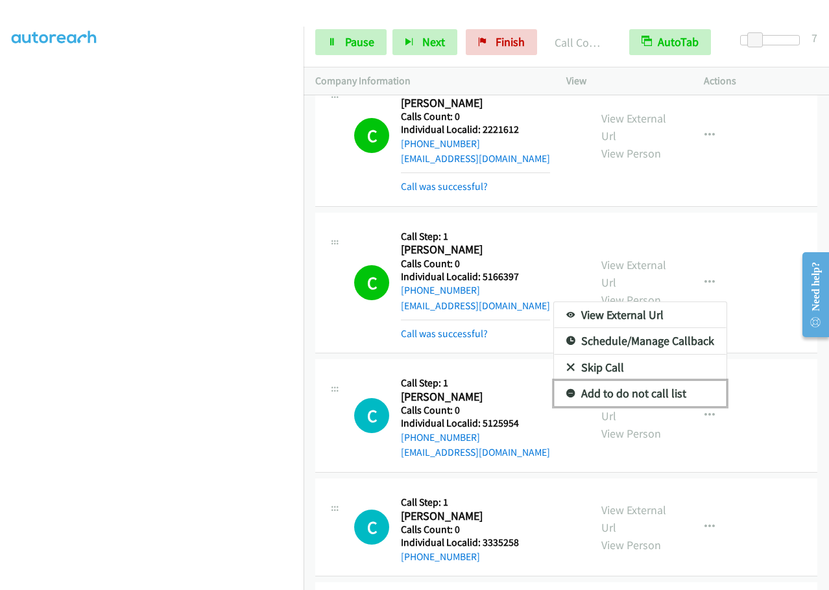
click at [566, 390] on icon at bounding box center [570, 394] width 9 height 9
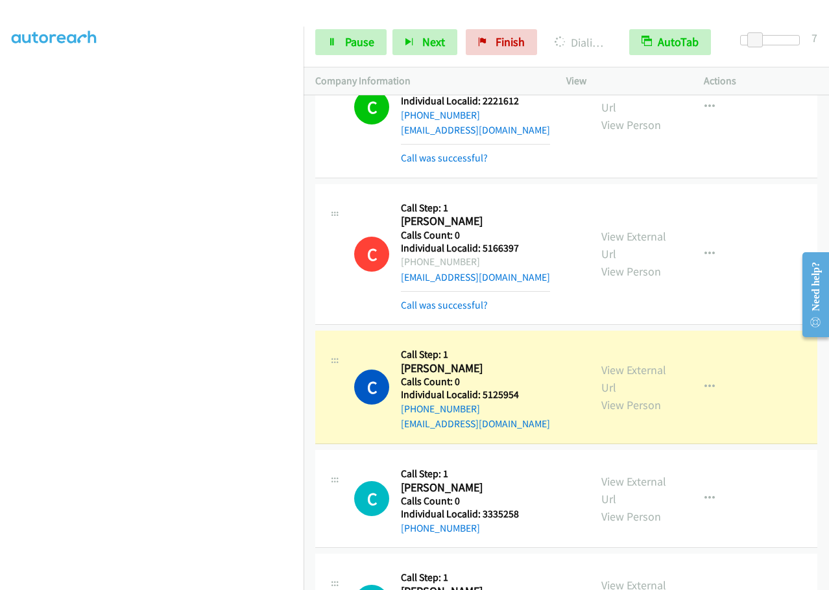
scroll to position [12611, 0]
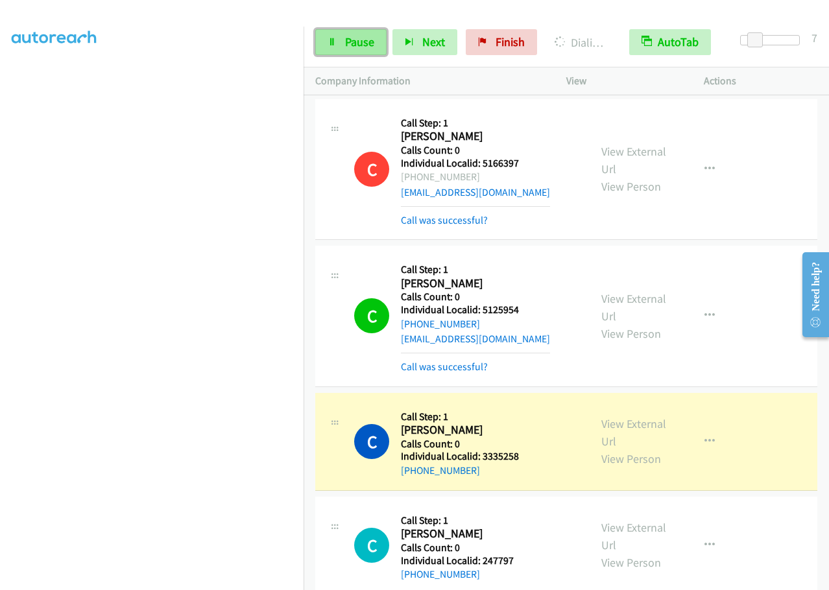
click at [348, 45] on span "Pause" at bounding box center [359, 41] width 29 height 15
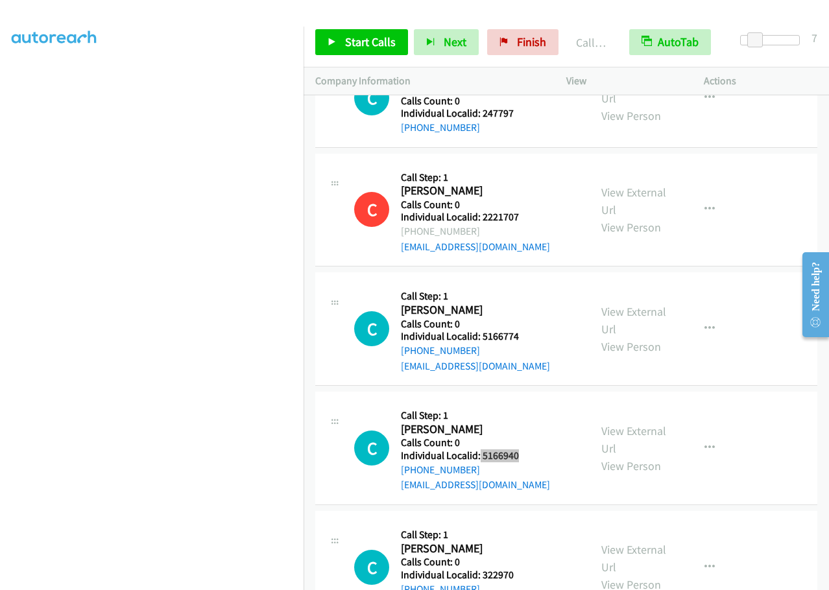
scroll to position [13113, 0]
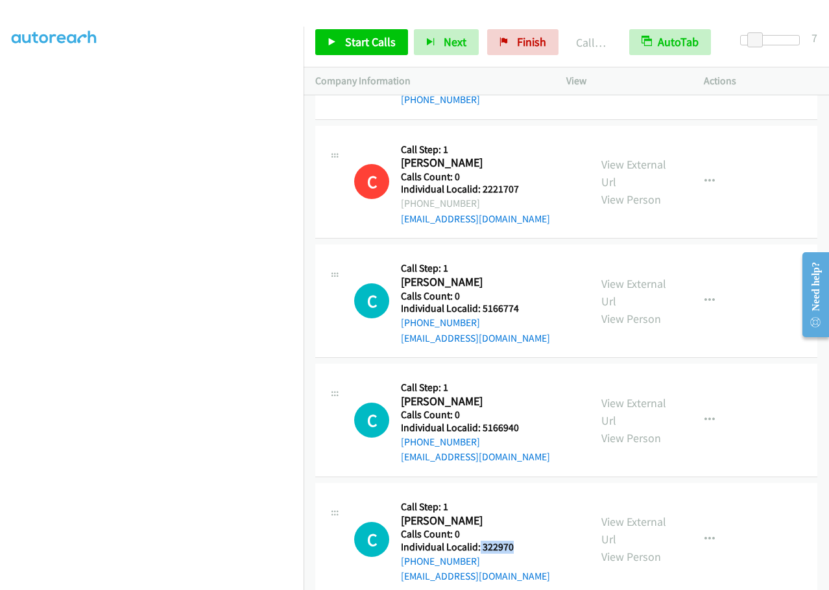
drag, startPoint x: 479, startPoint y: 442, endPoint x: 530, endPoint y: 438, distance: 51.4
click at [530, 495] on div "C Callback Scheduled Call Step: 1 Chris Nienhuis America/New_York Calls Count: …" at bounding box center [466, 539] width 224 height 89
drag, startPoint x: 479, startPoint y: 556, endPoint x: 530, endPoint y: 559, distance: 50.6
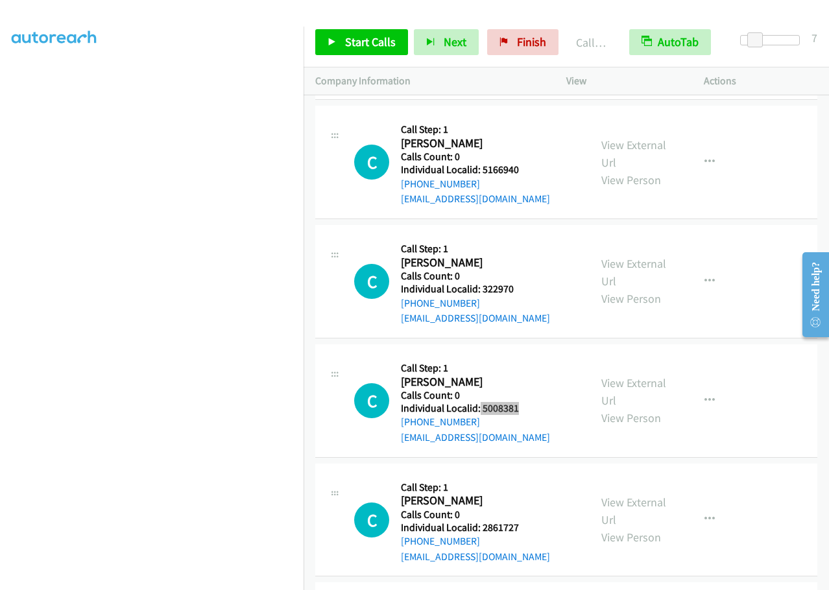
scroll to position [13373, 0]
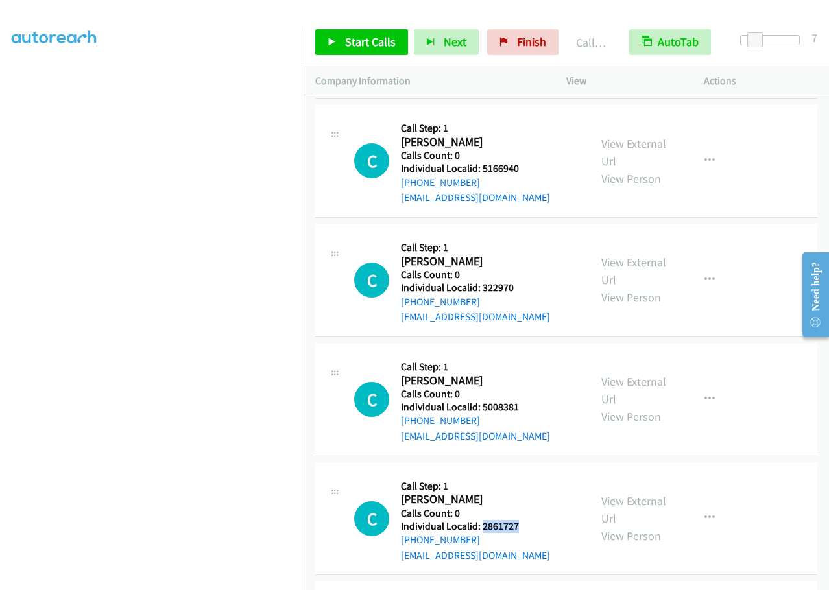
drag, startPoint x: 485, startPoint y: 418, endPoint x: 517, endPoint y: 416, distance: 31.8
click at [523, 474] on div "C Callback Scheduled Call Step: 1 Chris Rodden America/New_York Calls Count: 0 …" at bounding box center [466, 518] width 224 height 89
drag, startPoint x: 479, startPoint y: 536, endPoint x: 521, endPoint y: 536, distance: 42.8
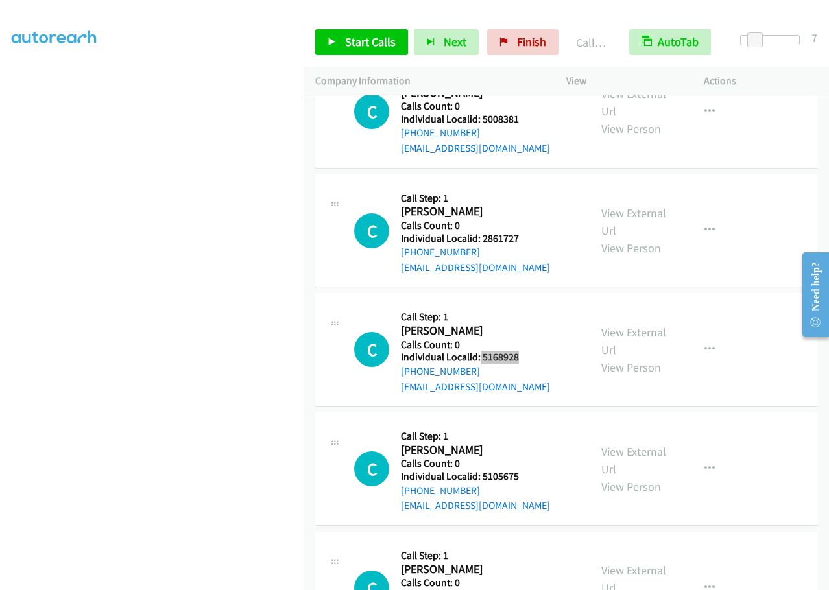
scroll to position [13665, 0]
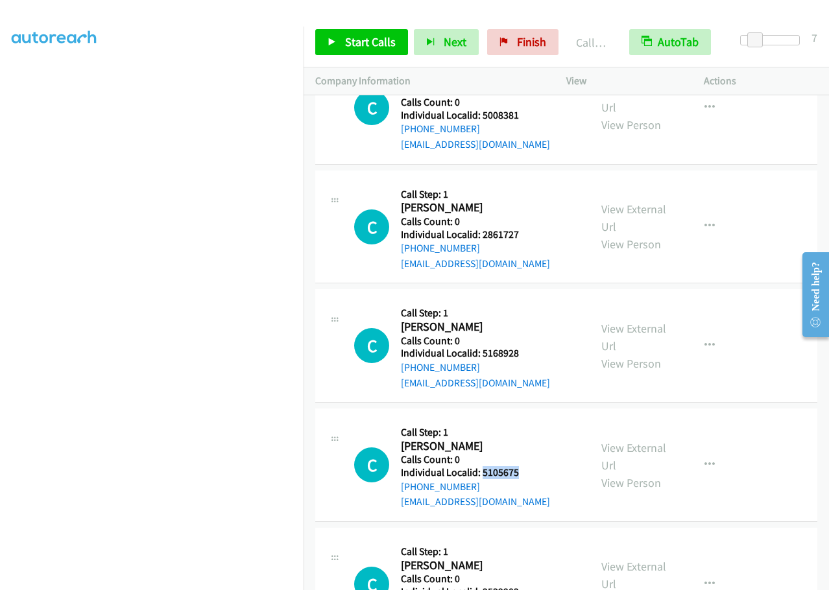
drag, startPoint x: 480, startPoint y: 366, endPoint x: 541, endPoint y: 365, distance: 61.6
click at [541, 420] on div "C Callback Scheduled Call Step: 1 Chris Somers America/New_York Calls Count: 0 …" at bounding box center [466, 464] width 224 height 89
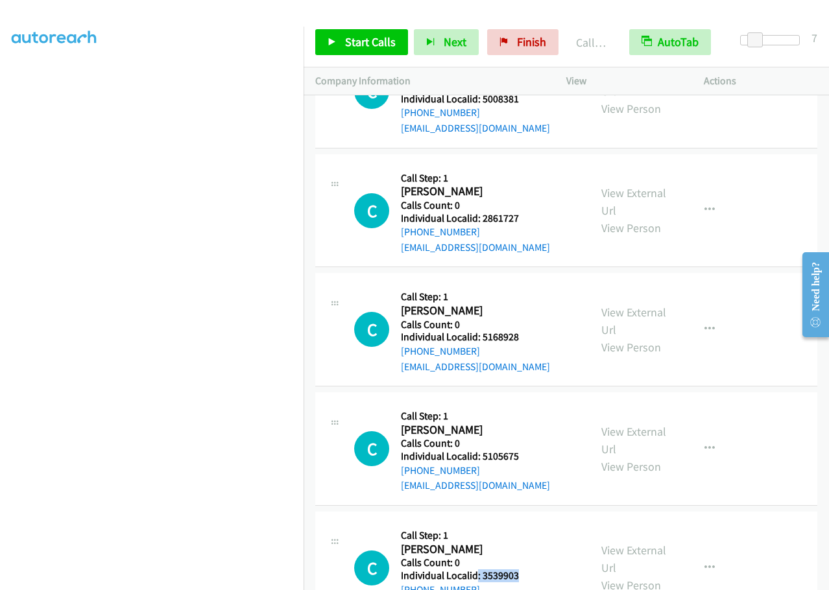
drag, startPoint x: 477, startPoint y: 465, endPoint x: 538, endPoint y: 464, distance: 61.0
click at [538, 523] on div "C Callback Scheduled Call Step: 1 Chris Earls America/Denver Calls Count: 0 Ind…" at bounding box center [466, 567] width 224 height 89
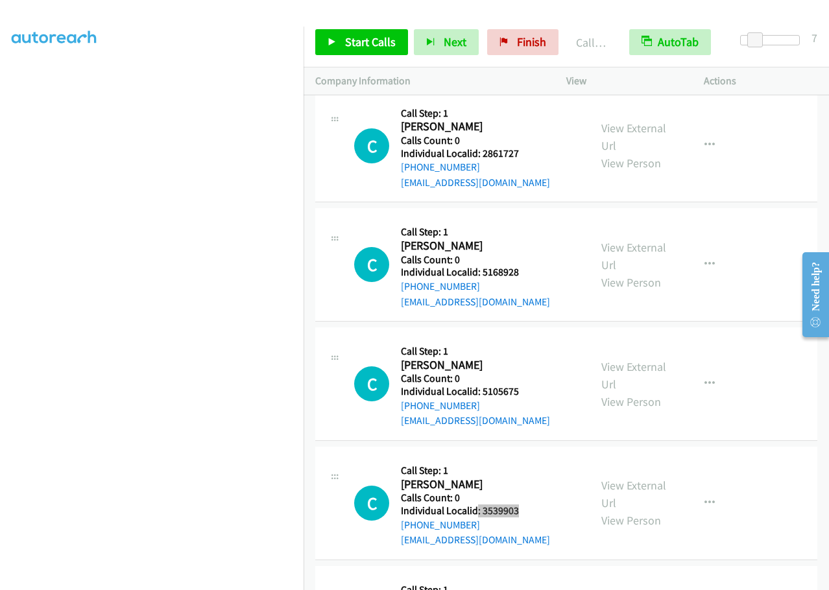
scroll to position [13747, 0]
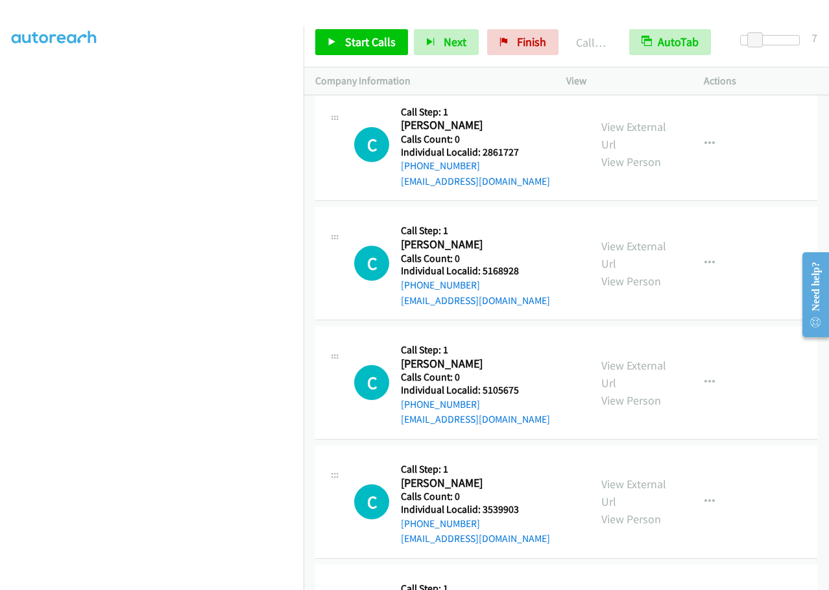
drag, startPoint x: 483, startPoint y: 518, endPoint x: 519, endPoint y: 519, distance: 36.3
click at [351, 42] on span "Start Calls" at bounding box center [370, 41] width 51 height 15
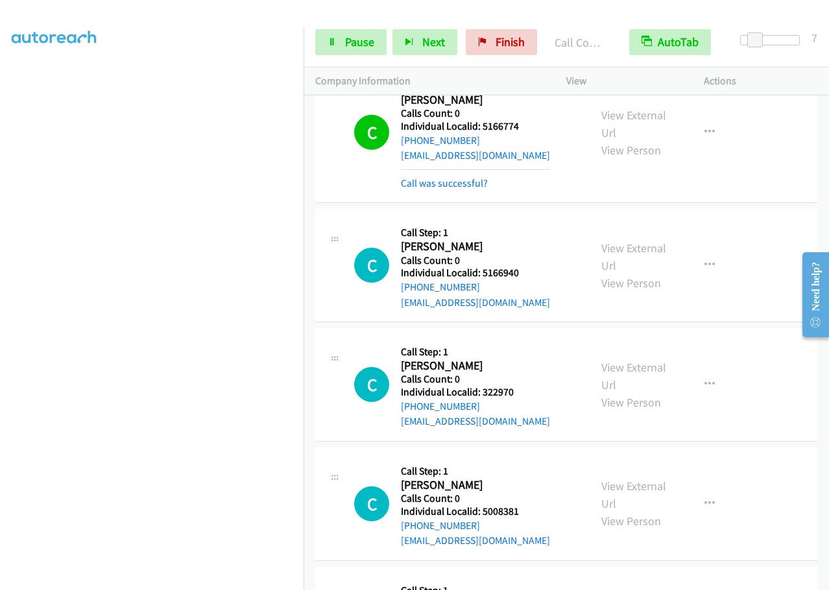
scroll to position [13325, 0]
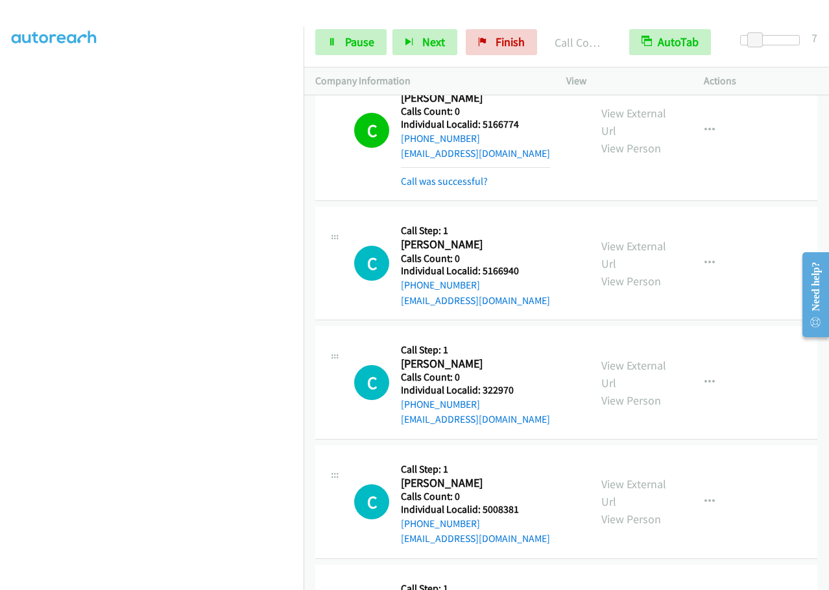
click at [553, 219] on div "C Callback Scheduled Call Step: 1 Chris Morgan America/New_York Calls Count: 0 …" at bounding box center [466, 263] width 224 height 89
click at [355, 34] on span "Pause" at bounding box center [359, 41] width 29 height 15
click at [348, 40] on span "Start Calls" at bounding box center [370, 41] width 51 height 15
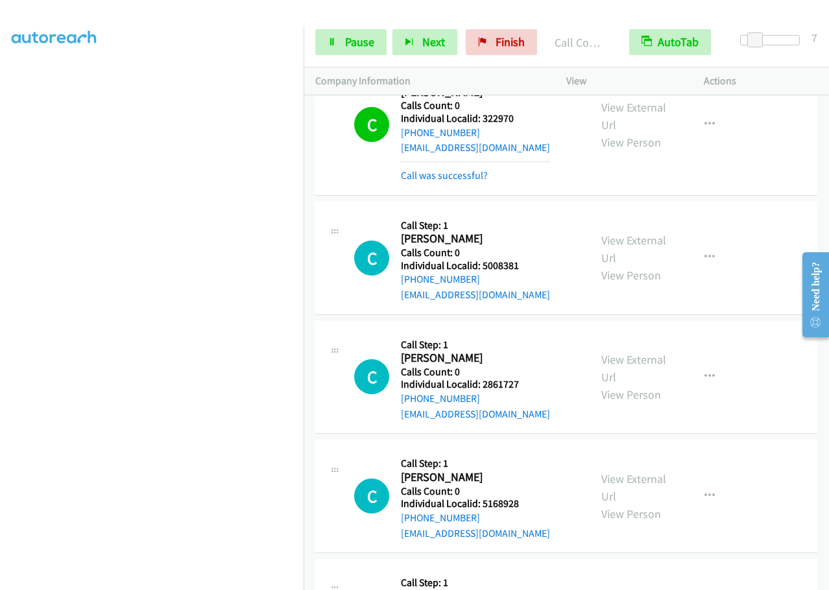
scroll to position [13601, 0]
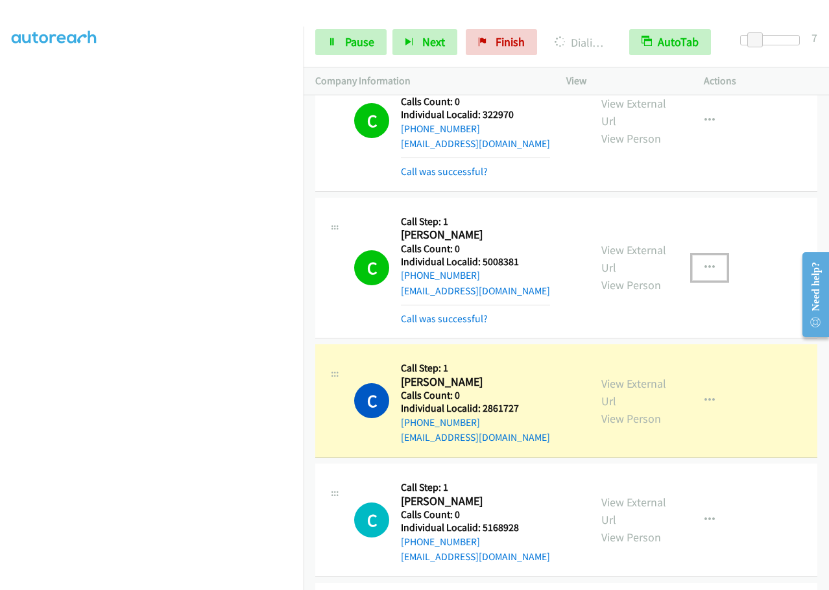
click at [704, 255] on button "button" at bounding box center [709, 268] width 35 height 26
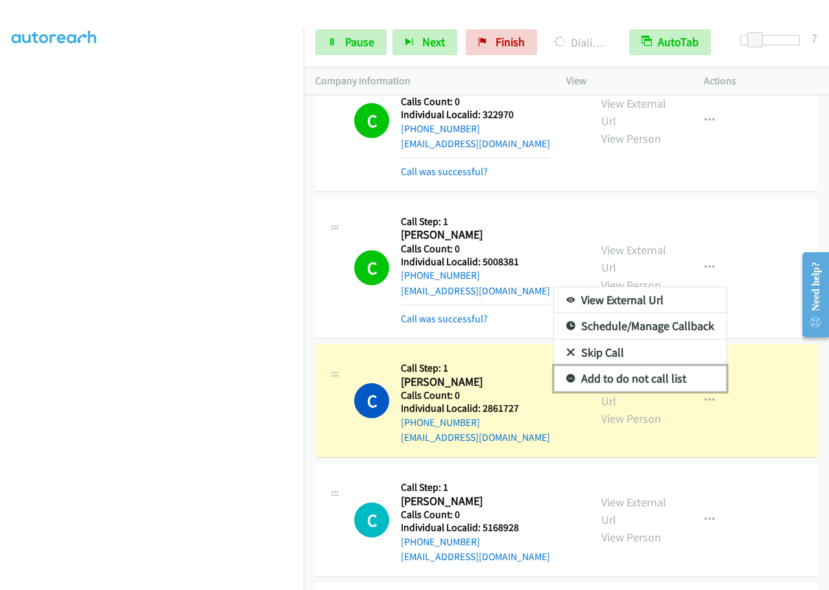
click at [566, 375] on icon at bounding box center [570, 379] width 9 height 9
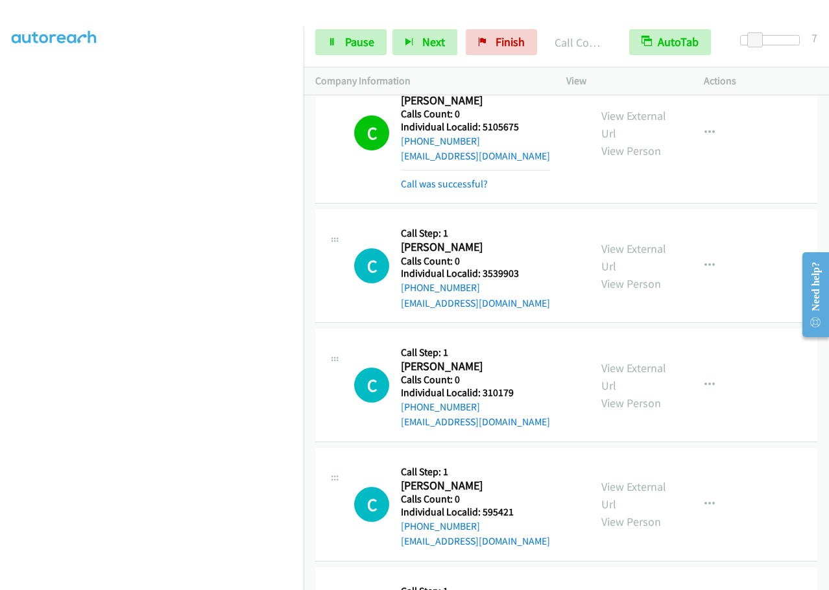
scroll to position [14185, 0]
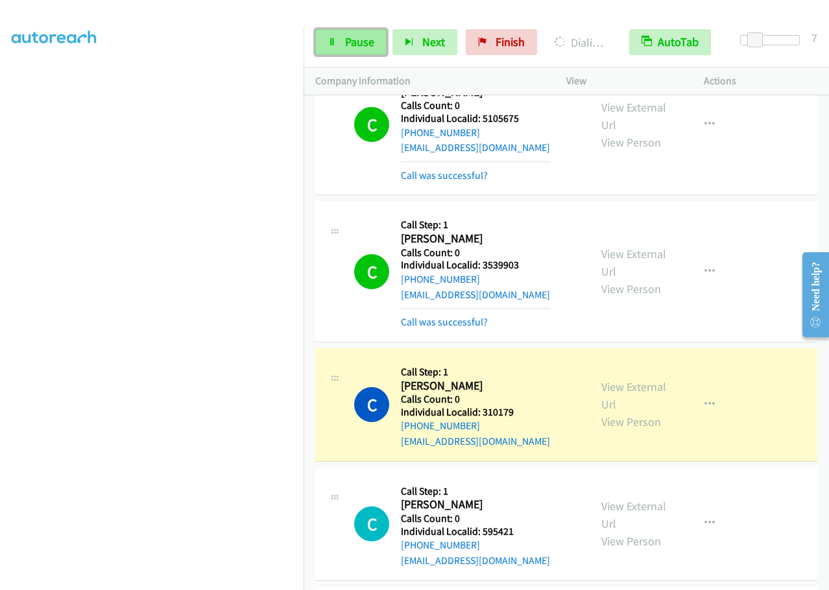
click at [358, 44] on span "Pause" at bounding box center [359, 41] width 29 height 15
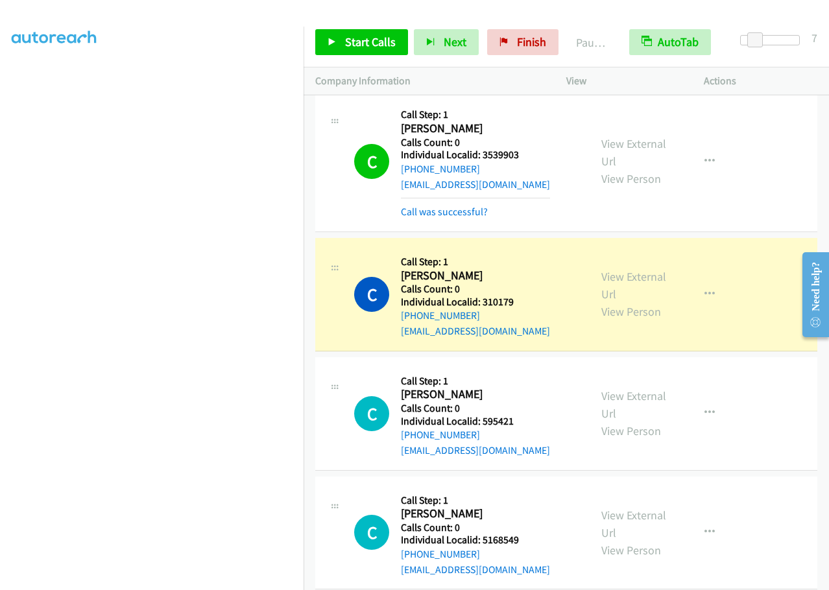
scroll to position [14298, 0]
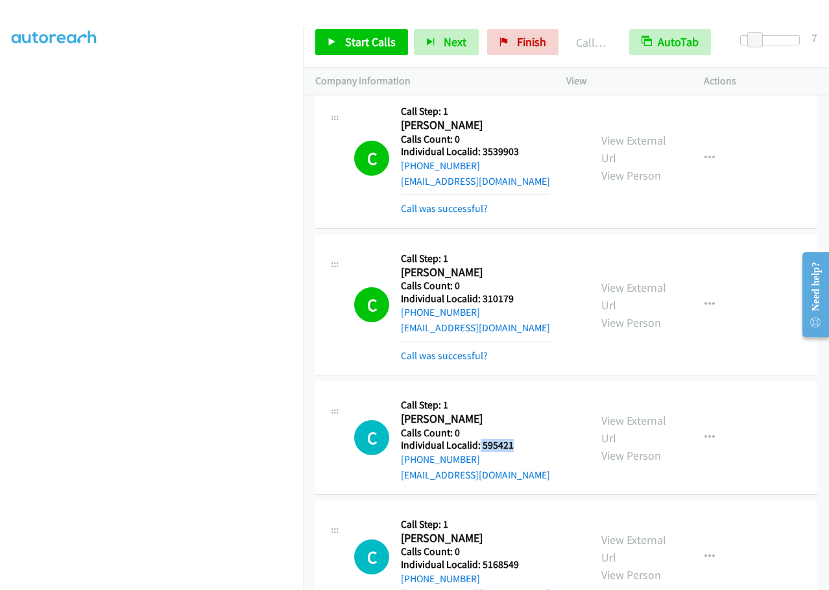
drag, startPoint x: 479, startPoint y: 339, endPoint x: 519, endPoint y: 339, distance: 39.6
click at [519, 393] on div "C Callback Scheduled Call Step: 1 Carmen Cafro America/Los_Angeles Calls Count:…" at bounding box center [466, 437] width 224 height 89
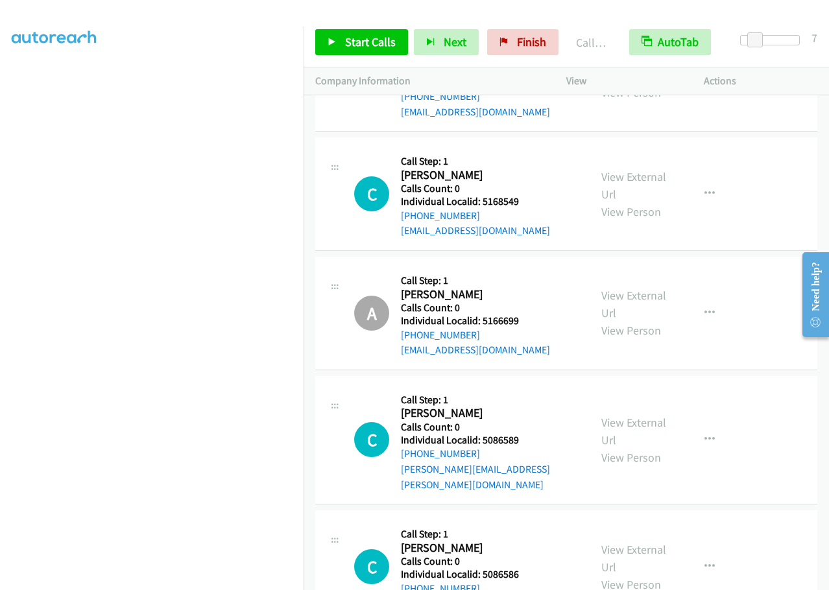
scroll to position [14660, 0]
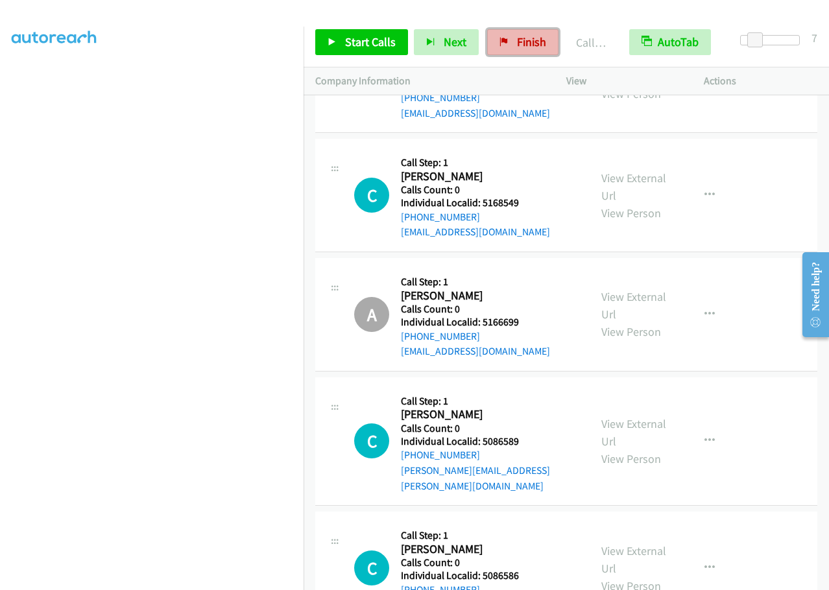
click at [521, 42] on span "Finish" at bounding box center [531, 41] width 29 height 15
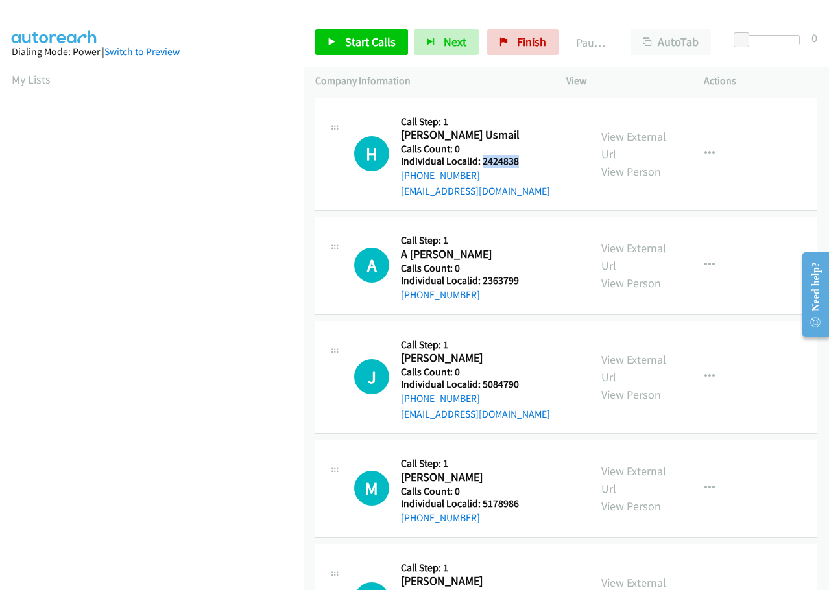
drag, startPoint x: 480, startPoint y: 161, endPoint x: 532, endPoint y: 163, distance: 51.9
click at [532, 163] on h5 "Individual Localid: 2424838" at bounding box center [475, 161] width 149 height 13
copy h5 "2424838"
drag, startPoint x: 481, startPoint y: 281, endPoint x: 543, endPoint y: 281, distance: 61.6
click at [543, 281] on div "A Callback Scheduled Call Step: 1 A Sher Boughner America/New_York Calls Count:…" at bounding box center [466, 265] width 224 height 74
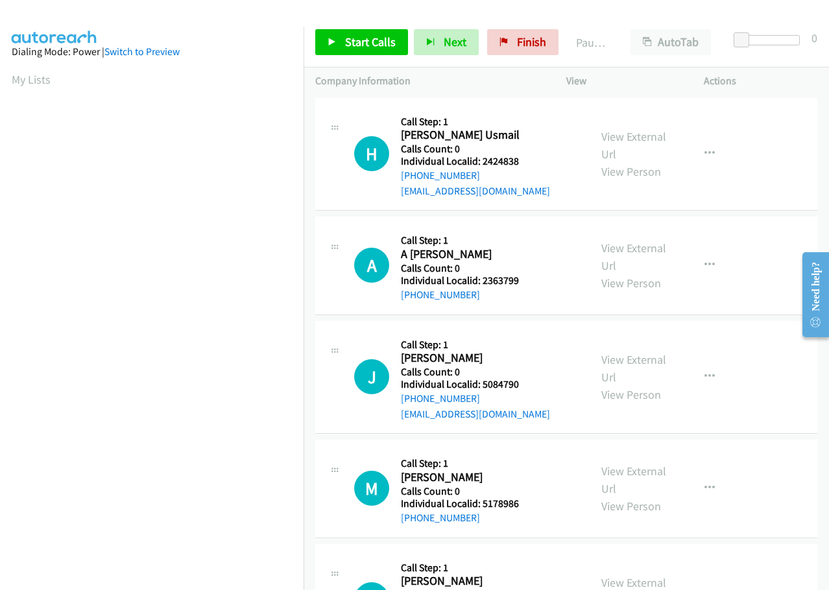
drag, startPoint x: 505, startPoint y: 274, endPoint x: 496, endPoint y: 257, distance: 19.2
click at [496, 243] on h5 "Call Step: 1" at bounding box center [469, 240] width 136 height 13
drag, startPoint x: 481, startPoint y: 282, endPoint x: 530, endPoint y: 281, distance: 48.7
click at [530, 281] on h5 "Individual Localid: 2363799" at bounding box center [469, 280] width 136 height 13
copy h5 "2363799"
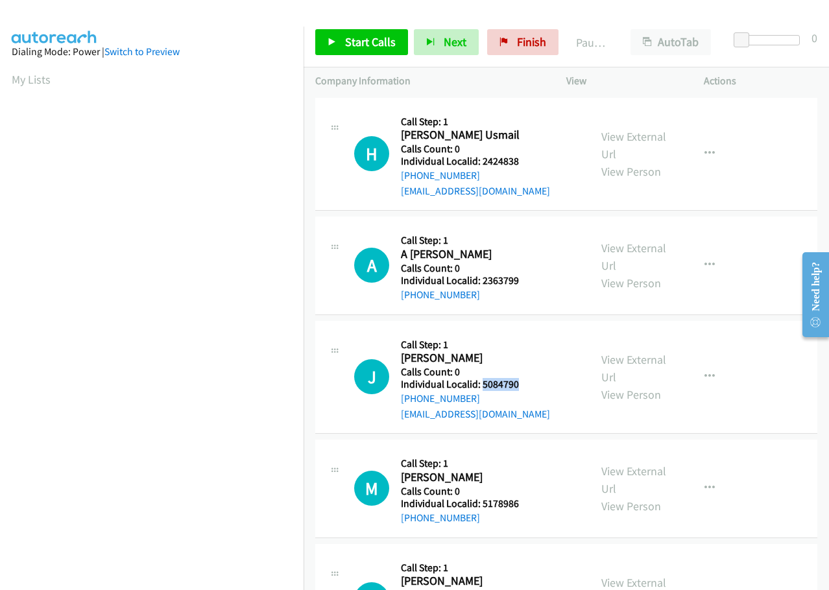
drag, startPoint x: 481, startPoint y: 387, endPoint x: 530, endPoint y: 386, distance: 49.3
click at [530, 386] on h5 "Individual Localid: 5084790" at bounding box center [475, 384] width 149 height 13
copy h5 "5084790"
drag, startPoint x: 478, startPoint y: 503, endPoint x: 525, endPoint y: 505, distance: 46.7
click at [525, 505] on h5 "Individual Localid: 5178986" at bounding box center [469, 503] width 136 height 13
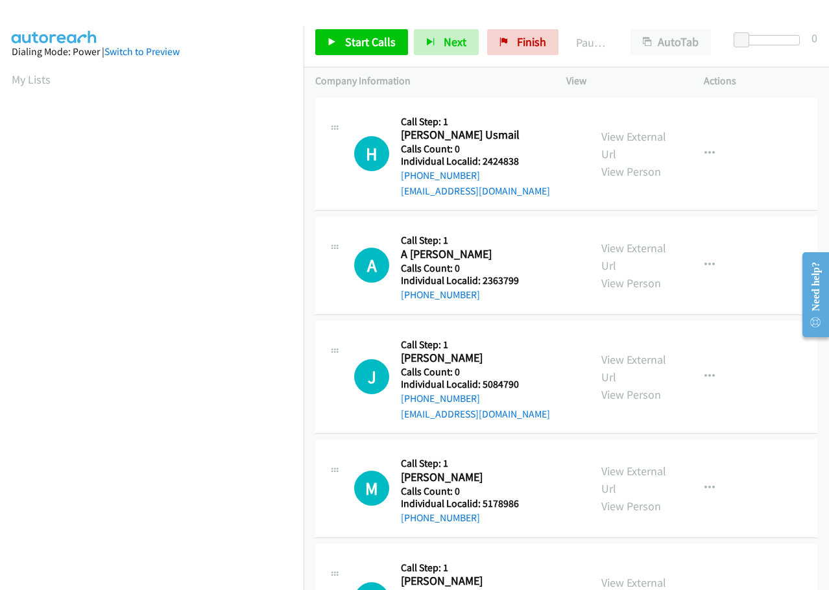
drag, startPoint x: 485, startPoint y: 497, endPoint x: 504, endPoint y: 522, distance: 31.5
click at [504, 522] on div "+1 517-302-2924" at bounding box center [469, 518] width 136 height 16
drag, startPoint x: 480, startPoint y: 503, endPoint x: 536, endPoint y: 503, distance: 55.8
click at [536, 503] on h5 "Individual Localid: 5178986" at bounding box center [469, 503] width 136 height 13
copy h5 "5178986"
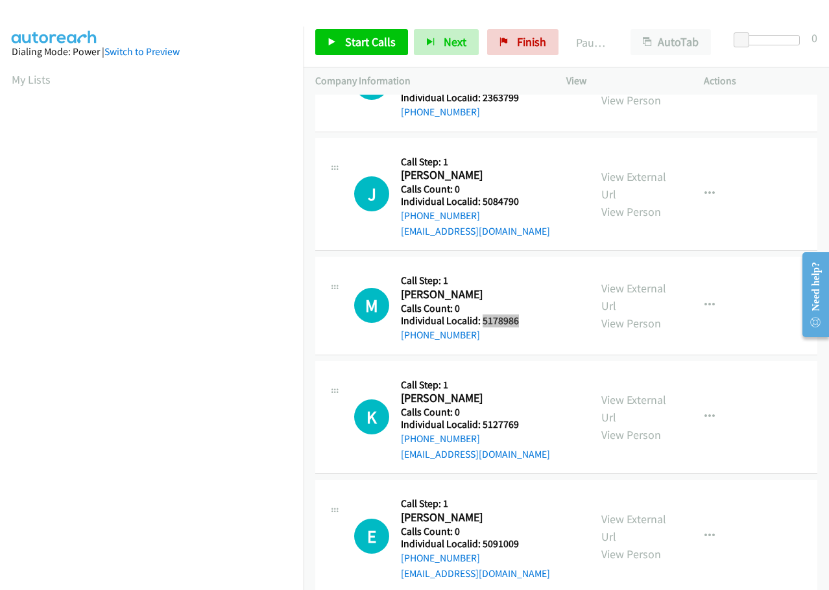
scroll to position [211, 0]
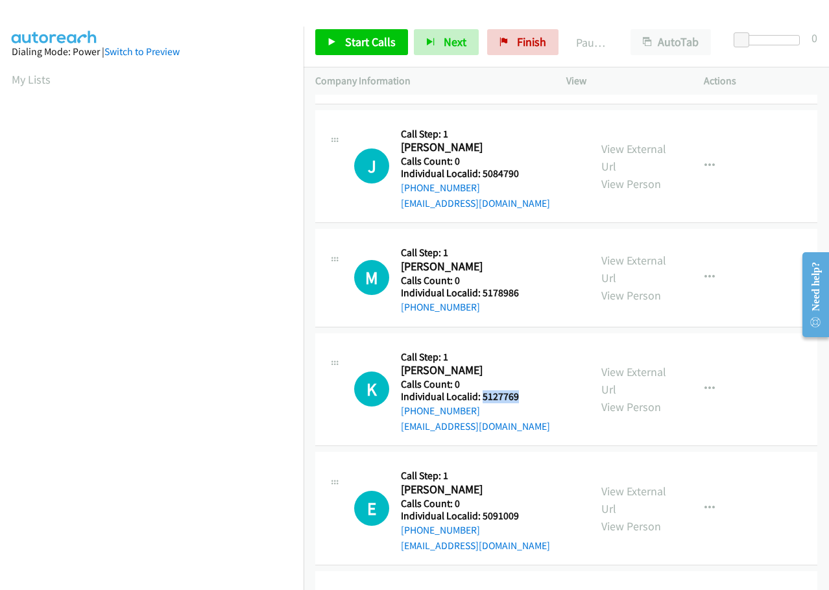
drag, startPoint x: 481, startPoint y: 399, endPoint x: 529, endPoint y: 393, distance: 48.4
click at [529, 393] on h5 "Individual Localid: 5127769" at bounding box center [475, 396] width 149 height 13
copy h5 "5127769"
drag, startPoint x: 479, startPoint y: 512, endPoint x: 518, endPoint y: 513, distance: 38.3
click at [518, 513] on h5 "Individual Localid: 5091009" at bounding box center [475, 516] width 149 height 13
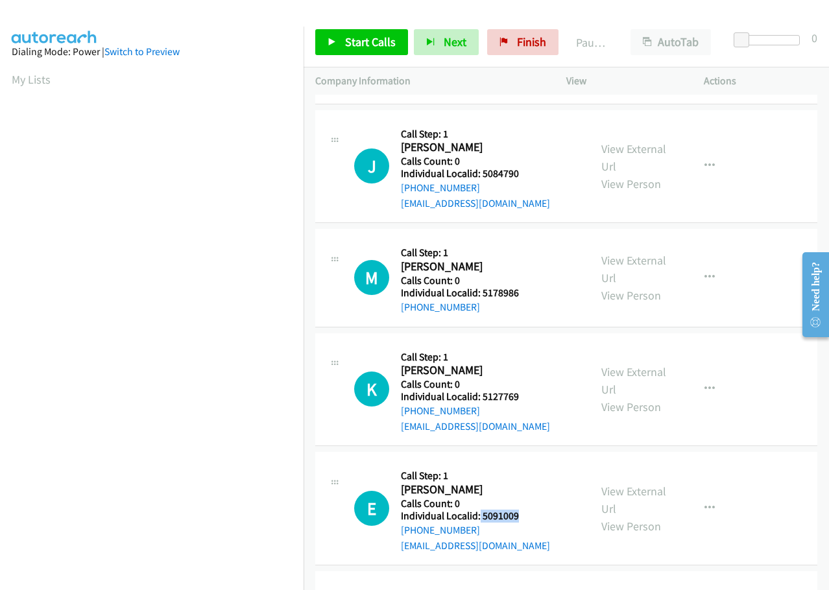
copy h5 "5091009"
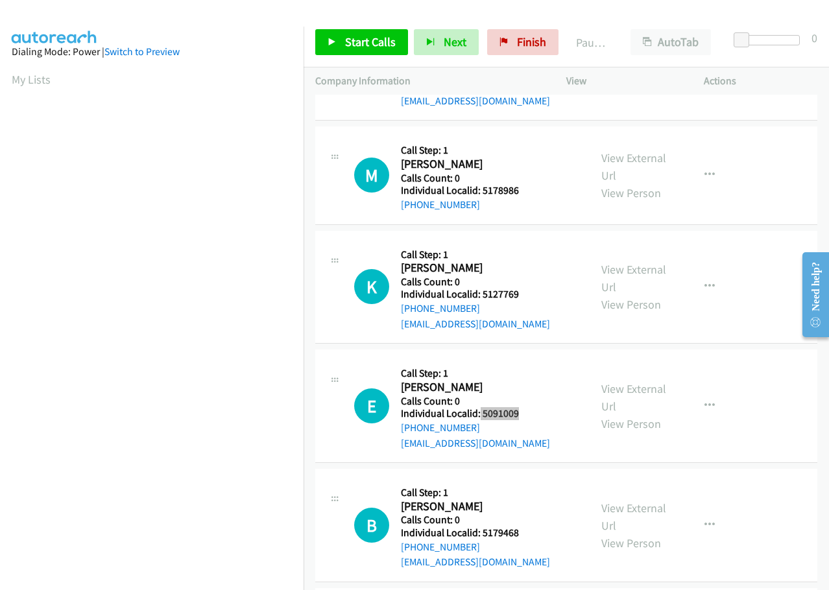
scroll to position [324, 0]
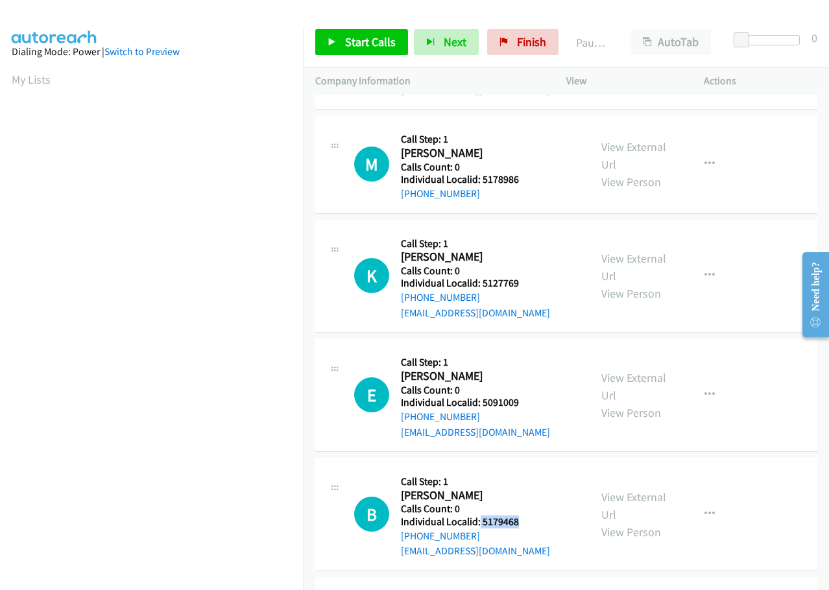
drag, startPoint x: 479, startPoint y: 522, endPoint x: 517, endPoint y: 522, distance: 38.3
click at [517, 522] on h5 "Individual Localid: 5179468" at bounding box center [475, 522] width 149 height 13
copy h5 "5179468"
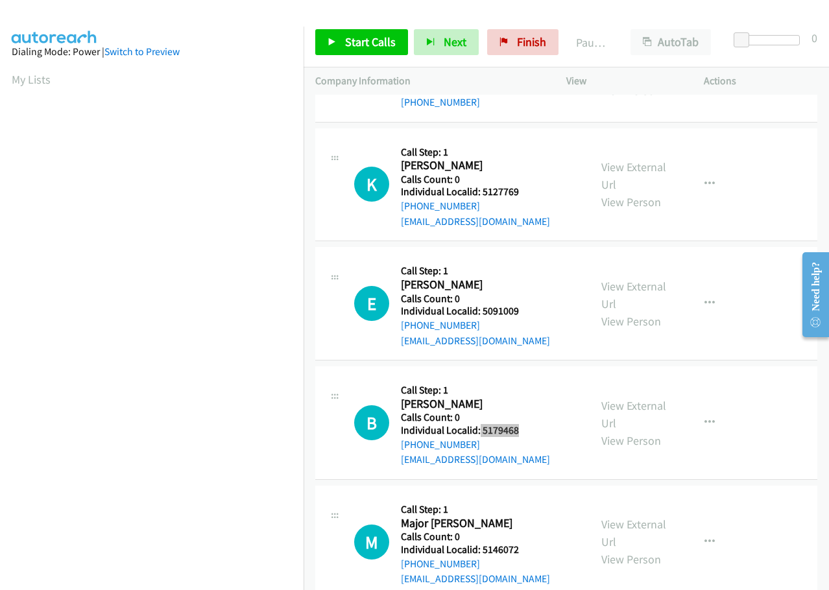
scroll to position [422, 0]
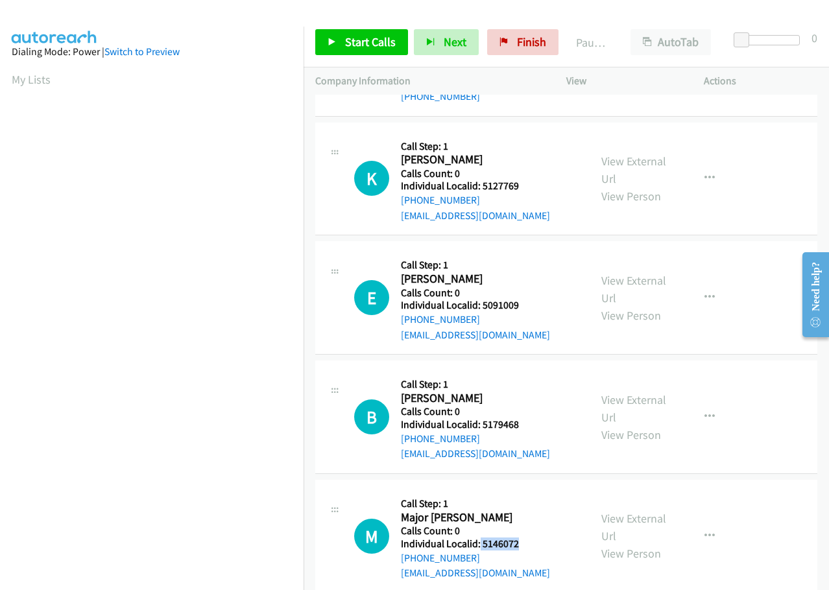
drag, startPoint x: 482, startPoint y: 545, endPoint x: 523, endPoint y: 543, distance: 40.3
click at [523, 543] on h5 "Individual Localid: 5146072" at bounding box center [475, 544] width 149 height 13
copy h5 "5146072"
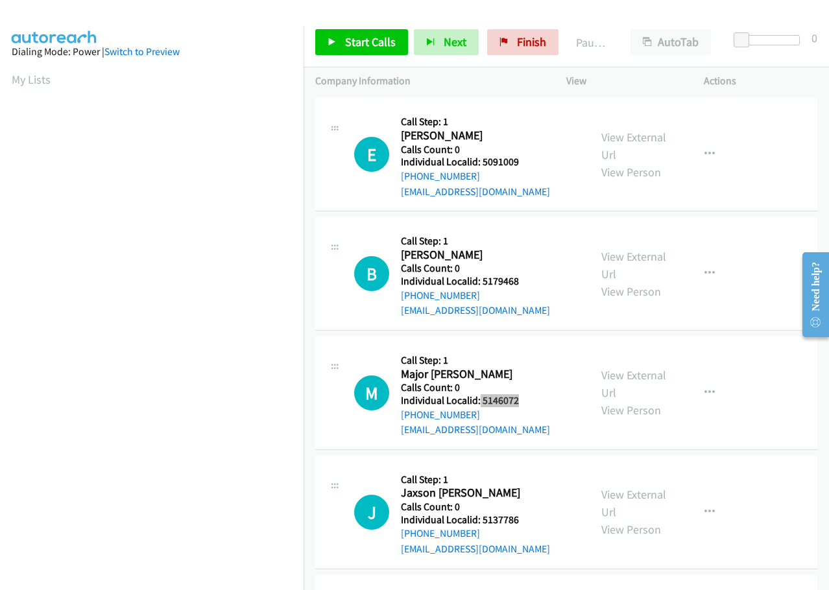
scroll to position [567, 0]
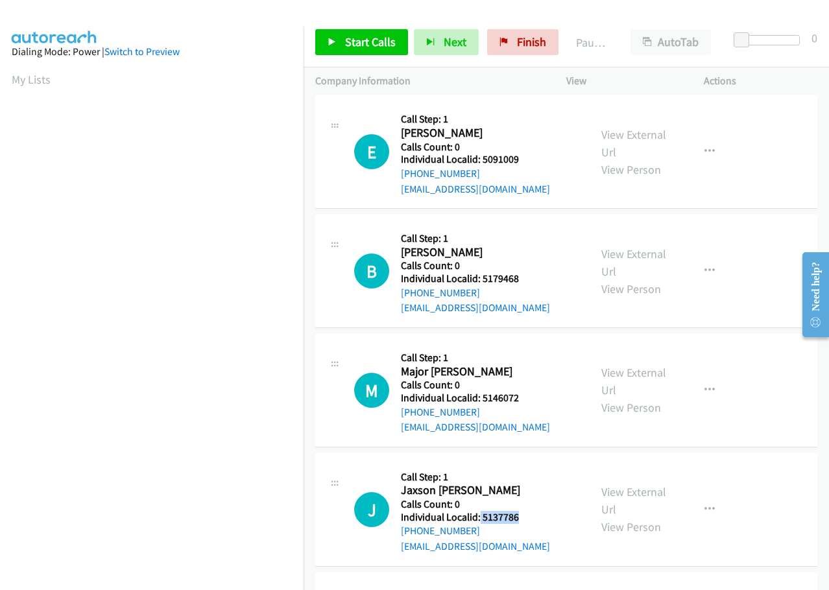
drag, startPoint x: 499, startPoint y: 516, endPoint x: 536, endPoint y: 520, distance: 37.8
click at [536, 520] on div "J Callback Scheduled Call Step: 1 Jaxson Bilbrey America/New_York Calls Count: …" at bounding box center [466, 509] width 224 height 89
copy h5 "5137786"
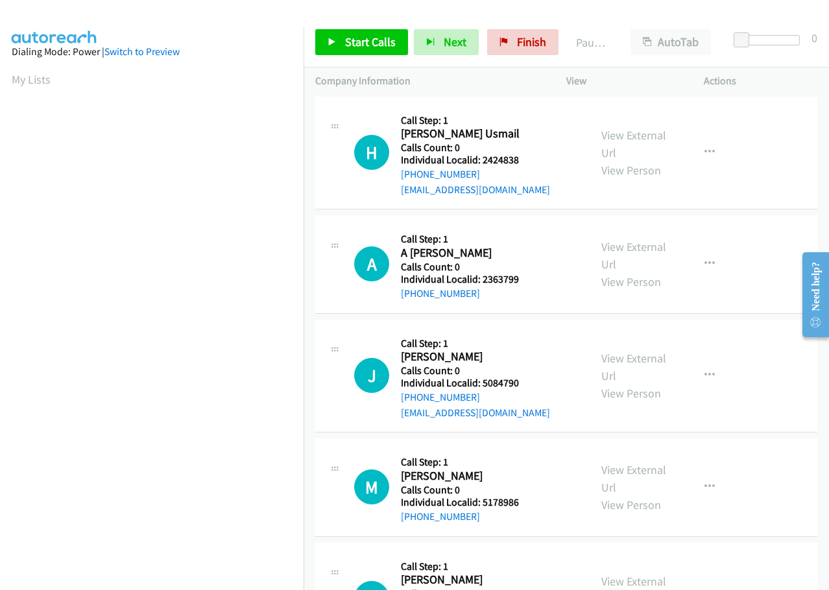
scroll to position [0, 0]
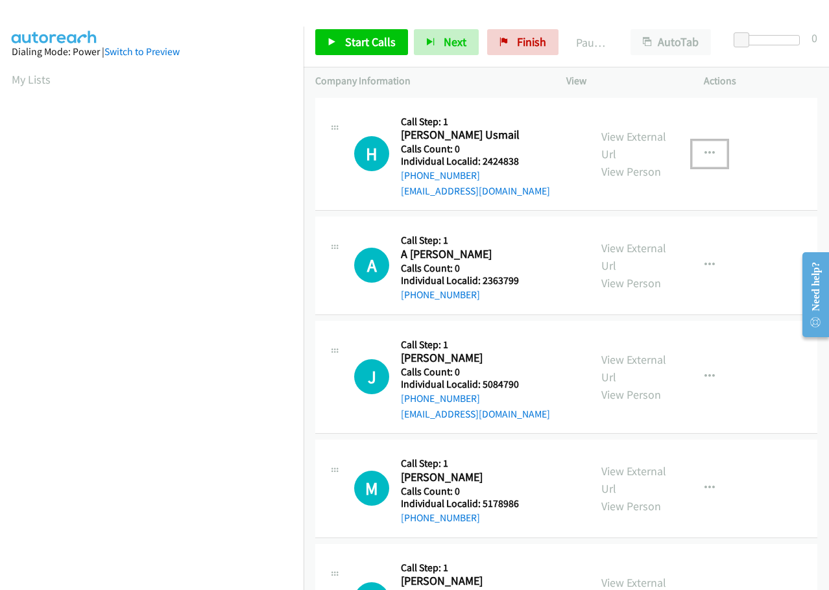
click at [704, 154] on icon "button" at bounding box center [709, 154] width 10 height 10
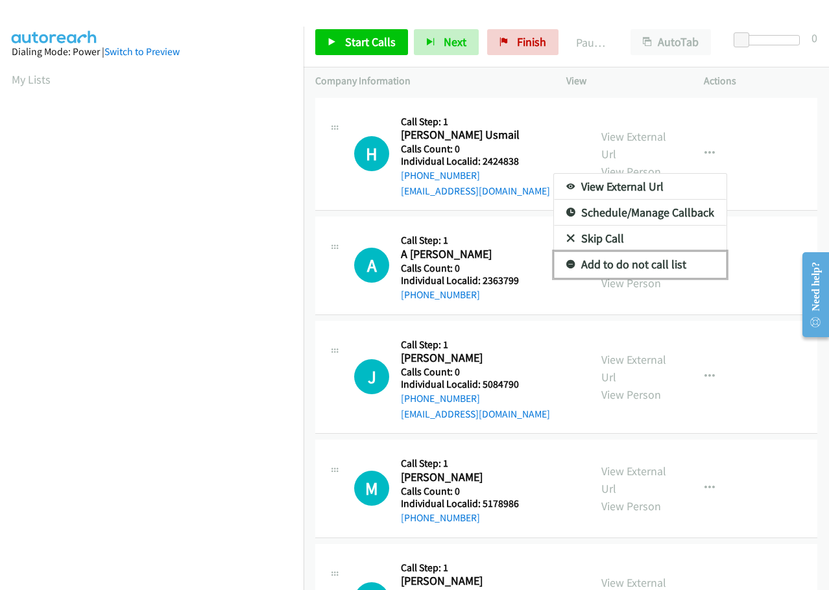
click at [566, 263] on icon at bounding box center [570, 265] width 9 height 9
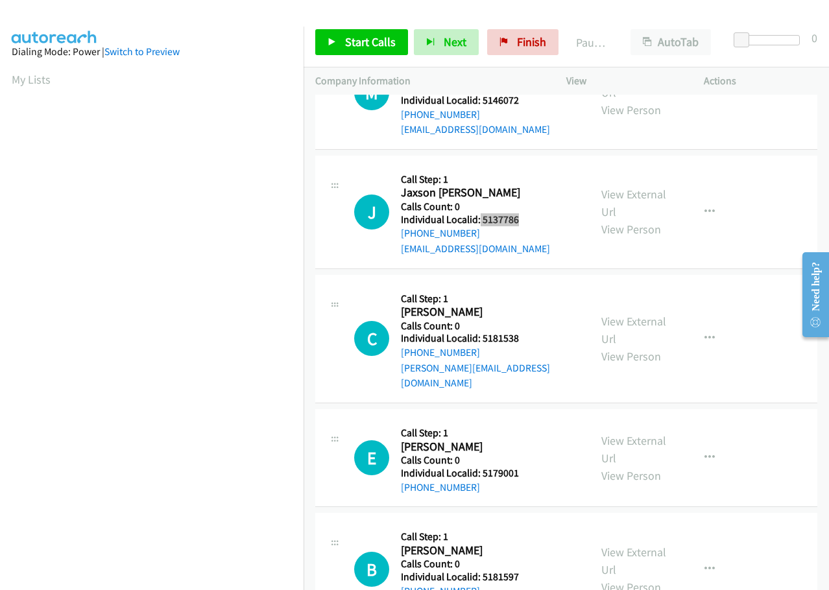
scroll to position [859, 0]
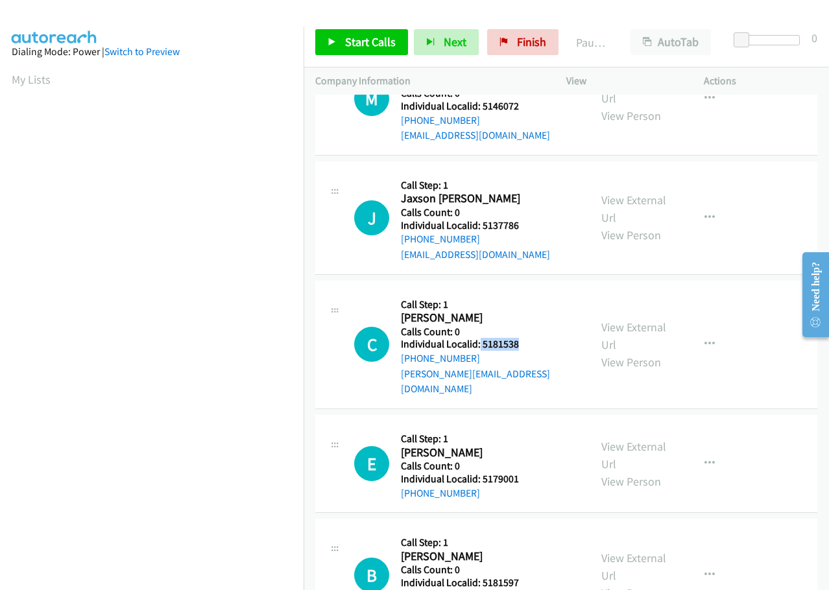
drag, startPoint x: 478, startPoint y: 340, endPoint x: 524, endPoint y: 344, distance: 46.2
click at [524, 344] on h5 "Individual Localid: 5181538" at bounding box center [489, 344] width 177 height 13
copy h5 "5181538"
drag, startPoint x: 480, startPoint y: 464, endPoint x: 521, endPoint y: 461, distance: 41.0
click at [521, 473] on h5 "Individual Localid: 5179001" at bounding box center [469, 479] width 136 height 13
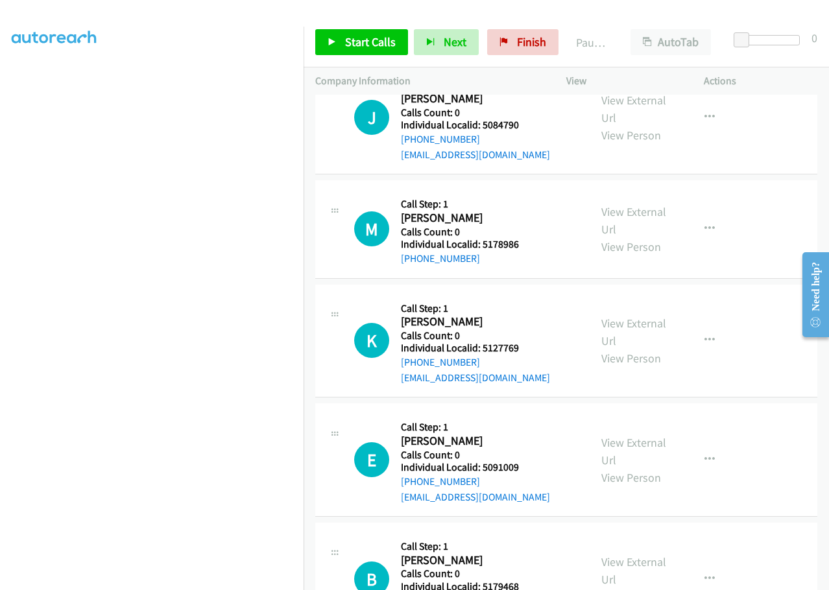
scroll to position [0, 0]
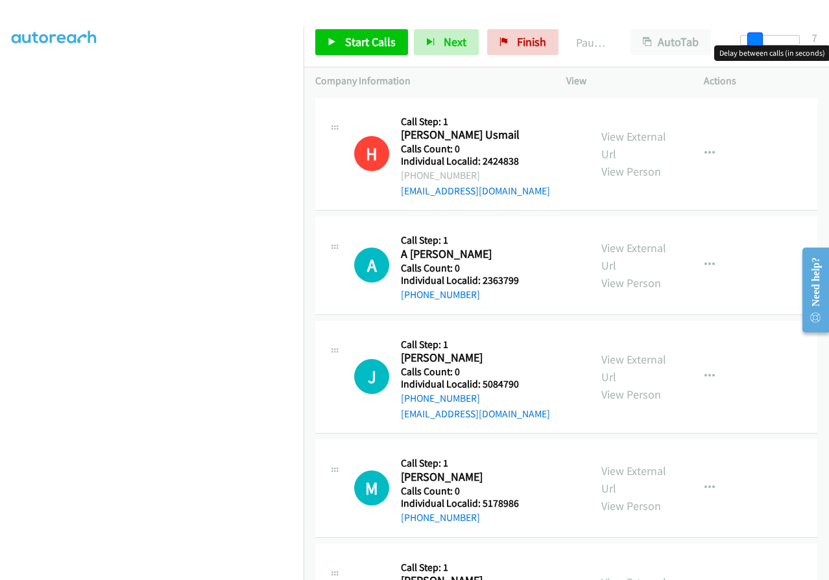
drag, startPoint x: 746, startPoint y: 36, endPoint x: 759, endPoint y: 37, distance: 12.4
click at [759, 37] on span at bounding box center [755, 40] width 16 height 16
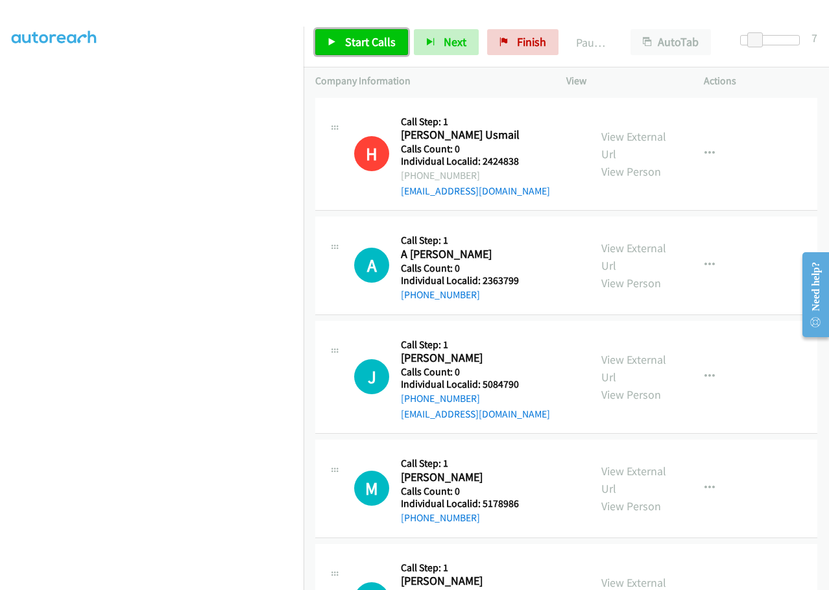
click at [340, 36] on link "Start Calls" at bounding box center [361, 42] width 93 height 26
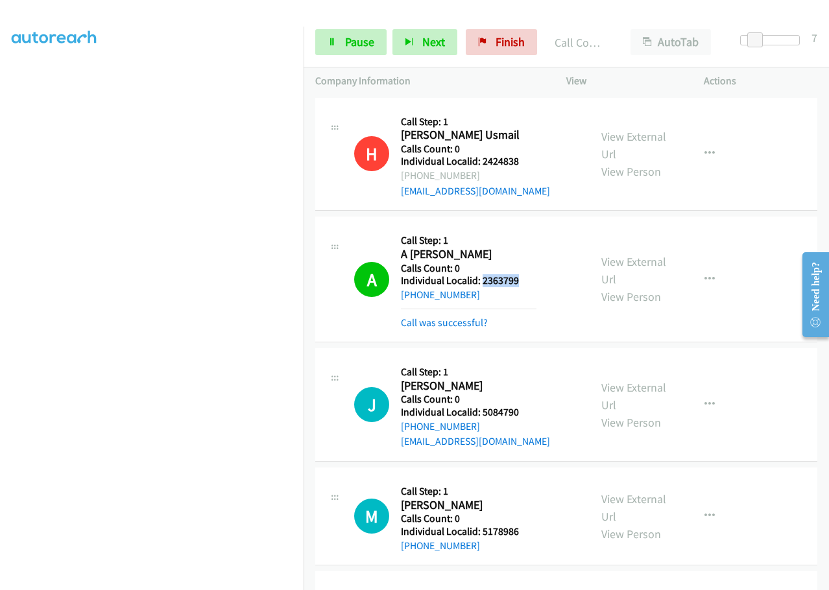
drag, startPoint x: 482, startPoint y: 278, endPoint x: 527, endPoint y: 280, distance: 44.1
click at [527, 280] on h5 "Individual Localid: 2363799" at bounding box center [469, 280] width 136 height 13
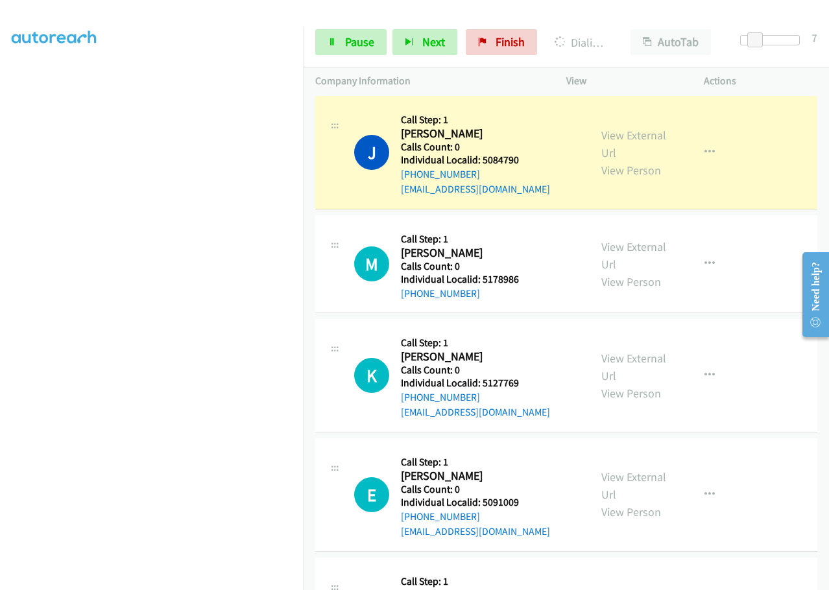
scroll to position [259, 0]
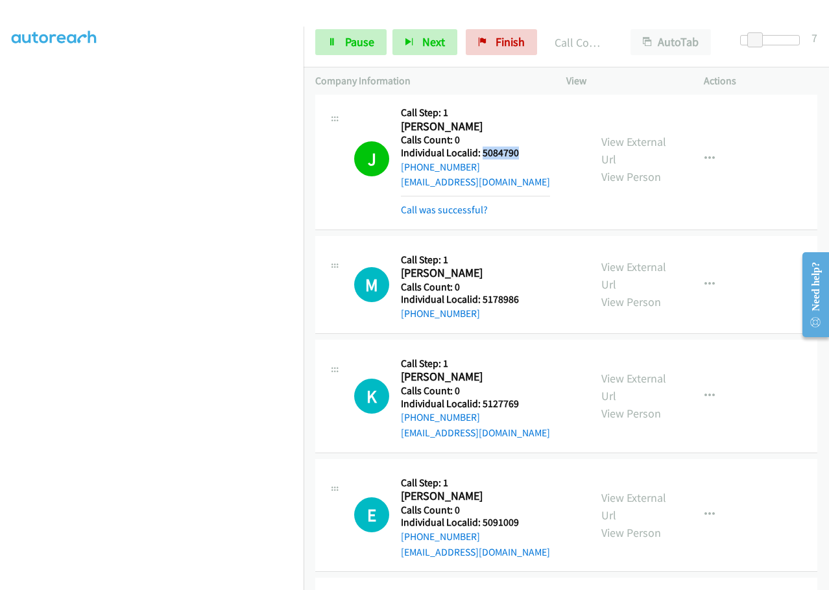
drag, startPoint x: 482, startPoint y: 152, endPoint x: 521, endPoint y: 152, distance: 38.9
click at [521, 152] on h5 "Individual Localid: 5084790" at bounding box center [475, 153] width 149 height 13
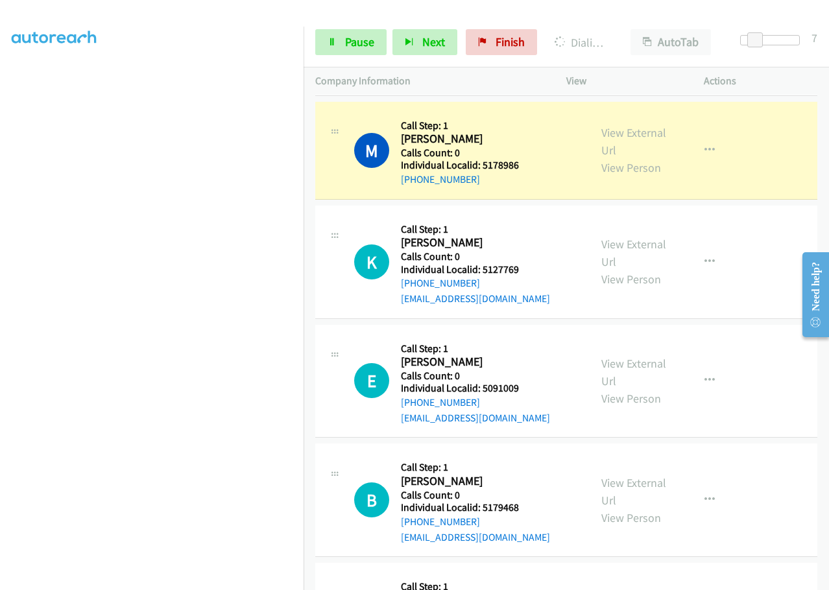
scroll to position [405, 0]
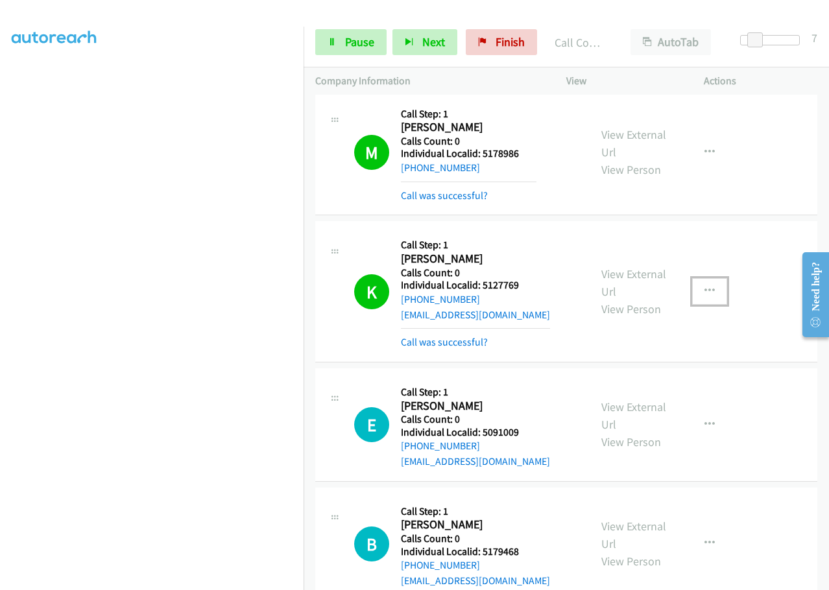
click at [704, 292] on icon "button" at bounding box center [709, 291] width 10 height 10
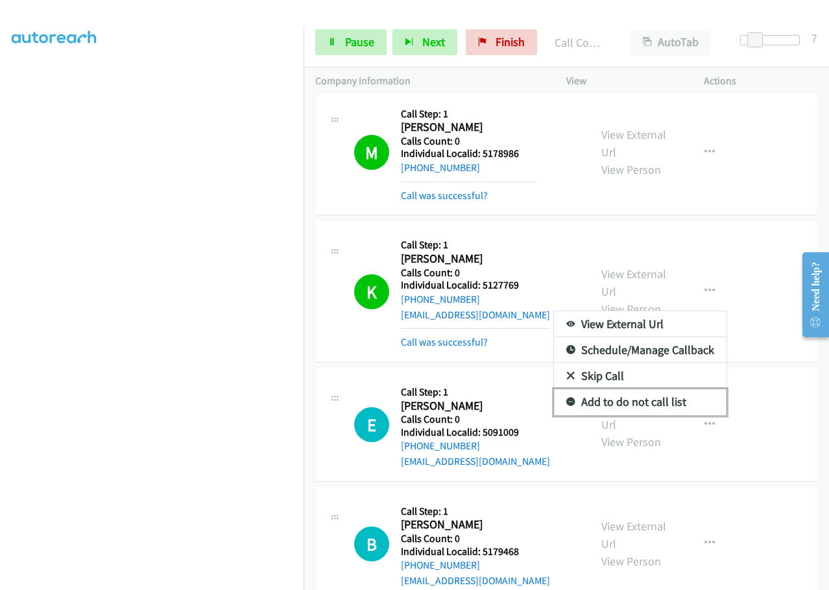
click at [566, 402] on icon at bounding box center [570, 402] width 9 height 9
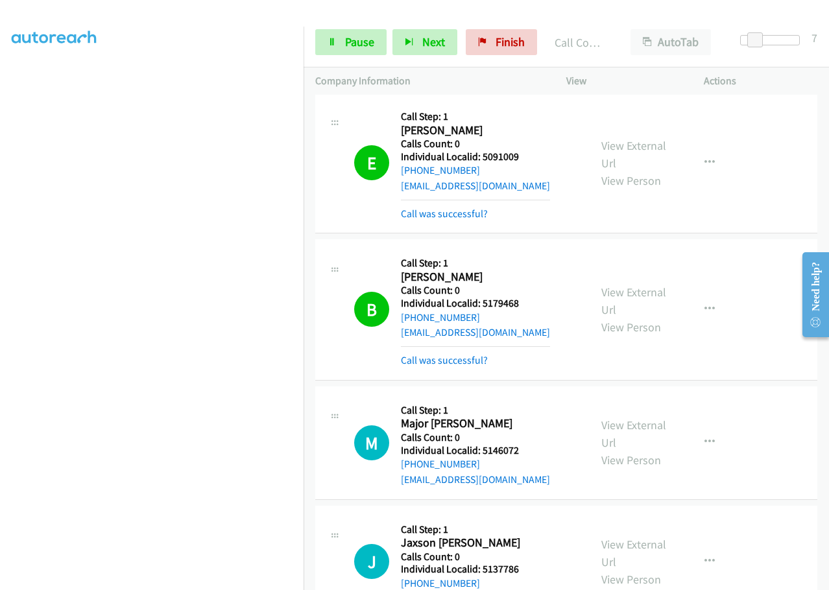
scroll to position [121, 0]
click at [704, 307] on icon "button" at bounding box center [709, 309] width 10 height 10
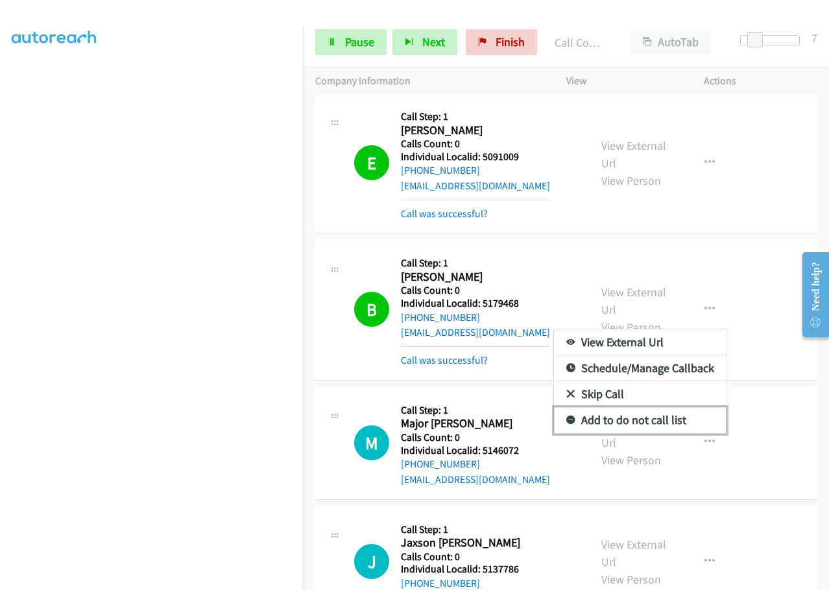
click at [566, 420] on icon at bounding box center [570, 420] width 9 height 9
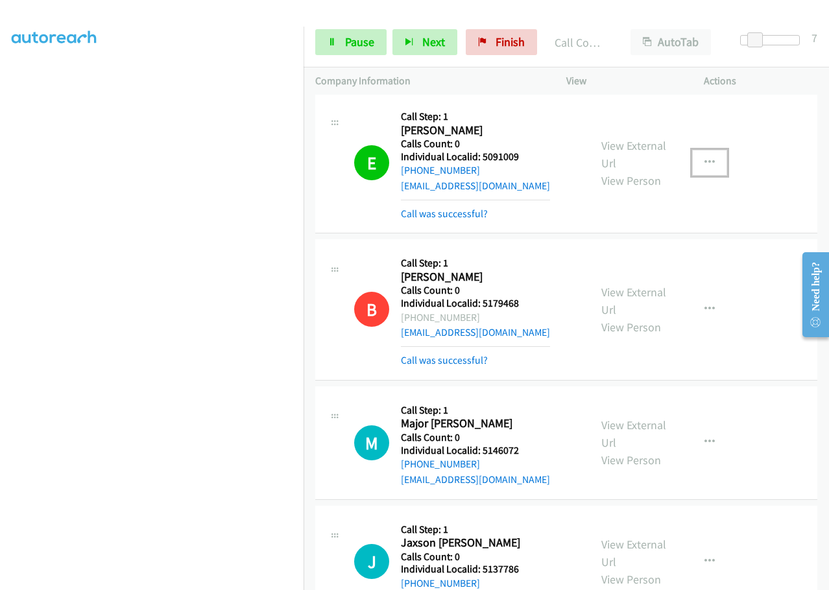
click at [704, 159] on icon "button" at bounding box center [709, 163] width 10 height 10
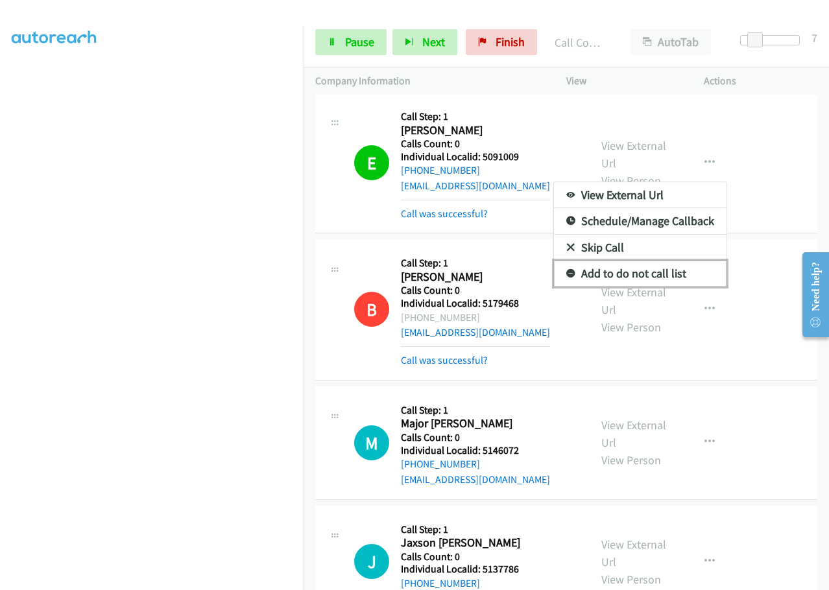
click at [566, 270] on icon at bounding box center [570, 274] width 9 height 9
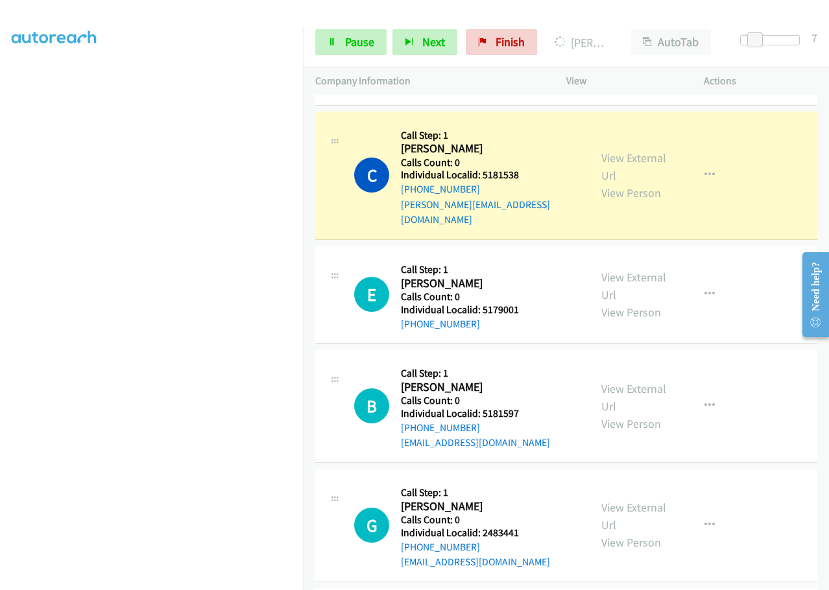
scroll to position [1265, 0]
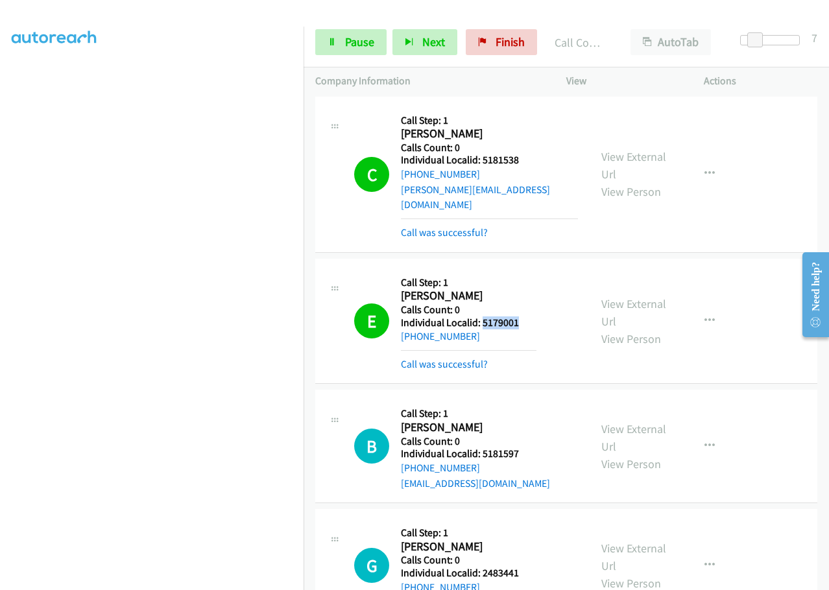
drag, startPoint x: 494, startPoint y: 308, endPoint x: 528, endPoint y: 309, distance: 34.4
click at [528, 316] on h5 "Individual Localid: 5179001" at bounding box center [469, 322] width 136 height 13
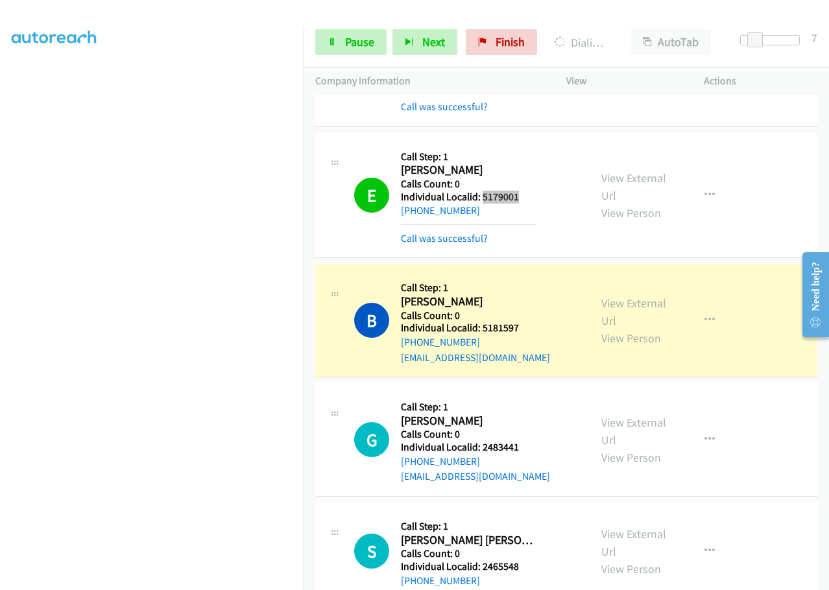
scroll to position [1410, 0]
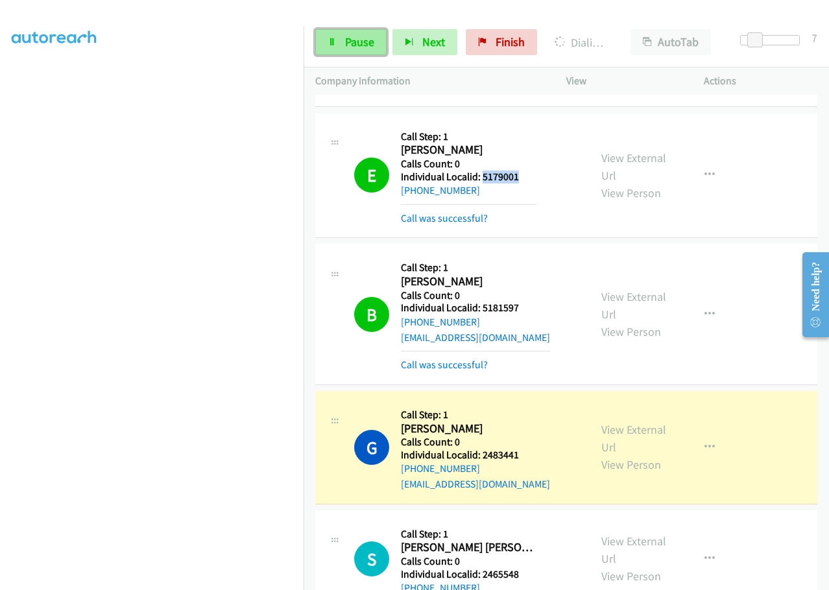
click at [364, 43] on span "Pause" at bounding box center [359, 41] width 29 height 15
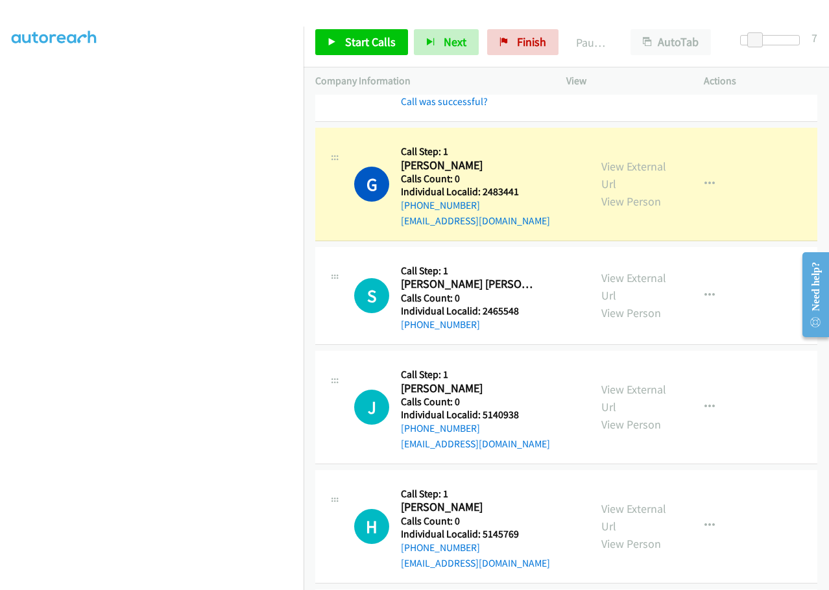
scroll to position [1686, 0]
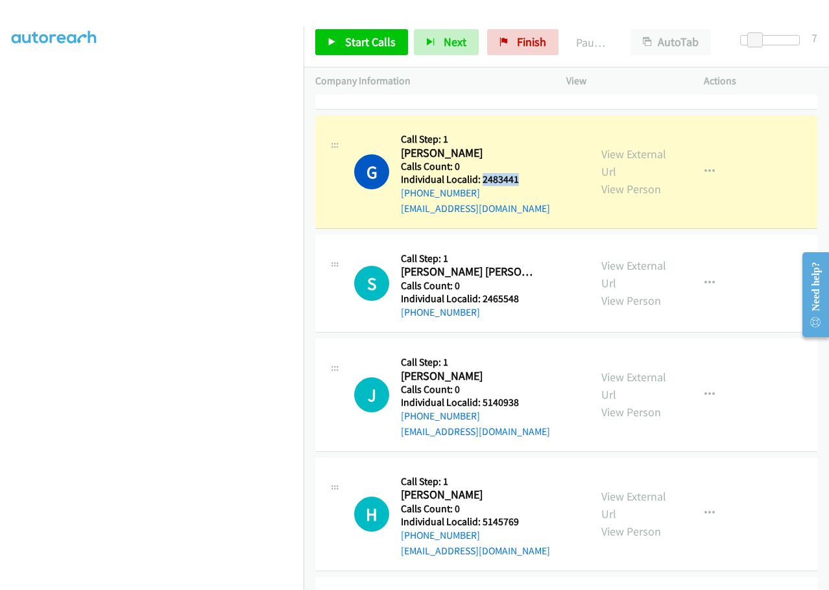
drag, startPoint x: 481, startPoint y: 162, endPoint x: 520, endPoint y: 163, distance: 39.6
click at [520, 173] on h5 "Individual Localid: 2483441" at bounding box center [475, 179] width 149 height 13
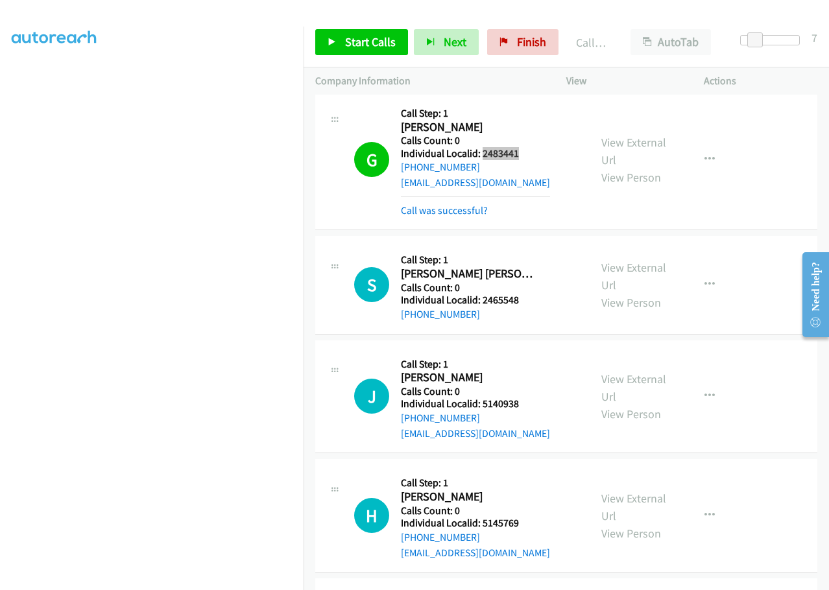
scroll to position [1767, 0]
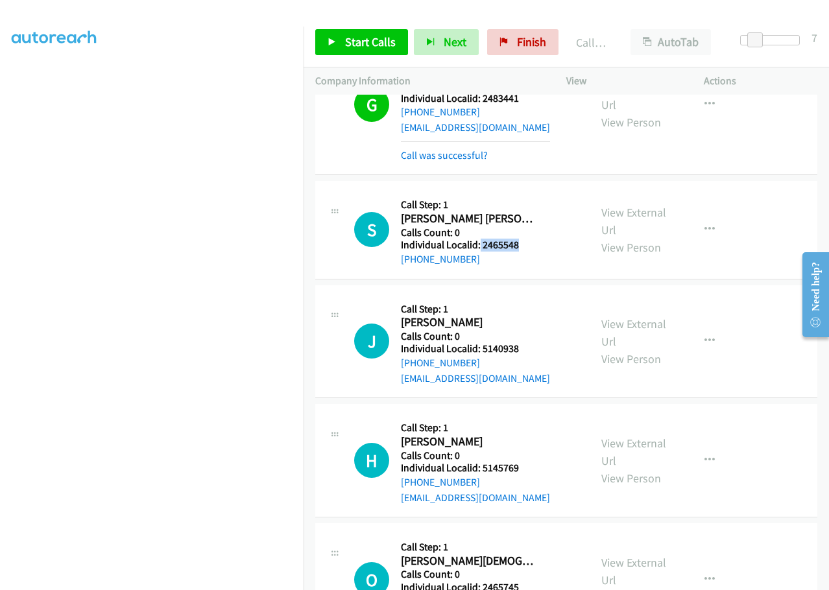
drag, startPoint x: 479, startPoint y: 230, endPoint x: 532, endPoint y: 230, distance: 53.8
click at [532, 239] on h5 "Individual Localid: 2465548" at bounding box center [469, 245] width 136 height 13
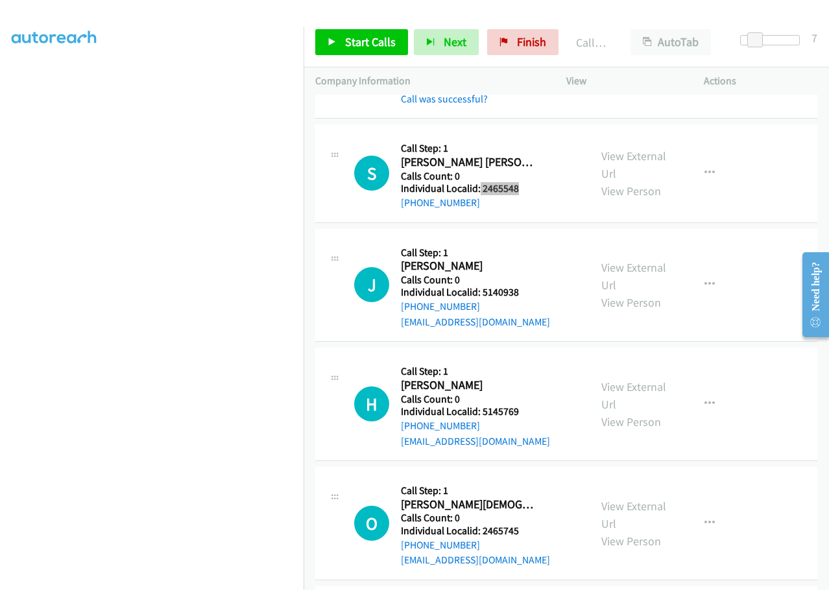
scroll to position [1864, 0]
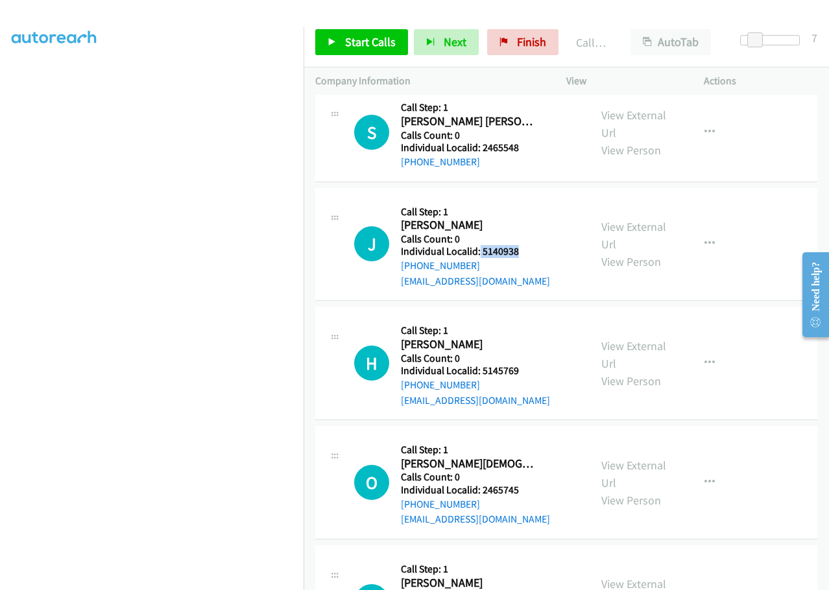
drag, startPoint x: 479, startPoint y: 237, endPoint x: 523, endPoint y: 236, distance: 43.5
click at [523, 245] on h5 "Individual Localid: 5140938" at bounding box center [475, 251] width 149 height 13
drag, startPoint x: 481, startPoint y: 353, endPoint x: 528, endPoint y: 356, distance: 47.4
click at [528, 364] on h5 "Individual Localid: 5145769" at bounding box center [475, 370] width 149 height 13
drag, startPoint x: 481, startPoint y: 476, endPoint x: 523, endPoint y: 475, distance: 42.2
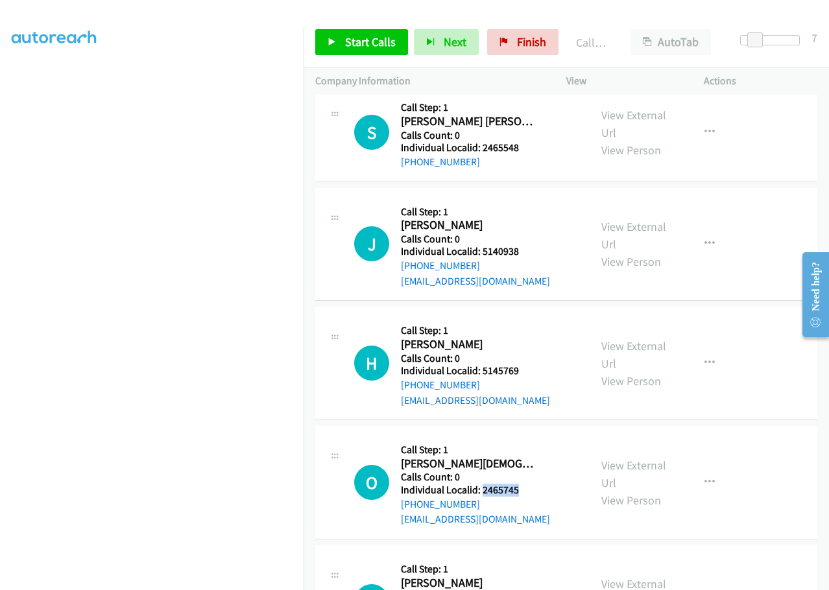
click at [523, 484] on h5 "Individual Localid: 2465745" at bounding box center [475, 490] width 149 height 13
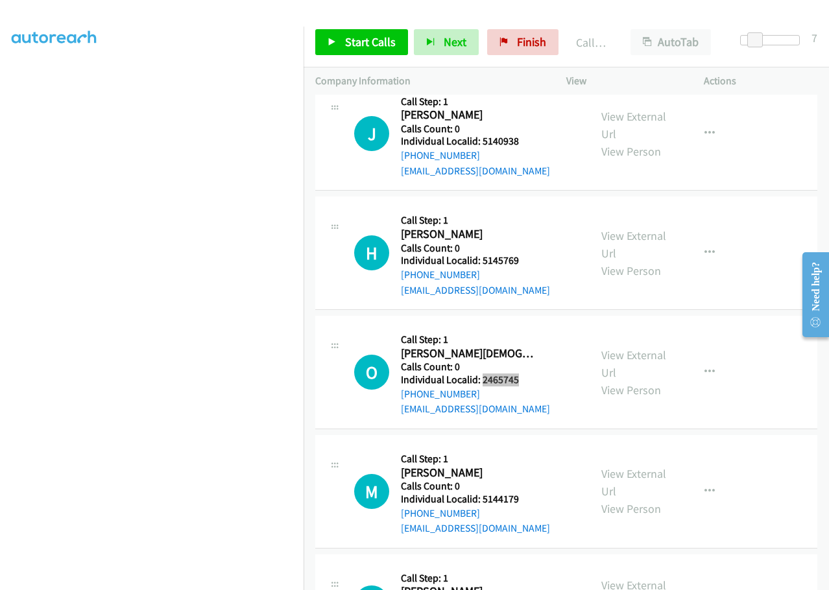
scroll to position [2027, 0]
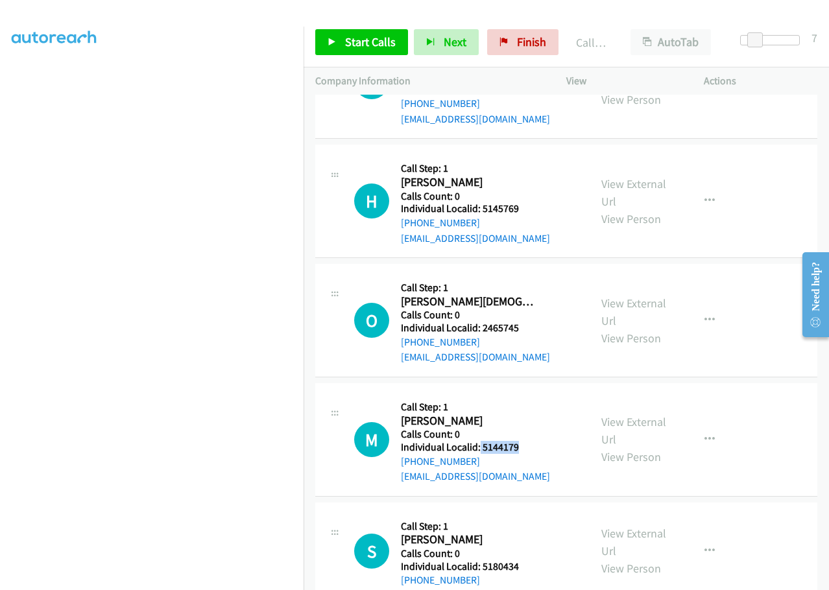
drag, startPoint x: 479, startPoint y: 431, endPoint x: 525, endPoint y: 431, distance: 45.4
click at [525, 441] on h5 "Individual Localid: 5144179" at bounding box center [475, 447] width 149 height 13
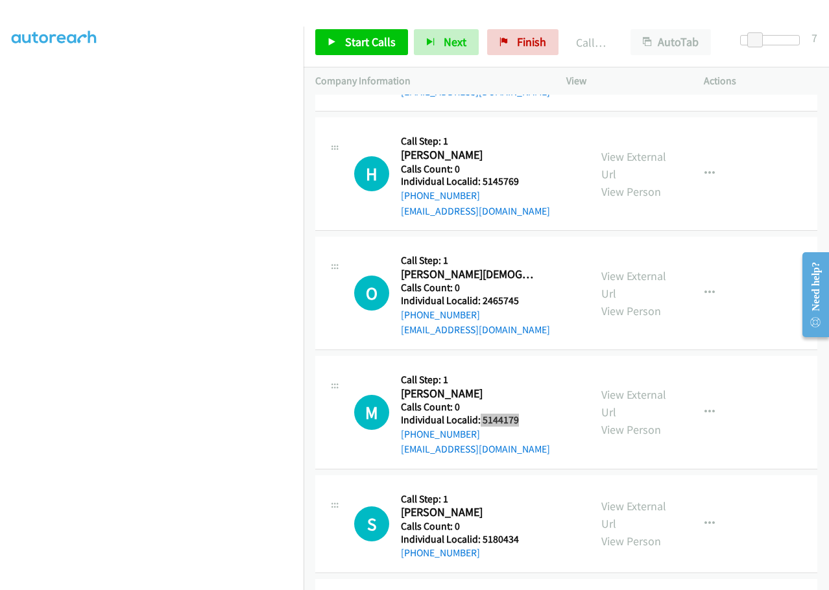
scroll to position [2091, 0]
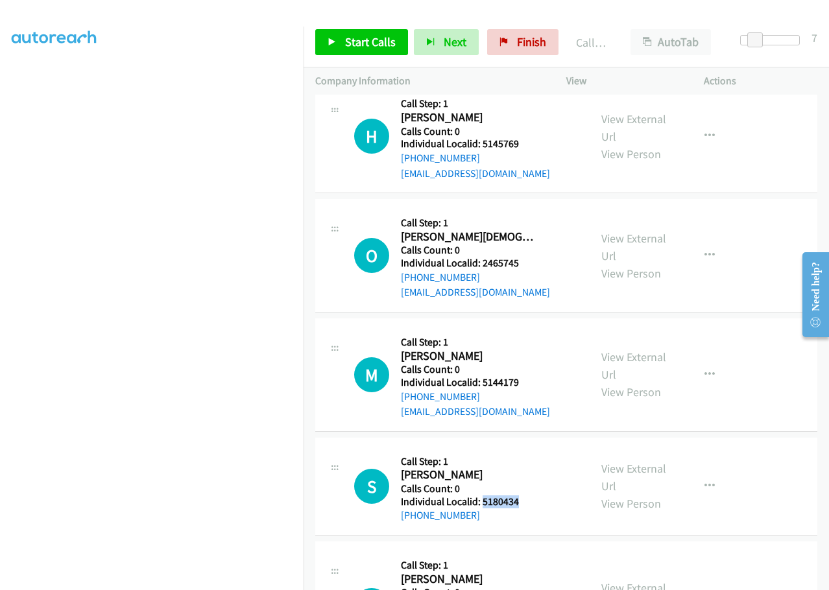
drag, startPoint x: 481, startPoint y: 488, endPoint x: 521, endPoint y: 486, distance: 40.9
click at [521, 495] on h5 "Individual Localid: 5180434" at bounding box center [469, 501] width 136 height 13
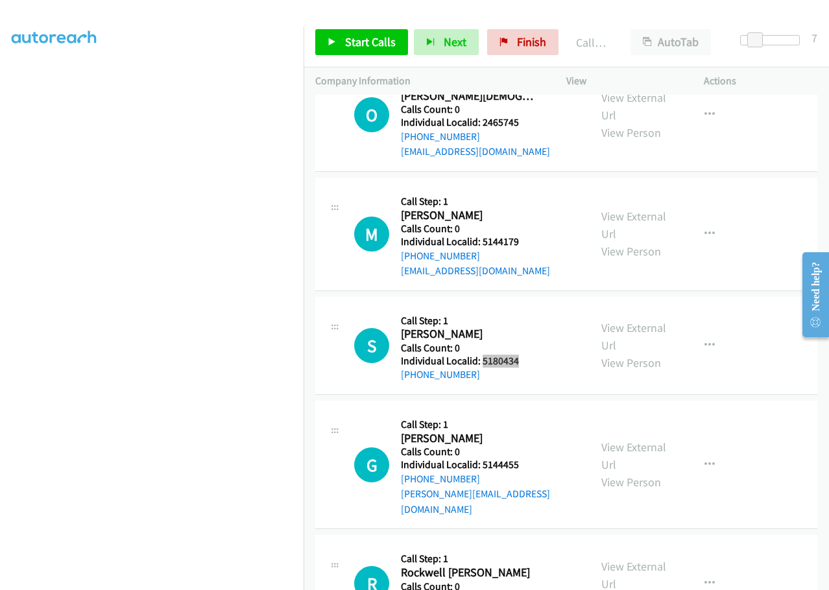
scroll to position [2270, 0]
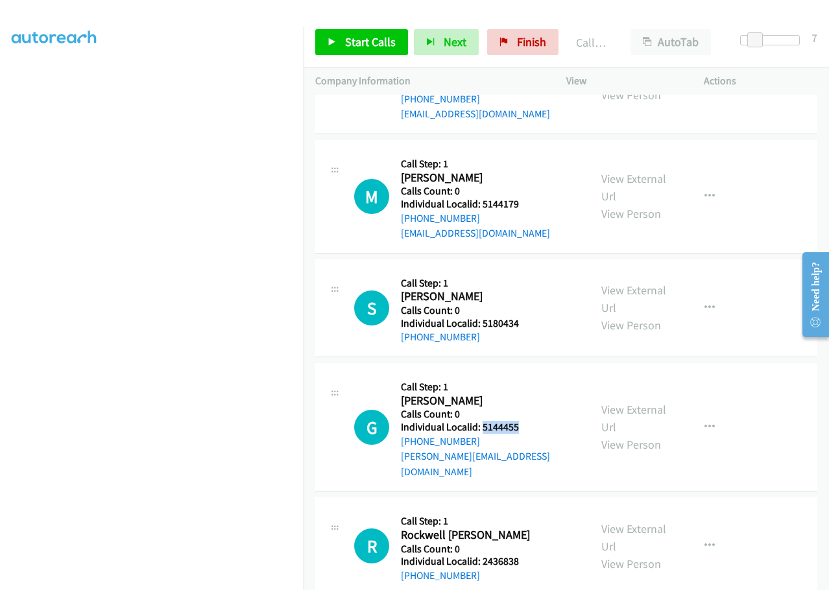
drag, startPoint x: 503, startPoint y: 412, endPoint x: 525, endPoint y: 411, distance: 21.4
click at [525, 421] on h5 "Individual Localid: 5144455" at bounding box center [489, 427] width 177 height 13
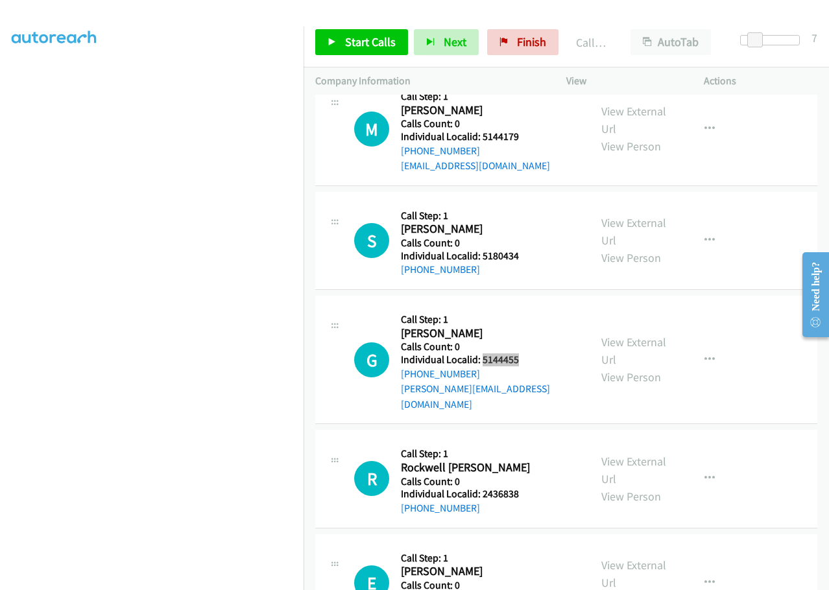
scroll to position [2367, 0]
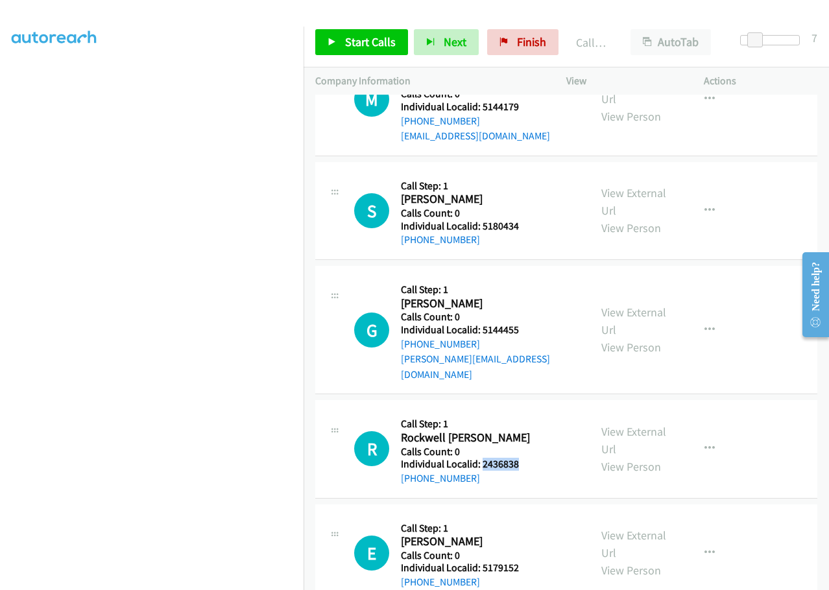
drag, startPoint x: 482, startPoint y: 434, endPoint x: 516, endPoint y: 434, distance: 33.7
click at [516, 458] on h5 "Individual Localid: 2436838" at bounding box center [469, 464] width 136 height 13
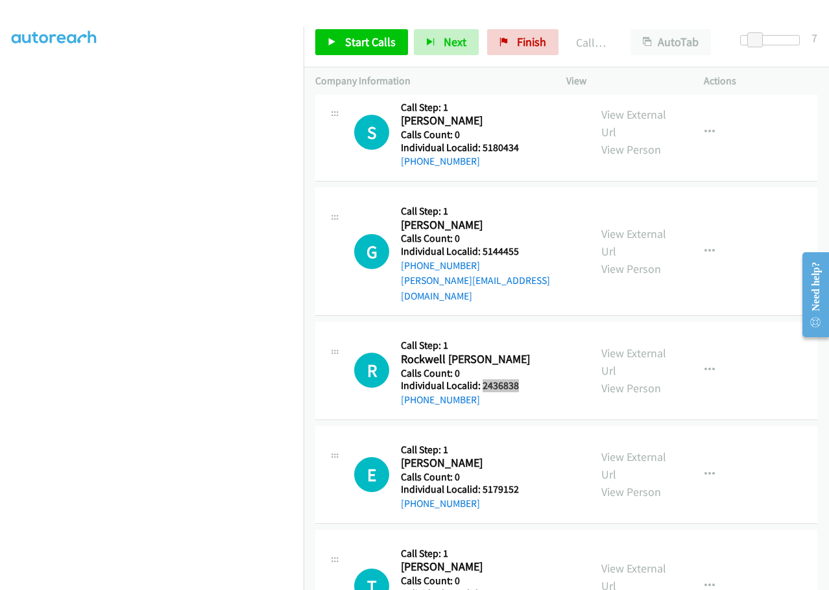
scroll to position [2448, 0]
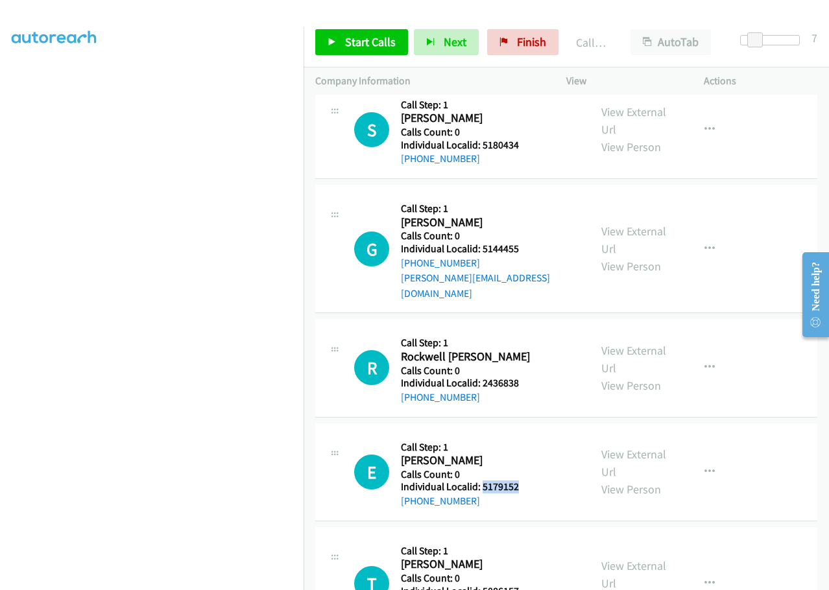
drag, startPoint x: 481, startPoint y: 458, endPoint x: 534, endPoint y: 457, distance: 52.5
click at [535, 481] on h5 "Individual Localid: 5179152" at bounding box center [469, 487] width 136 height 13
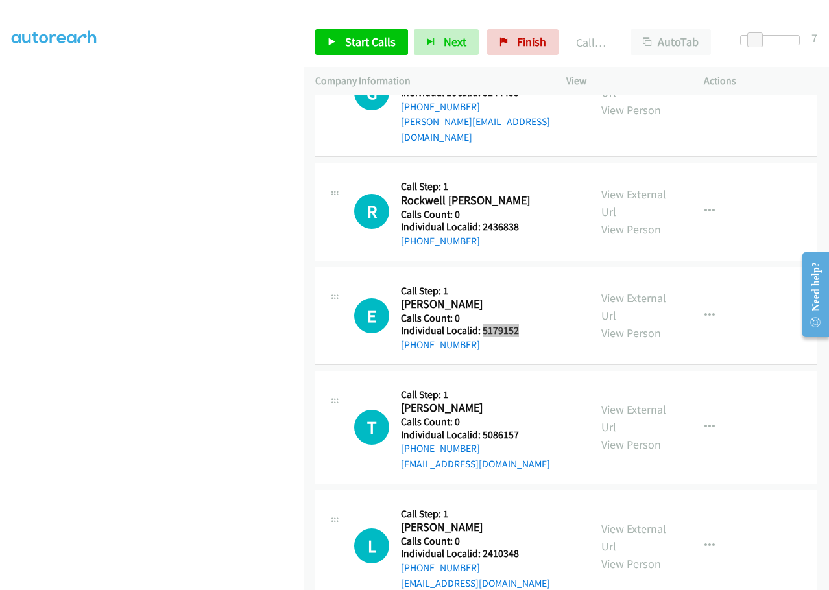
scroll to position [2594, 0]
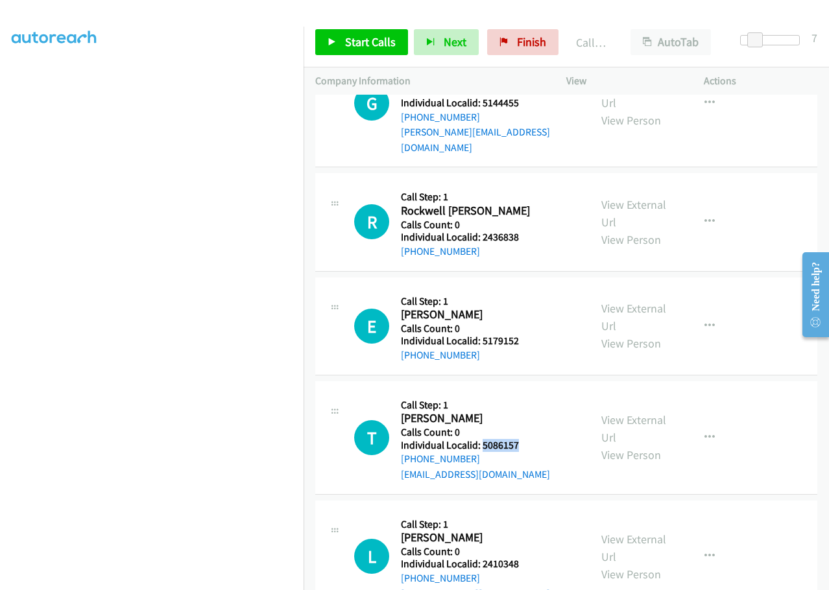
drag, startPoint x: 480, startPoint y: 416, endPoint x: 525, endPoint y: 414, distance: 44.8
click at [525, 439] on h5 "Individual Localid: 5086157" at bounding box center [475, 445] width 149 height 13
drag, startPoint x: 466, startPoint y: 424, endPoint x: 499, endPoint y: 410, distance: 36.0
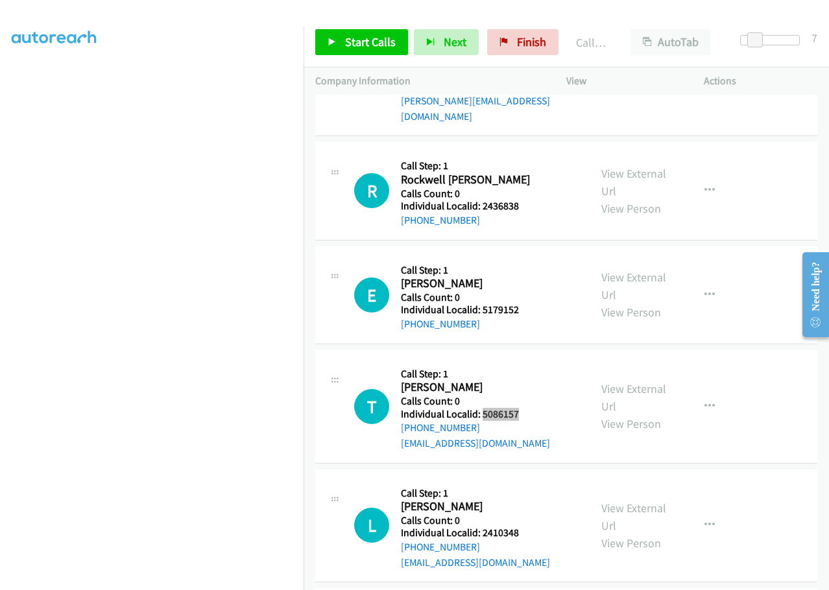
scroll to position [2626, 0]
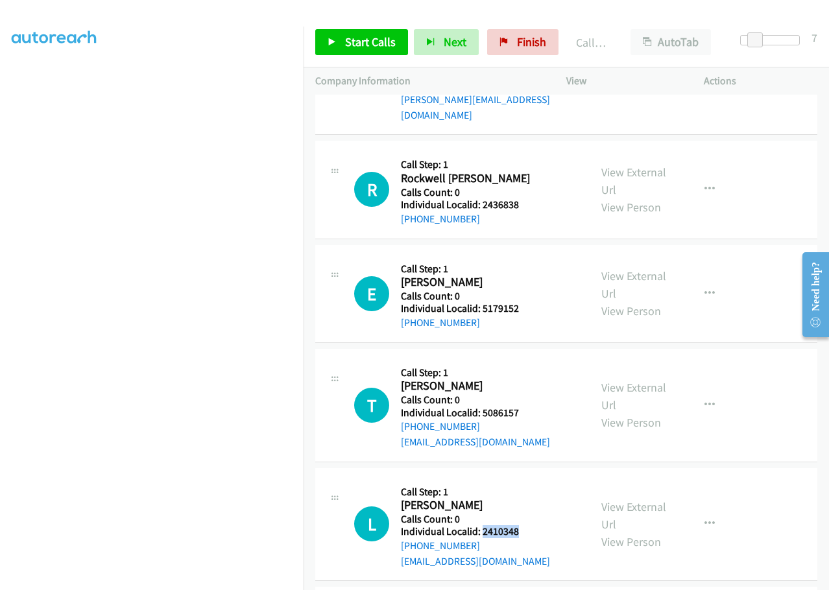
drag, startPoint x: 481, startPoint y: 500, endPoint x: 523, endPoint y: 496, distance: 42.3
click at [523, 525] on h5 "Individual Localid: 2410348" at bounding box center [475, 531] width 149 height 13
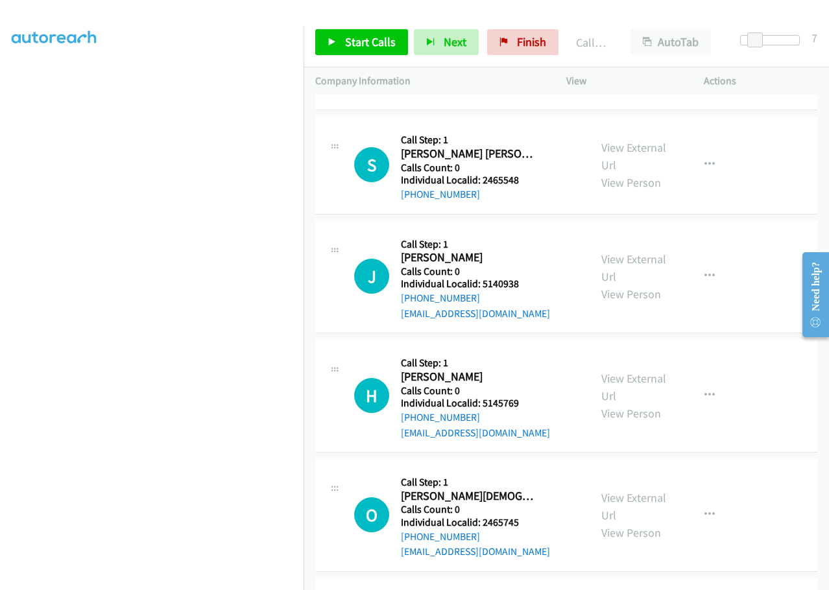
scroll to position [1848, 0]
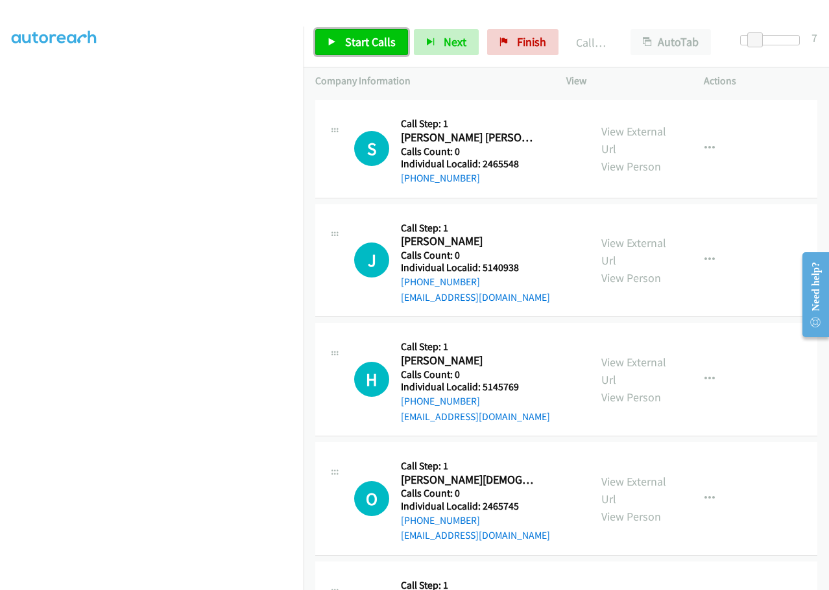
click at [359, 40] on span "Start Calls" at bounding box center [370, 41] width 51 height 15
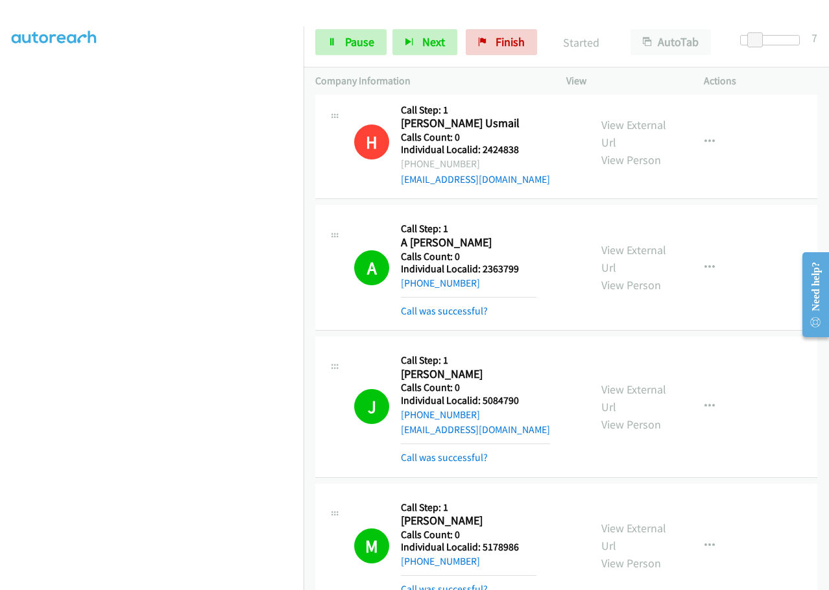
scroll to position [0, 0]
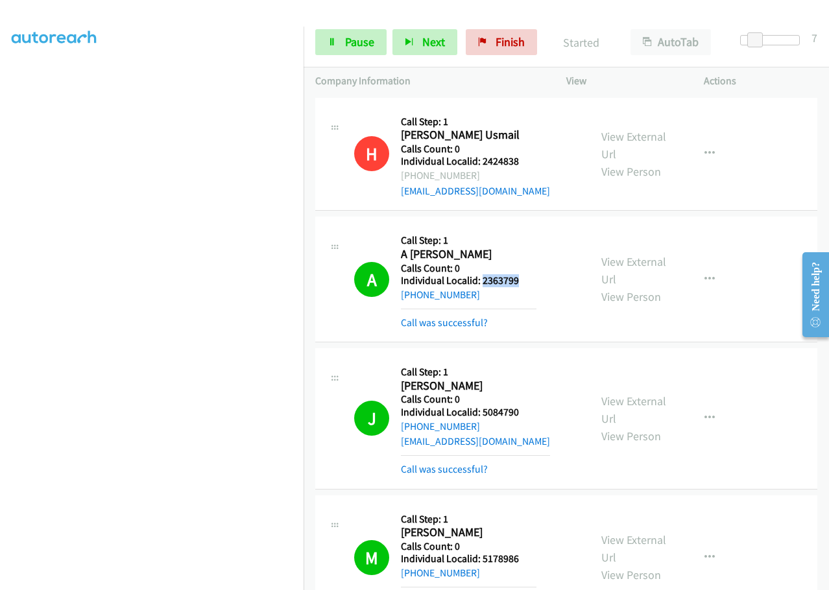
drag, startPoint x: 481, startPoint y: 281, endPoint x: 532, endPoint y: 281, distance: 51.2
click at [532, 281] on h5 "Individual Localid: 2363799" at bounding box center [469, 280] width 136 height 13
drag, startPoint x: 481, startPoint y: 413, endPoint x: 530, endPoint y: 411, distance: 48.7
click at [530, 411] on h5 "Individual Localid: 5084790" at bounding box center [475, 412] width 149 height 13
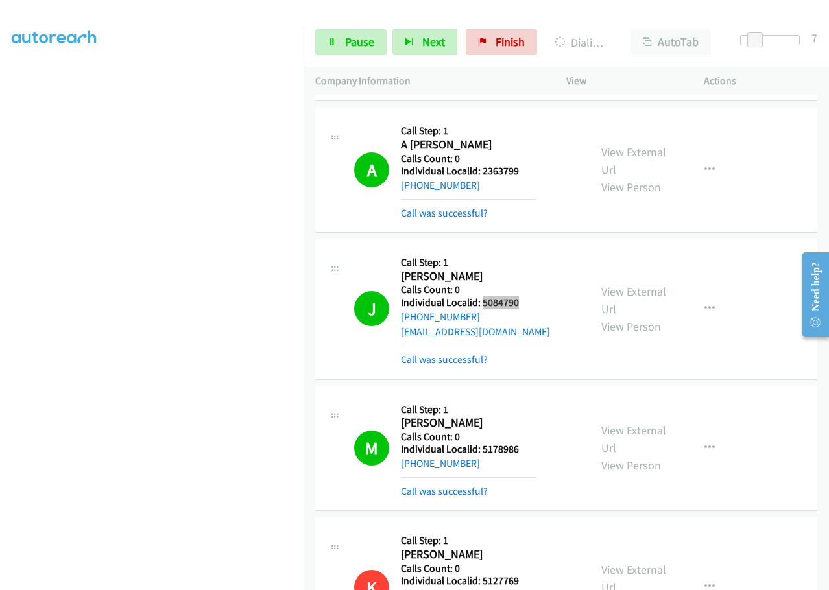
scroll to position [130, 0]
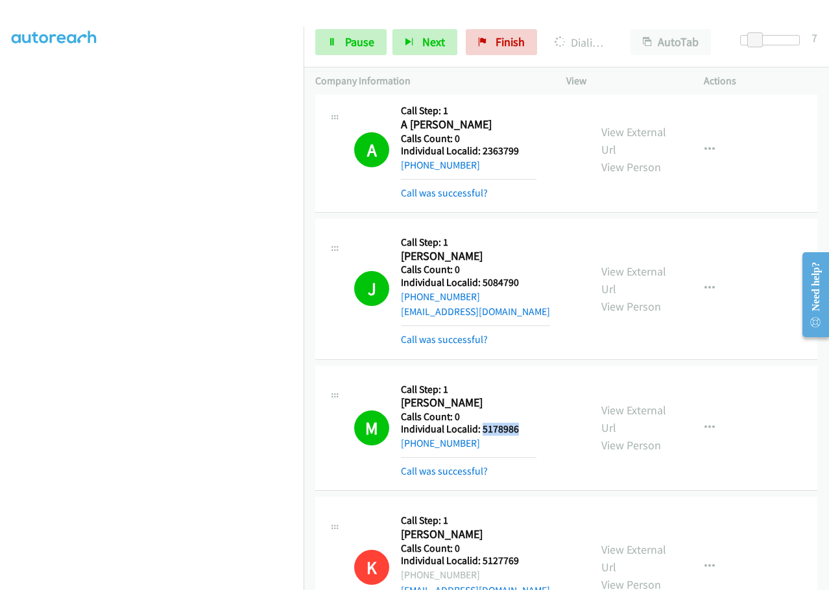
drag, startPoint x: 481, startPoint y: 431, endPoint x: 526, endPoint y: 428, distance: 44.8
click at [526, 429] on h5 "Individual Localid: 5178986" at bounding box center [469, 429] width 136 height 13
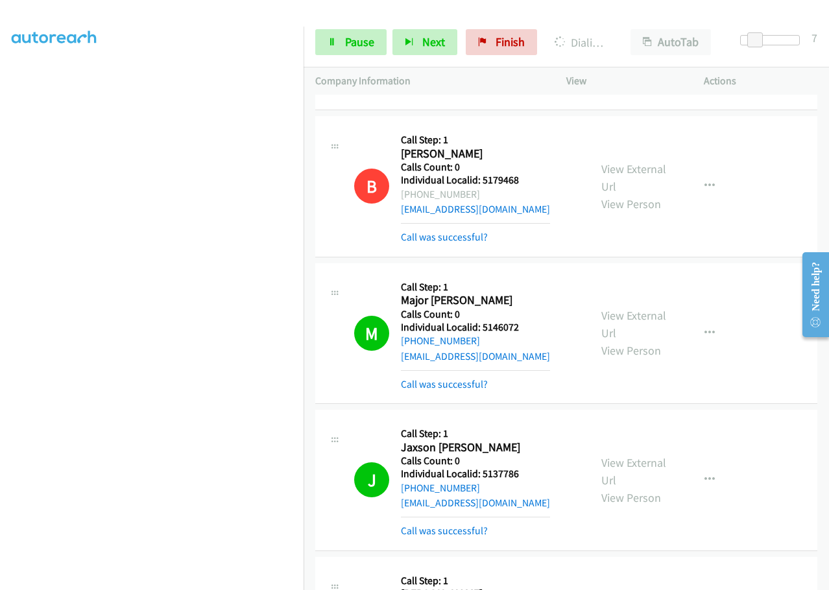
scroll to position [827, 0]
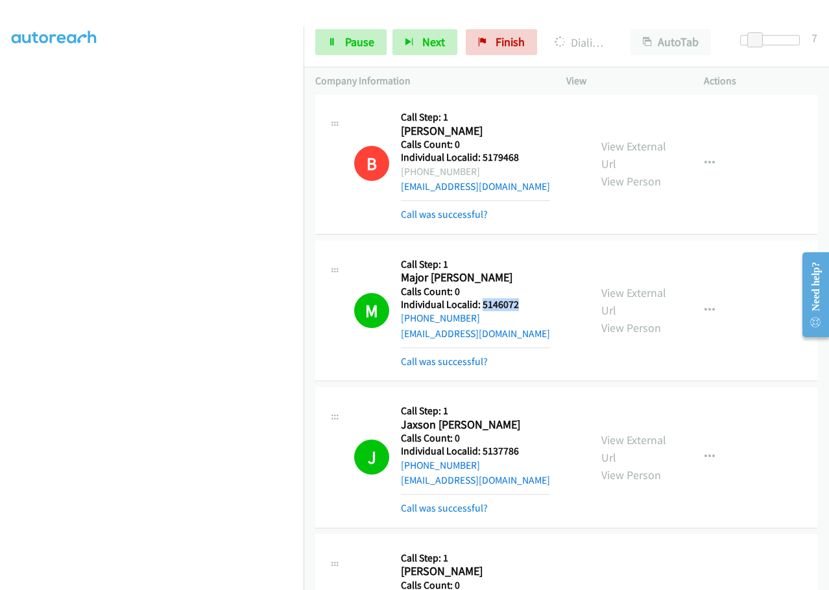
drag, startPoint x: 482, startPoint y: 307, endPoint x: 527, endPoint y: 305, distance: 44.8
click at [527, 305] on h5 "Individual Localid: 5146072" at bounding box center [475, 304] width 149 height 13
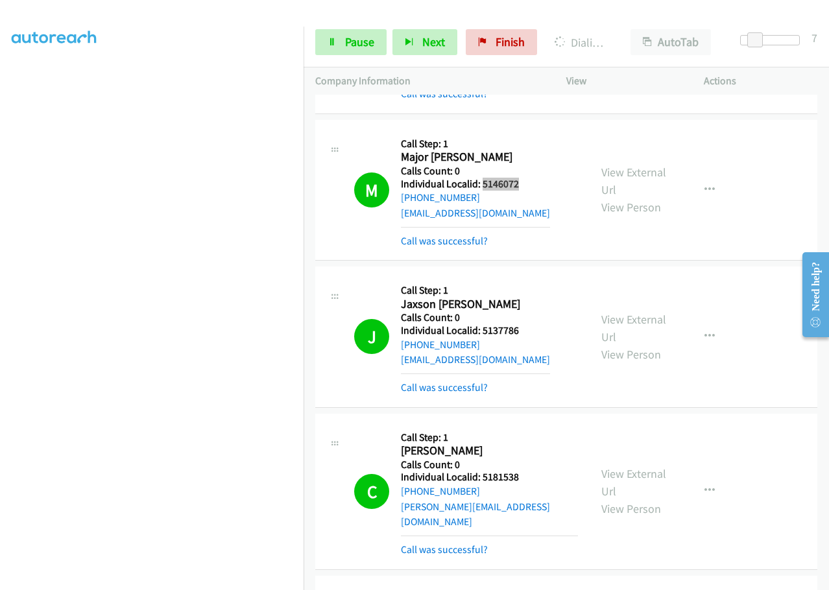
scroll to position [957, 0]
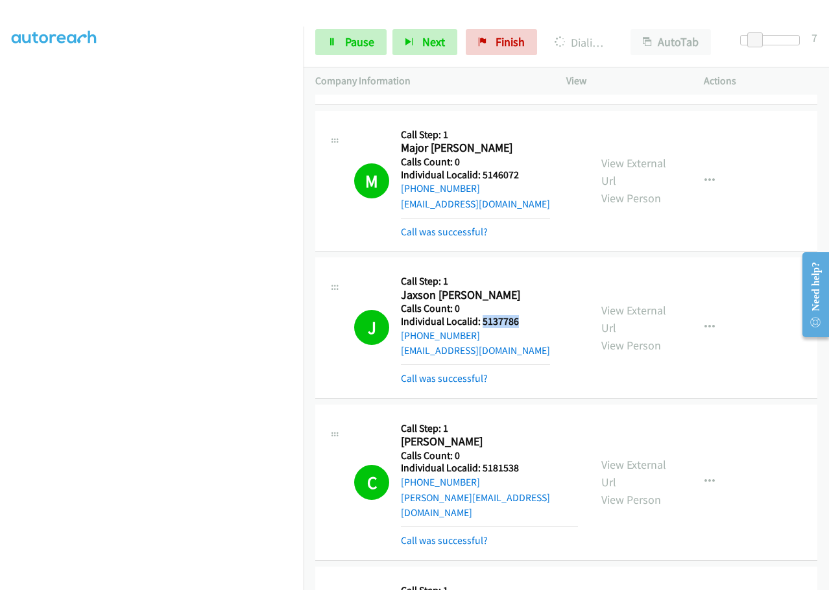
drag, startPoint x: 481, startPoint y: 323, endPoint x: 525, endPoint y: 323, distance: 44.1
click at [525, 323] on h5 "Individual Localid: 5137786" at bounding box center [475, 321] width 149 height 13
drag, startPoint x: 482, startPoint y: 469, endPoint x: 527, endPoint y: 464, distance: 44.3
click at [527, 464] on h5 "Individual Localid: 5181538" at bounding box center [489, 468] width 177 height 13
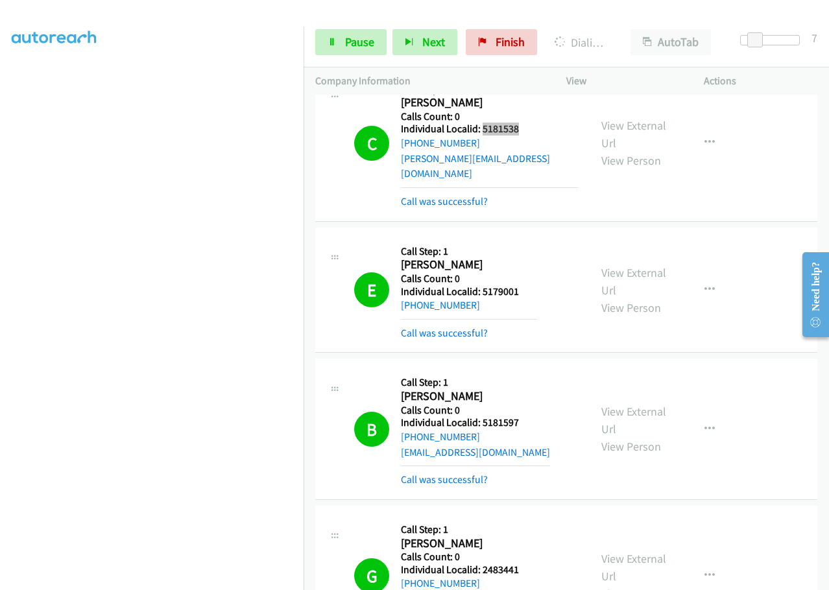
scroll to position [1297, 0]
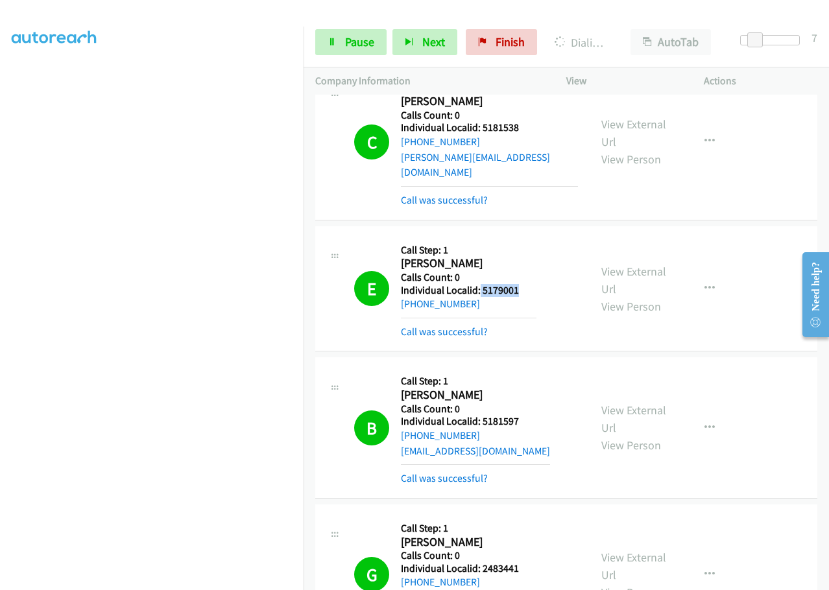
drag, startPoint x: 479, startPoint y: 277, endPoint x: 527, endPoint y: 277, distance: 47.3
click at [527, 284] on h5 "Individual Localid: 5179001" at bounding box center [469, 290] width 136 height 13
drag, startPoint x: 483, startPoint y: 405, endPoint x: 530, endPoint y: 408, distance: 46.8
click at [530, 415] on h5 "Individual Localid: 5181597" at bounding box center [475, 421] width 149 height 13
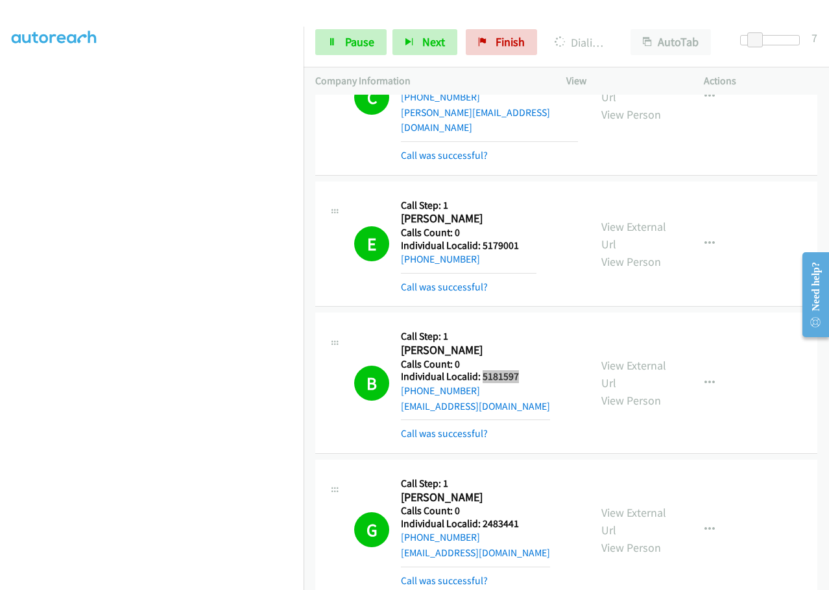
scroll to position [1443, 0]
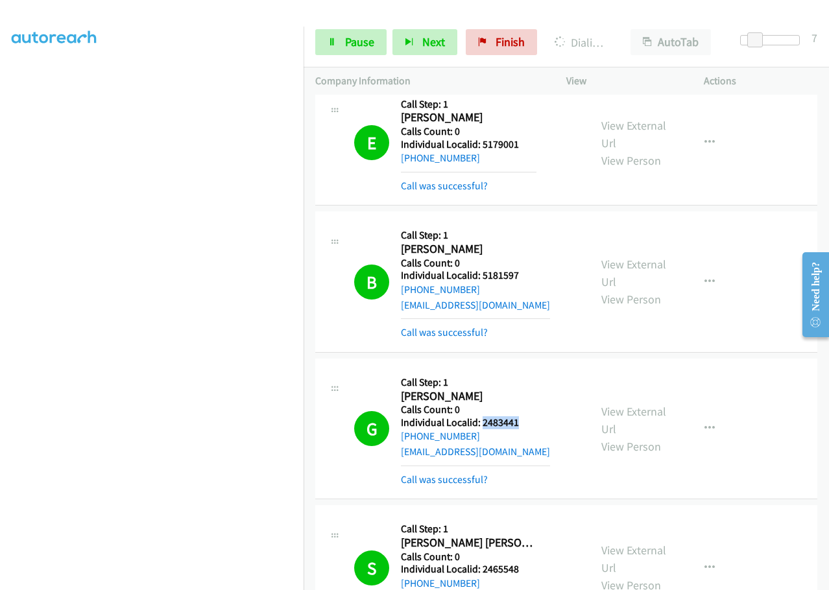
drag, startPoint x: 482, startPoint y: 406, endPoint x: 530, endPoint y: 408, distance: 48.0
click at [530, 416] on h5 "Individual Localid: 2483441" at bounding box center [475, 422] width 149 height 13
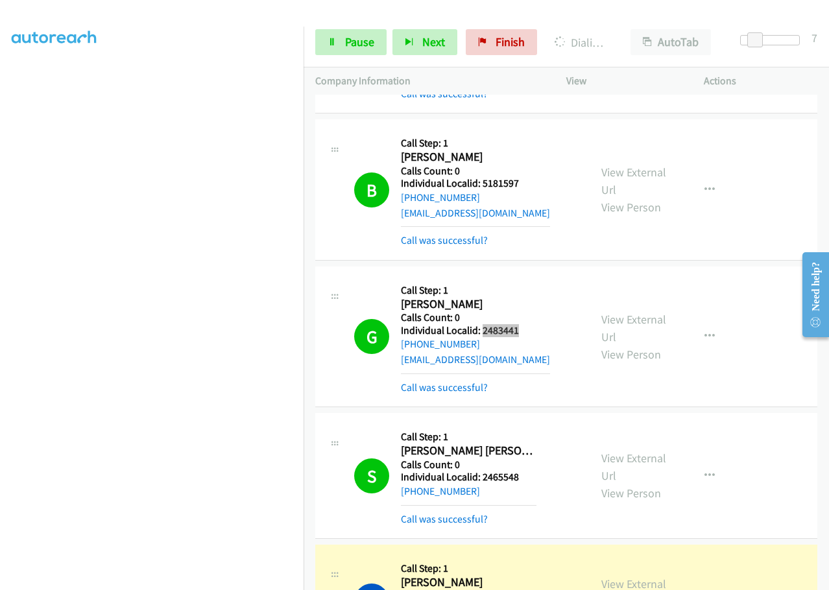
scroll to position [1540, 0]
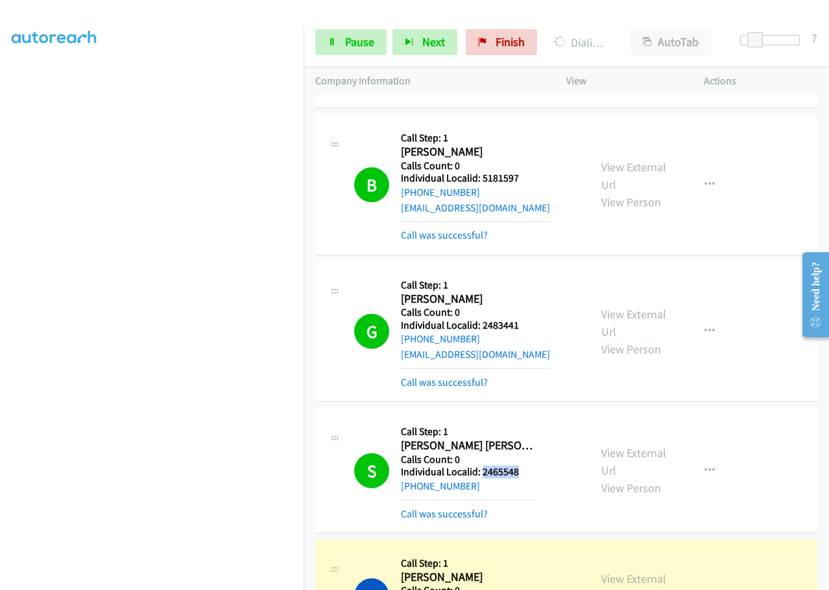
drag, startPoint x: 481, startPoint y: 457, endPoint x: 531, endPoint y: 457, distance: 49.9
click at [531, 466] on h5 "Individual Localid: 2465548" at bounding box center [469, 472] width 136 height 13
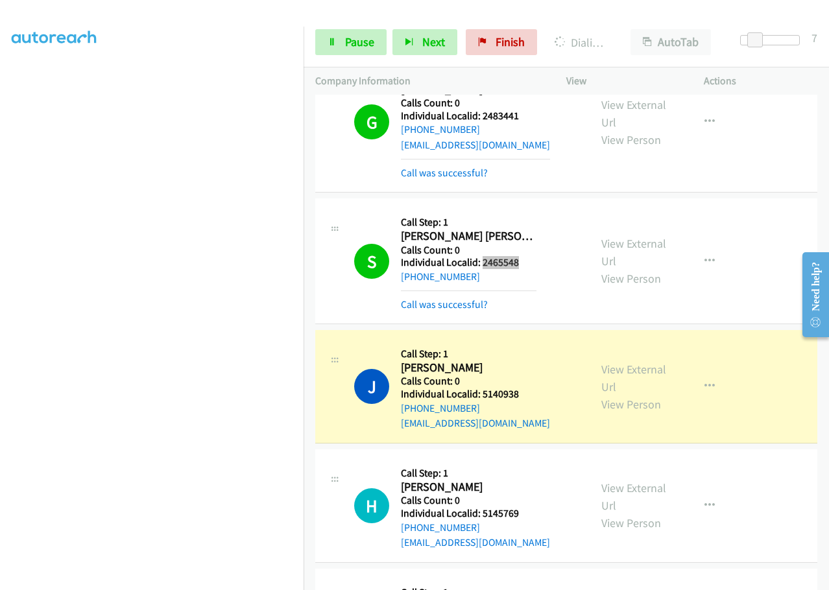
scroll to position [1751, 0]
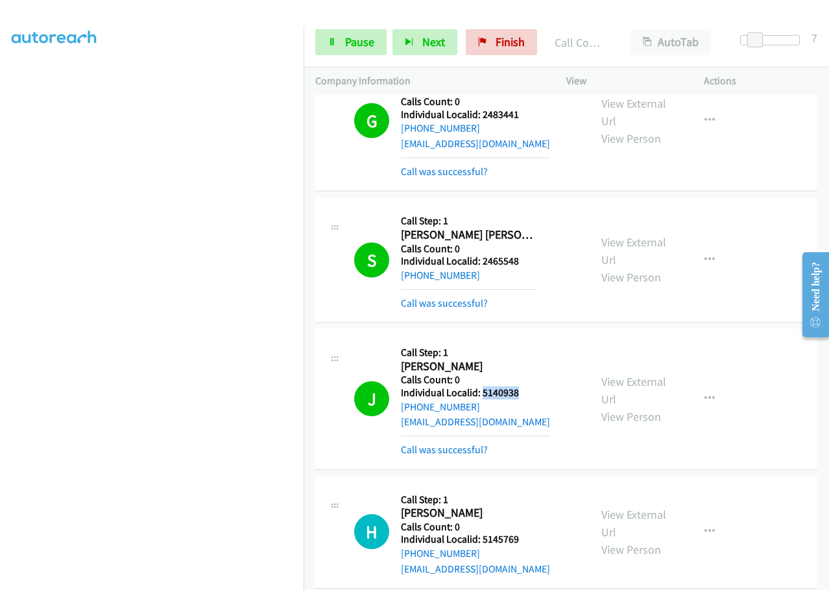
drag, startPoint x: 481, startPoint y: 377, endPoint x: 529, endPoint y: 377, distance: 48.0
click at [529, 387] on h5 "Individual Localid: 5140938" at bounding box center [475, 393] width 149 height 13
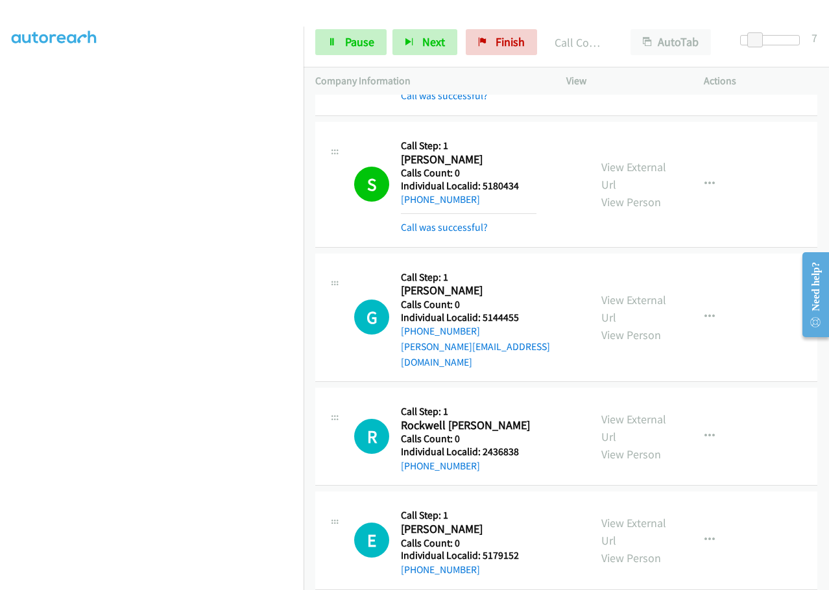
scroll to position [2578, 0]
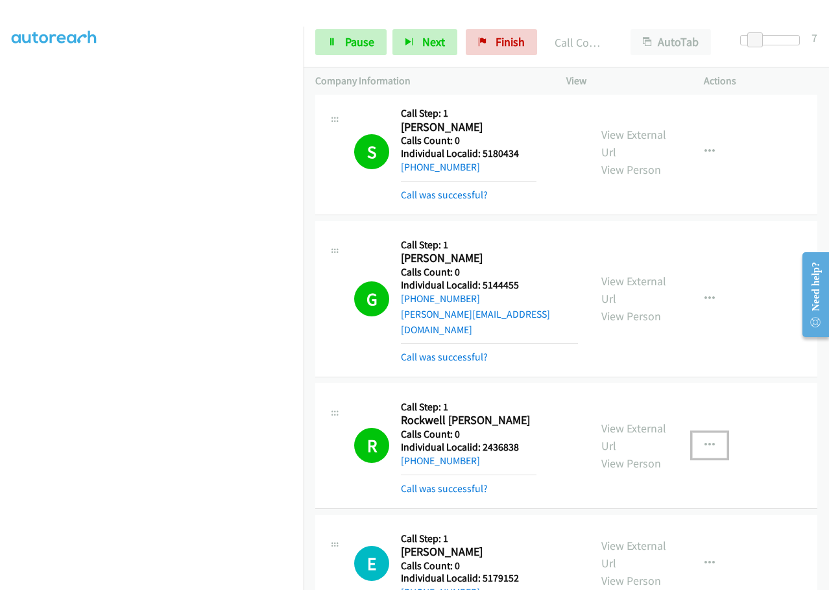
click at [699, 433] on button "button" at bounding box center [709, 446] width 35 height 26
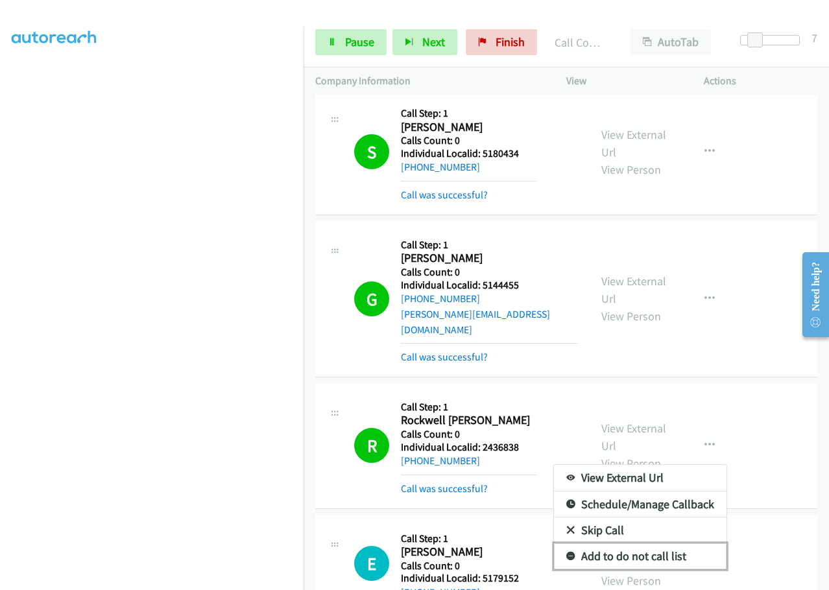
click at [566, 553] on icon at bounding box center [570, 557] width 9 height 9
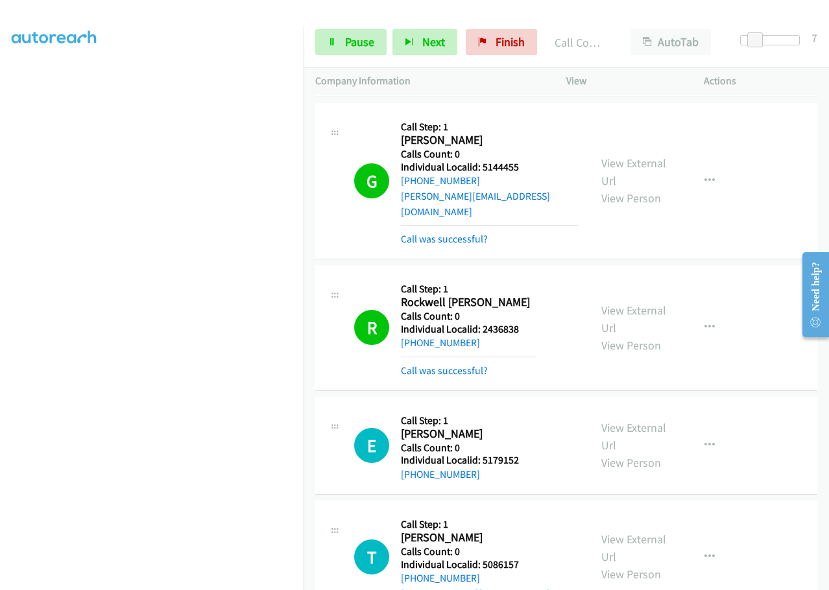
scroll to position [2821, 0]
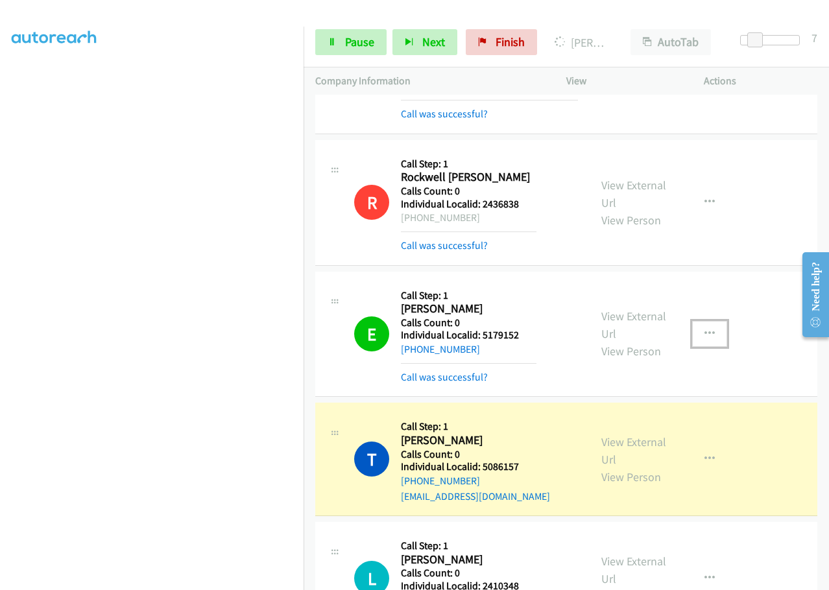
click at [706, 329] on icon "button" at bounding box center [709, 334] width 10 height 10
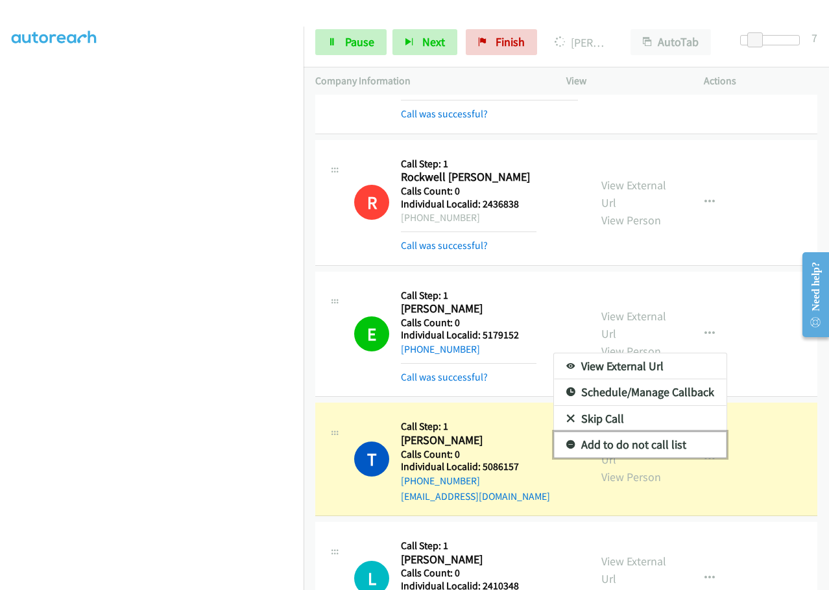
click at [566, 441] on icon at bounding box center [570, 445] width 9 height 9
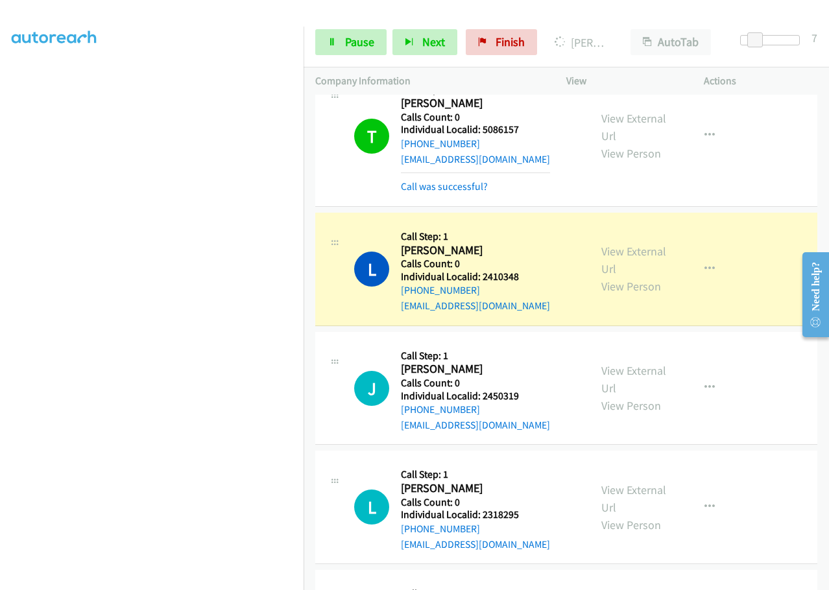
scroll to position [3161, 0]
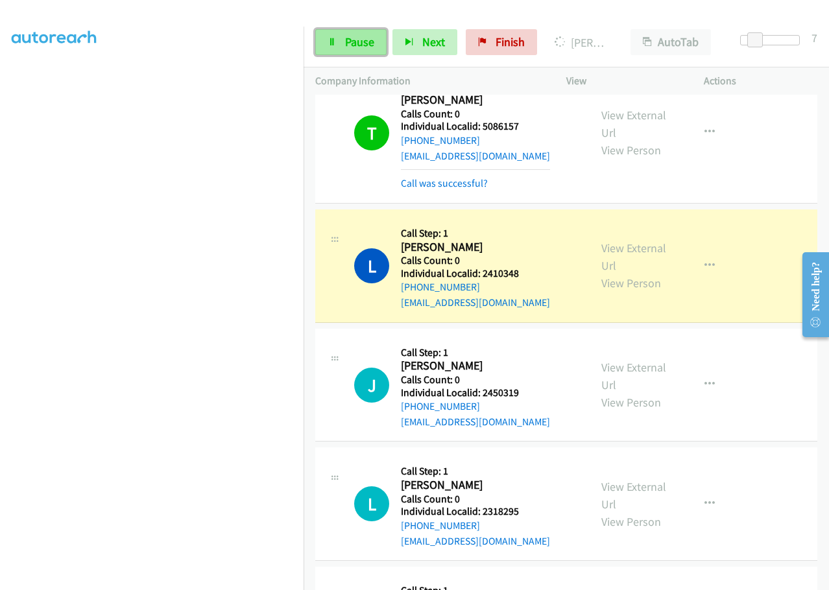
click at [342, 48] on link "Pause" at bounding box center [350, 42] width 71 height 26
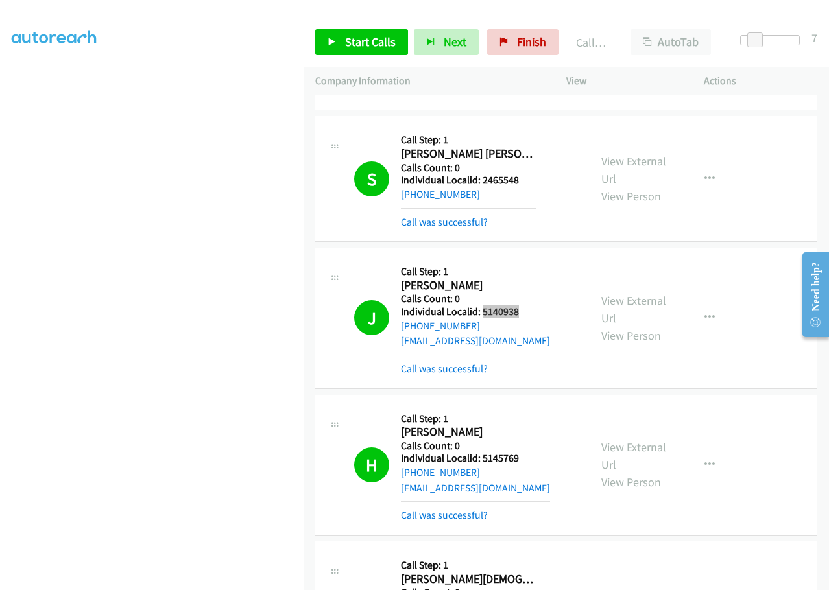
scroll to position [1816, 0]
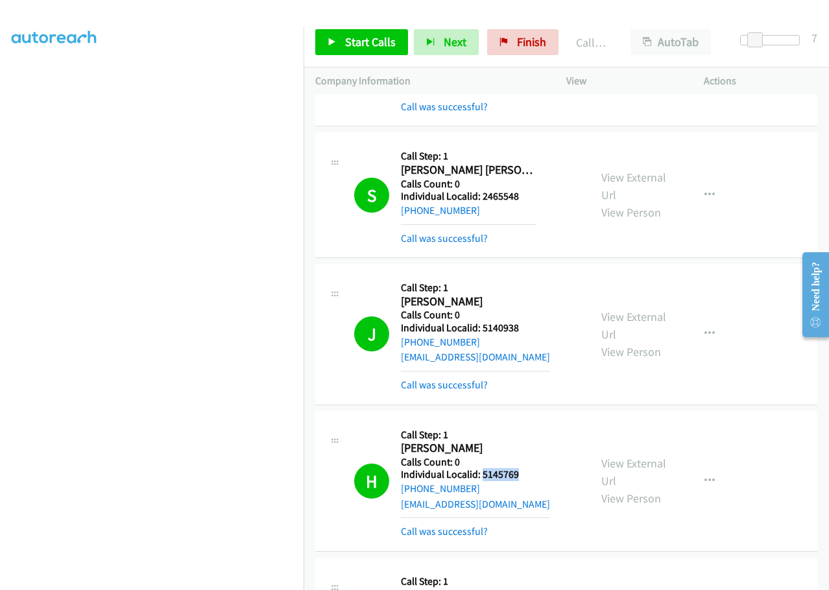
drag, startPoint x: 480, startPoint y: 464, endPoint x: 530, endPoint y: 461, distance: 50.0
click at [530, 468] on h5 "Individual Localid: 5145769" at bounding box center [475, 474] width 149 height 13
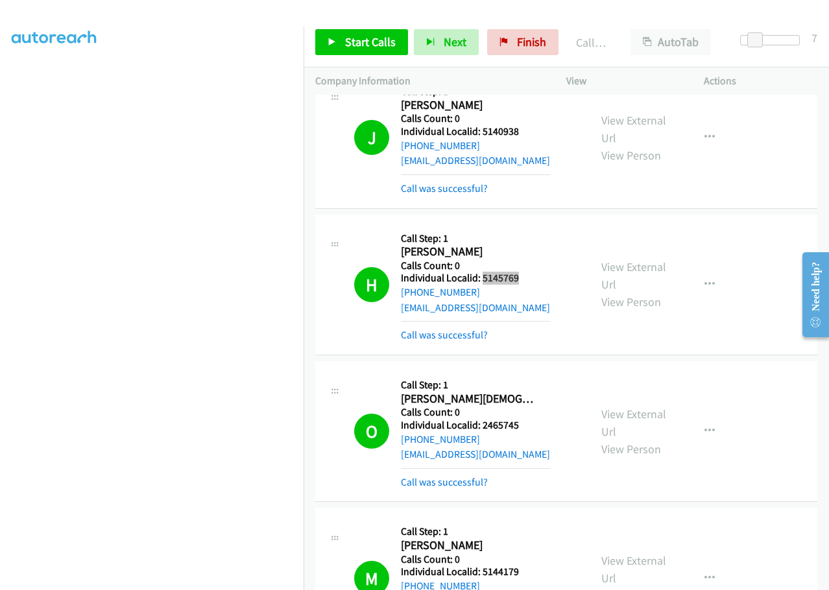
scroll to position [2043, 0]
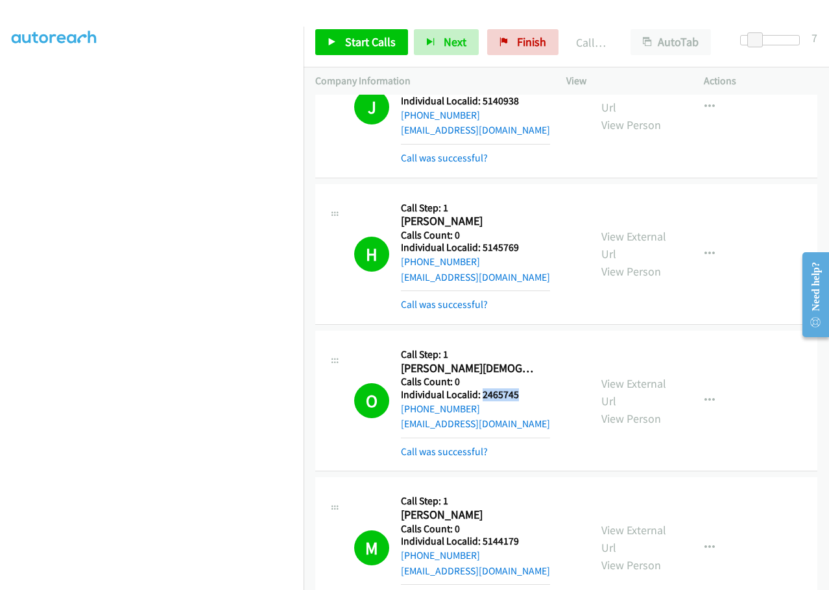
drag, startPoint x: 480, startPoint y: 379, endPoint x: 531, endPoint y: 379, distance: 51.2
click at [531, 388] on h5 "Individual Localid: 2465745" at bounding box center [475, 394] width 149 height 13
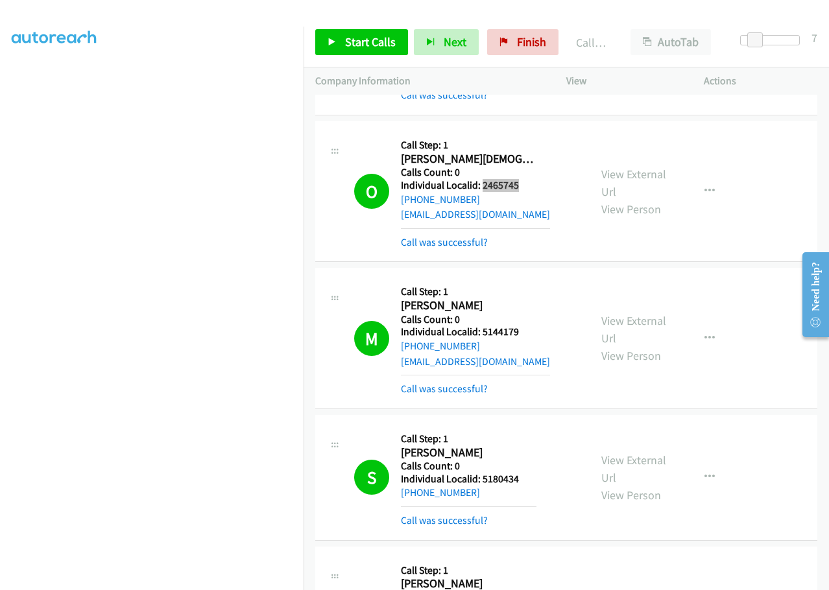
scroll to position [2254, 0]
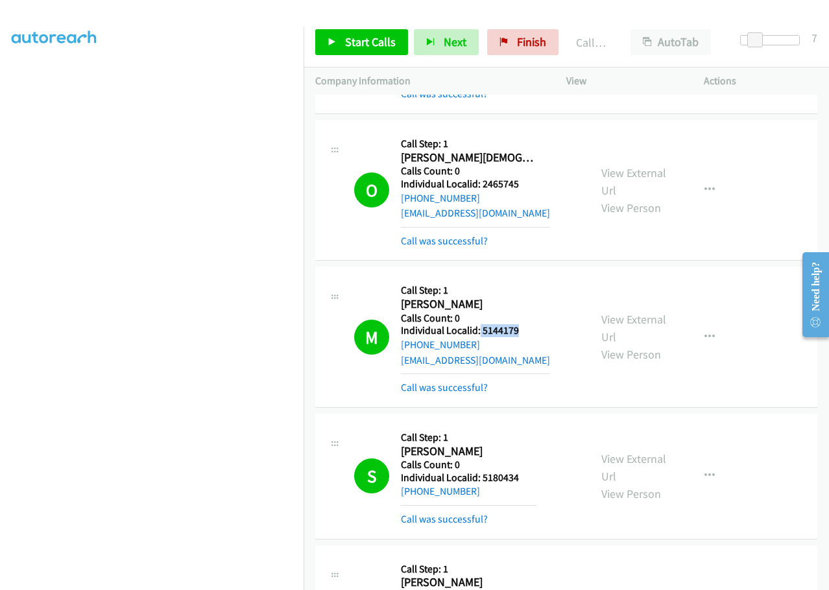
drag, startPoint x: 479, startPoint y: 318, endPoint x: 530, endPoint y: 316, distance: 51.9
click at [530, 324] on h5 "Individual Localid: 5144179" at bounding box center [475, 330] width 149 height 13
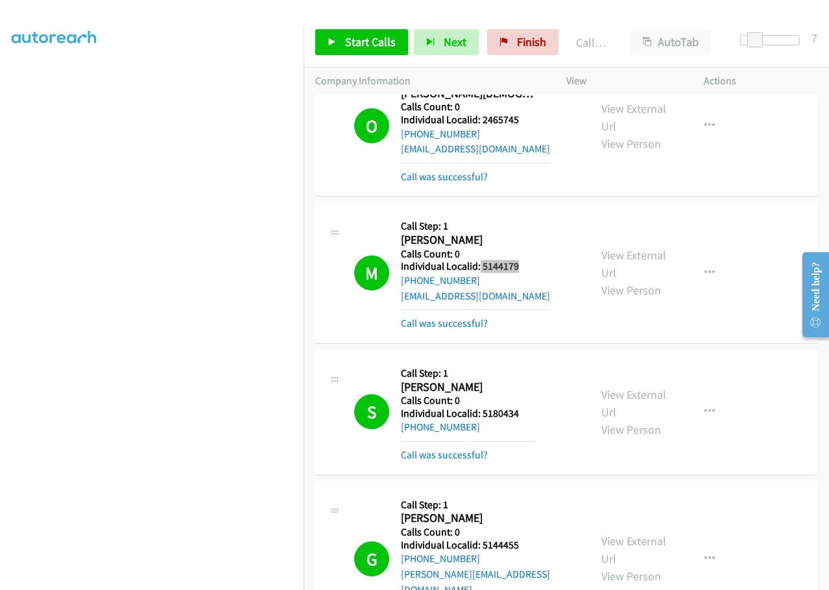
scroll to position [2318, 0]
drag, startPoint x: 481, startPoint y: 394, endPoint x: 526, endPoint y: 395, distance: 45.4
click at [528, 407] on h5 "Individual Localid: 5180434" at bounding box center [469, 413] width 136 height 13
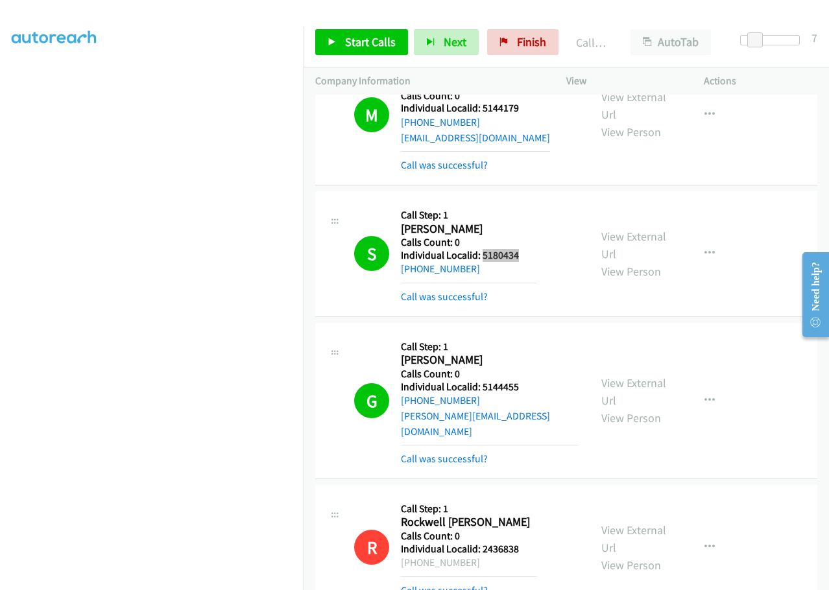
scroll to position [2497, 0]
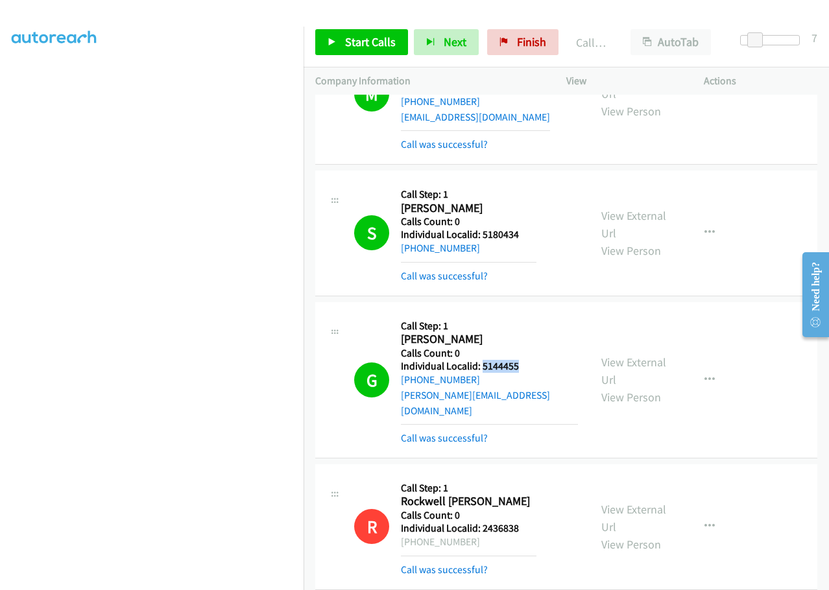
drag, startPoint x: 480, startPoint y: 351, endPoint x: 528, endPoint y: 350, distance: 48.0
click at [528, 360] on h5 "Individual Localid: 5144455" at bounding box center [489, 366] width 177 height 13
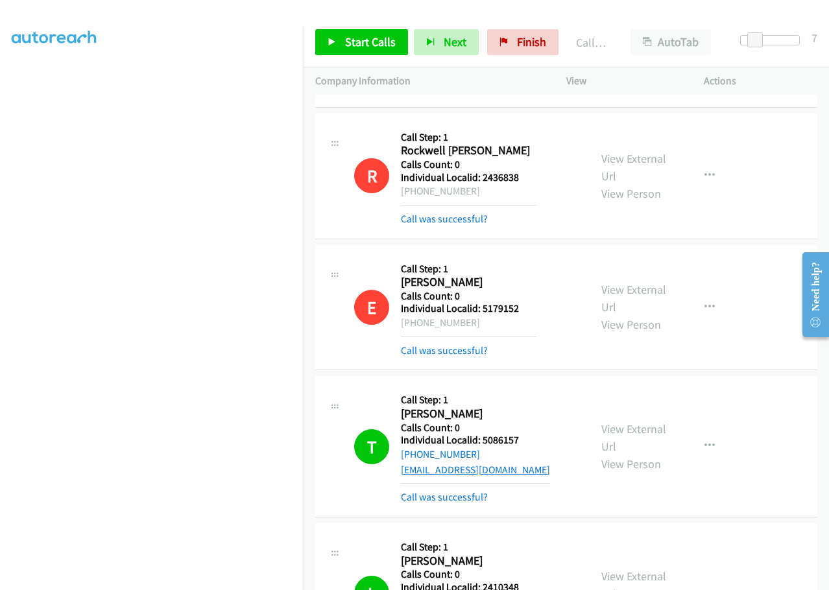
scroll to position [2902, 0]
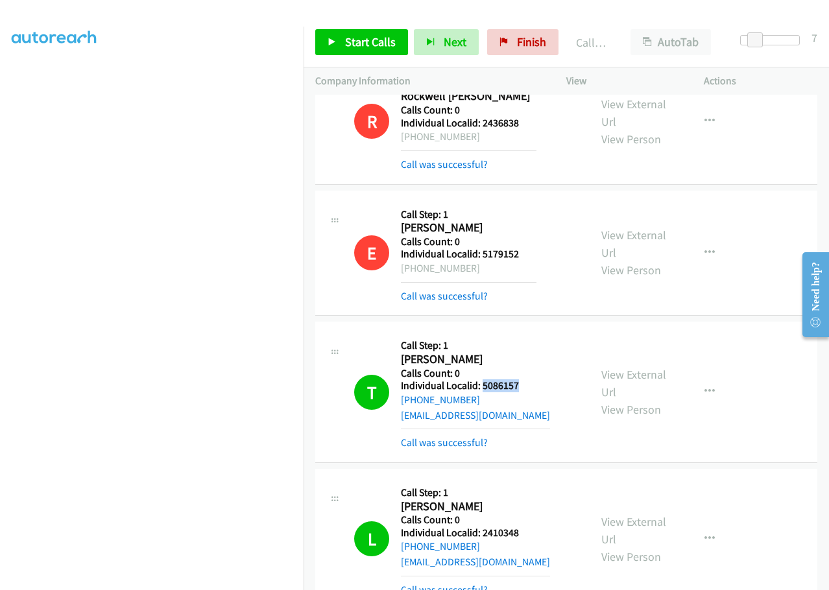
drag, startPoint x: 482, startPoint y: 355, endPoint x: 528, endPoint y: 357, distance: 46.1
click at [528, 379] on h5 "Individual Localid: 5086157" at bounding box center [475, 385] width 149 height 13
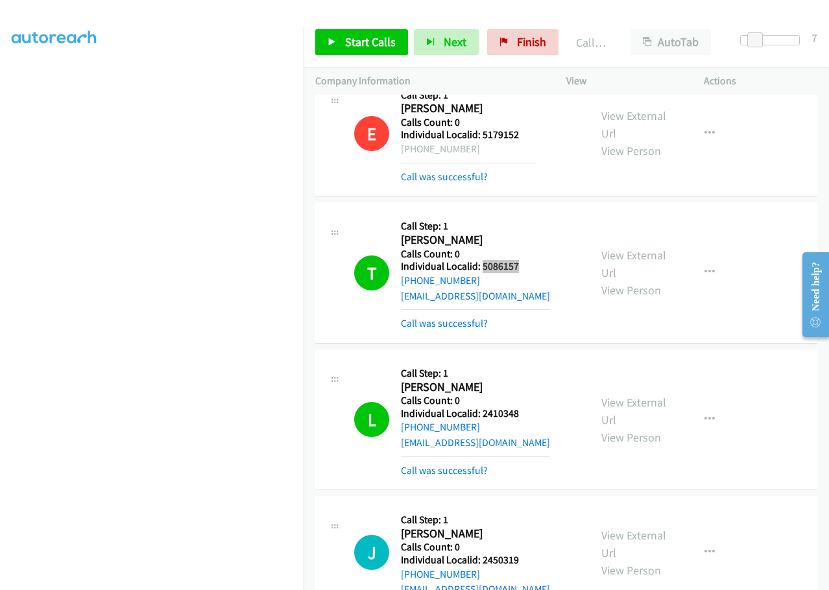
scroll to position [3032, 0]
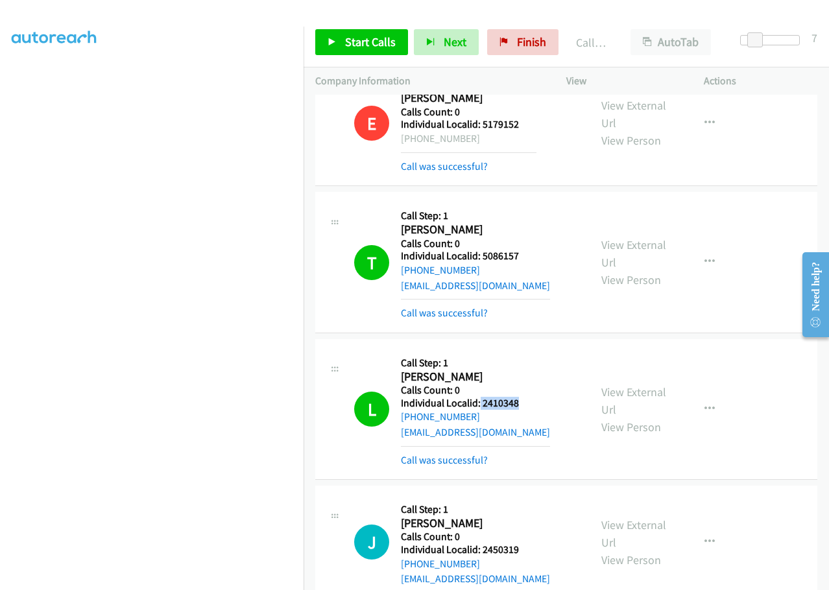
drag, startPoint x: 478, startPoint y: 372, endPoint x: 524, endPoint y: 375, distance: 46.2
click at [524, 397] on h5 "Individual Localid: 2410348" at bounding box center [475, 403] width 149 height 13
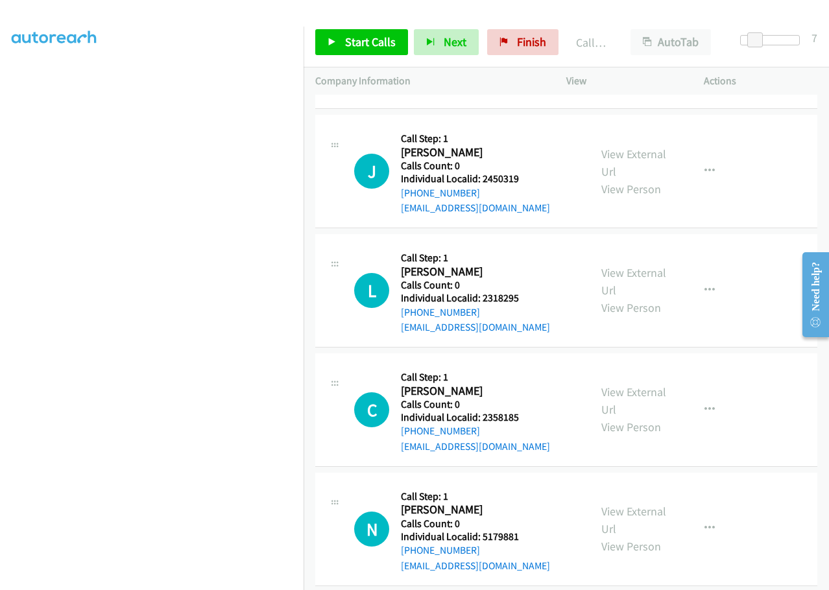
scroll to position [3405, 0]
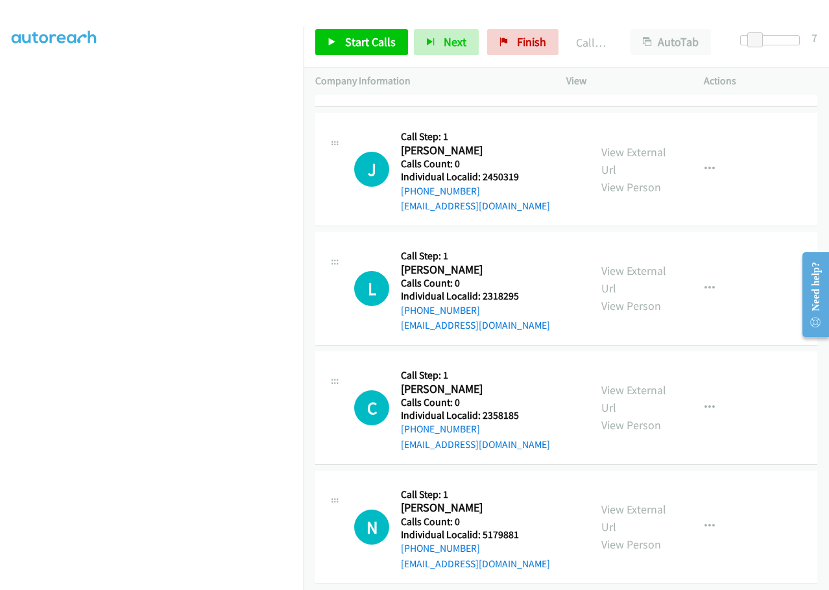
drag, startPoint x: 494, startPoint y: 354, endPoint x: 373, endPoint y: 564, distance: 241.7
drag, startPoint x: 483, startPoint y: 149, endPoint x: 526, endPoint y: 152, distance: 42.9
click at [526, 171] on h5 "Individual Localid: 2450319" at bounding box center [475, 177] width 149 height 13
drag, startPoint x: 482, startPoint y: 267, endPoint x: 530, endPoint y: 267, distance: 47.3
click at [530, 290] on h5 "Individual Localid: 2318295" at bounding box center [475, 296] width 149 height 13
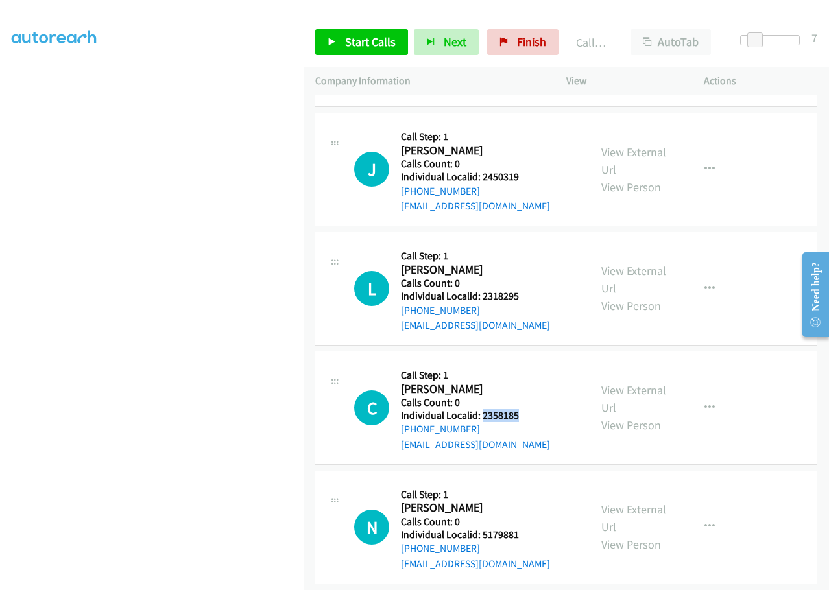
drag, startPoint x: 486, startPoint y: 386, endPoint x: 520, endPoint y: 383, distance: 33.8
click at [520, 409] on h5 "Individual Localid: 2358185" at bounding box center [475, 415] width 149 height 13
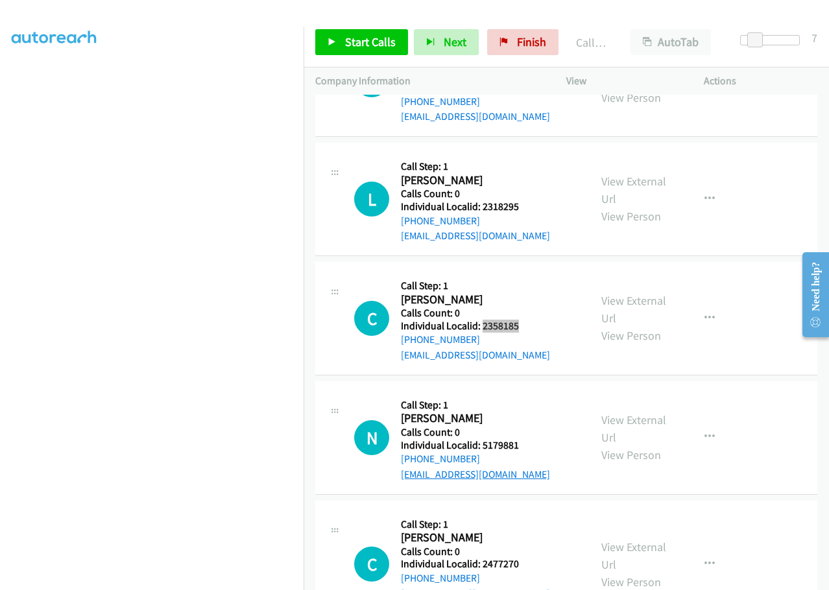
scroll to position [3551, 0]
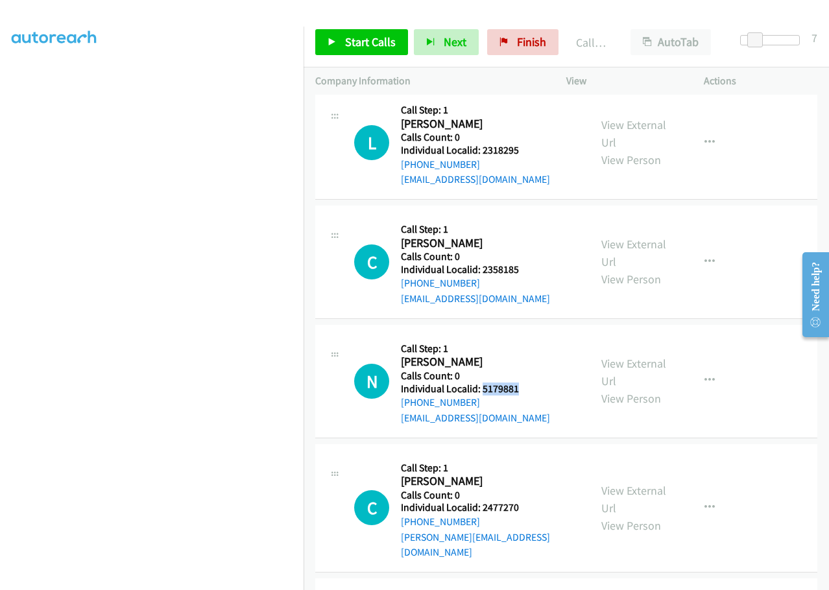
drag, startPoint x: 490, startPoint y: 361, endPoint x: 541, endPoint y: 361, distance: 50.6
click at [541, 361] on div "N Callback Scheduled Call Step: 1 Newt Thomas America/Denver Calls Count: 0 Ind…" at bounding box center [466, 381] width 224 height 89
drag, startPoint x: 481, startPoint y: 475, endPoint x: 521, endPoint y: 476, distance: 40.2
click at [521, 501] on h5 "Individual Localid: 2477270" at bounding box center [489, 507] width 177 height 13
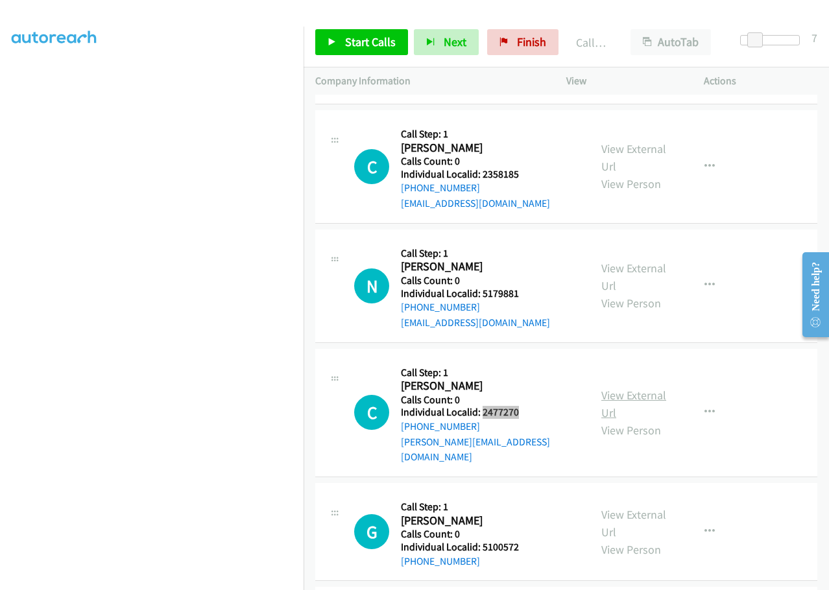
scroll to position [3664, 0]
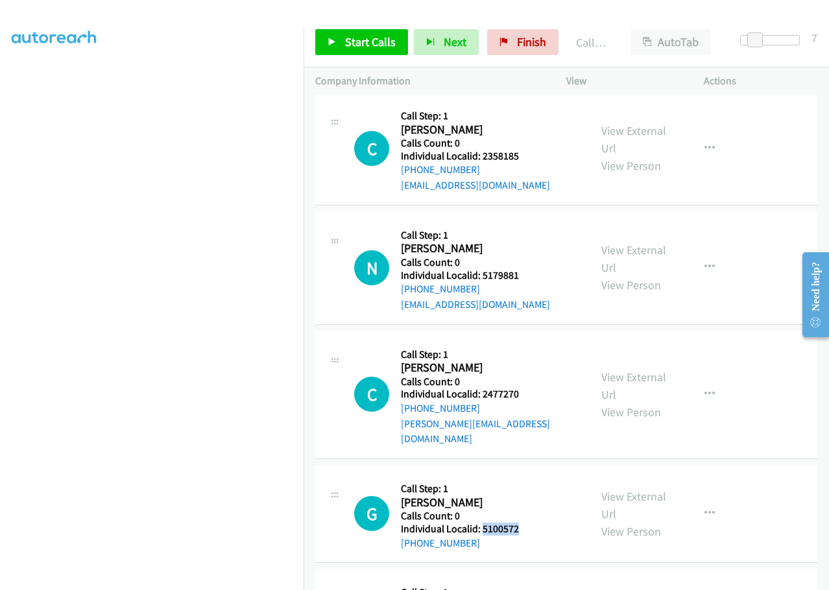
drag, startPoint x: 480, startPoint y: 484, endPoint x: 525, endPoint y: 484, distance: 44.8
click at [525, 523] on h5 "Individual Localid: 5100572" at bounding box center [469, 529] width 136 height 13
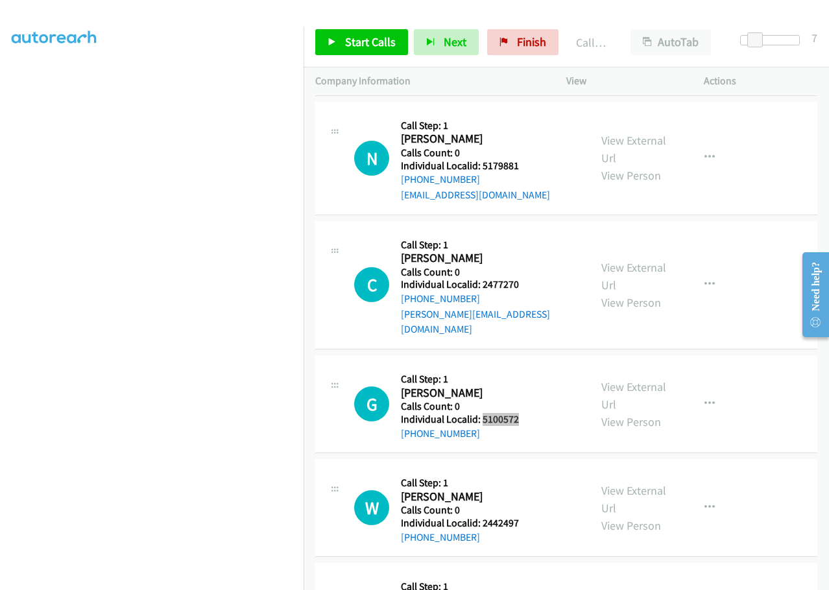
scroll to position [3794, 0]
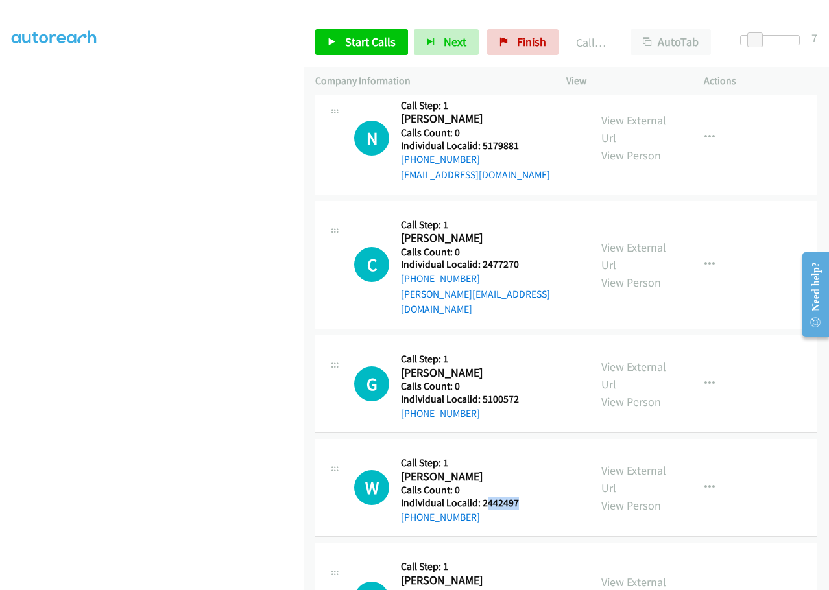
drag, startPoint x: 499, startPoint y: 460, endPoint x: 525, endPoint y: 459, distance: 25.3
click at [525, 459] on div "W Callback Scheduled Call Step: 1 Wyatt Kurosky America/Chicago Calls Count: 0 …" at bounding box center [466, 488] width 224 height 74
click at [520, 451] on div "W Callback Scheduled Call Step: 1 Wyatt Kurosky America/Chicago Calls Count: 0 …" at bounding box center [466, 488] width 224 height 74
drag, startPoint x: 482, startPoint y: 458, endPoint x: 533, endPoint y: 459, distance: 50.6
click at [533, 459] on div "W Callback Scheduled Call Step: 1 Wyatt Kurosky America/Chicago Calls Count: 0 …" at bounding box center [466, 488] width 224 height 74
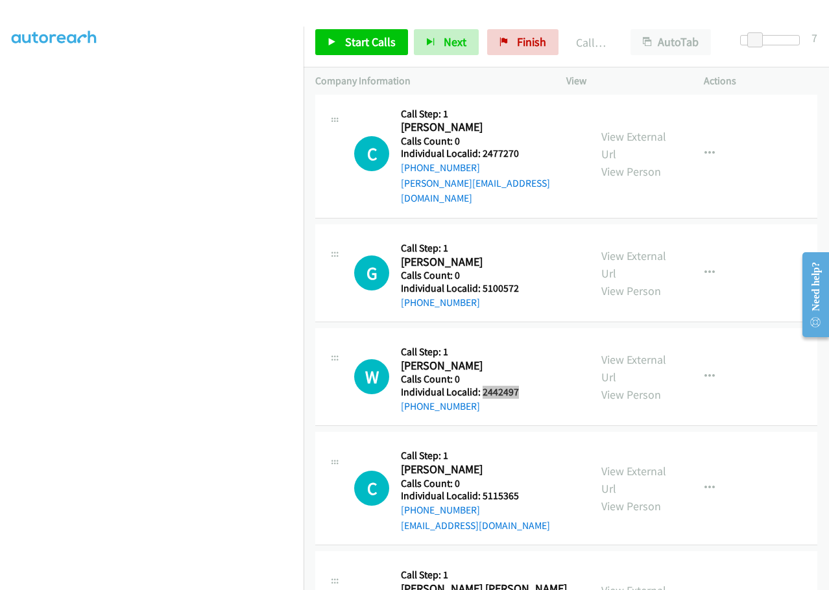
scroll to position [3907, 0]
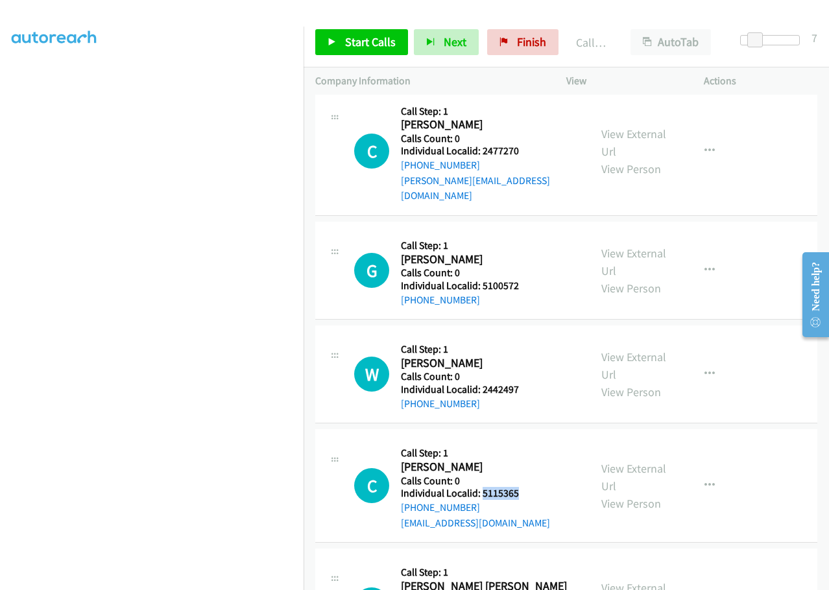
drag, startPoint x: 484, startPoint y: 446, endPoint x: 519, endPoint y: 449, distance: 35.2
click at [523, 449] on div "C Callback Scheduled Call Step: 1 Carson Jones America/Chicago Calls Count: 0 I…" at bounding box center [466, 485] width 224 height 89
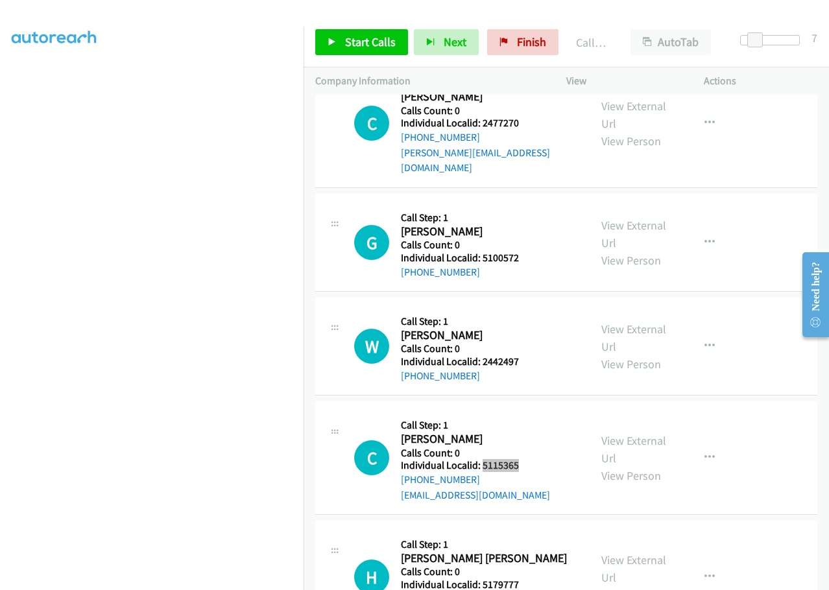
scroll to position [3988, 0]
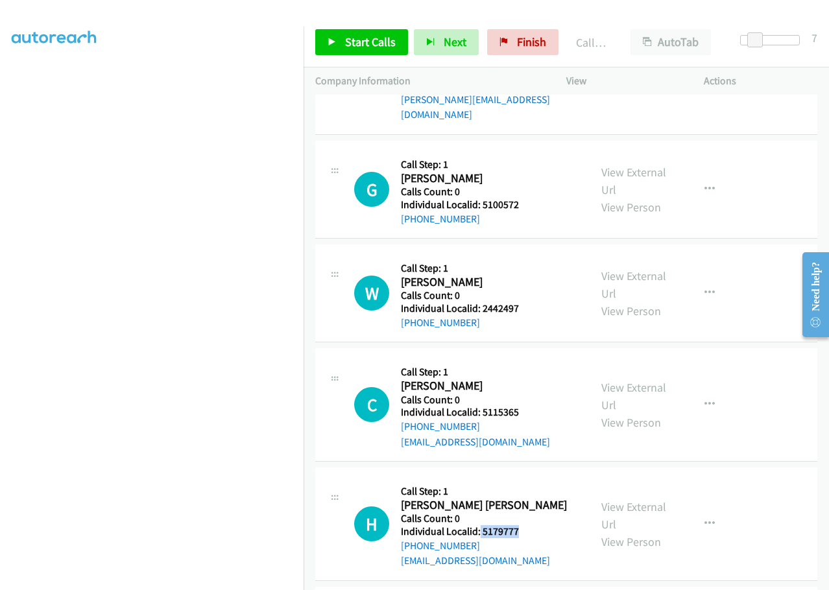
drag, startPoint x: 479, startPoint y: 482, endPoint x: 519, endPoint y: 486, distance: 41.0
click at [519, 486] on div "H Callback Scheduled Call Step: 1 Hudson Vickers America/Chicago Calls Count: 0…" at bounding box center [466, 523] width 224 height 89
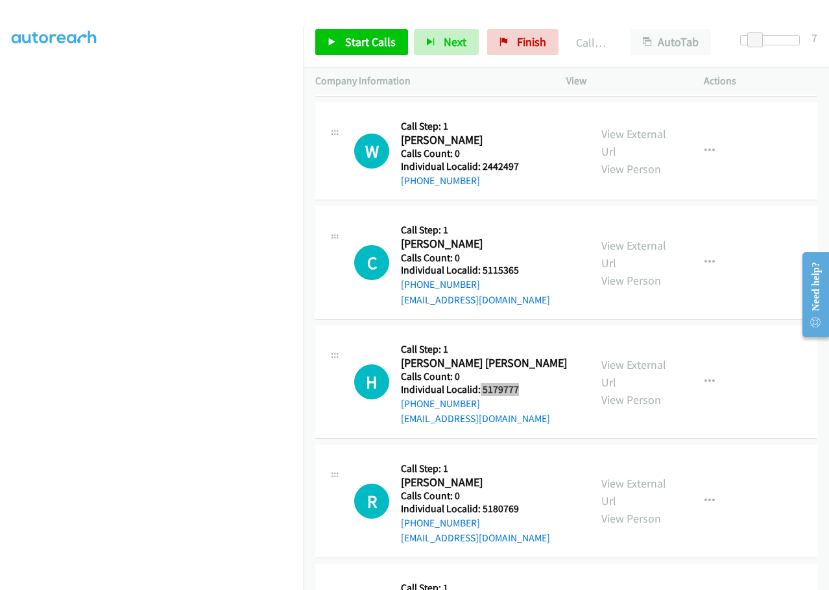
scroll to position [4134, 0]
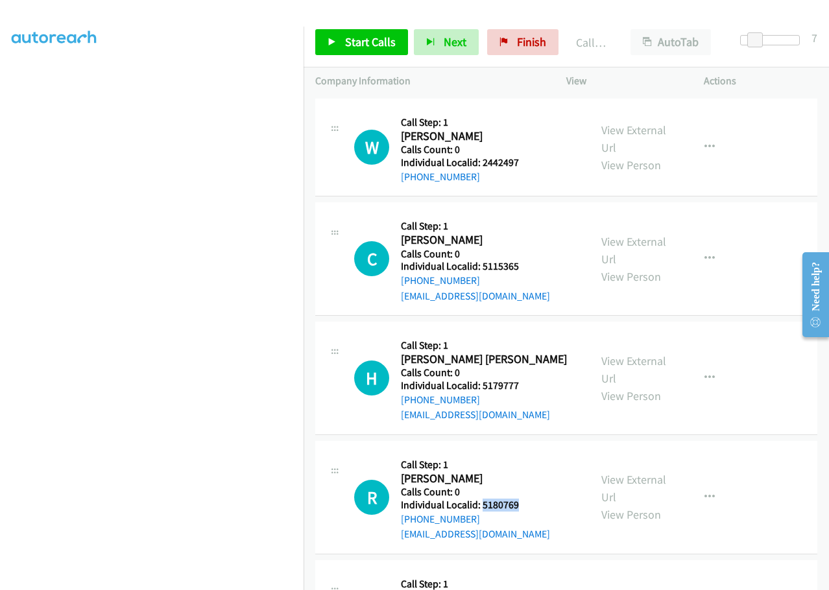
drag, startPoint x: 485, startPoint y: 460, endPoint x: 526, endPoint y: 464, distance: 41.1
click at [529, 464] on div "R Callback Scheduled Call Step: 1 Ruth Curry America/Chicago Calls Count: 0 Ind…" at bounding box center [466, 497] width 224 height 89
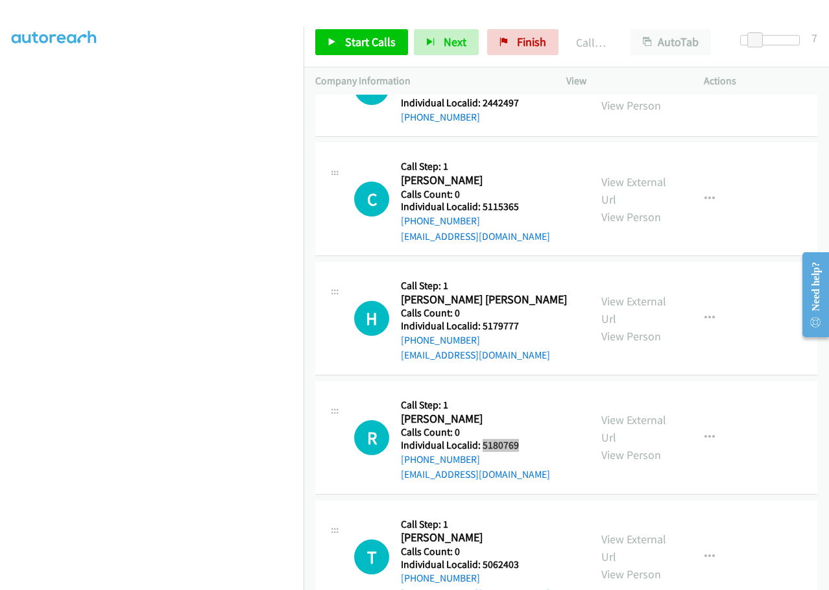
scroll to position [4199, 0]
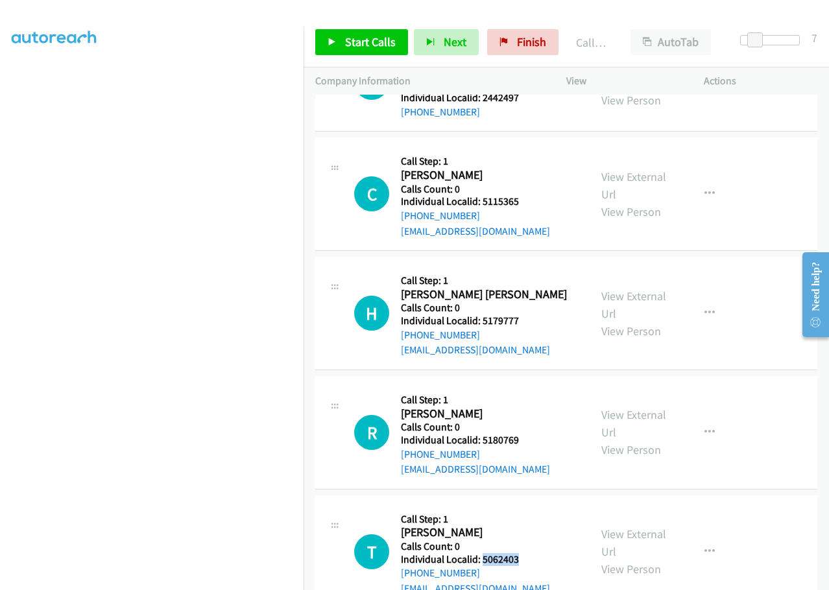
drag, startPoint x: 481, startPoint y: 514, endPoint x: 527, endPoint y: 516, distance: 46.8
click at [527, 516] on div "T Callback Scheduled Call Step: 1 Tatum Gard America/Denver Calls Count: 0 Indi…" at bounding box center [466, 551] width 224 height 89
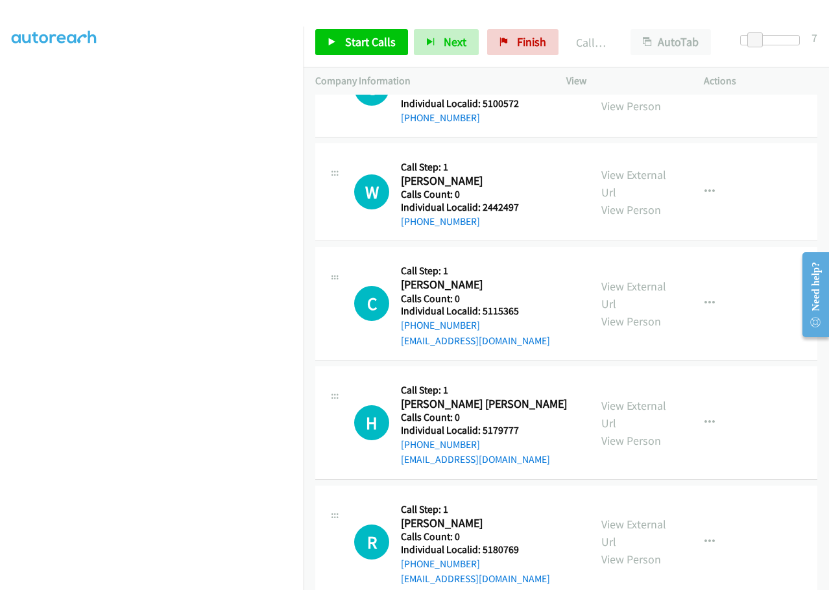
scroll to position [4134, 0]
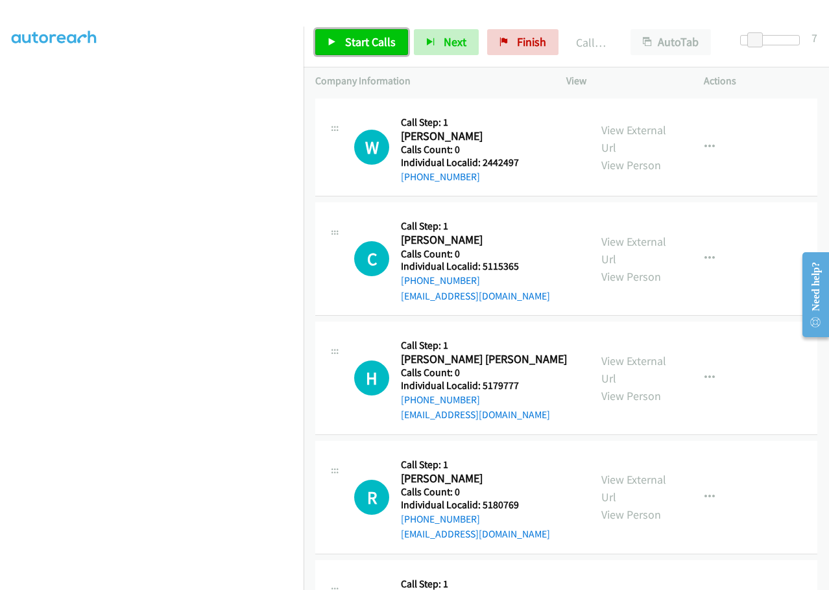
click at [348, 41] on span "Start Calls" at bounding box center [370, 41] width 51 height 15
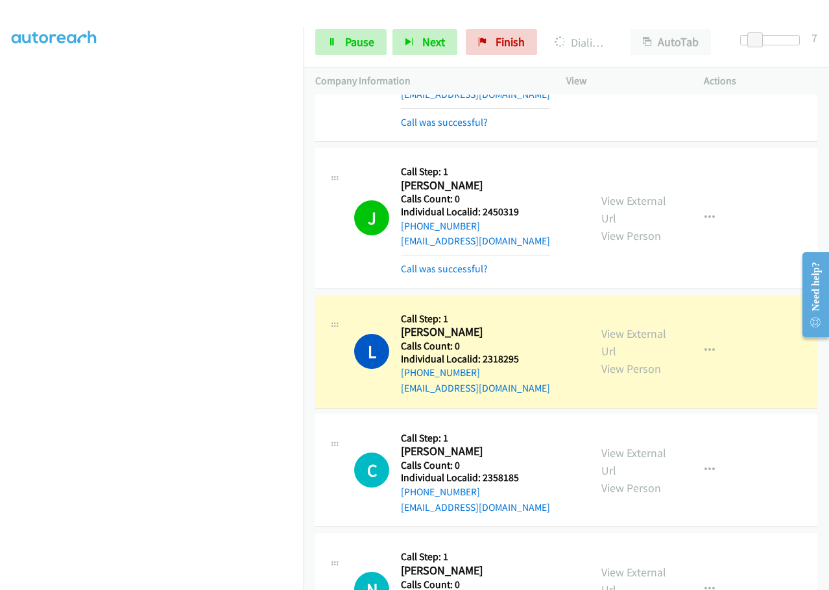
scroll to position [3340, 0]
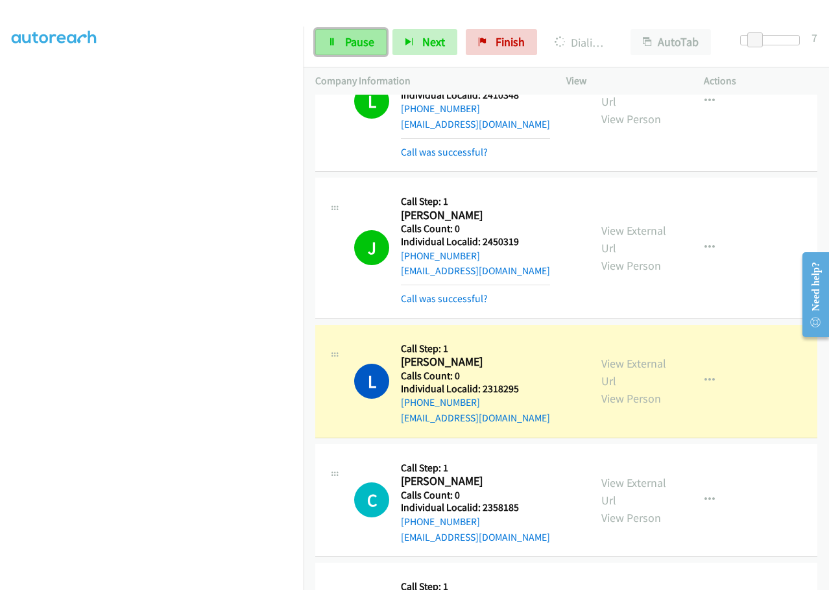
click at [357, 43] on span "Pause" at bounding box center [359, 41] width 29 height 15
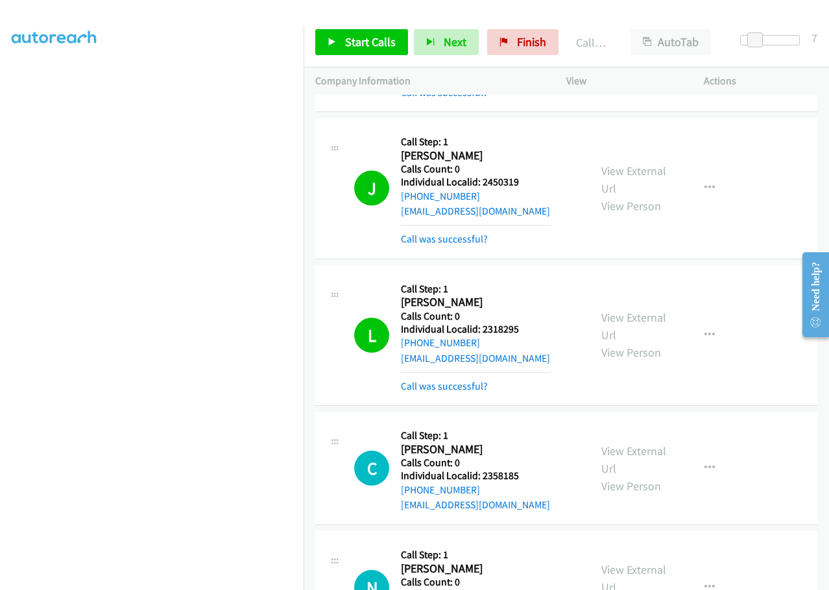
scroll to position [3405, 0]
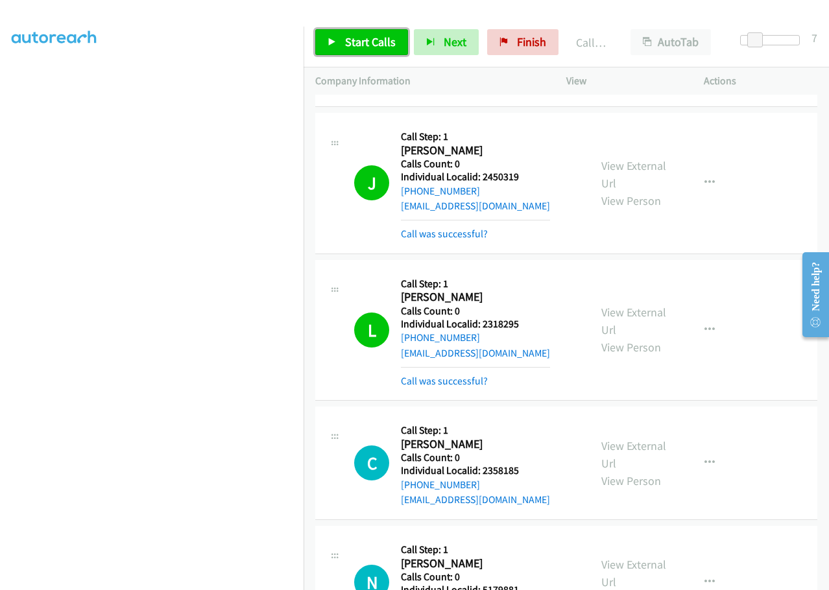
click at [372, 53] on link "Start Calls" at bounding box center [361, 42] width 93 height 26
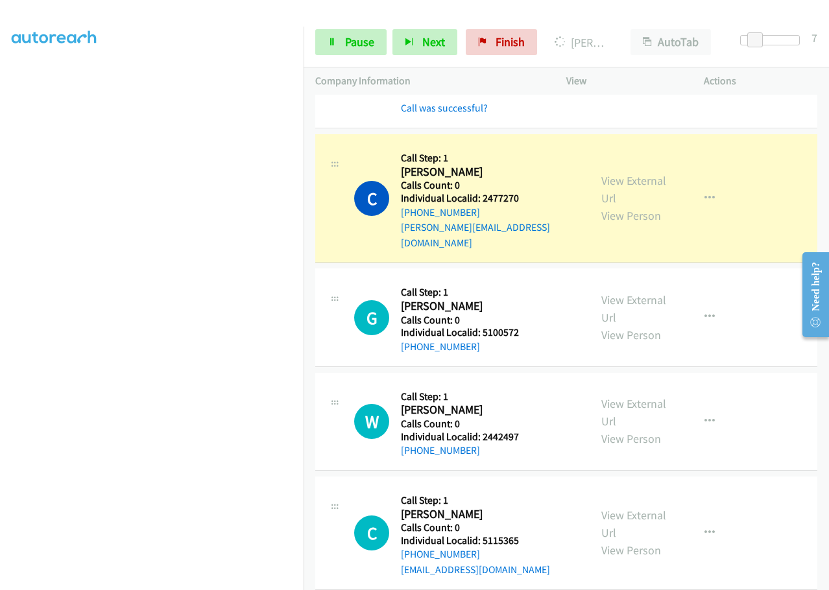
scroll to position [3972, 0]
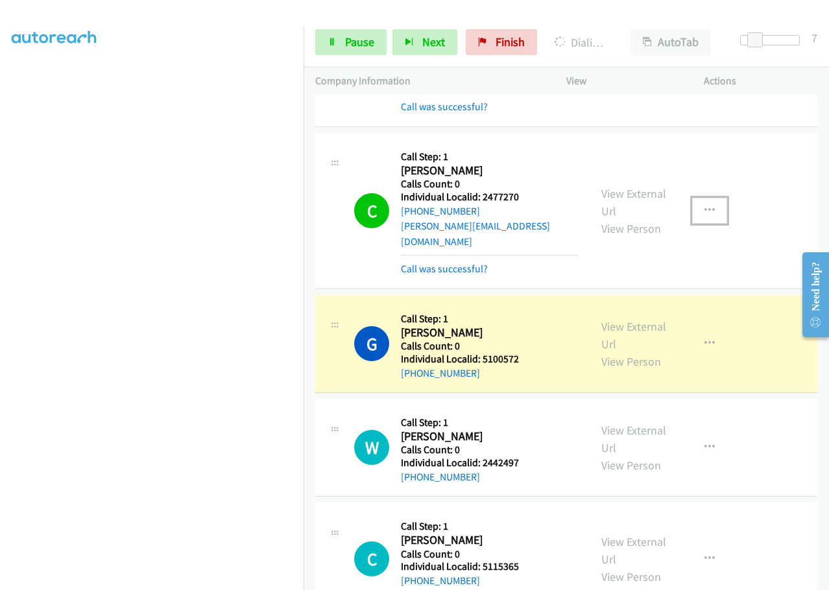
click at [704, 198] on button "button" at bounding box center [709, 211] width 35 height 26
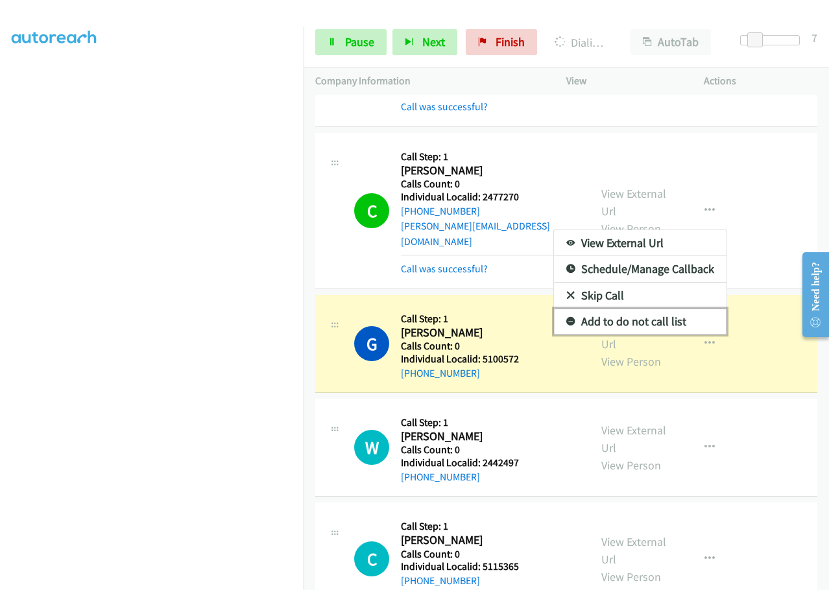
click at [566, 318] on icon at bounding box center [570, 322] width 9 height 9
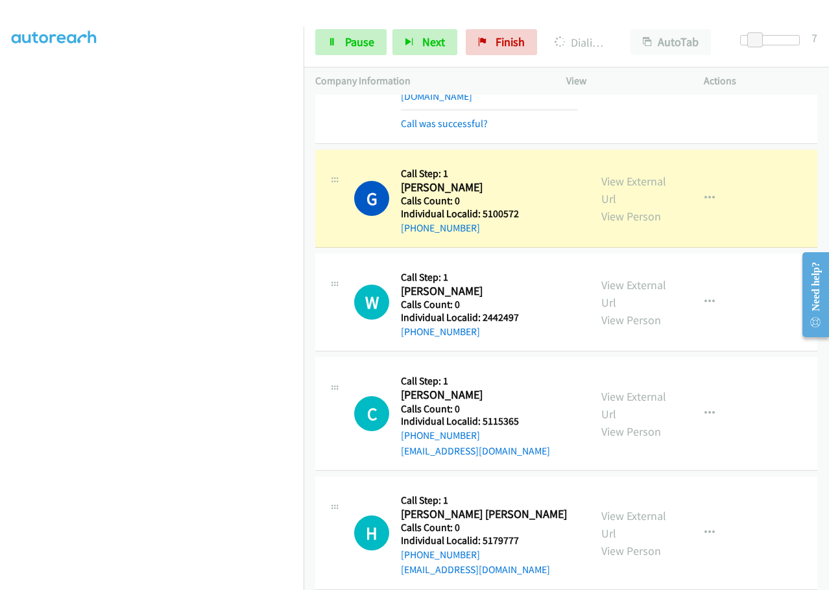
scroll to position [4118, 0]
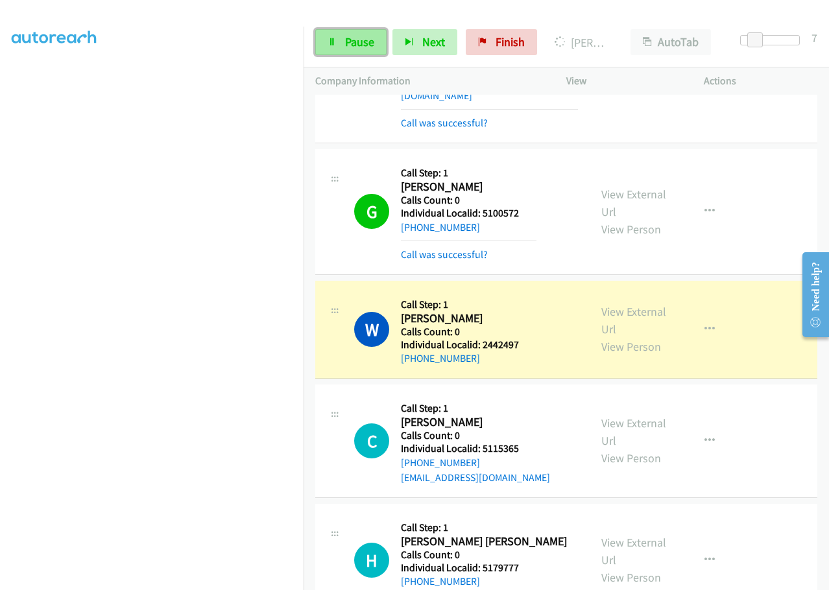
click at [346, 44] on span "Pause" at bounding box center [359, 41] width 29 height 15
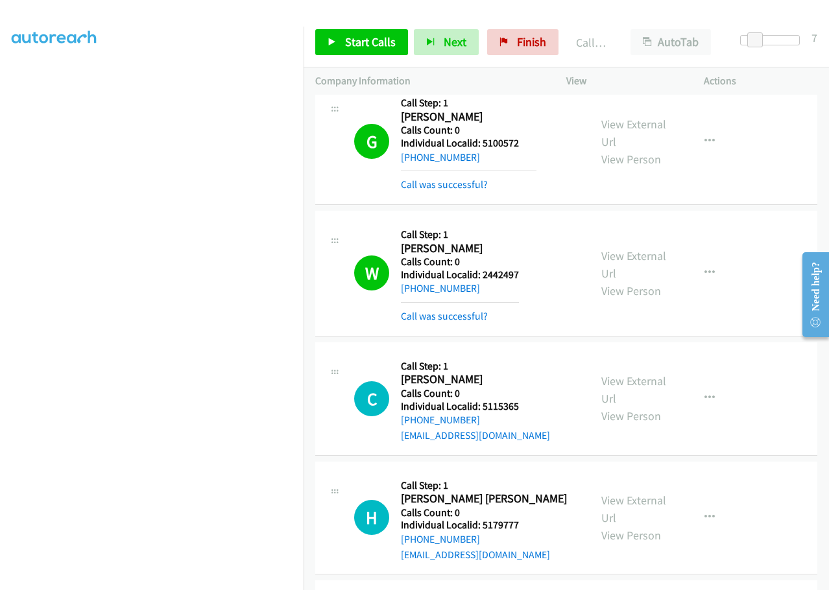
scroll to position [4183, 0]
